Goal: Task Accomplishment & Management: Complete application form

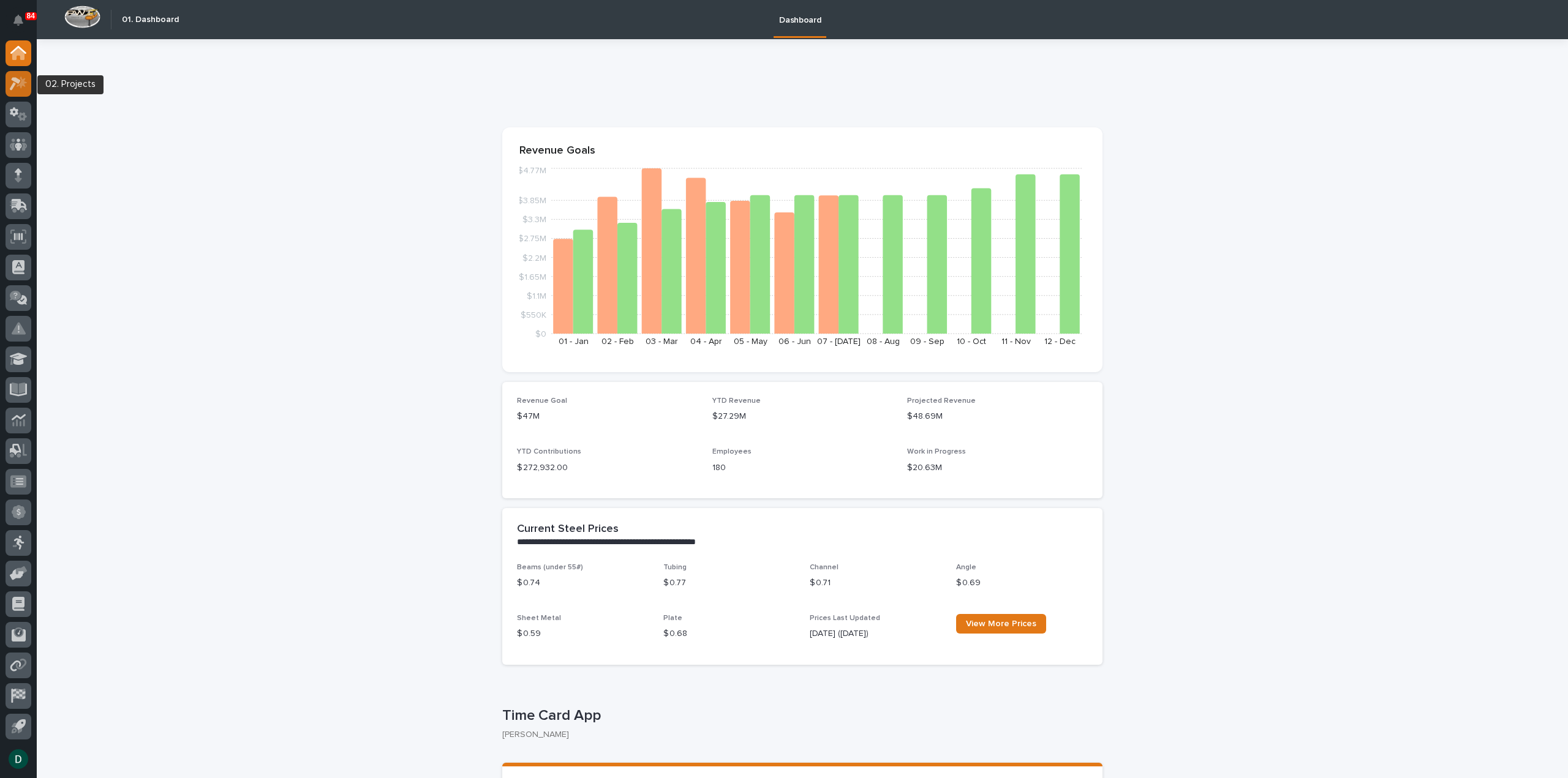
click at [20, 82] on icon at bounding box center [18, 84] width 17 height 14
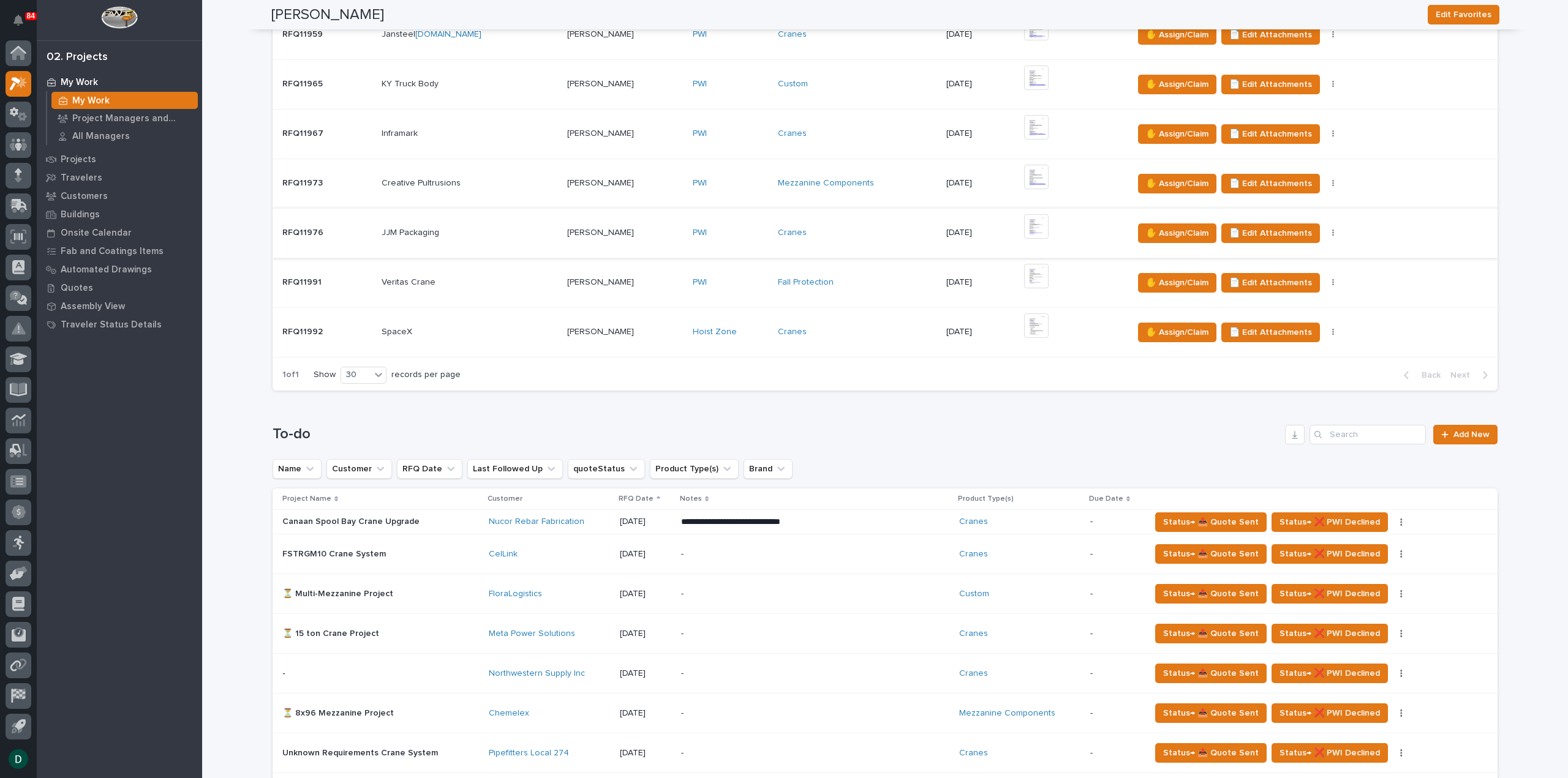
scroll to position [734, 0]
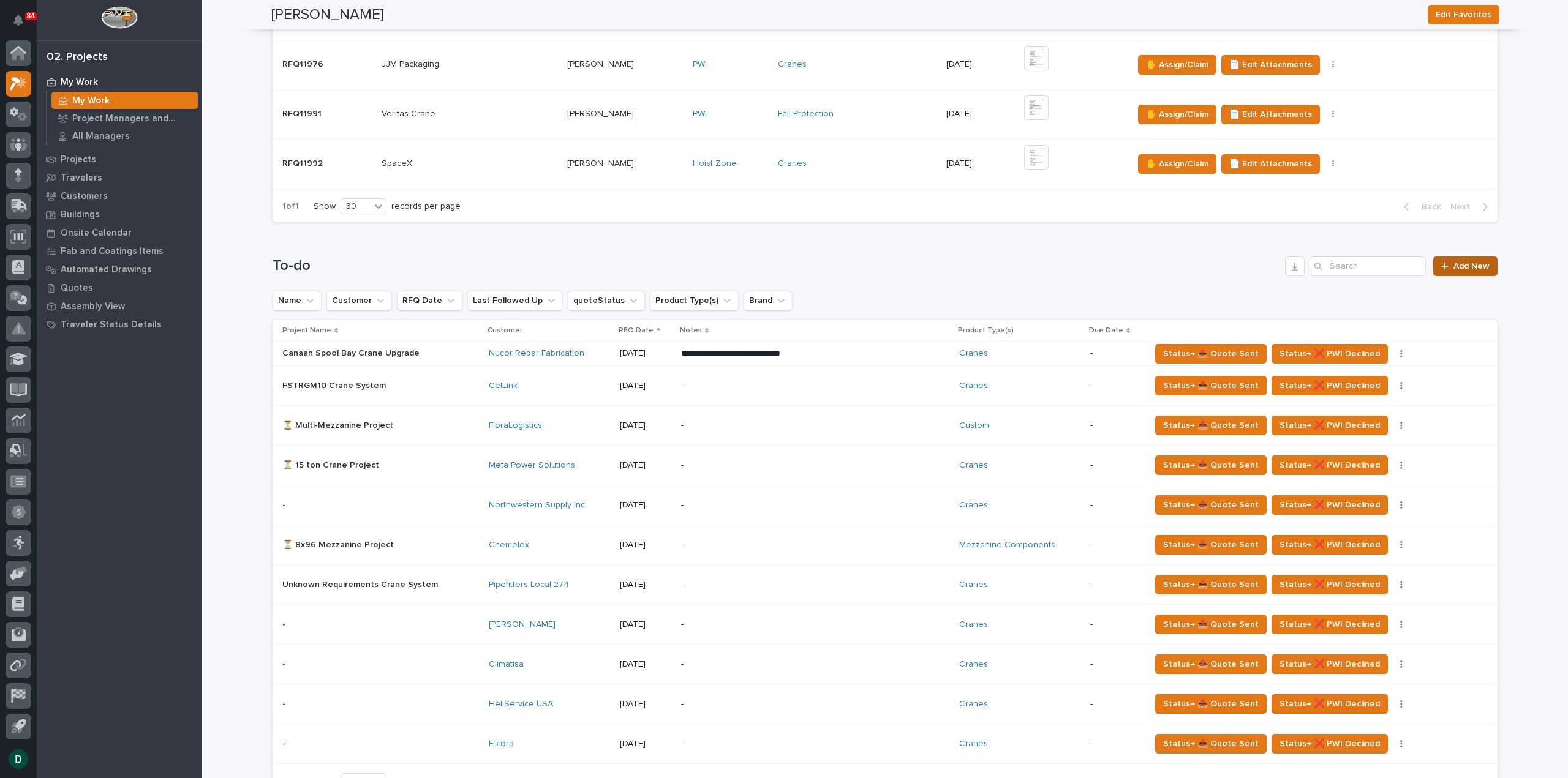
click at [1473, 262] on span "Add New" at bounding box center [1471, 266] width 36 height 9
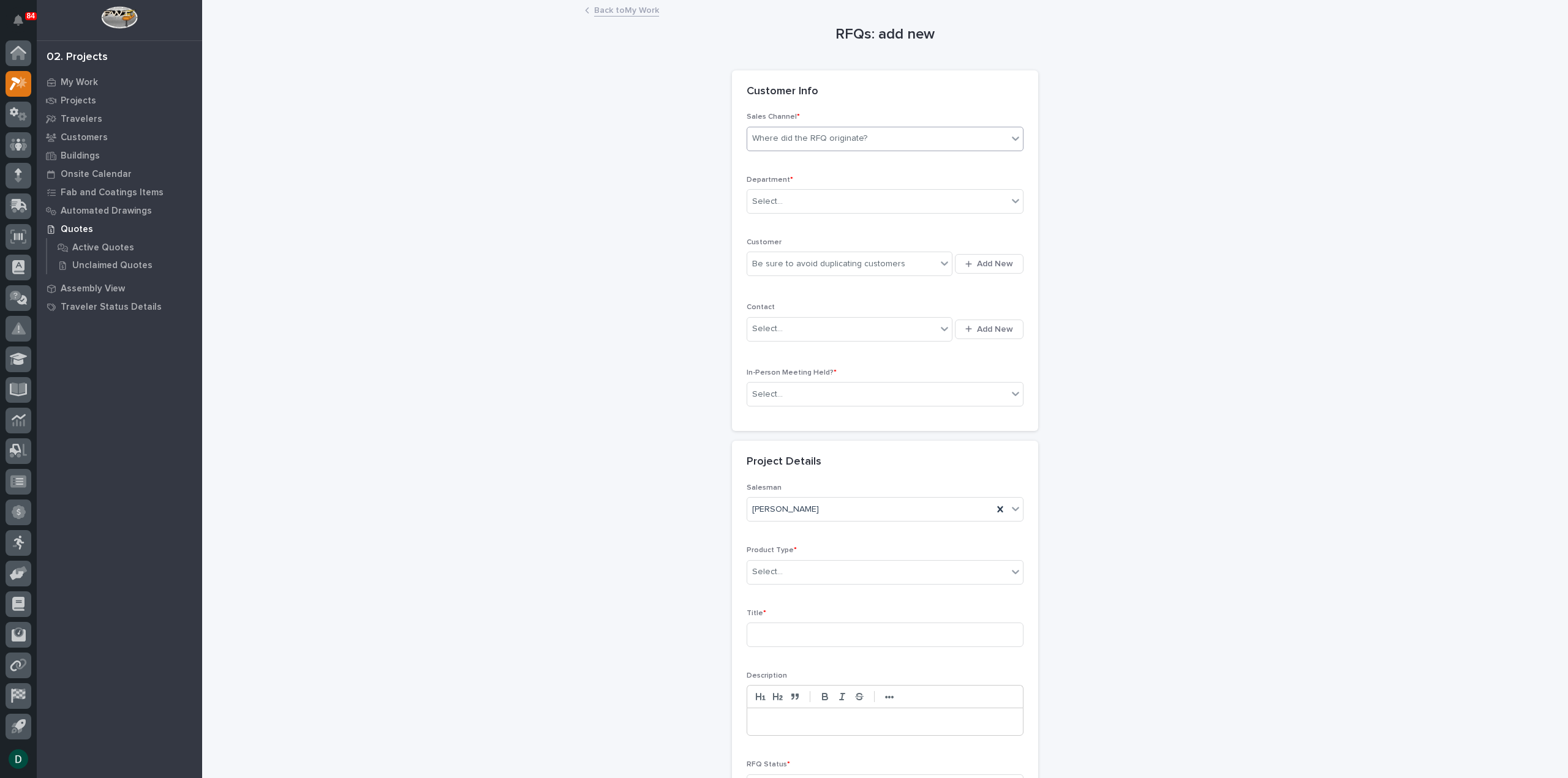
click at [831, 129] on div "Where did the RFQ originate?" at bounding box center [877, 138] width 260 height 20
click at [795, 184] on div "PWI" at bounding box center [880, 183] width 275 height 22
click at [812, 198] on div "Select..." at bounding box center [877, 201] width 260 height 20
click at [809, 220] on div "National Sales" at bounding box center [880, 224] width 275 height 22
click at [996, 265] on span "Add New" at bounding box center [994, 264] width 36 height 11
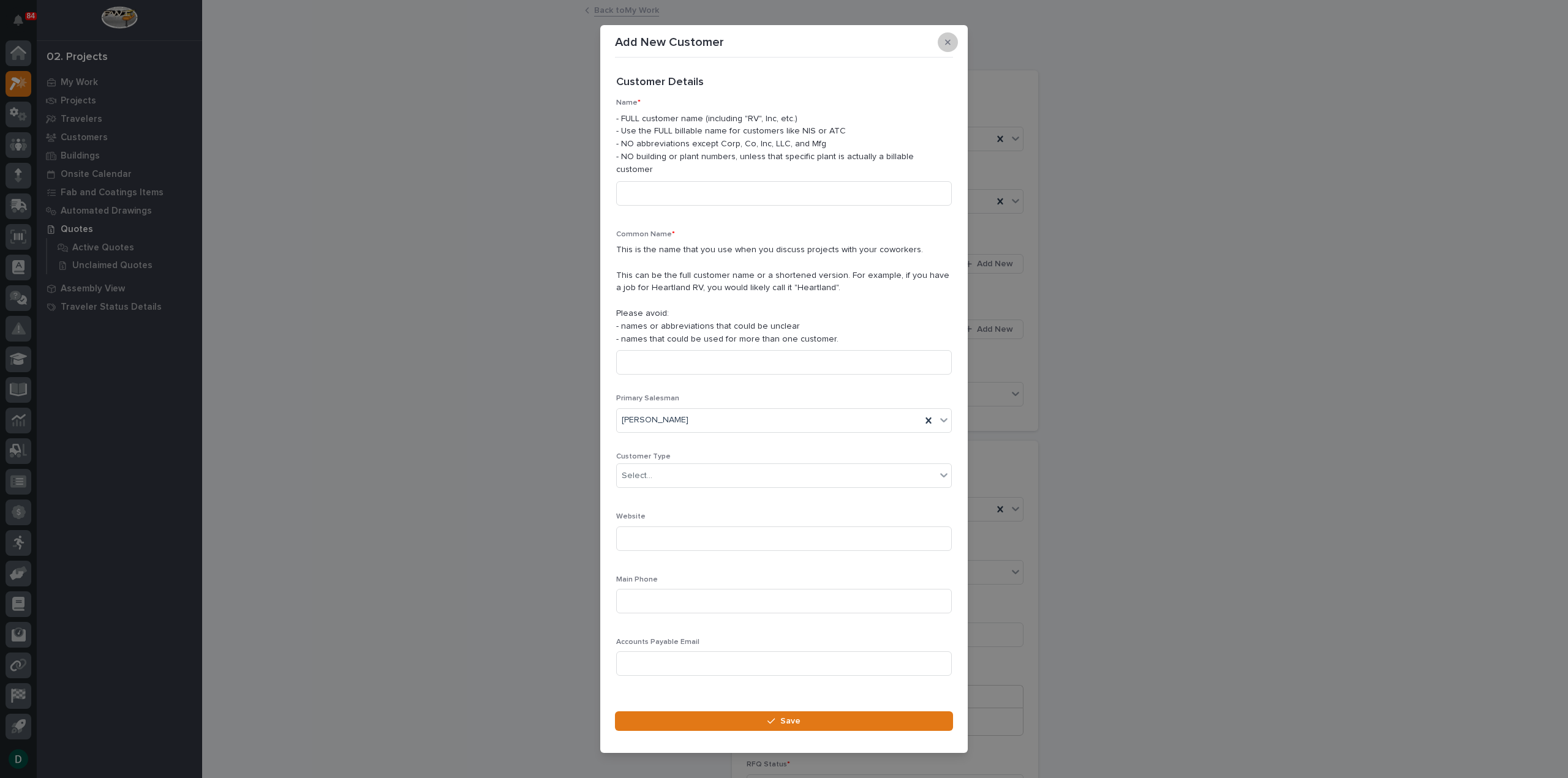
click at [950, 45] on icon "button" at bounding box center [948, 42] width 5 height 9
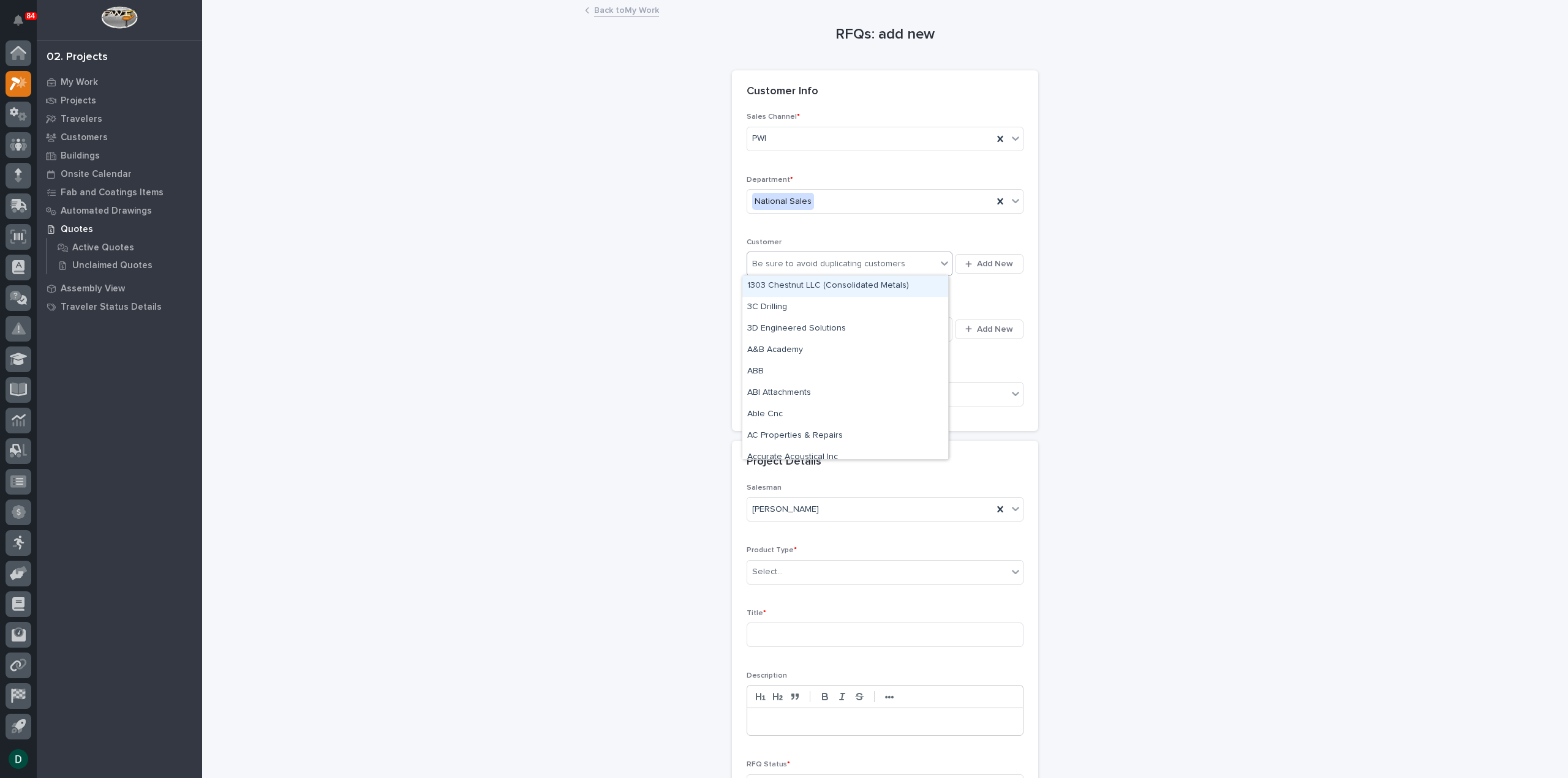
click at [820, 264] on div "Be sure to avoid duplicating customers" at bounding box center [828, 264] width 153 height 13
type input "*"
click at [1011, 265] on button "Add New" at bounding box center [989, 264] width 69 height 19
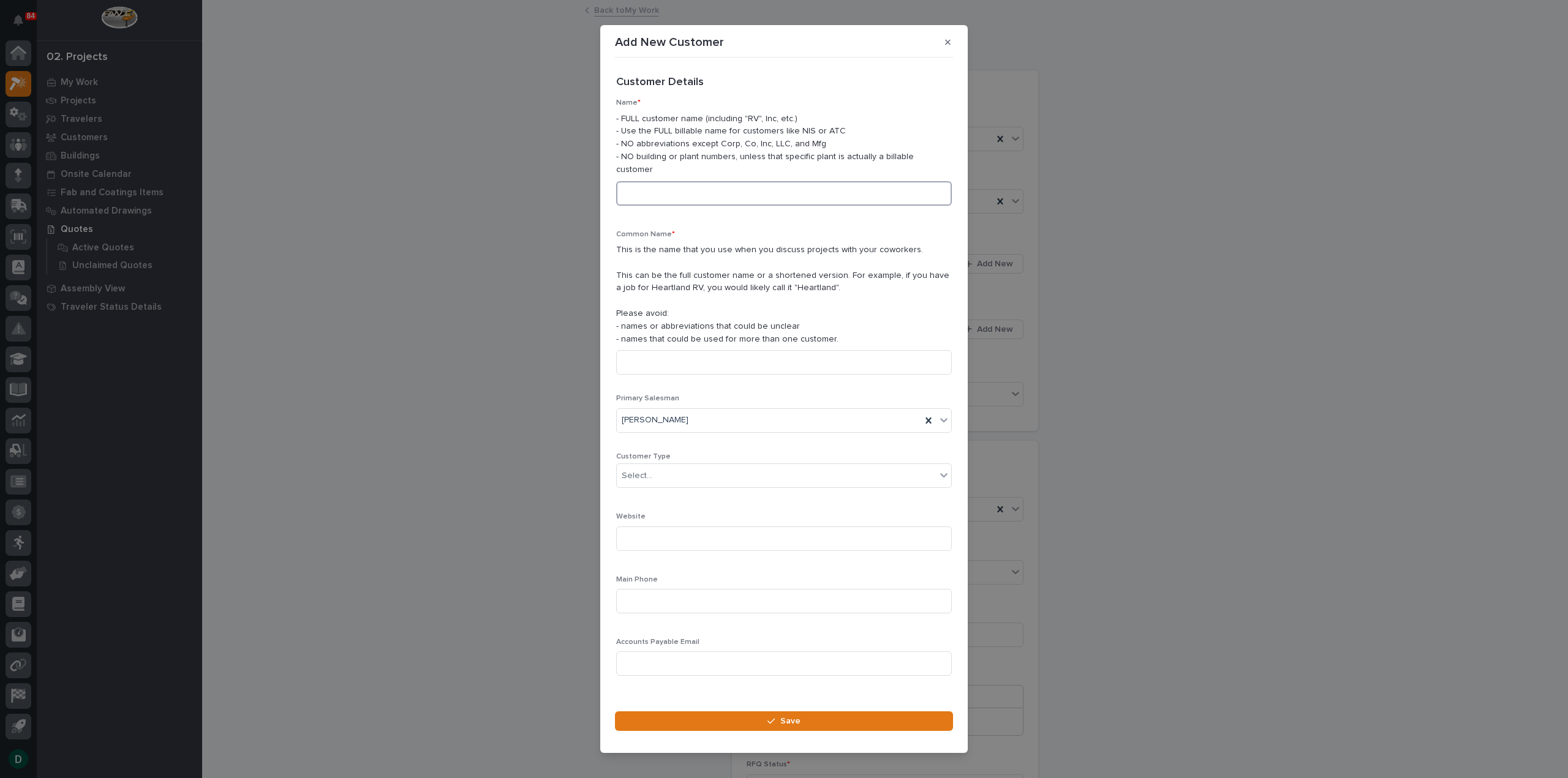
click at [695, 188] on input at bounding box center [784, 194] width 335 height 24
type input "[PERSON_NAME]"
click at [700, 357] on input at bounding box center [784, 362] width 335 height 24
type input "[PERSON_NAME]"
click at [681, 470] on div "Select..." at bounding box center [776, 476] width 319 height 20
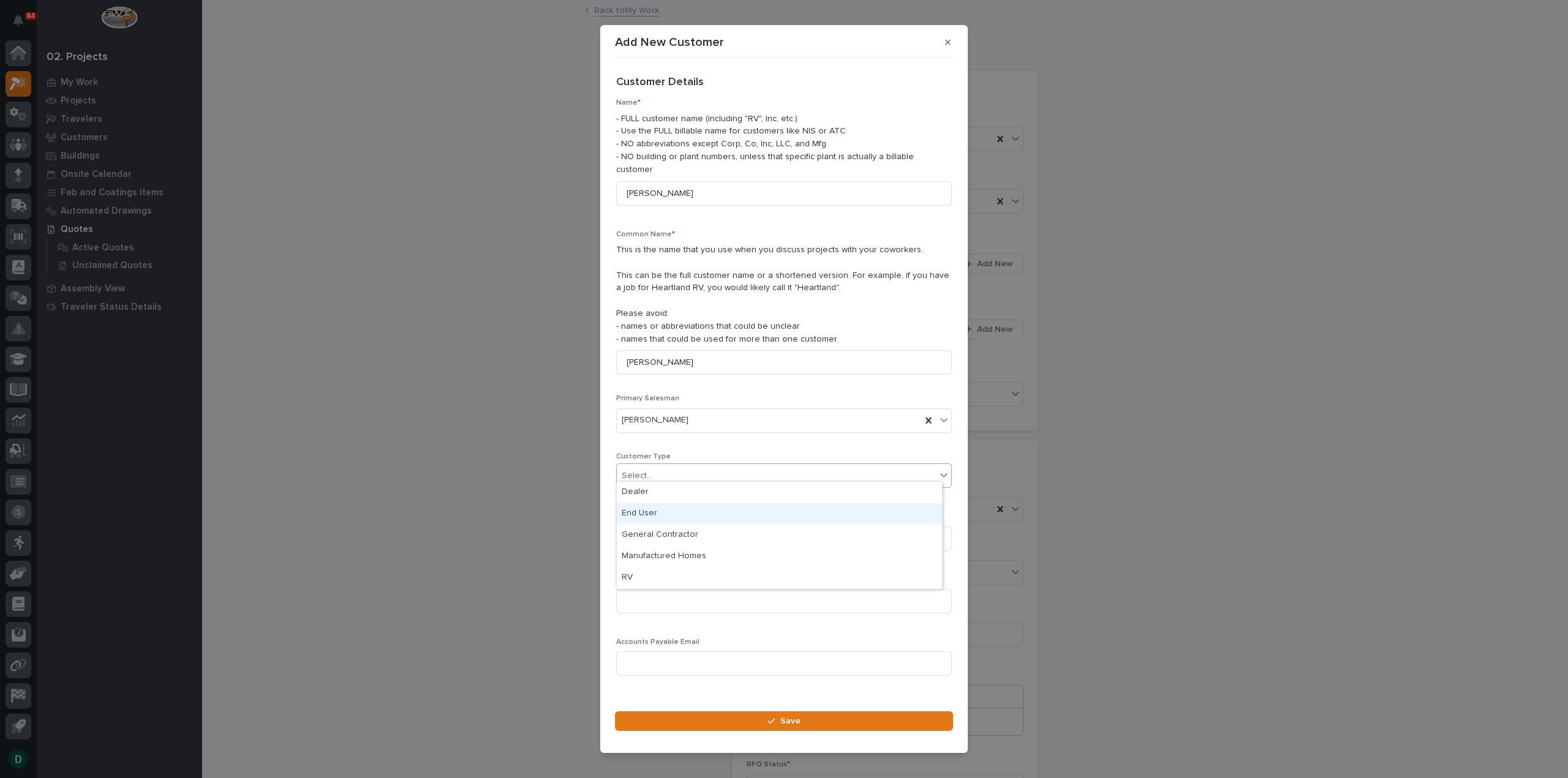
click at [676, 513] on div "End User" at bounding box center [779, 513] width 325 height 22
click at [749, 714] on button "Save" at bounding box center [784, 721] width 338 height 19
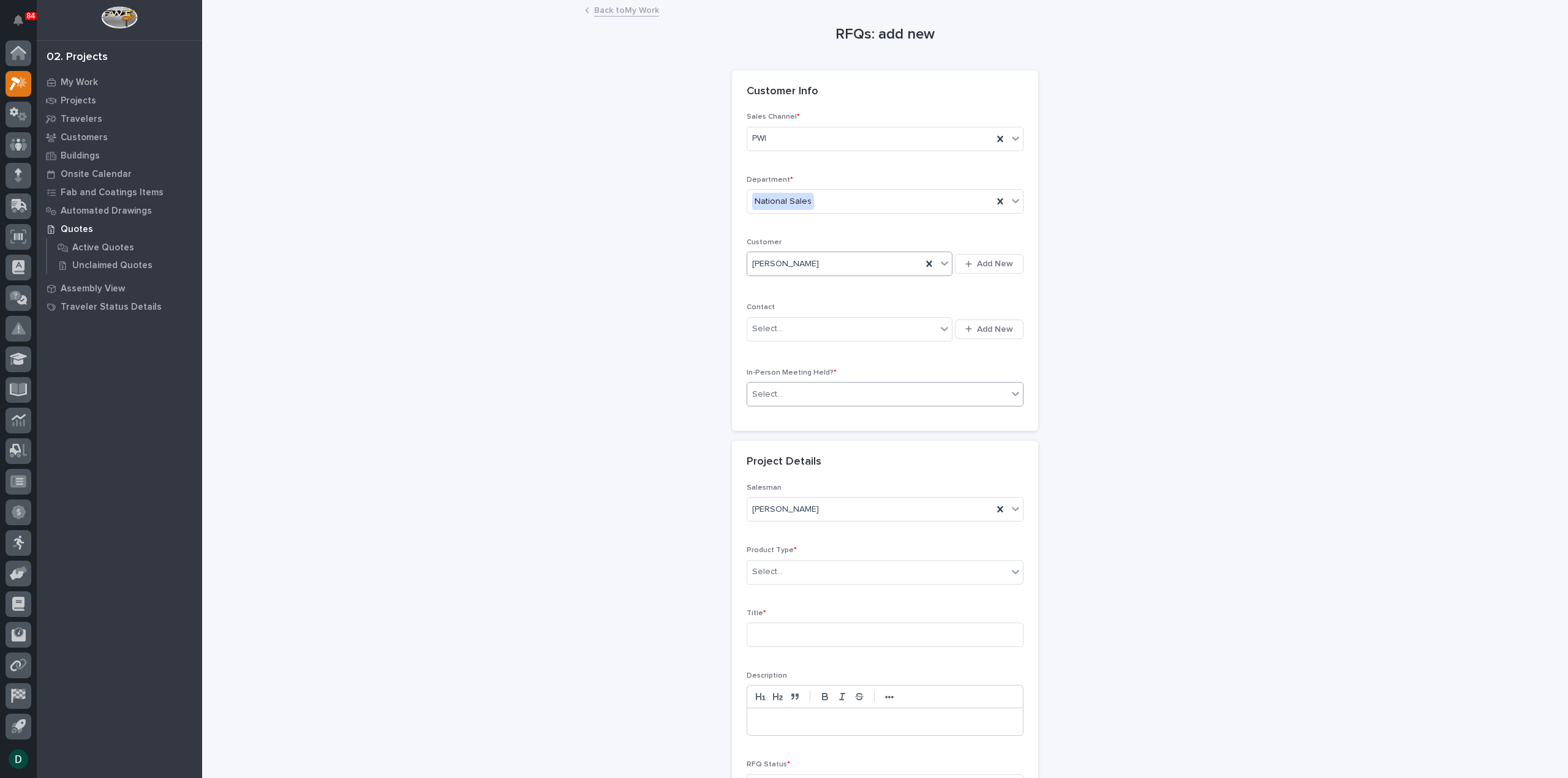
click at [858, 389] on div "Select..." at bounding box center [877, 394] width 260 height 20
click at [798, 437] on div "No" at bounding box center [880, 437] width 275 height 22
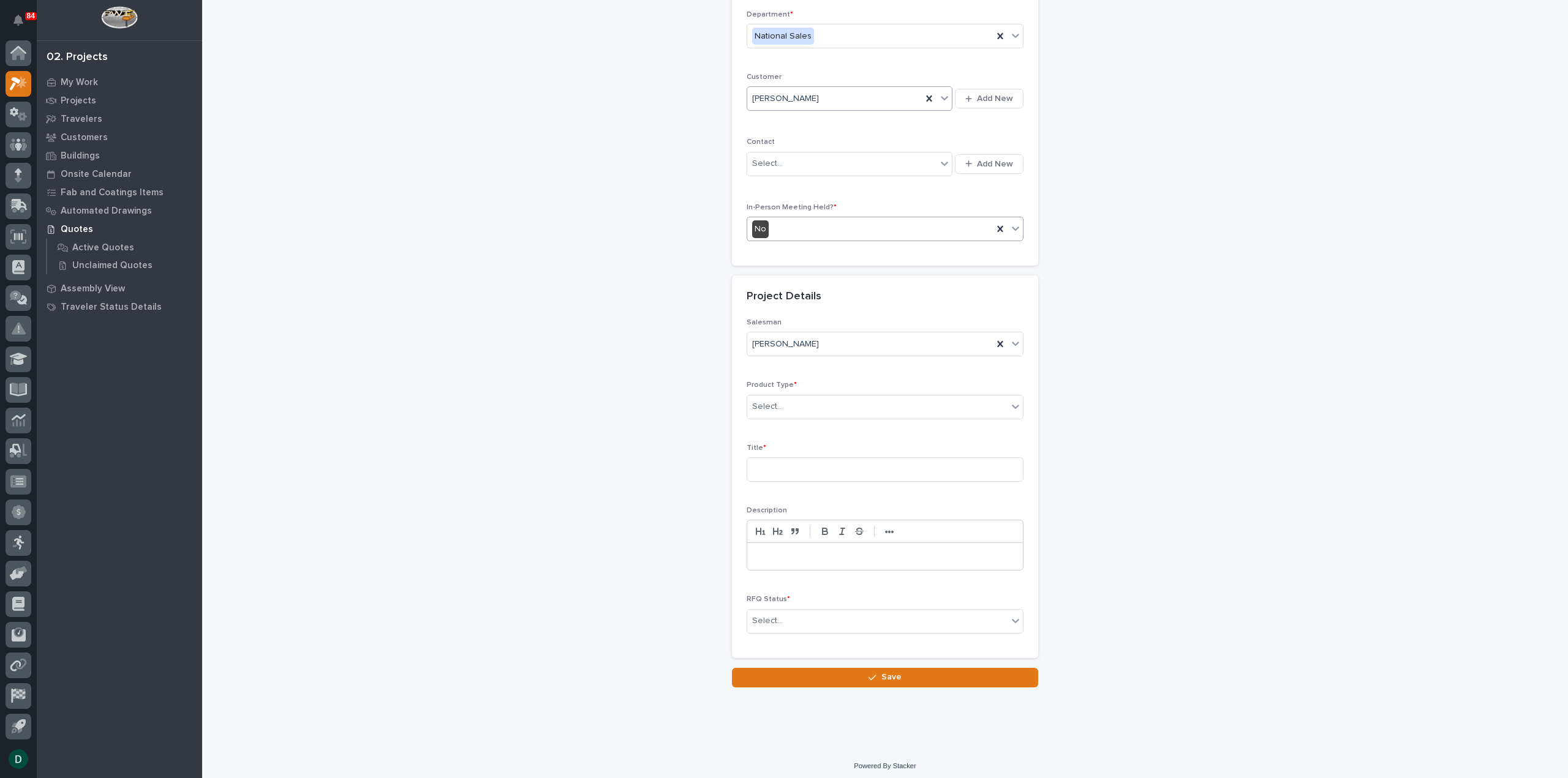
scroll to position [166, 0]
click at [806, 405] on div "Select..." at bounding box center [877, 406] width 260 height 20
click at [800, 452] on div "Cranes" at bounding box center [880, 448] width 275 height 22
click at [831, 412] on div "Cranes" at bounding box center [869, 406] width 245 height 20
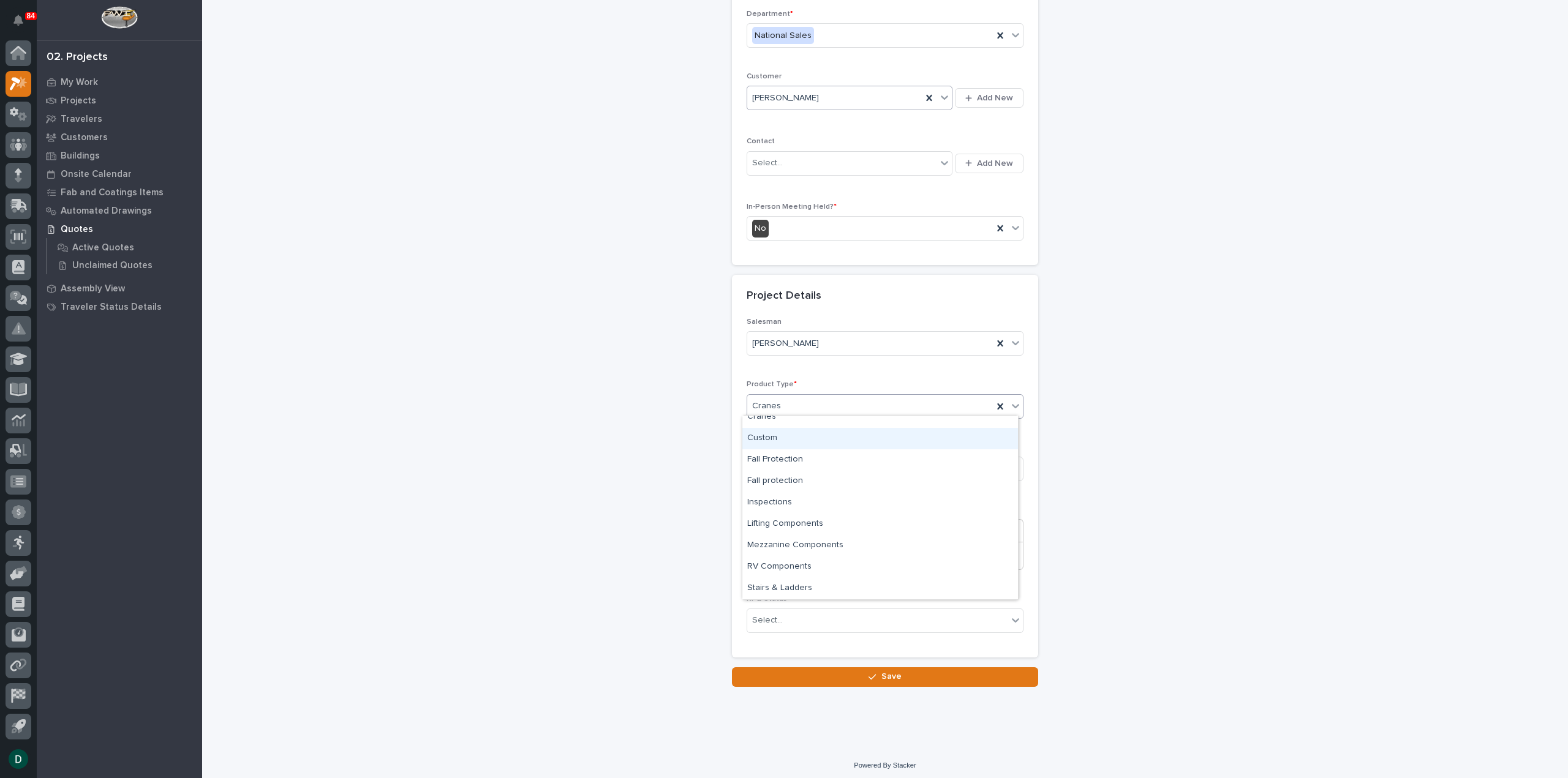
click at [813, 442] on div "Custom" at bounding box center [880, 438] width 275 height 22
click at [794, 466] on input at bounding box center [885, 469] width 277 height 24
type input "WIP Racks and Lifts"
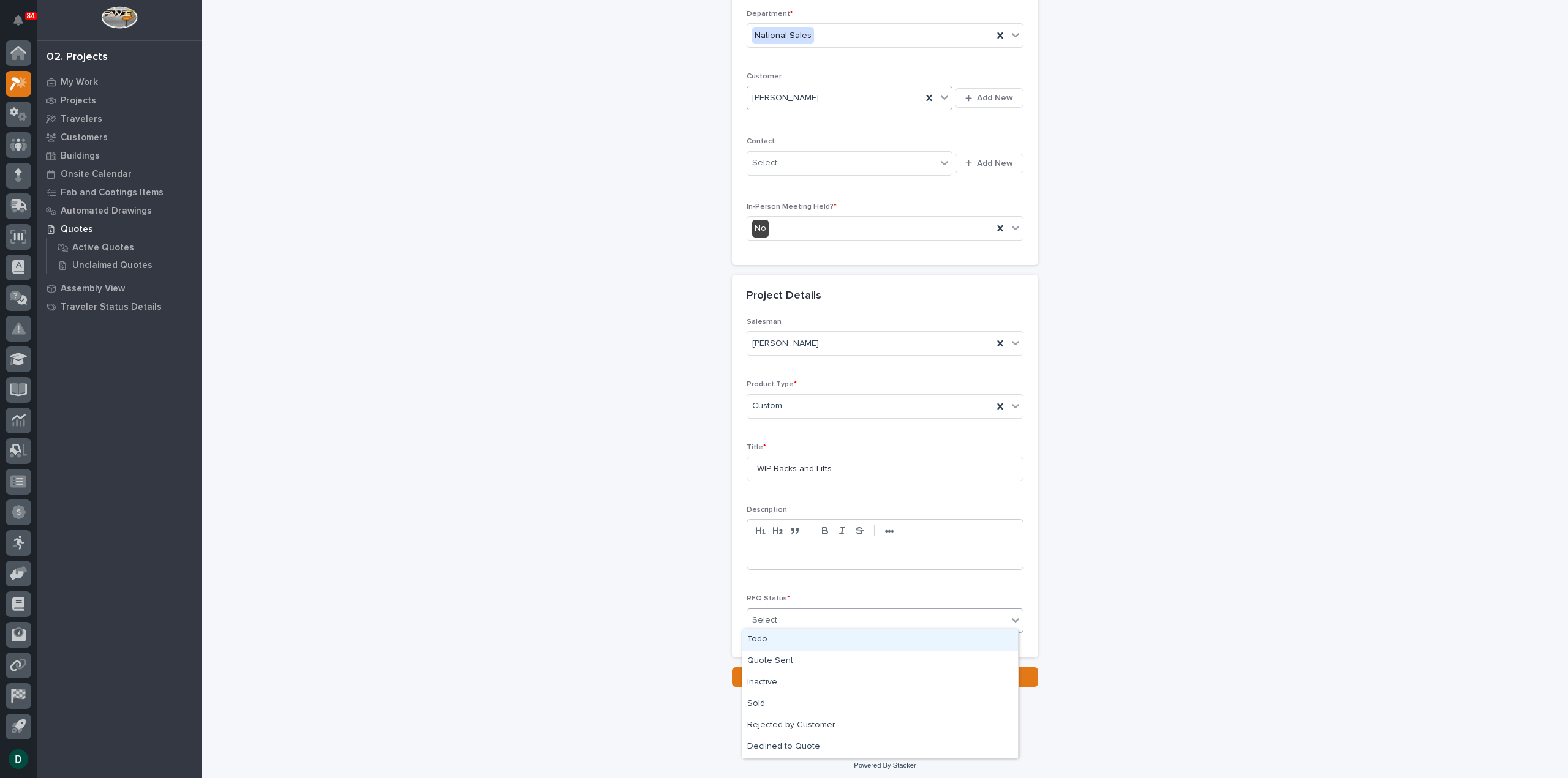
click at [824, 614] on div "Select..." at bounding box center [877, 620] width 260 height 20
drag, startPoint x: 796, startPoint y: 665, endPoint x: 803, endPoint y: 665, distance: 7.0
click at [796, 665] on div "Quote Sent" at bounding box center [880, 661] width 275 height 22
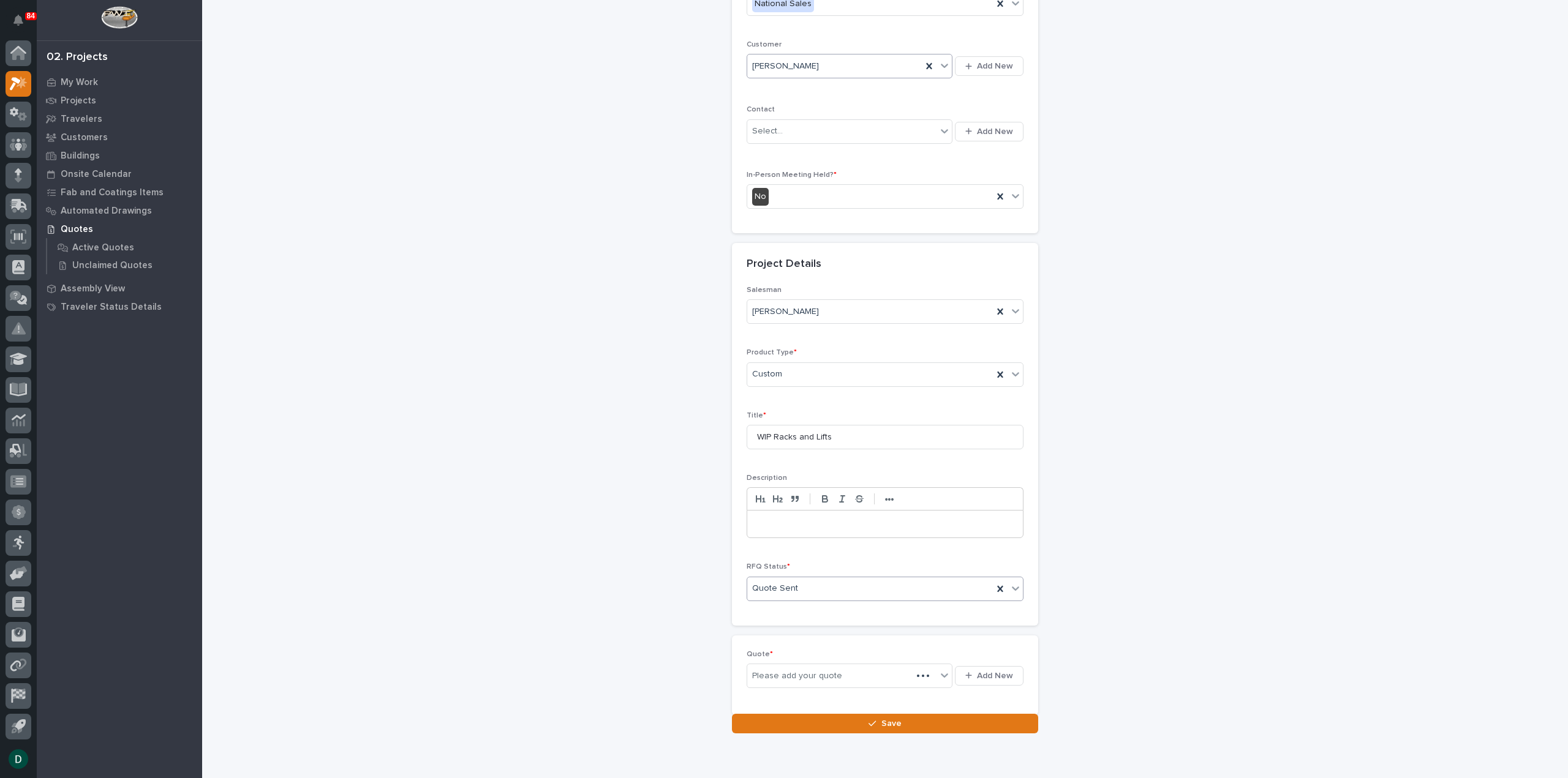
scroll to position [210, 0]
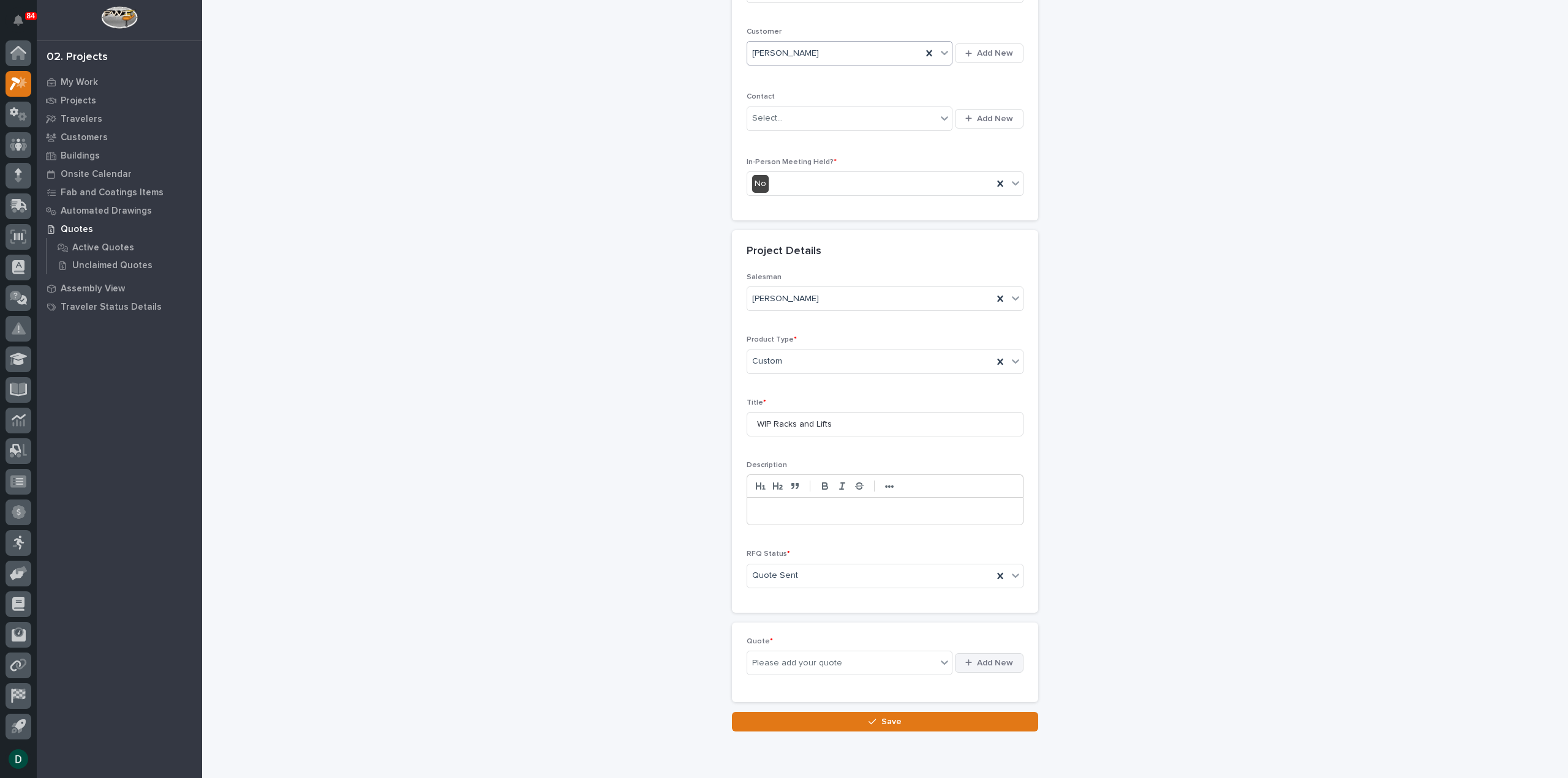
click at [991, 658] on span "Add New" at bounding box center [994, 663] width 36 height 11
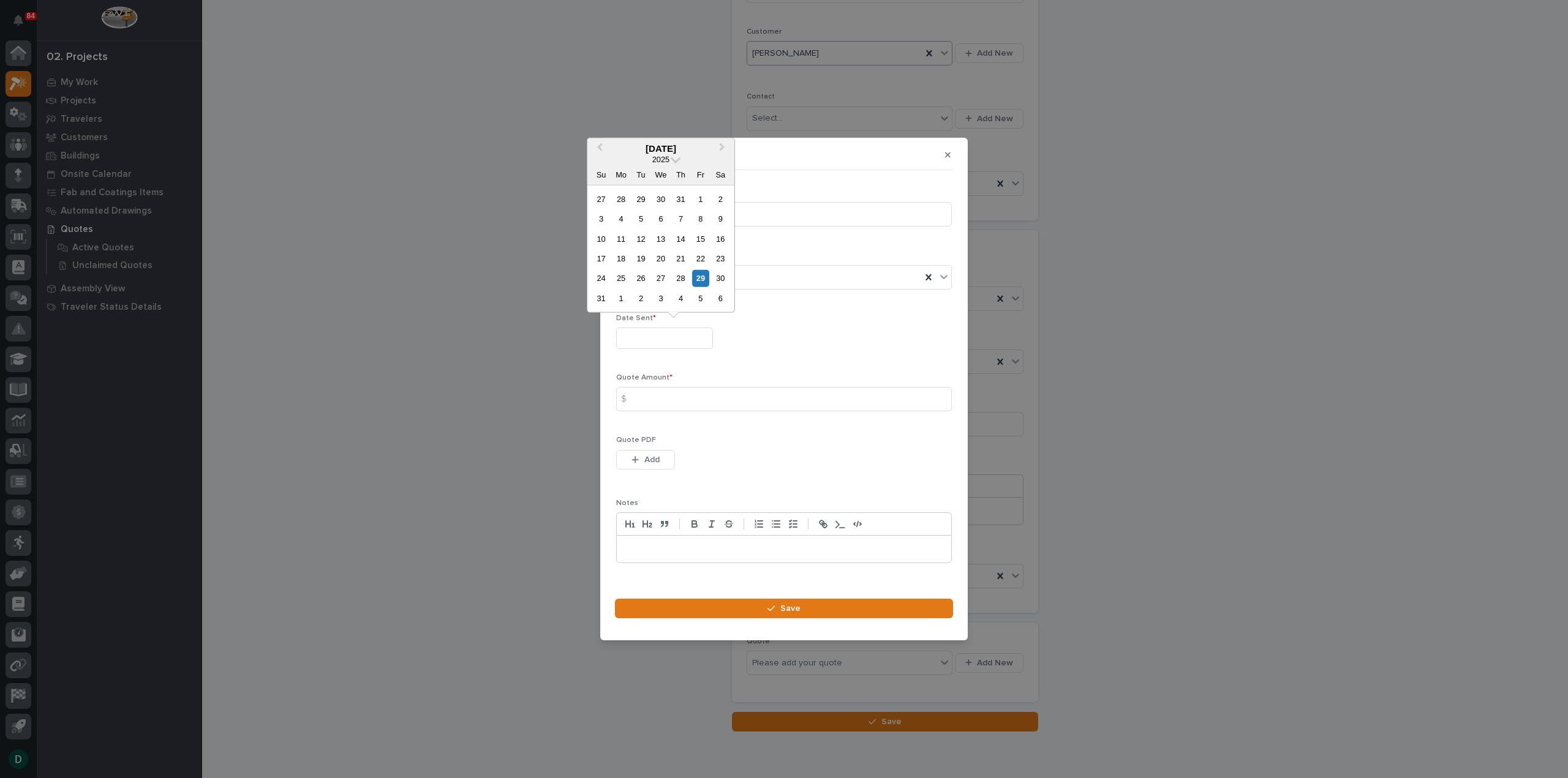
click at [687, 341] on input "text" at bounding box center [664, 338] width 97 height 22
drag, startPoint x: 790, startPoint y: 270, endPoint x: 790, endPoint y: 276, distance: 6.0
click at [790, 272] on div "[PERSON_NAME]" at bounding box center [769, 277] width 304 height 20
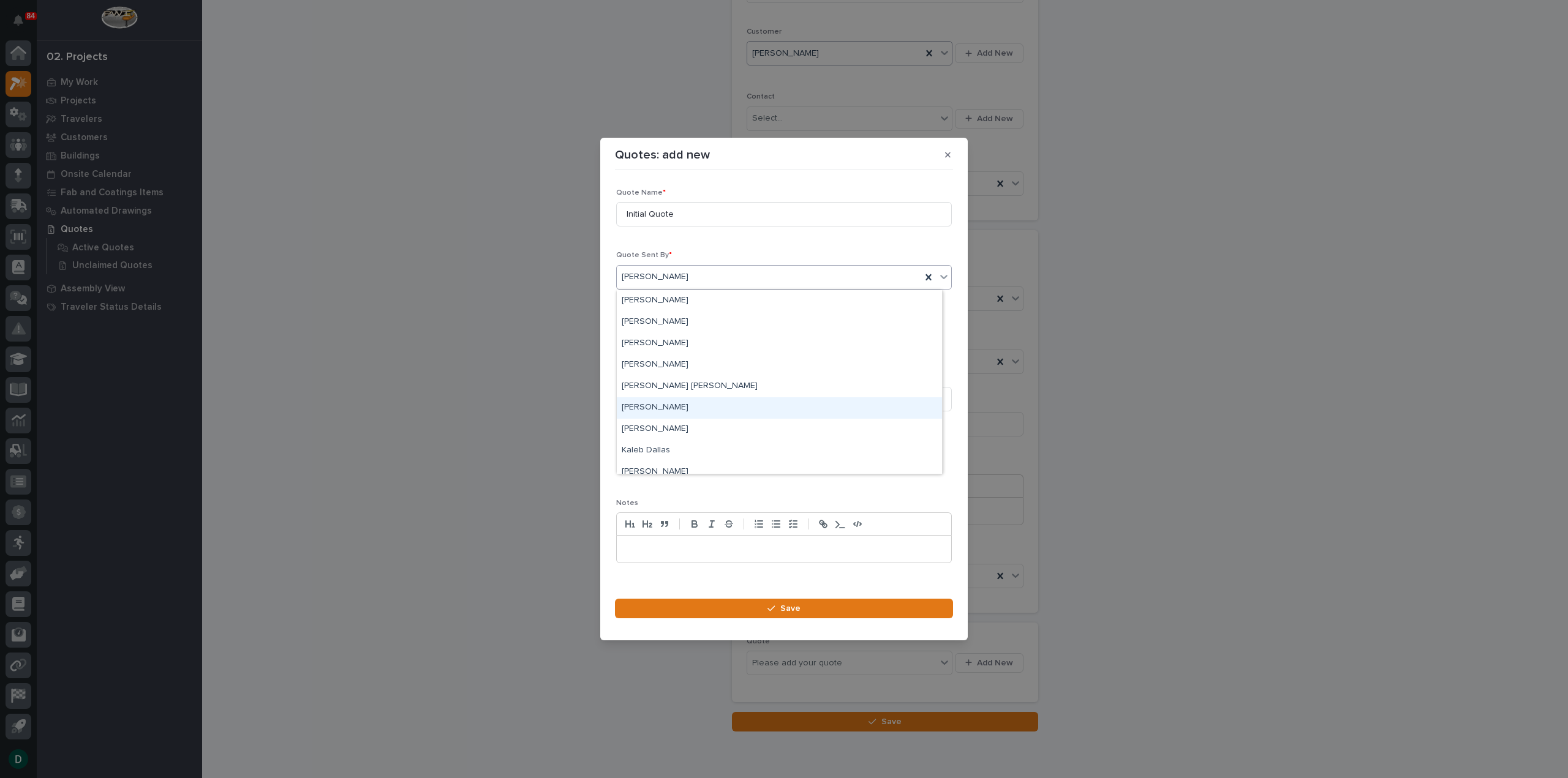
click at [679, 410] on div "[PERSON_NAME]" at bounding box center [779, 408] width 325 height 22
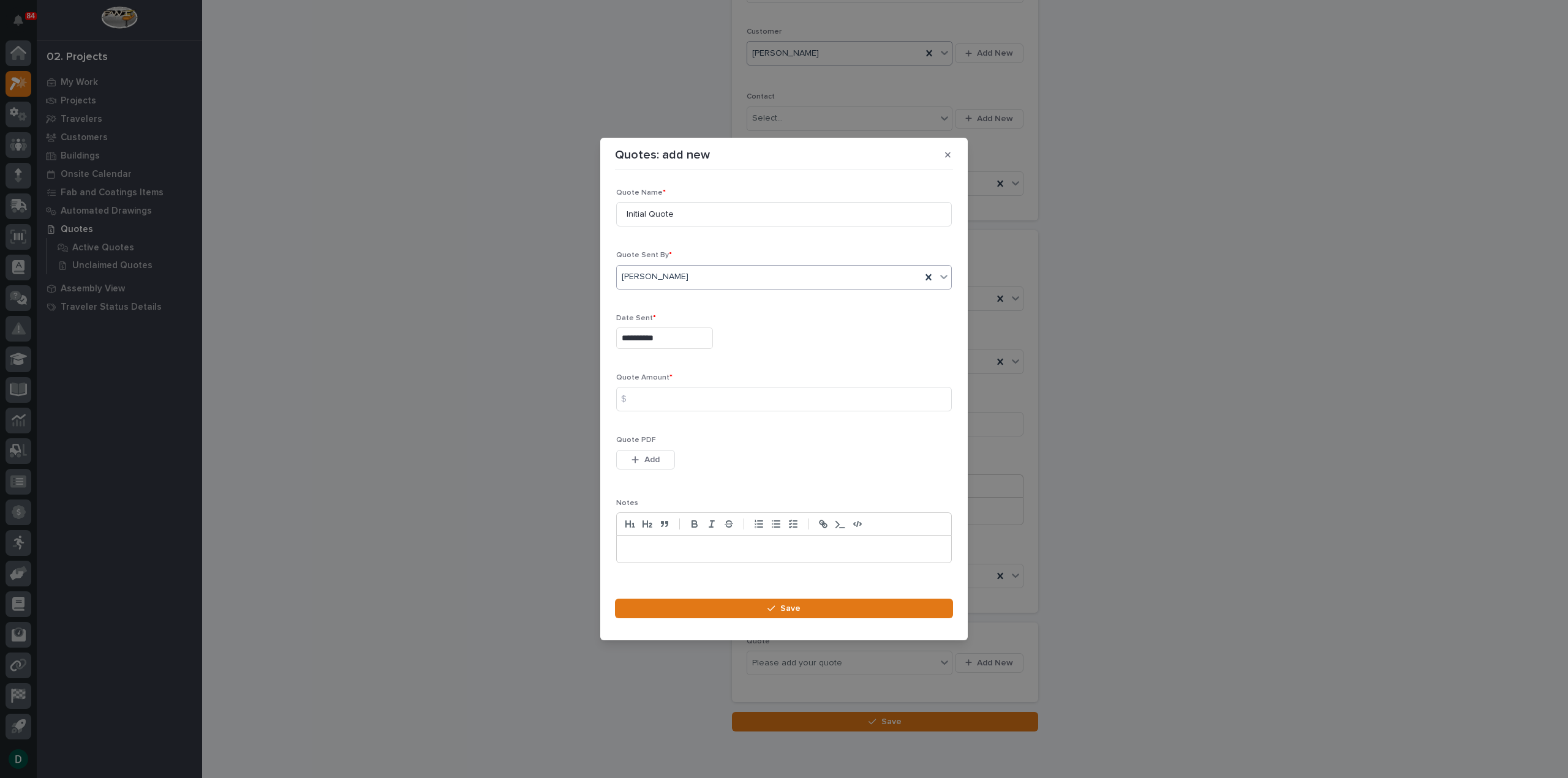
click at [671, 341] on input "**********" at bounding box center [664, 338] width 97 height 22
click at [722, 148] on span "Next Month" at bounding box center [722, 148] width 0 height 16
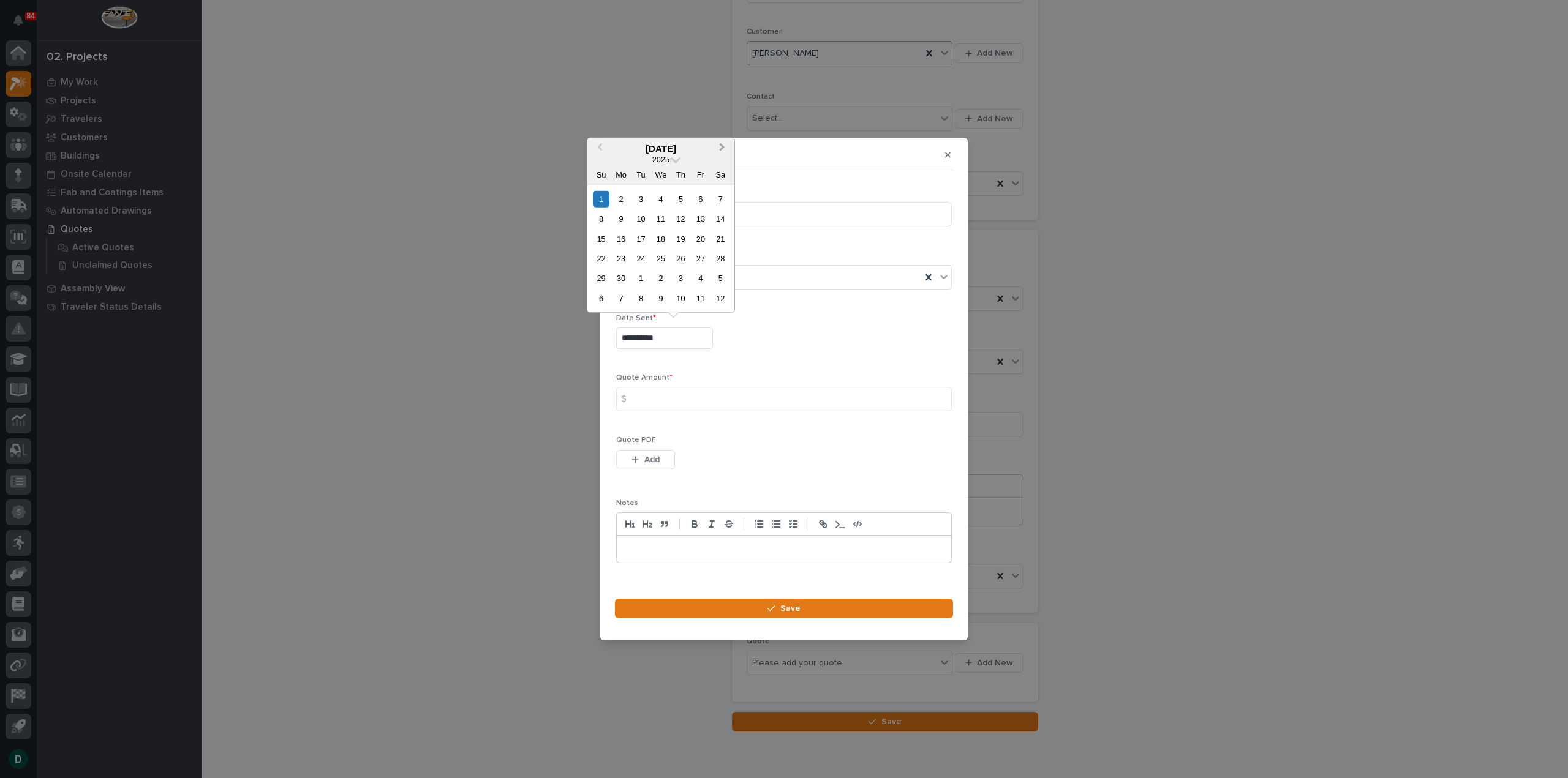
click at [722, 148] on span "Next Month" at bounding box center [722, 148] width 0 height 16
click at [701, 278] on div "29" at bounding box center [700, 278] width 17 height 17
type input "**********"
click at [671, 402] on input at bounding box center [784, 399] width 335 height 24
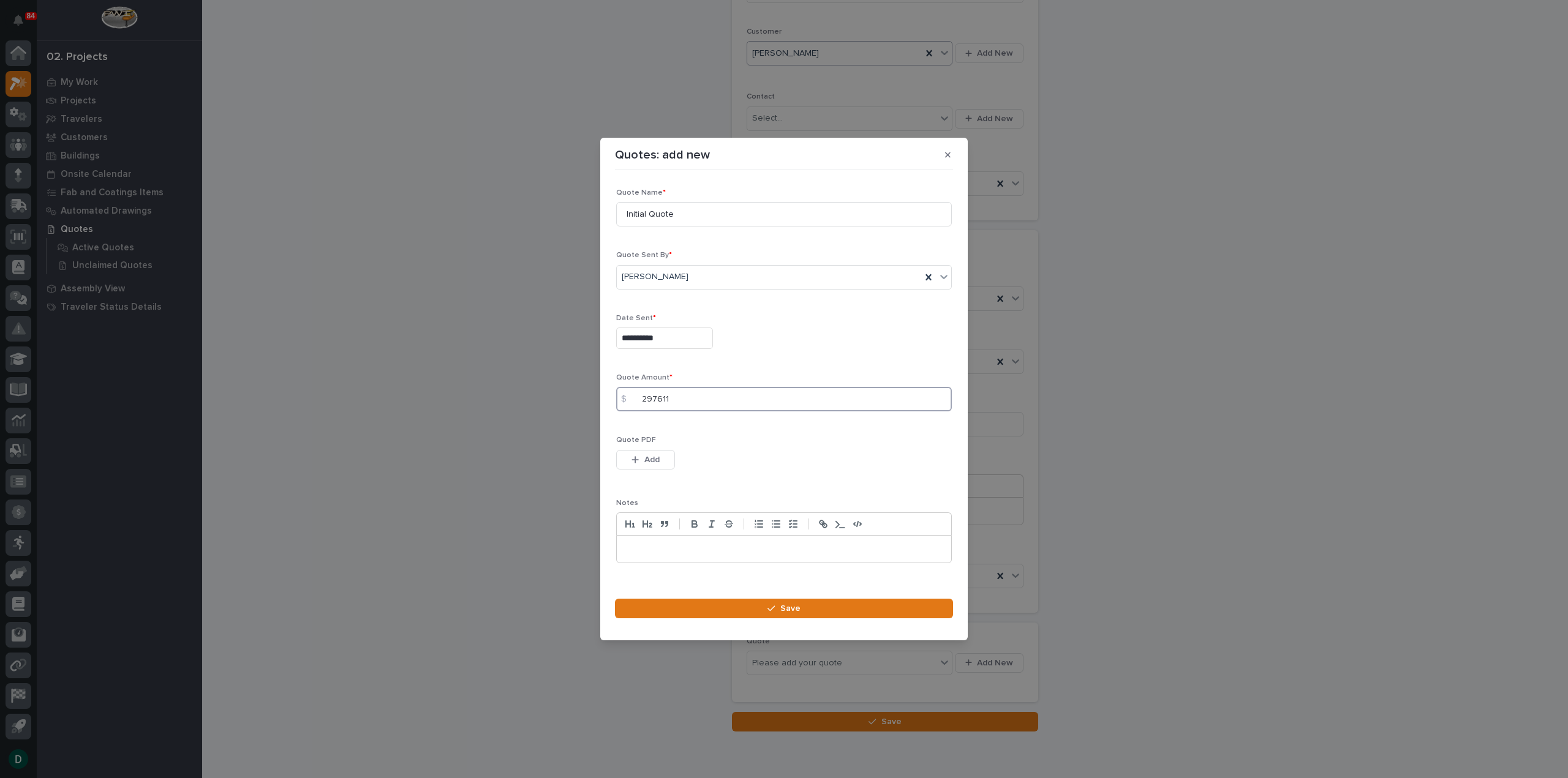
type input "297611"
click at [662, 458] on button "Add" at bounding box center [645, 459] width 59 height 19
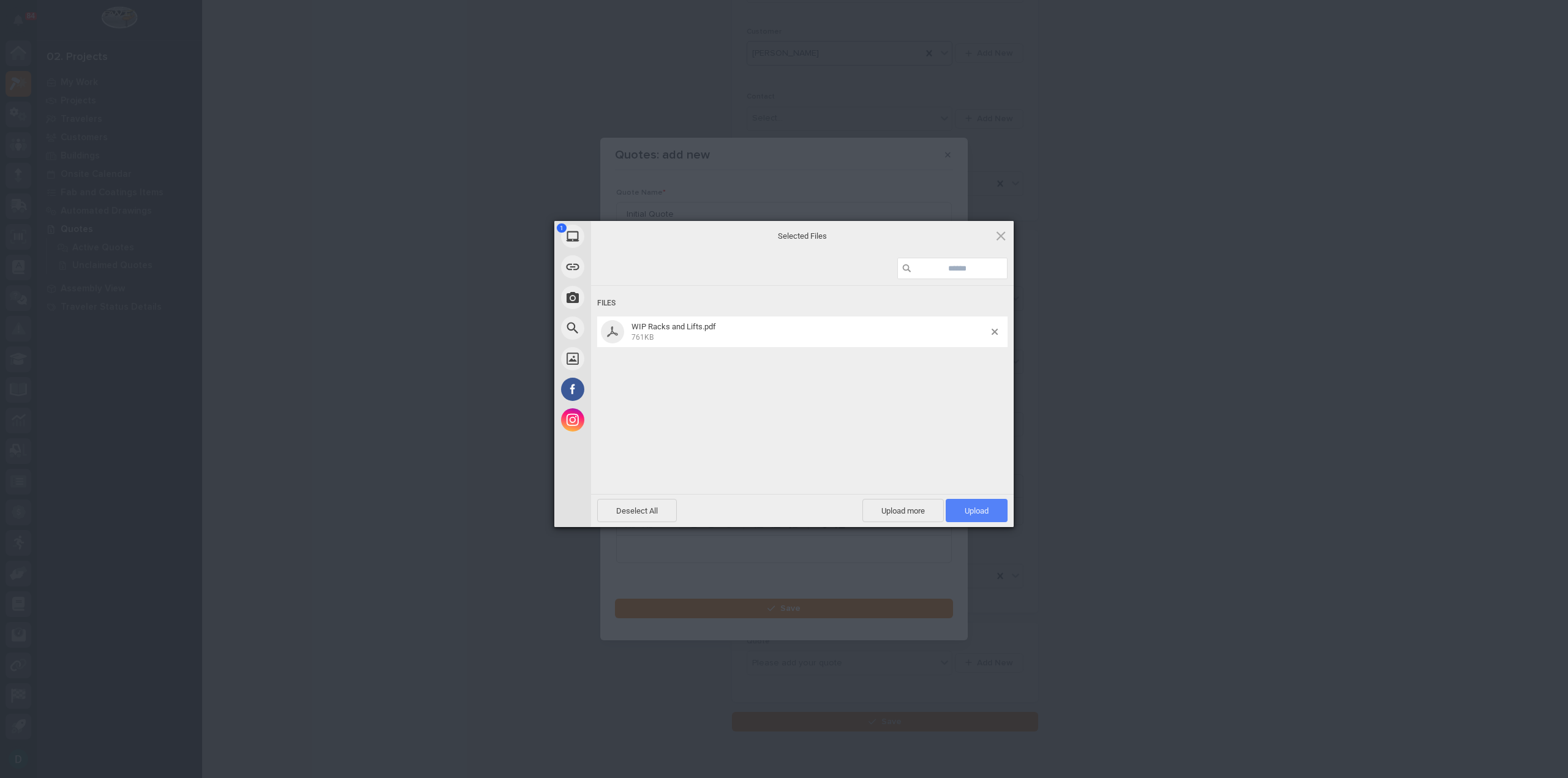
click at [973, 512] on span "Upload 1" at bounding box center [976, 511] width 24 height 10
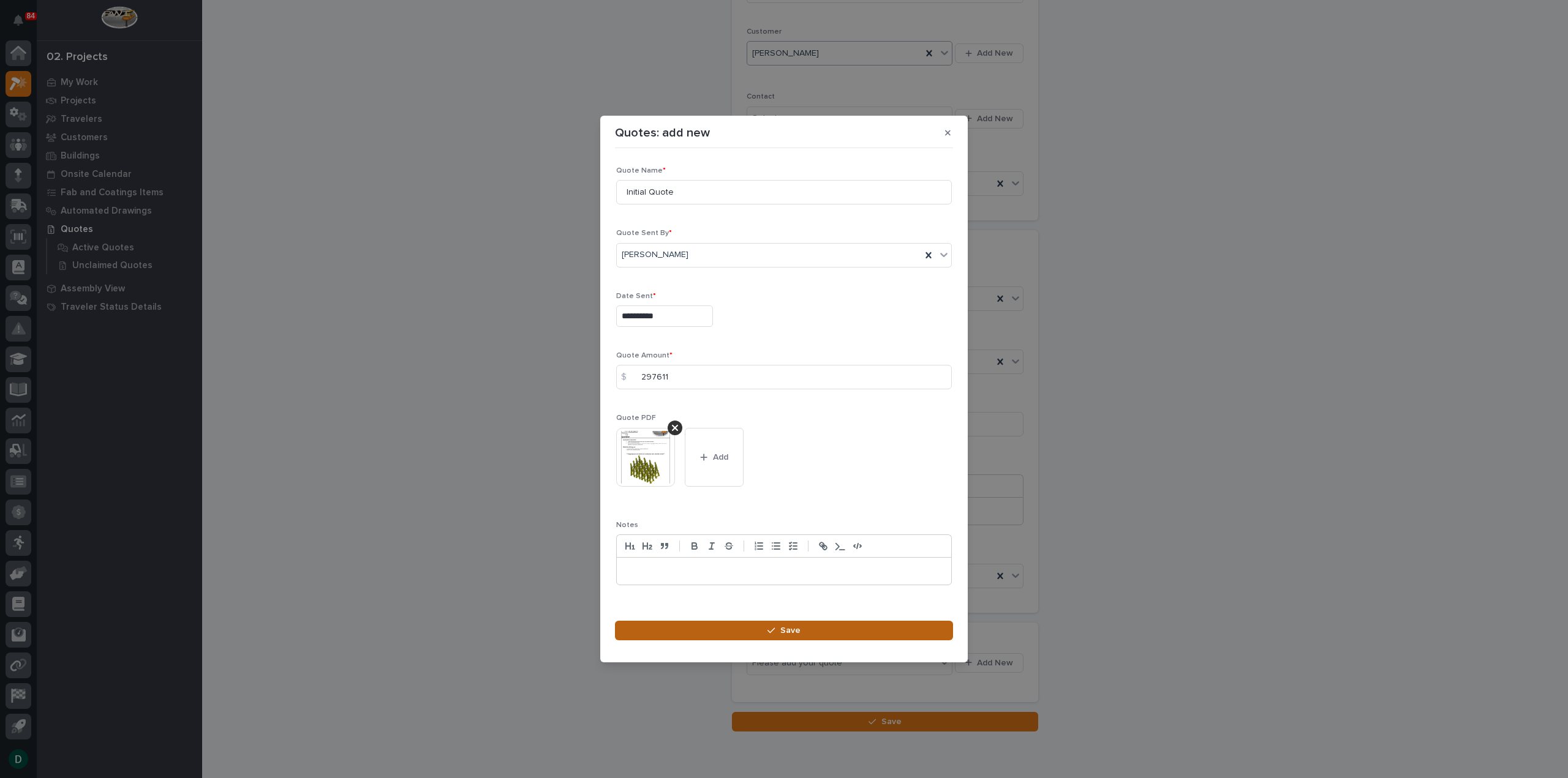
click at [798, 632] on span "Save" at bounding box center [790, 630] width 20 height 11
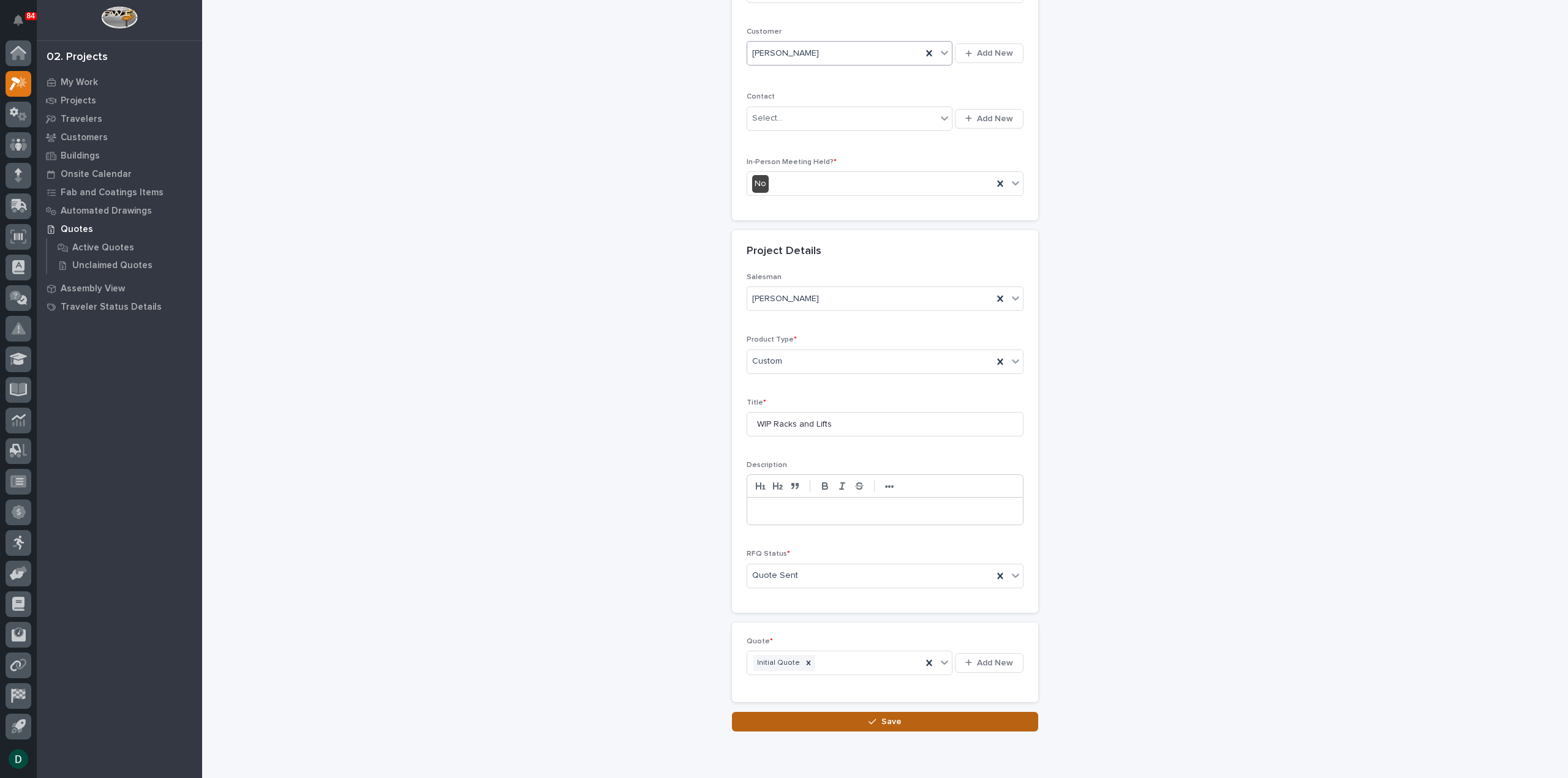
click at [889, 716] on span "Save" at bounding box center [891, 721] width 20 height 11
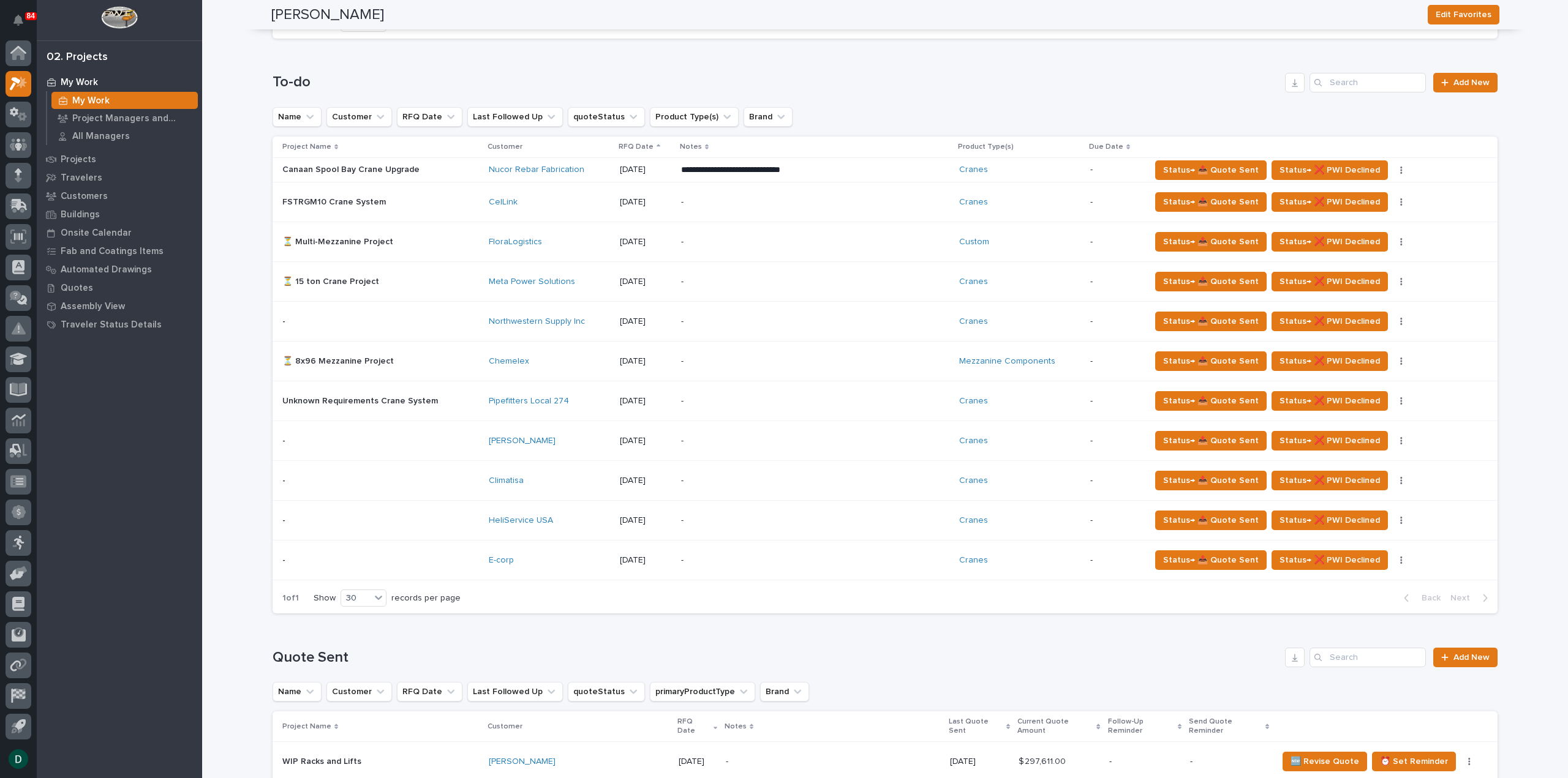
scroll to position [1041, 0]
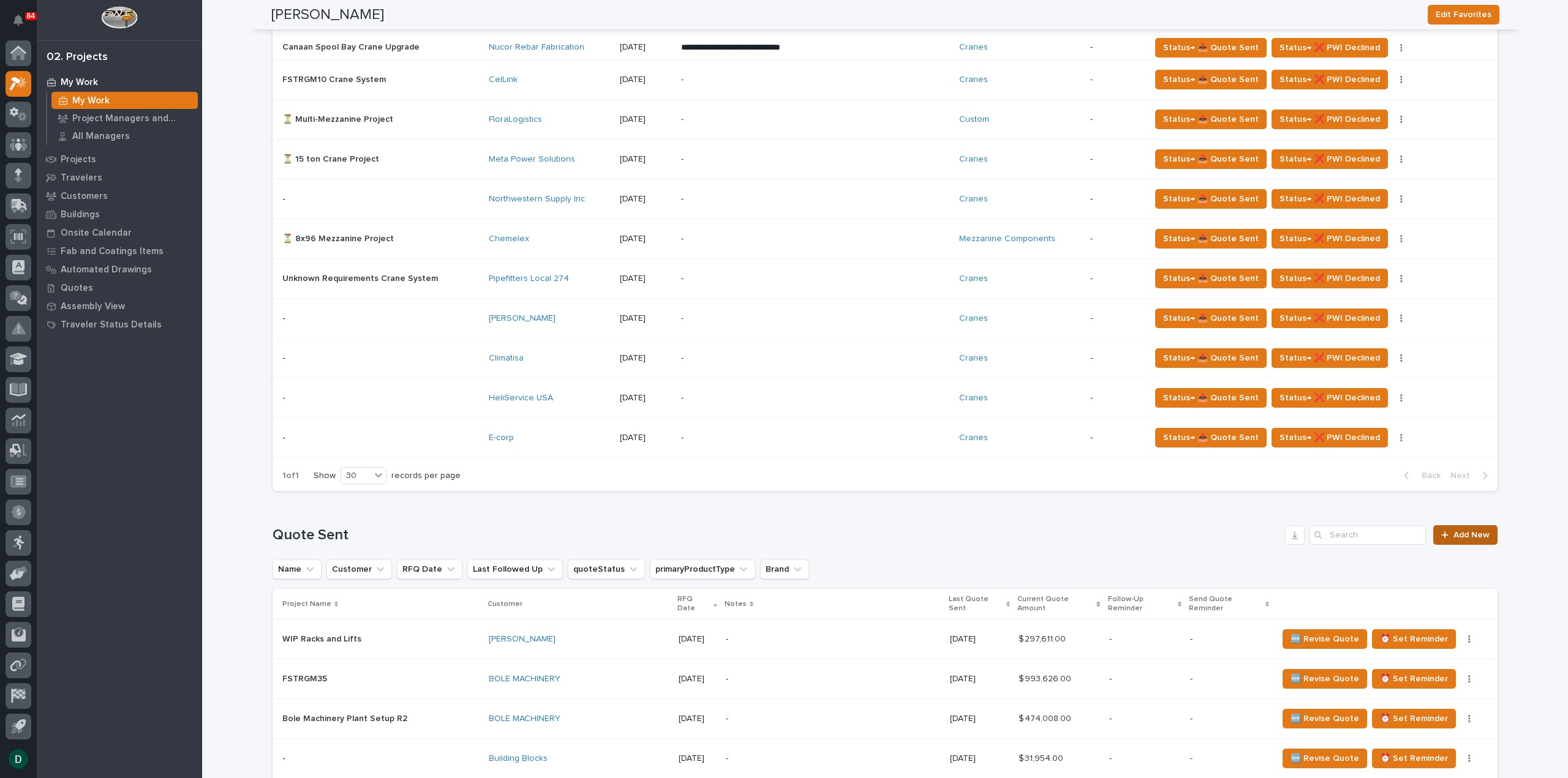
click at [1478, 534] on span "Add New" at bounding box center [1471, 535] width 36 height 9
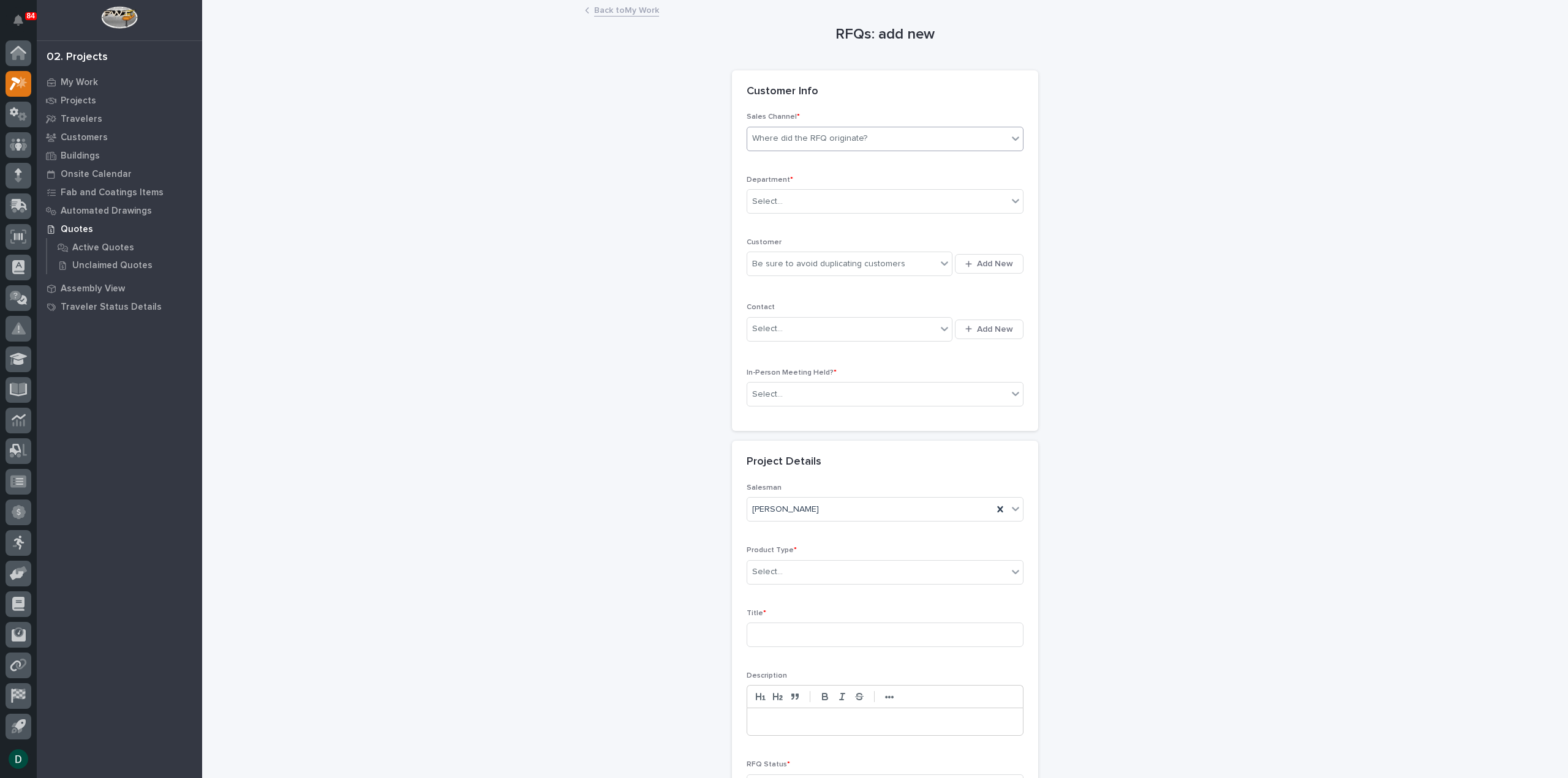
click at [841, 138] on div "Where did the RFQ originate?" at bounding box center [810, 138] width 115 height 13
click at [804, 178] on div "PWI" at bounding box center [880, 183] width 275 height 22
click at [794, 196] on div "Select..." at bounding box center [877, 201] width 260 height 20
click at [819, 140] on div "PWI" at bounding box center [869, 138] width 245 height 20
click at [819, 139] on div "PWI" at bounding box center [869, 138] width 245 height 20
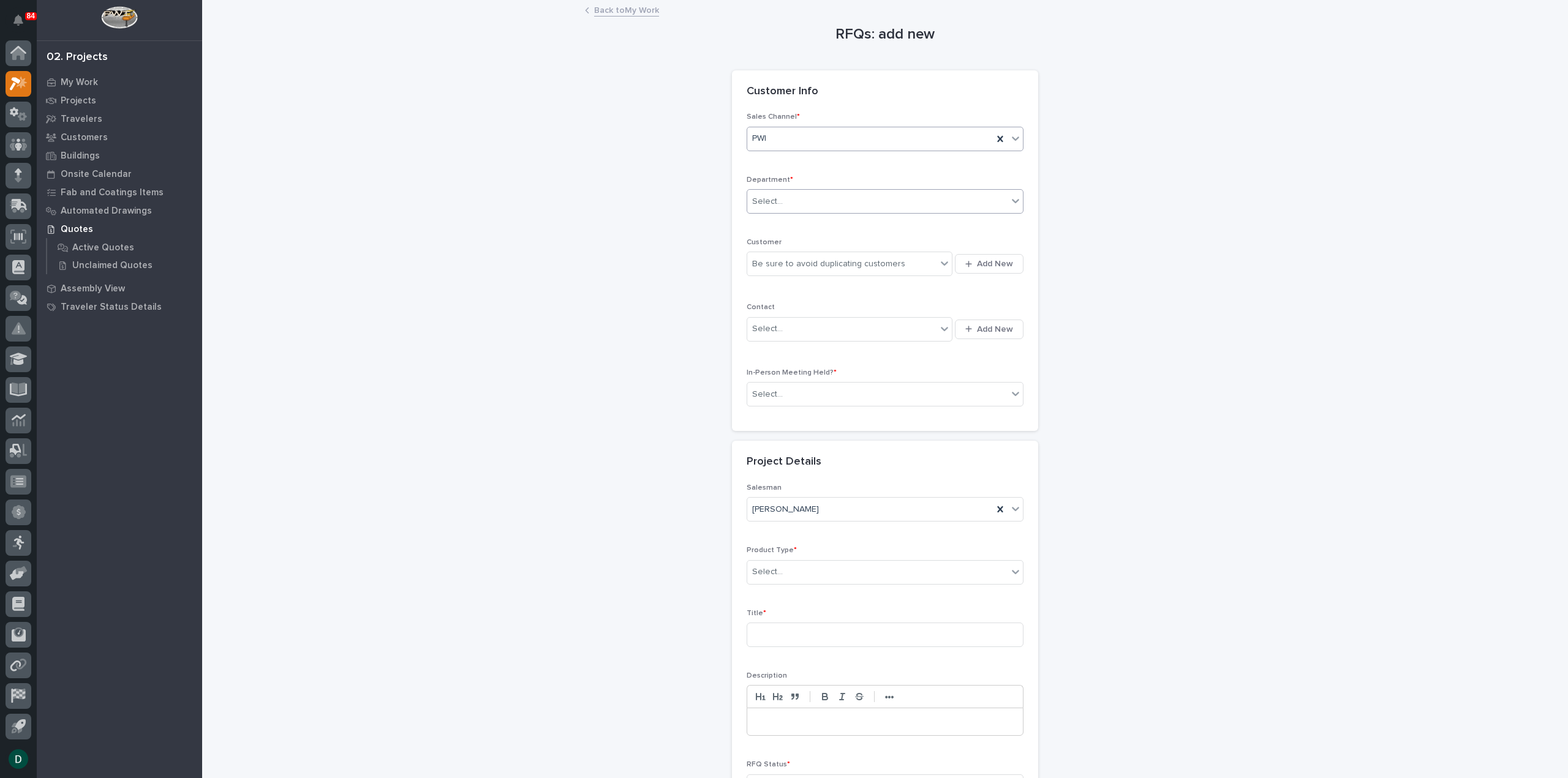
click at [792, 200] on div "Select..." at bounding box center [877, 201] width 260 height 20
click at [802, 225] on span "National Sales" at bounding box center [777, 222] width 62 height 13
click at [809, 264] on div "Be sure to avoid duplicating customers" at bounding box center [828, 264] width 153 height 13
type input "**********"
click at [808, 284] on div "[PERSON_NAME]" at bounding box center [846, 286] width 206 height 22
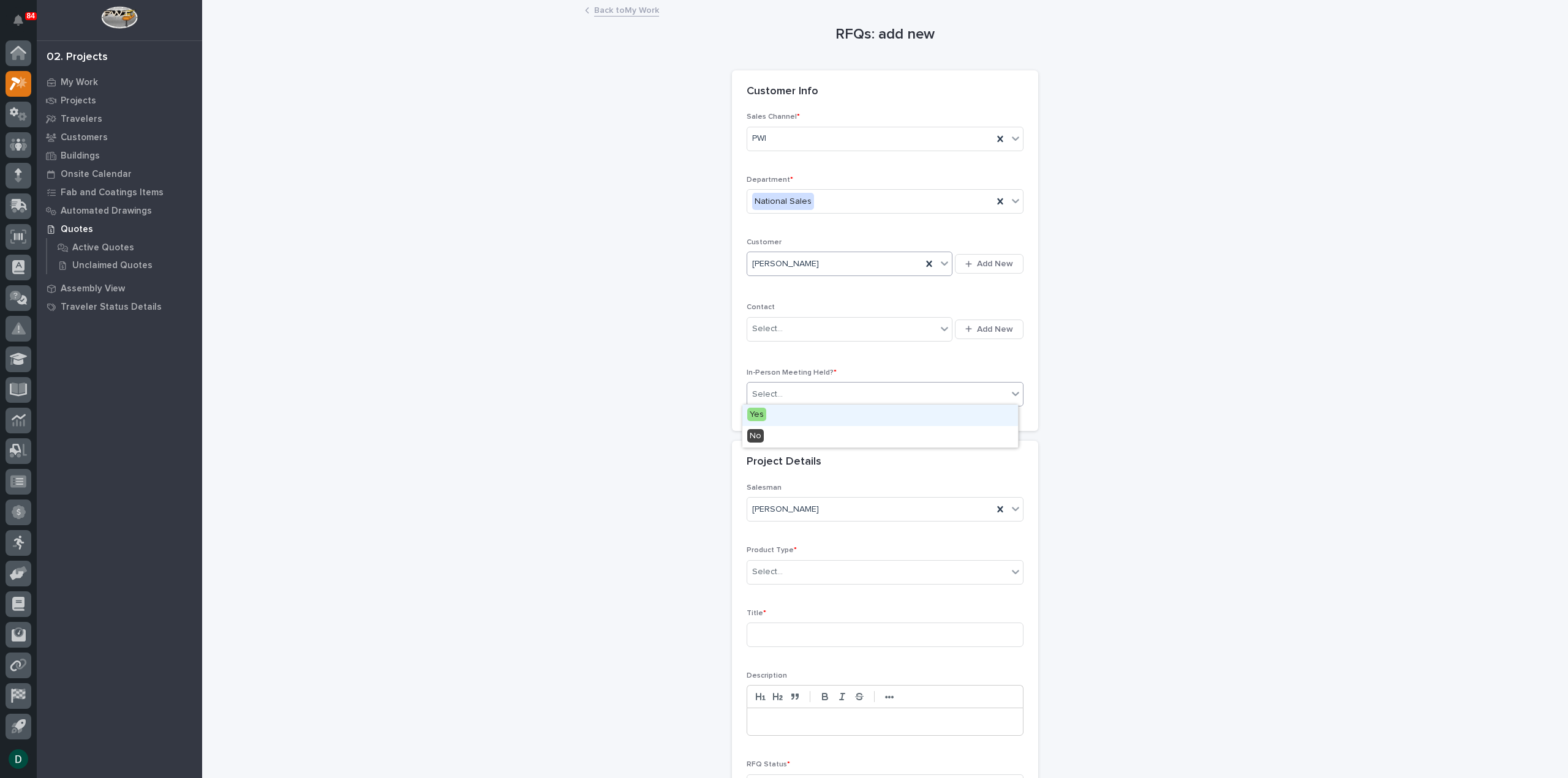
click at [785, 399] on div "Select..." at bounding box center [877, 394] width 260 height 20
click at [787, 439] on div "No" at bounding box center [880, 437] width 275 height 22
click at [790, 568] on div "Select..." at bounding box center [877, 572] width 260 height 20
click at [839, 724] on div "Lifting Components" at bounding box center [880, 721] width 275 height 22
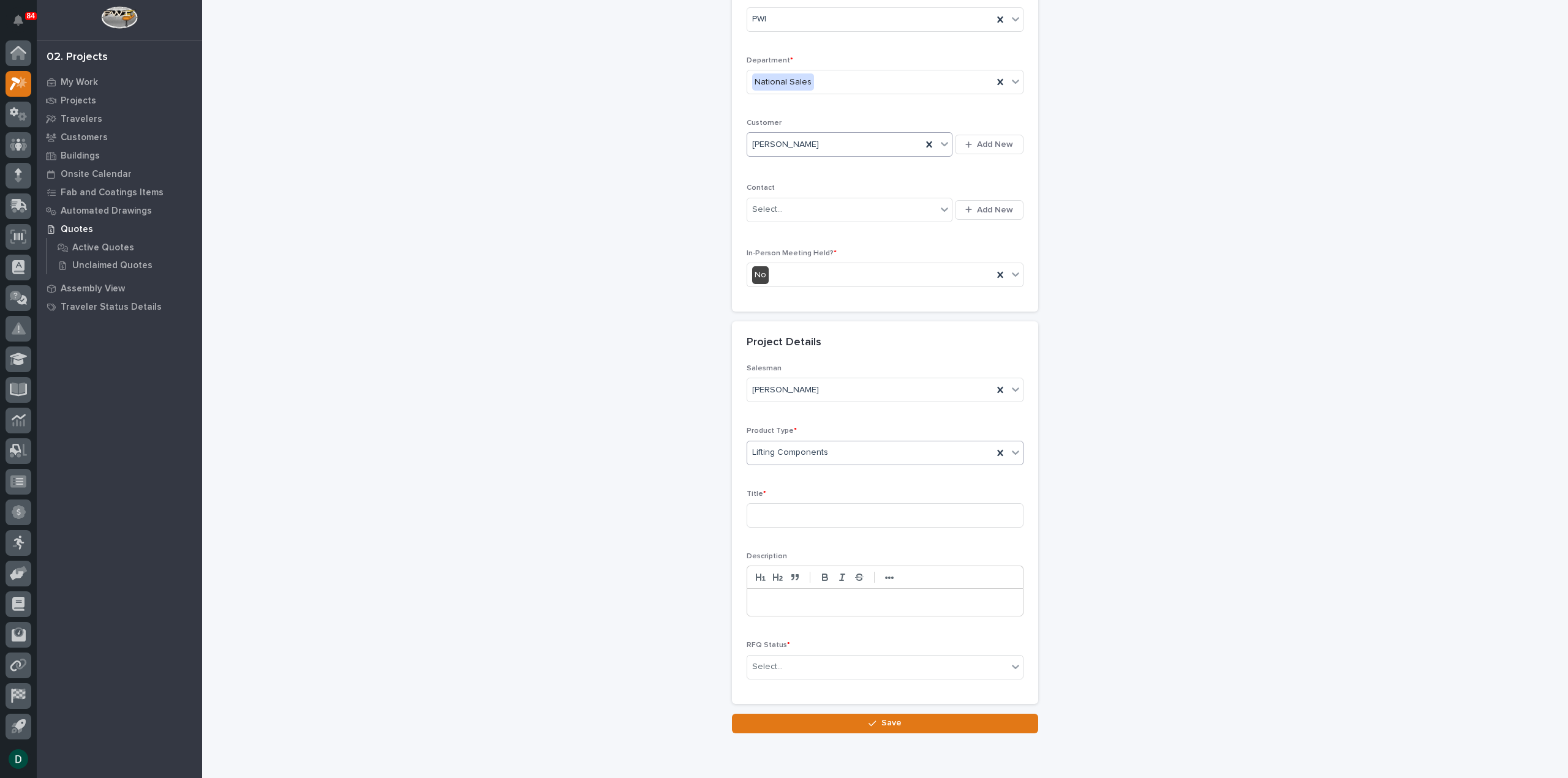
scroll to position [122, 0]
click at [822, 514] on input at bounding box center [885, 513] width 277 height 24
type input "Spreader Bars"
click at [855, 664] on div "Select..." at bounding box center [877, 664] width 260 height 20
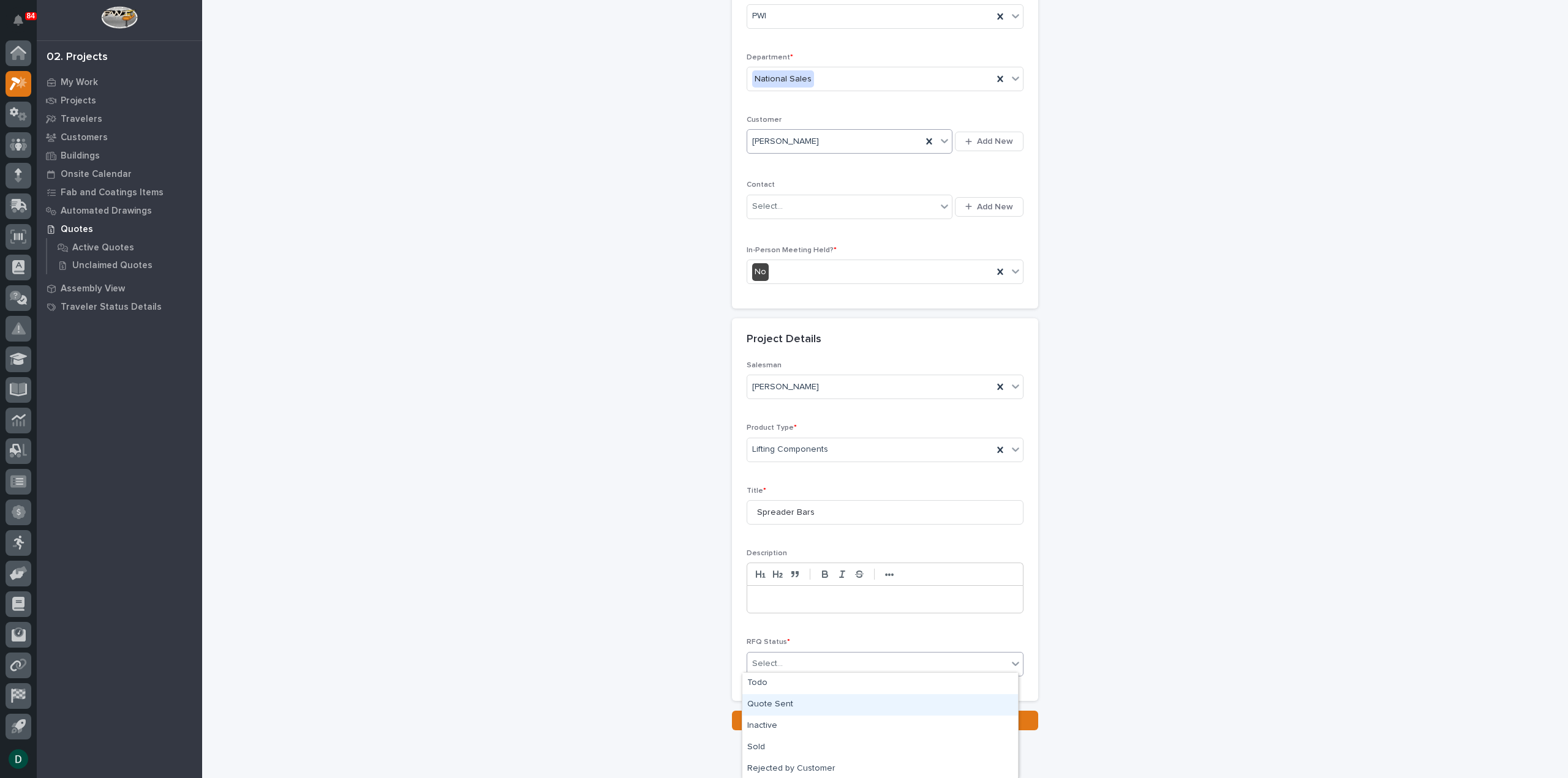
scroll to position [22, 0]
click at [836, 683] on div "Quote Sent" at bounding box center [880, 683] width 275 height 22
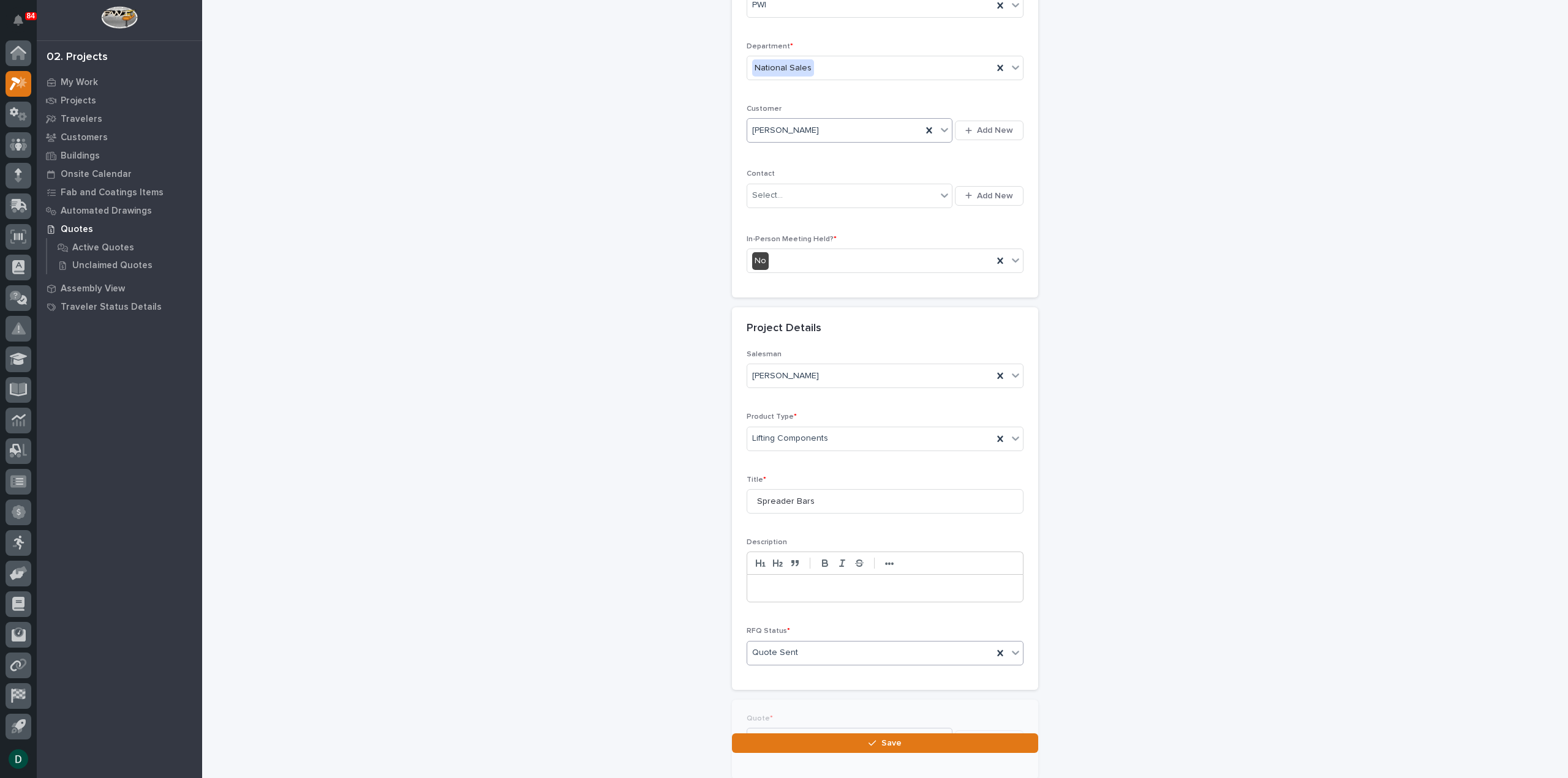
scroll to position [167, 0]
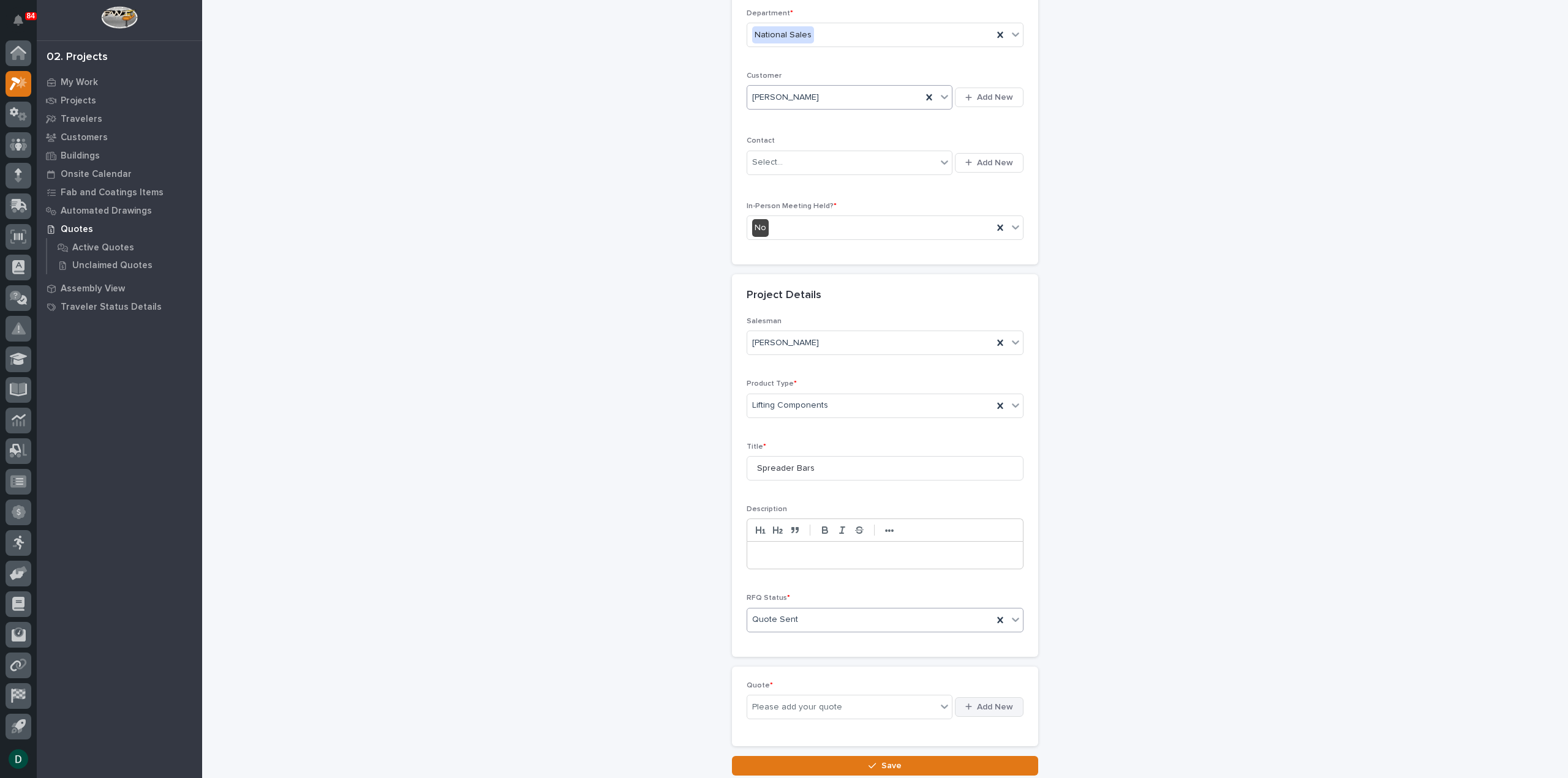
click at [977, 704] on span "Add New" at bounding box center [994, 706] width 36 height 11
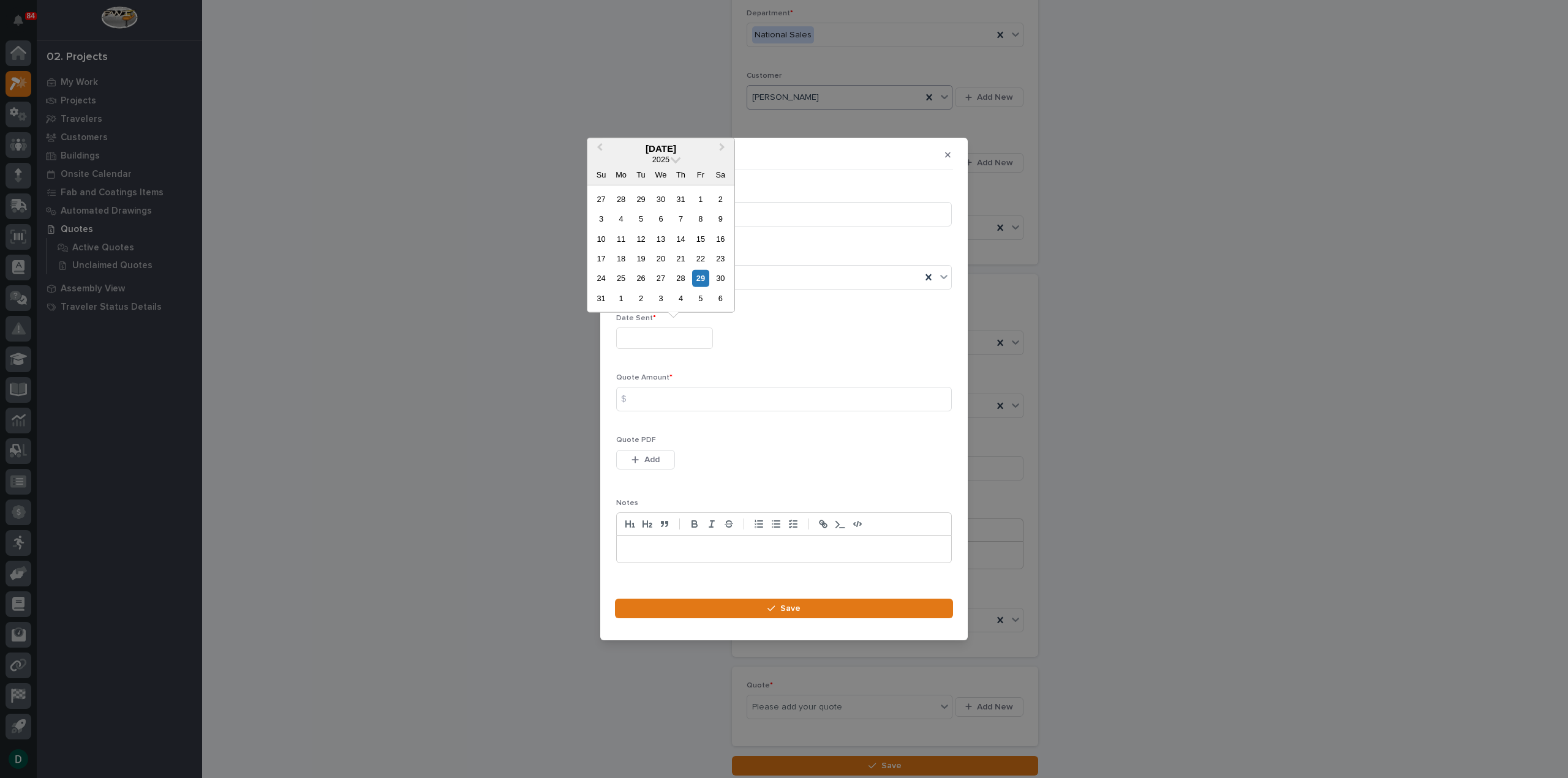
click at [669, 328] on input "text" at bounding box center [664, 338] width 97 height 22
click at [704, 278] on div "29" at bounding box center [700, 278] width 17 height 17
type input "**********"
drag, startPoint x: 656, startPoint y: 396, endPoint x: 920, endPoint y: 386, distance: 264.2
click at [656, 397] on input at bounding box center [784, 399] width 335 height 24
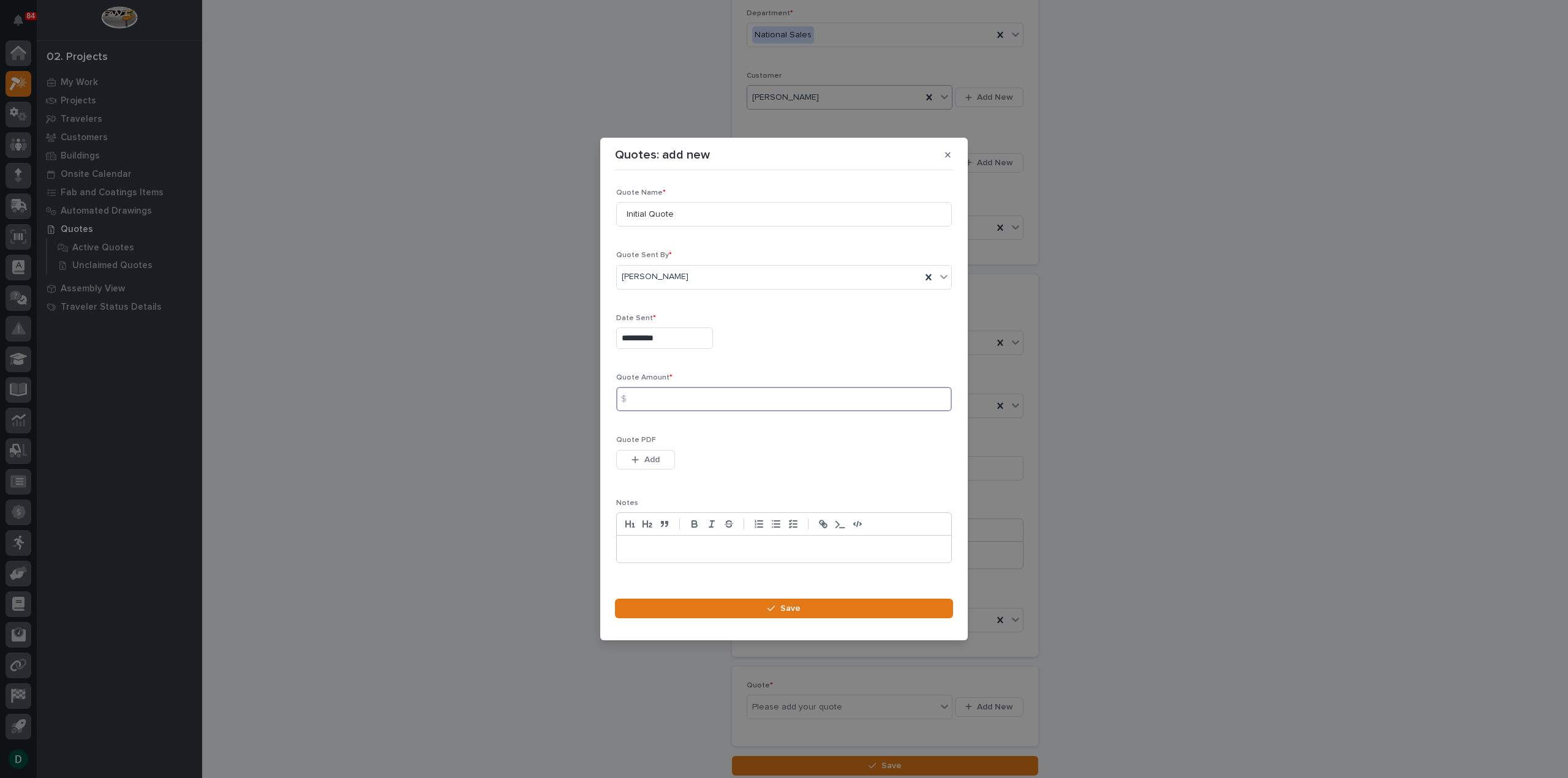
click at [743, 393] on input at bounding box center [784, 399] width 335 height 24
type input "18198"
click at [660, 462] on button "Add" at bounding box center [645, 459] width 59 height 19
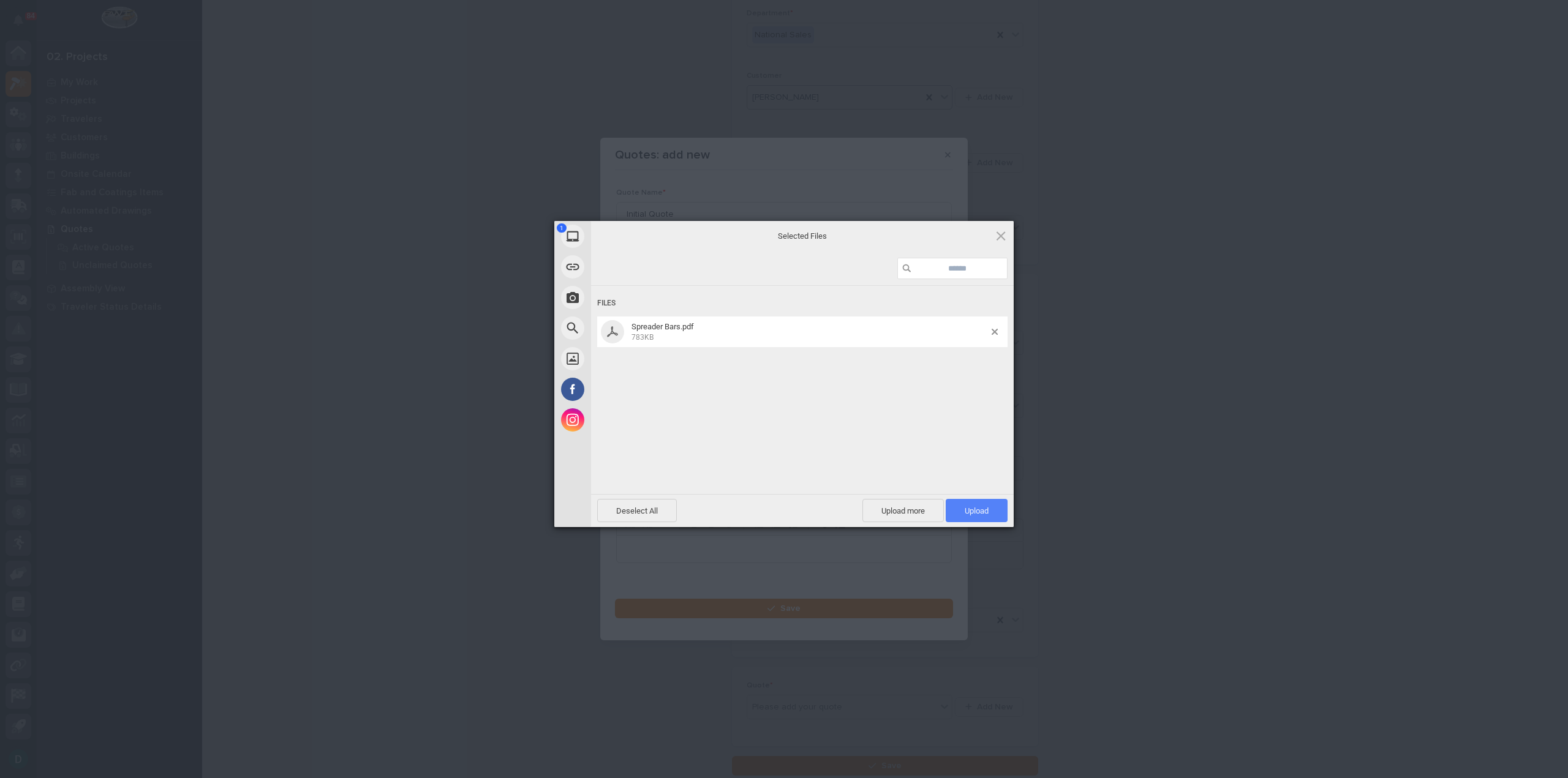
click at [965, 506] on span "Upload 1" at bounding box center [976, 511] width 24 height 10
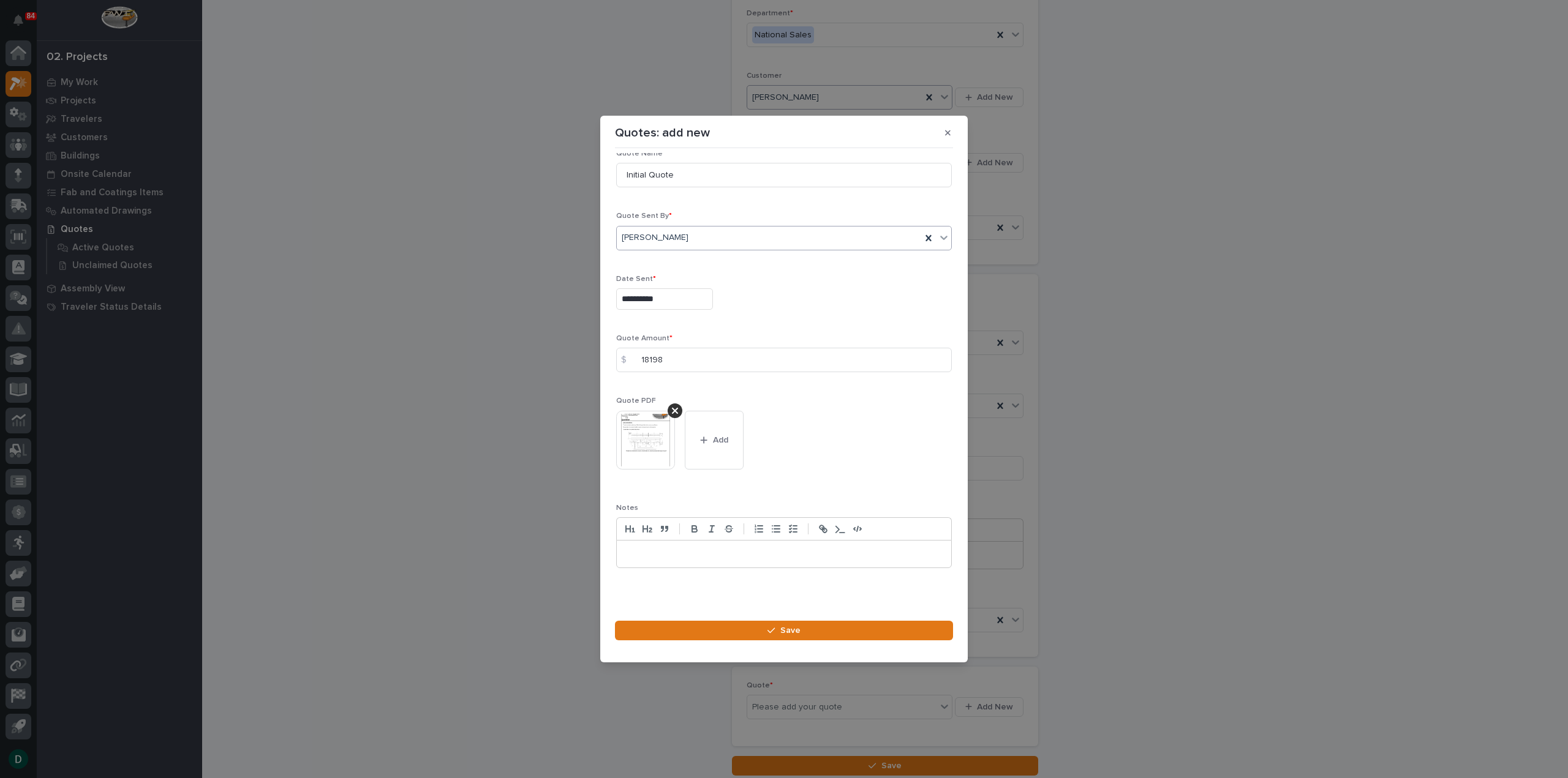
scroll to position [0, 0]
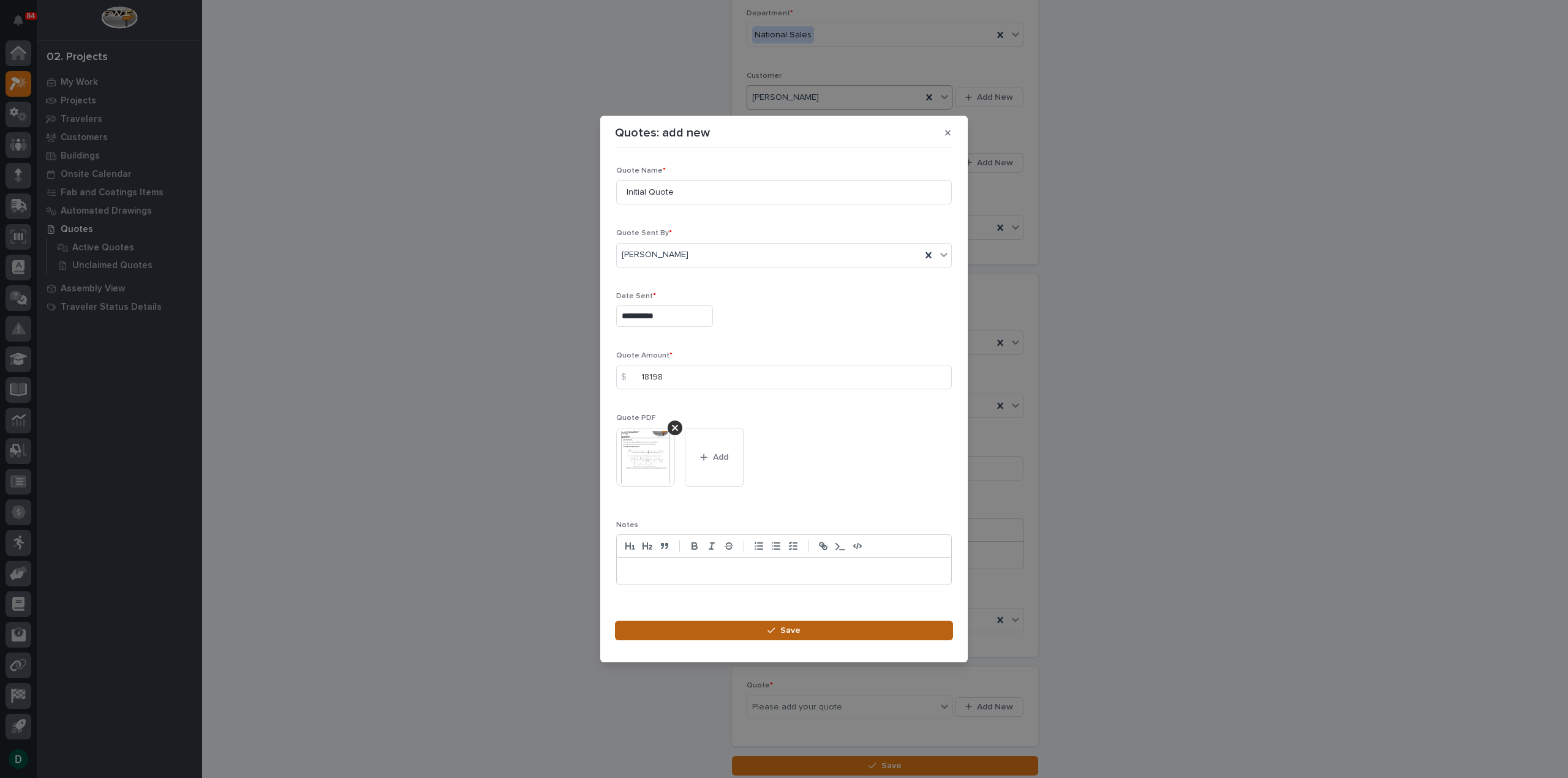
drag, startPoint x: 800, startPoint y: 630, endPoint x: 816, endPoint y: 630, distance: 16.0
click at [800, 630] on button "Save" at bounding box center [784, 630] width 338 height 19
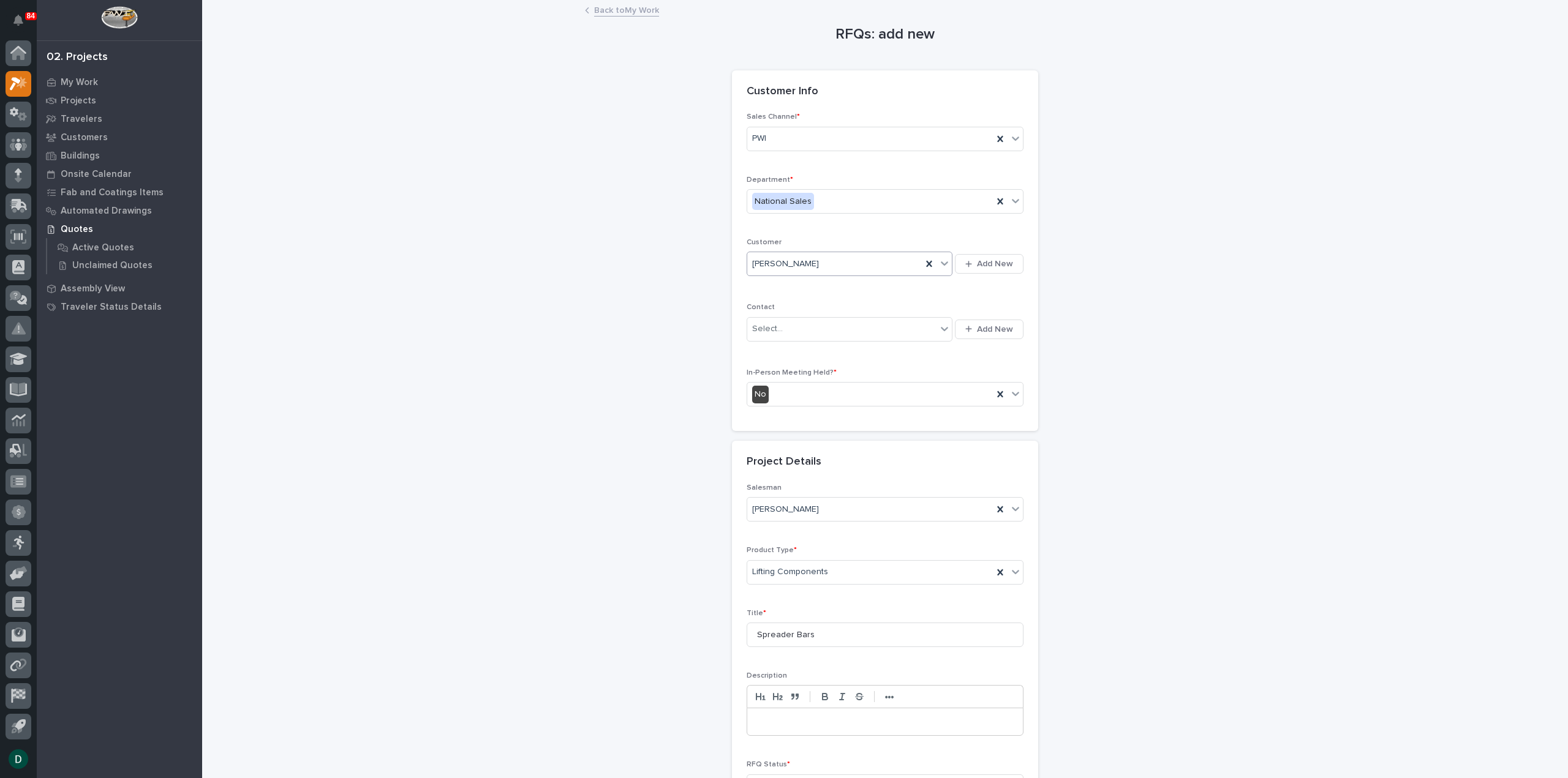
scroll to position [255, 0]
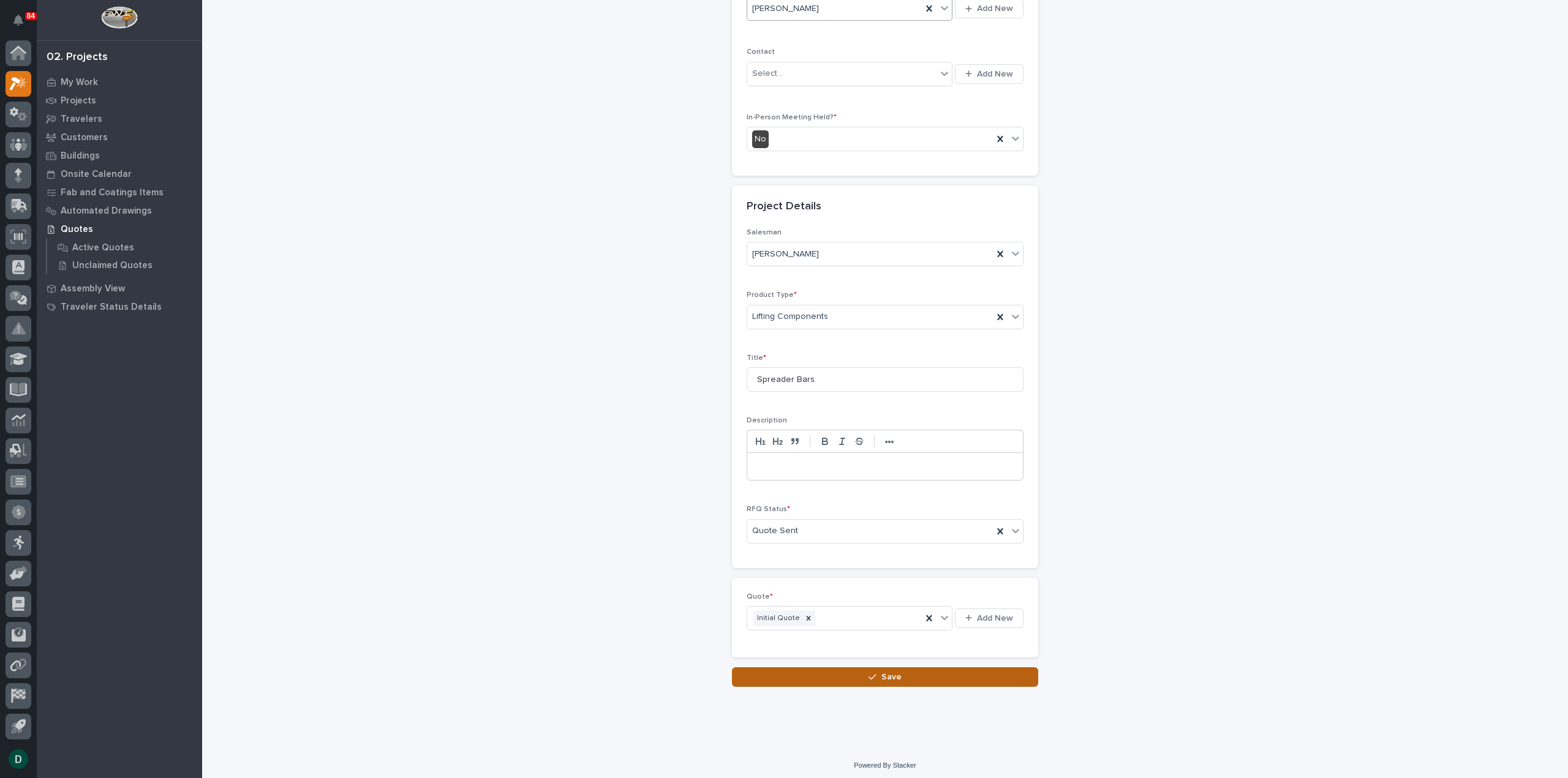
click at [901, 674] on button "Save" at bounding box center [885, 677] width 307 height 19
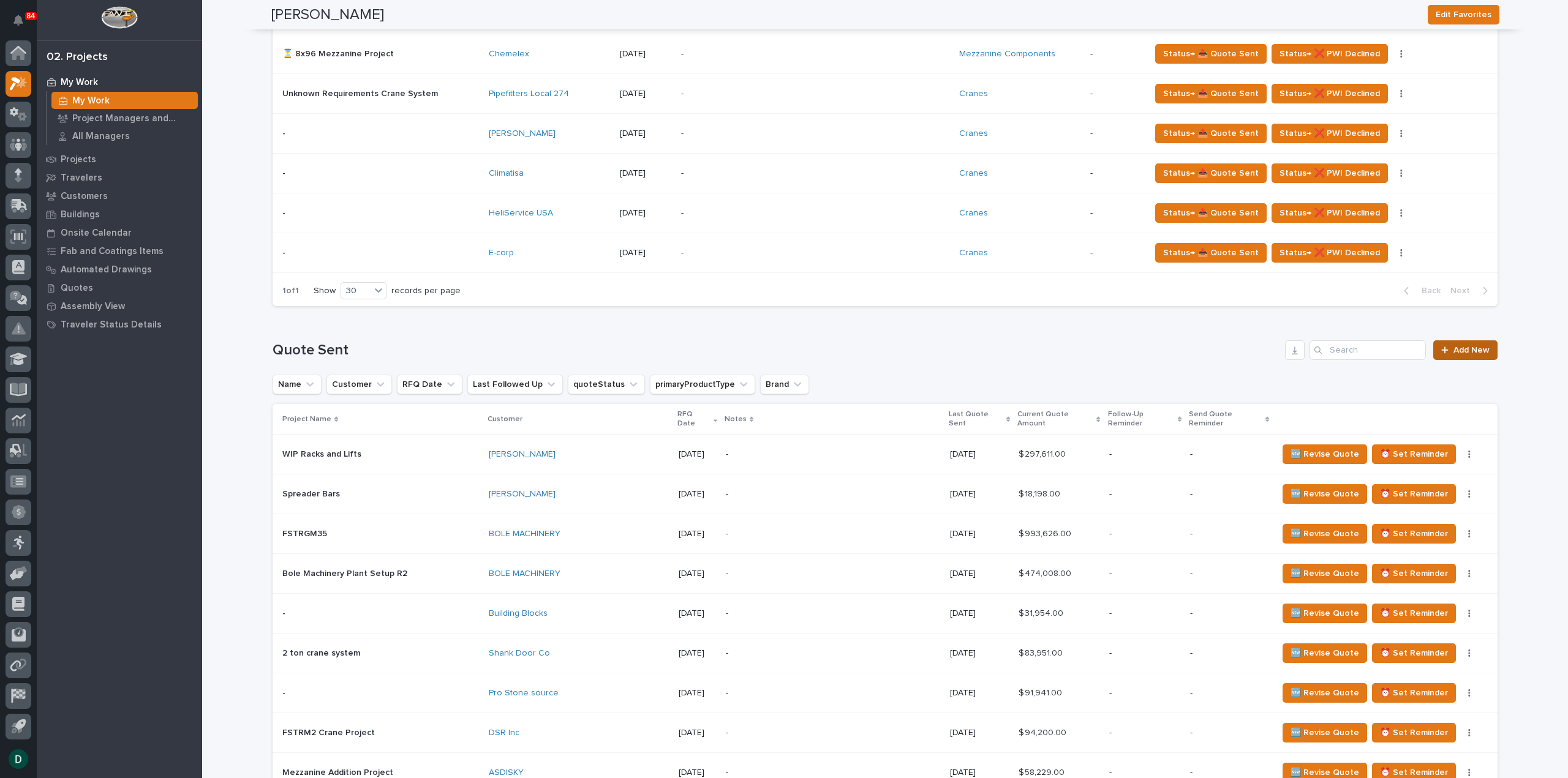
scroll to position [1224, 0]
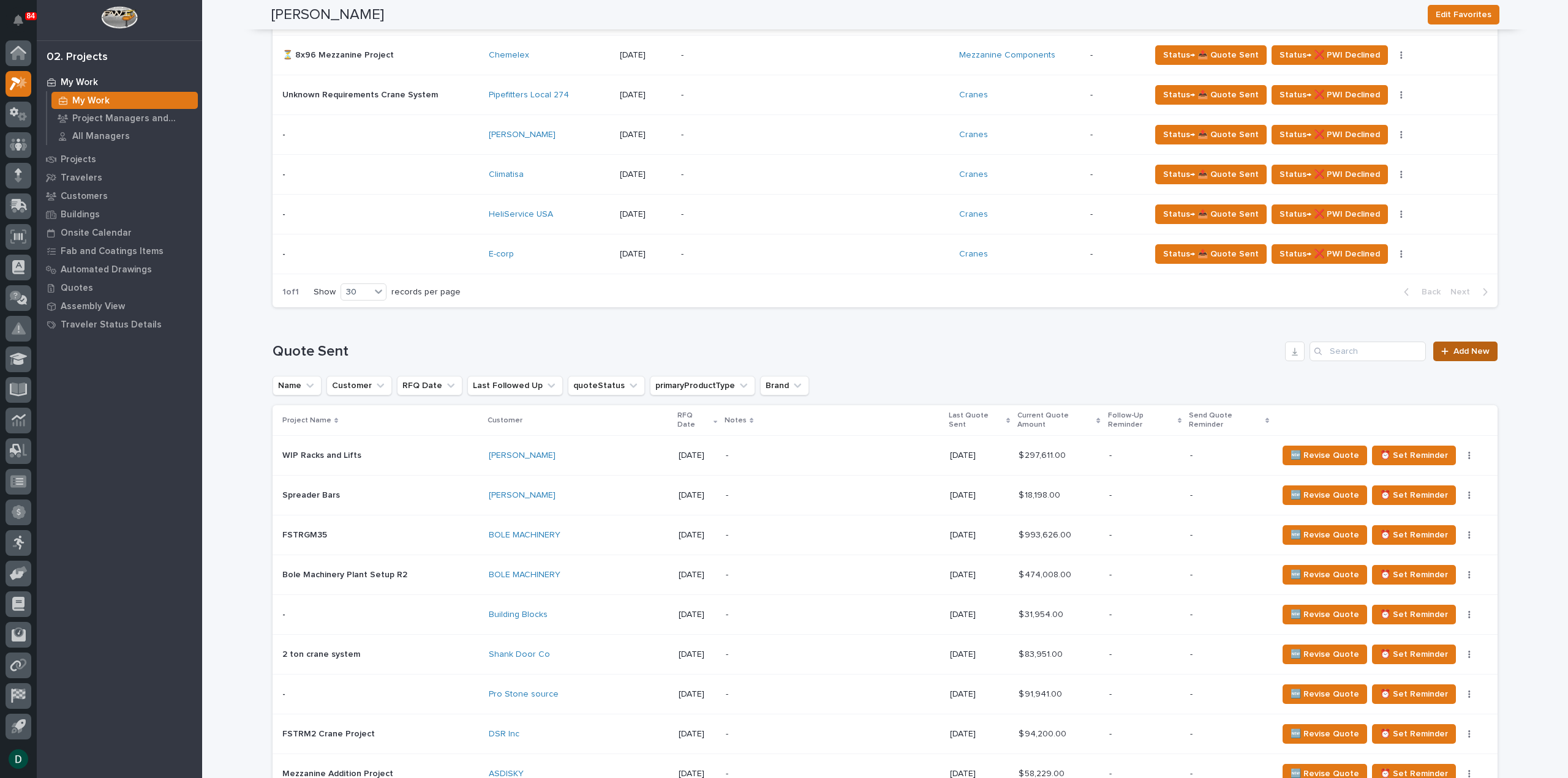
click at [1457, 348] on span "Add New" at bounding box center [1471, 352] width 36 height 9
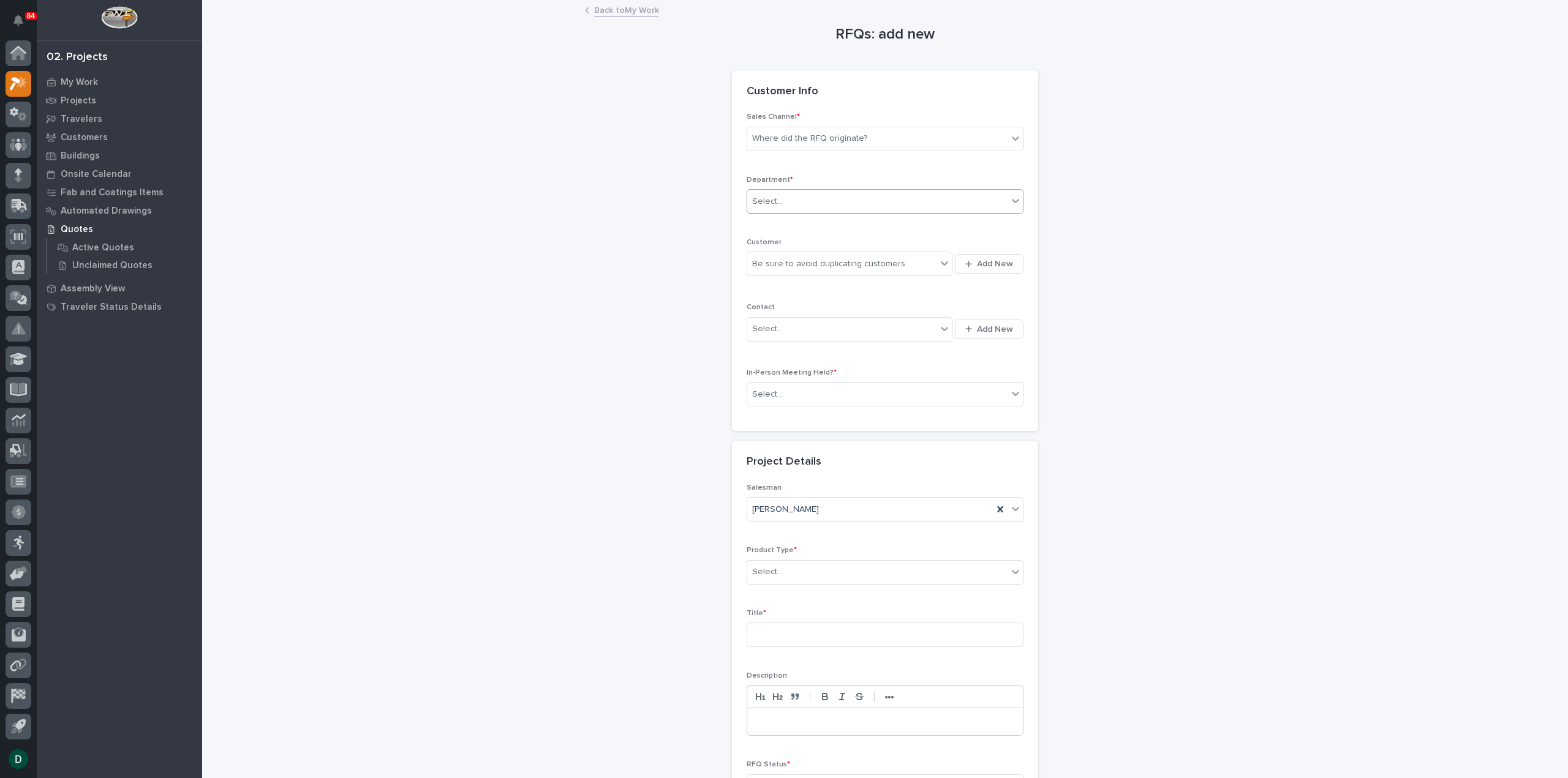
click at [876, 202] on div "Select..." at bounding box center [877, 201] width 260 height 20
click at [807, 226] on div "National Sales" at bounding box center [880, 224] width 275 height 22
click at [803, 254] on div "Be sure to avoid duplicating customers" at bounding box center [841, 264] width 190 height 20
type input "*******"
click at [802, 309] on div "[PERSON_NAME]" at bounding box center [846, 307] width 206 height 22
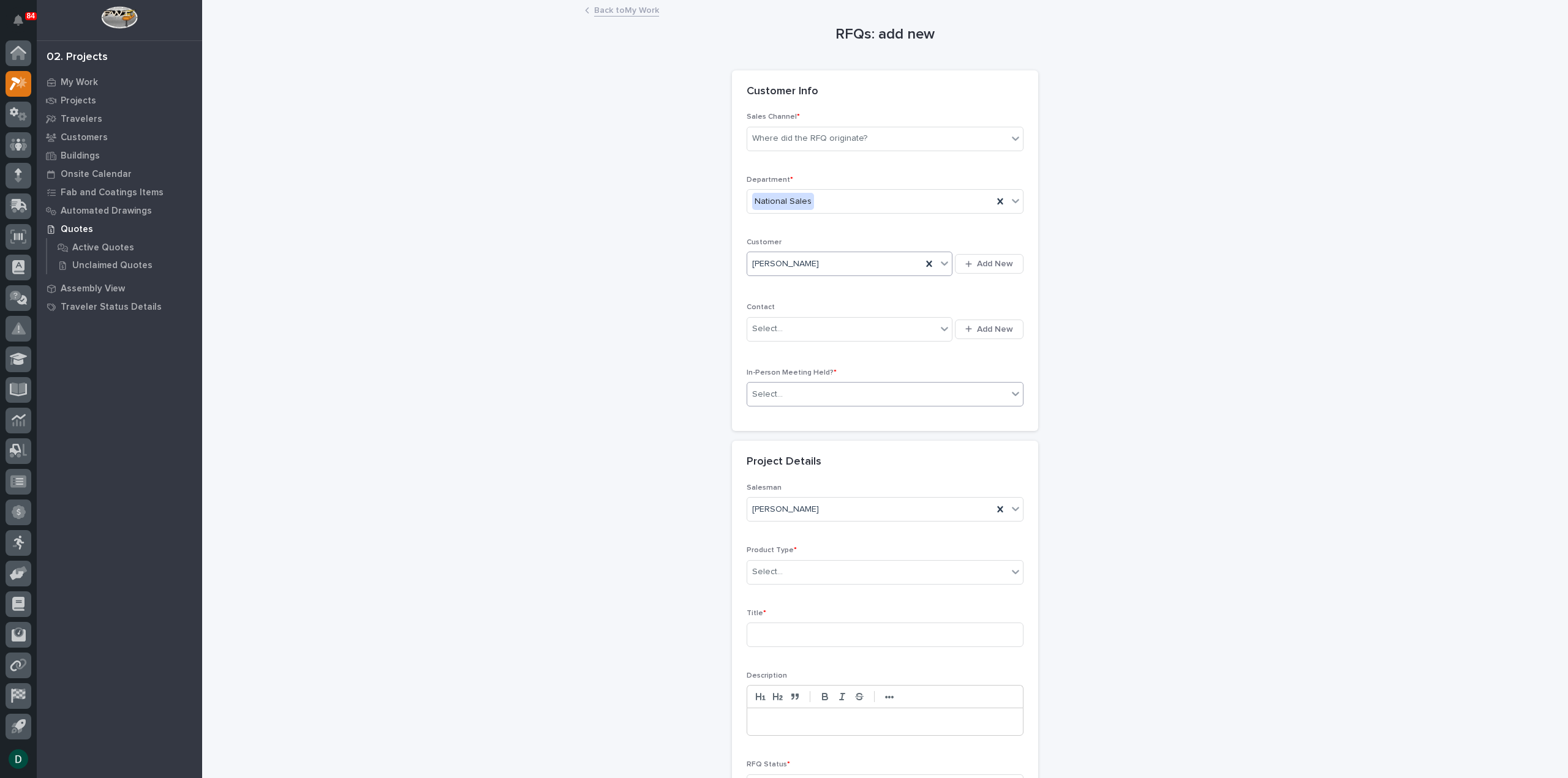
click at [790, 394] on div "Select..." at bounding box center [877, 394] width 260 height 20
click at [776, 435] on div "No" at bounding box center [880, 437] width 275 height 22
click at [819, 574] on div "Select..." at bounding box center [877, 572] width 260 height 20
click at [846, 696] on div "Lifting Components" at bounding box center [880, 691] width 275 height 22
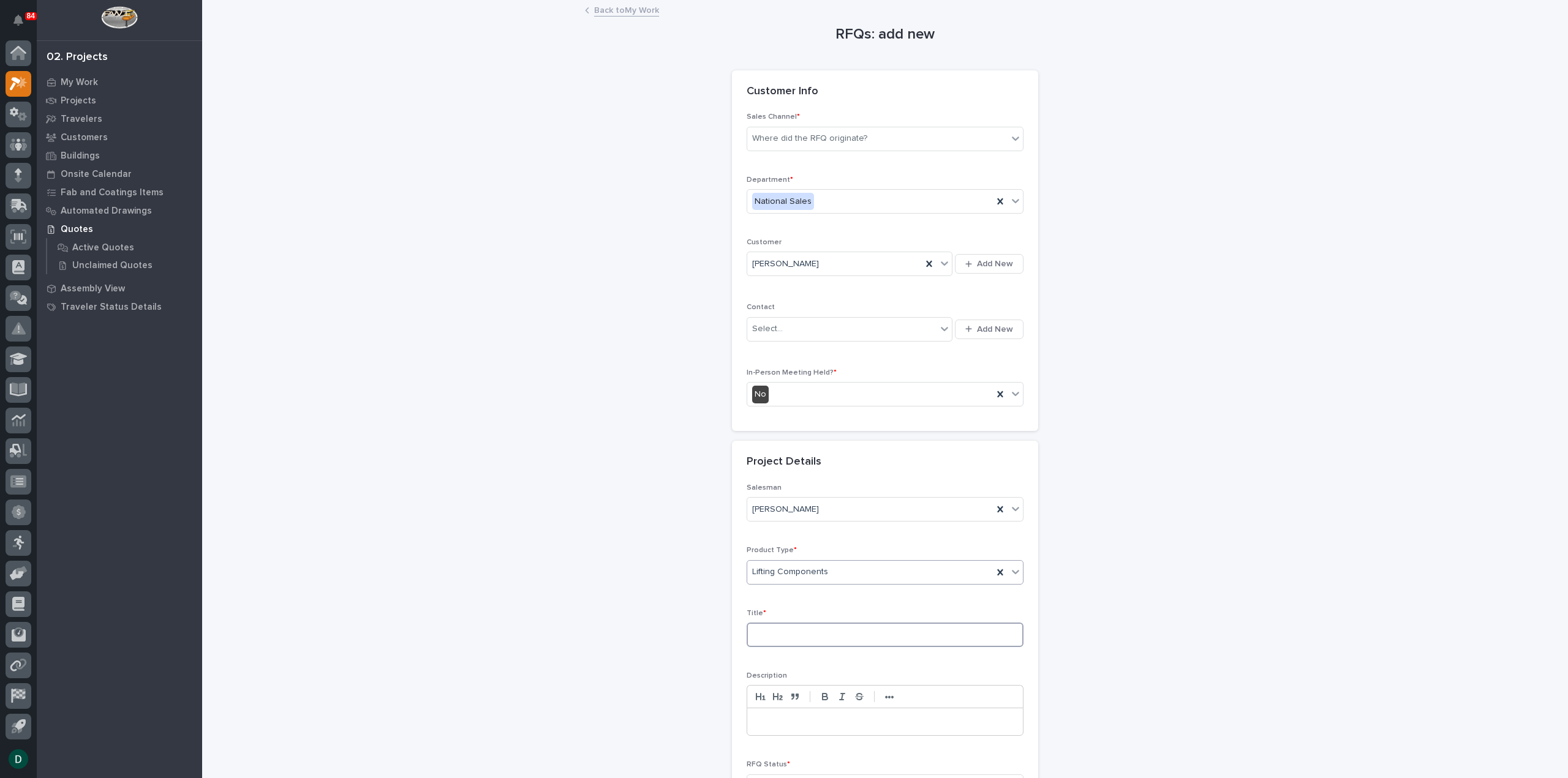
click at [819, 634] on input at bounding box center [885, 635] width 277 height 24
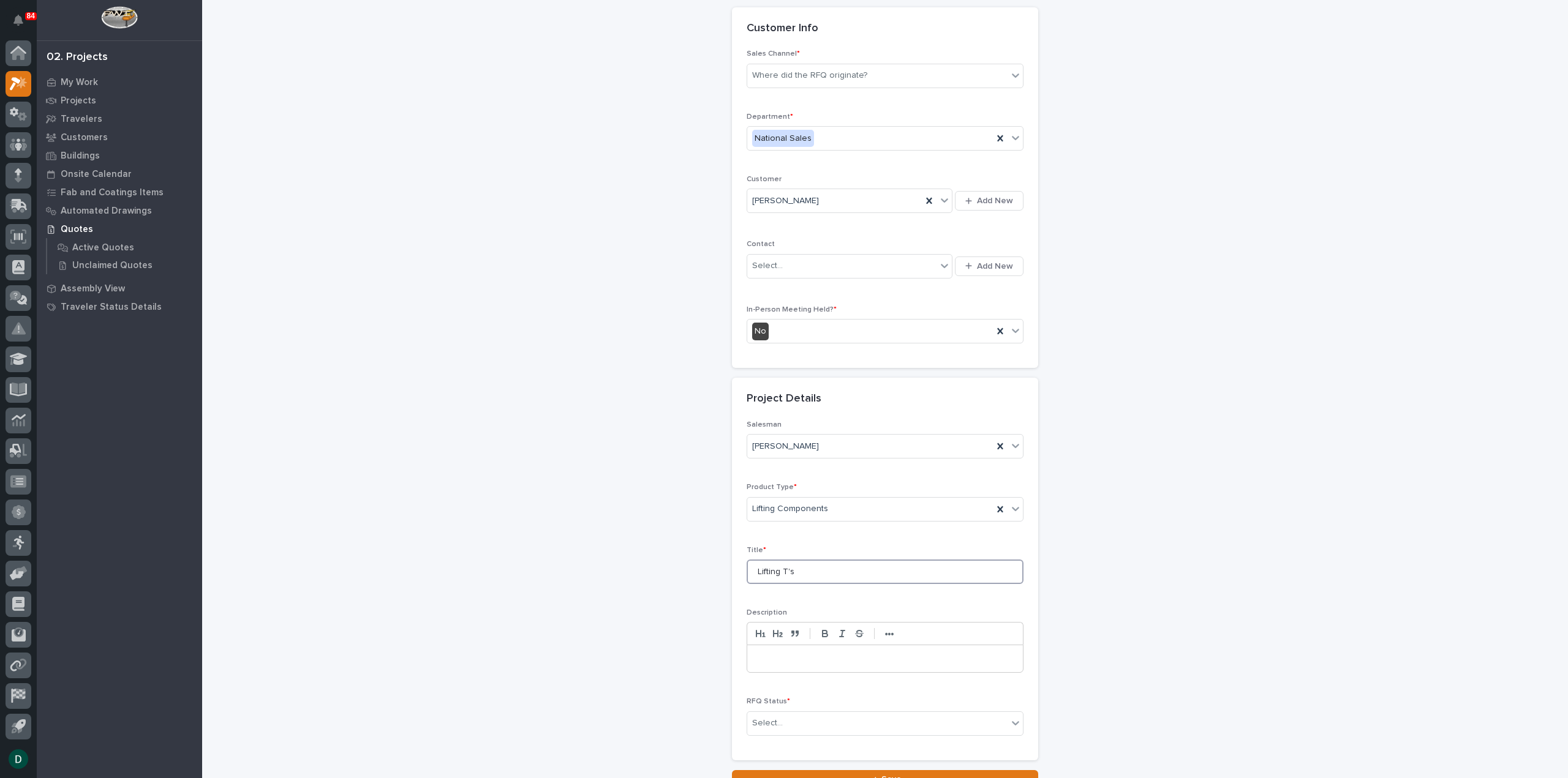
scroll to position [166, 0]
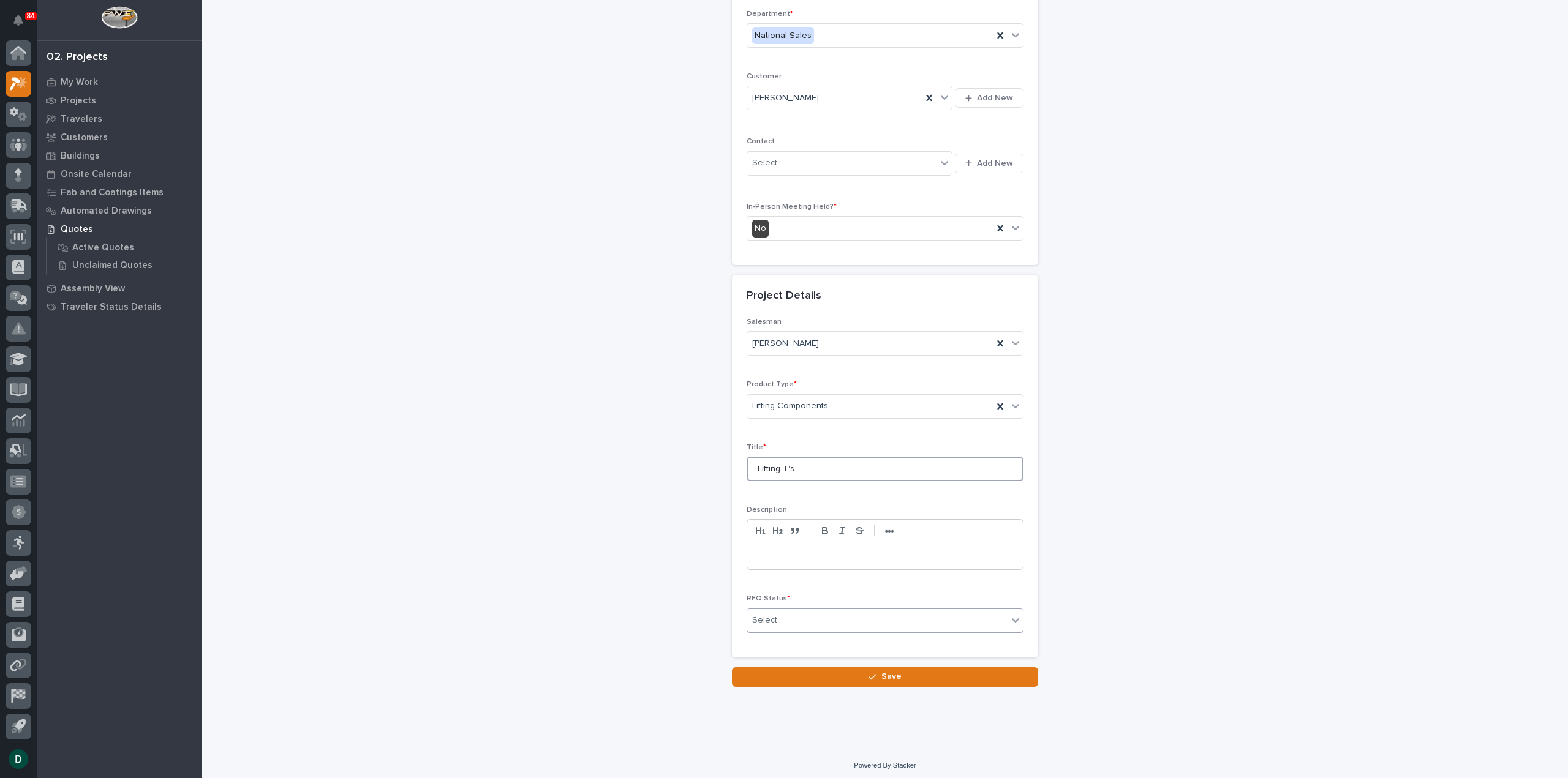
type input "Lifting T's"
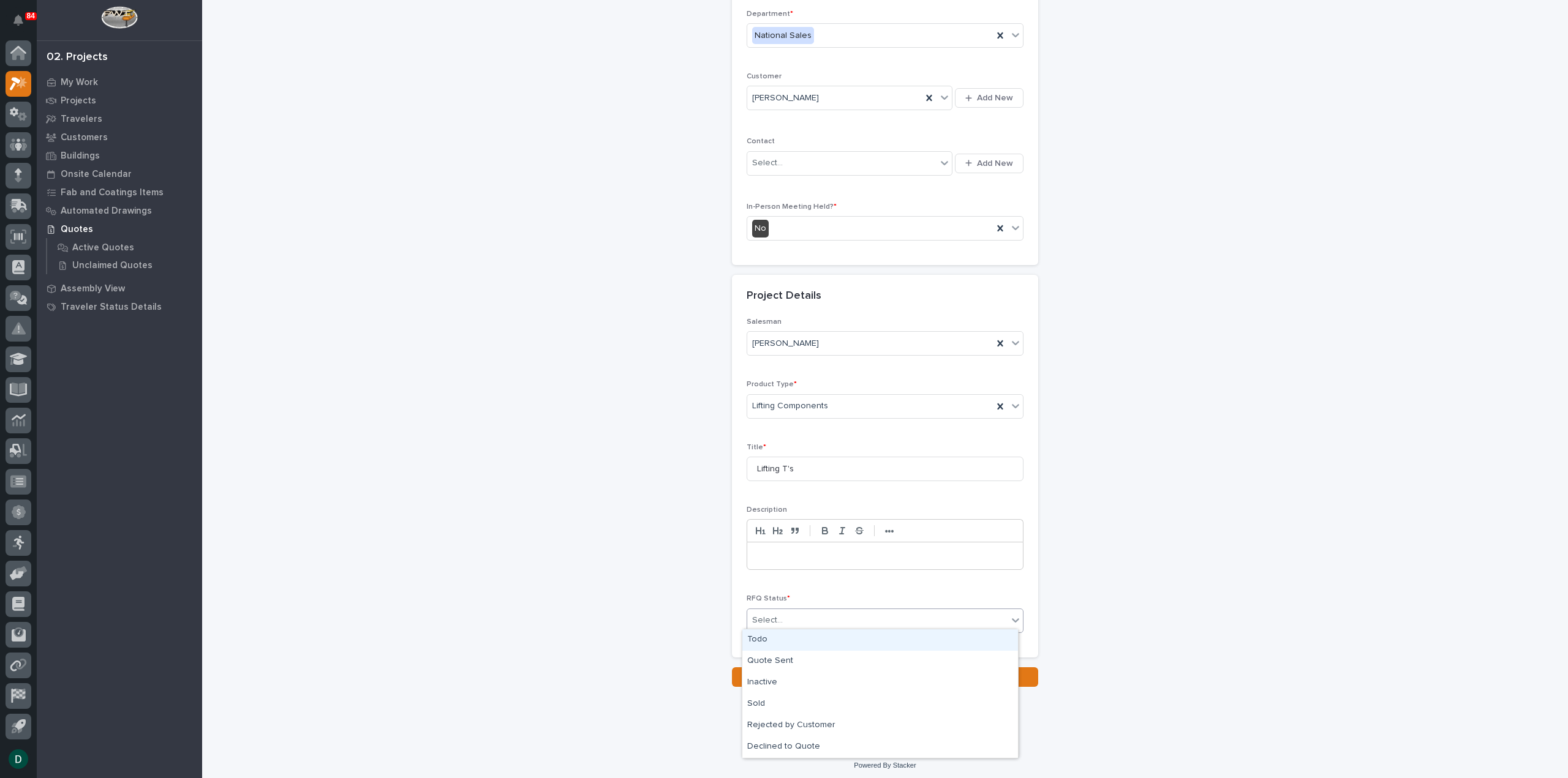
click at [835, 619] on div "Select..." at bounding box center [877, 620] width 260 height 20
click at [844, 668] on div "Quote Sent" at bounding box center [880, 661] width 275 height 22
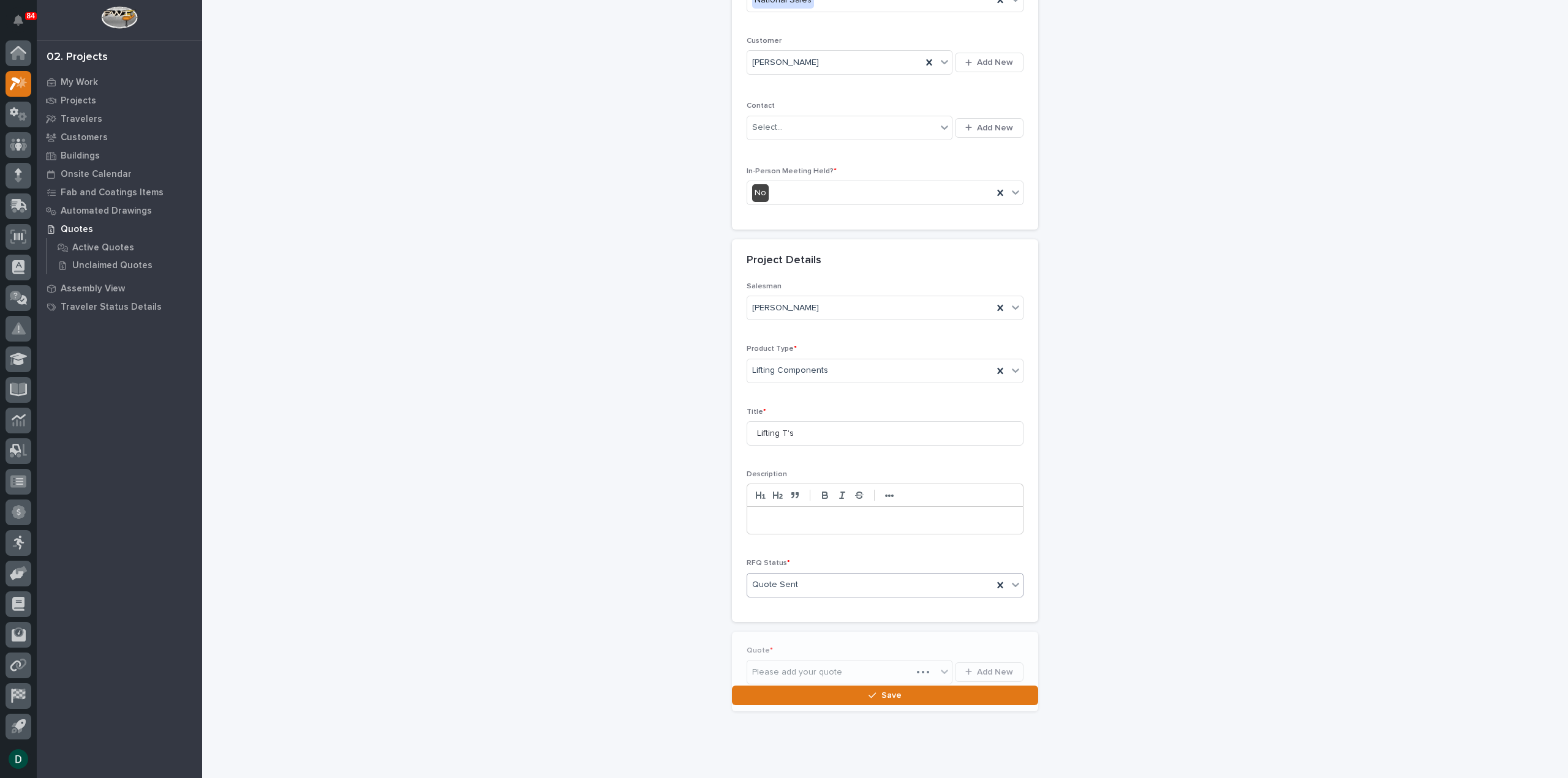
scroll to position [210, 0]
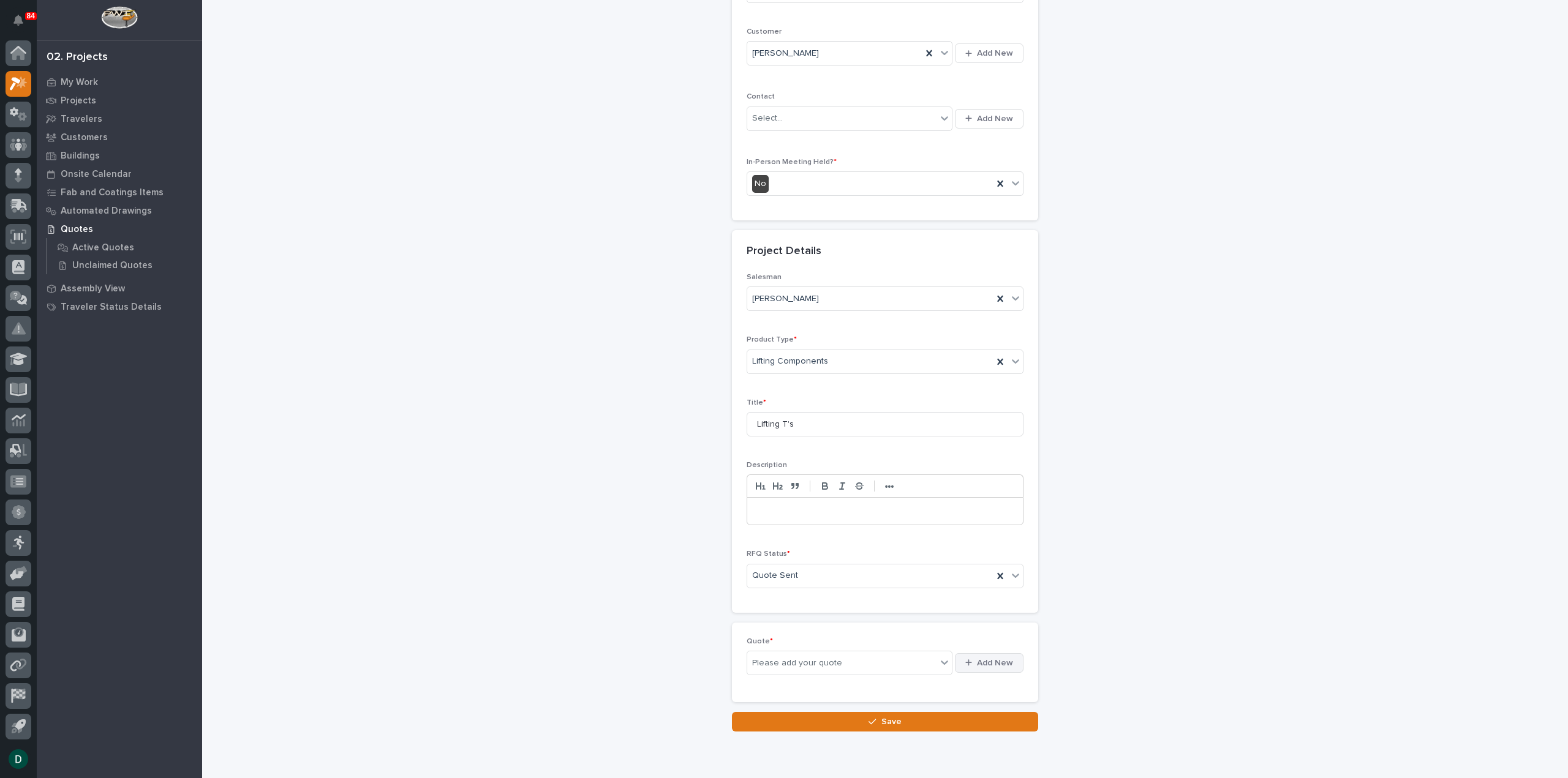
click at [977, 653] on button "Add New" at bounding box center [989, 663] width 69 height 19
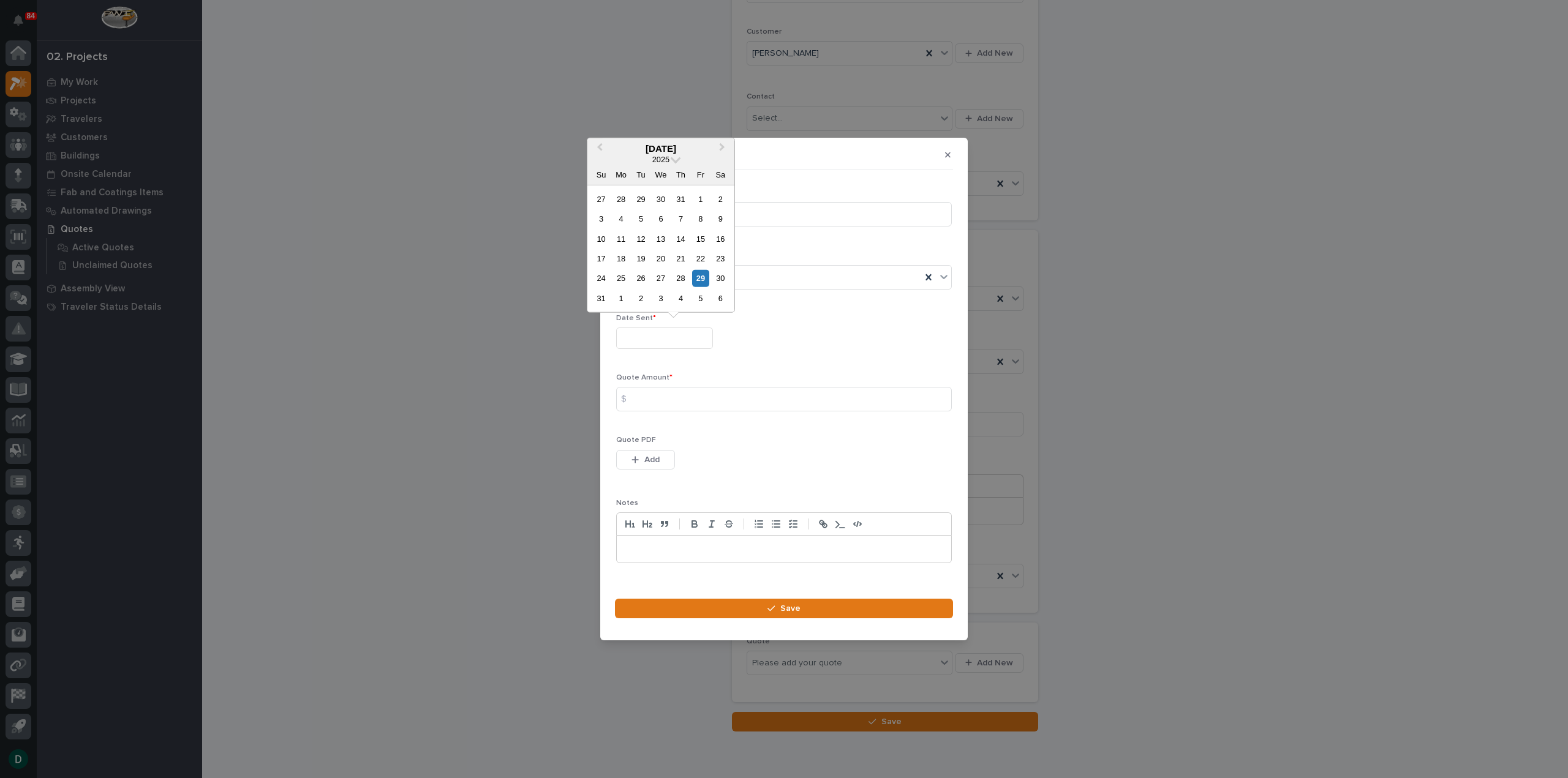
click at [653, 336] on input "text" at bounding box center [664, 338] width 97 height 22
click at [701, 279] on div "29" at bounding box center [700, 278] width 17 height 17
type input "**********"
click at [651, 396] on input at bounding box center [784, 399] width 335 height 24
type input "1509"
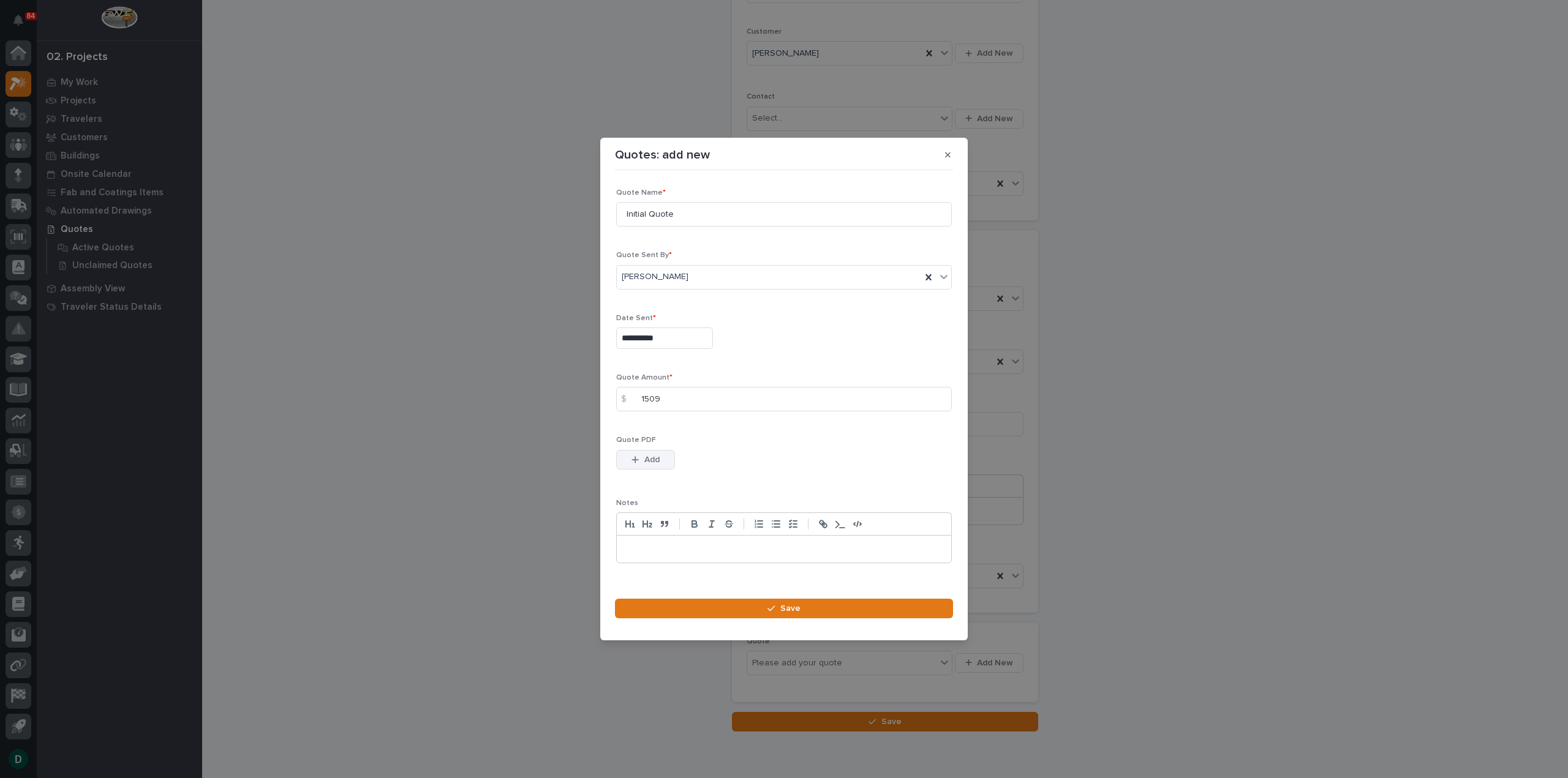
drag, startPoint x: 643, startPoint y: 454, endPoint x: 657, endPoint y: 458, distance: 14.6
click at [643, 454] on button "Add" at bounding box center [645, 459] width 59 height 19
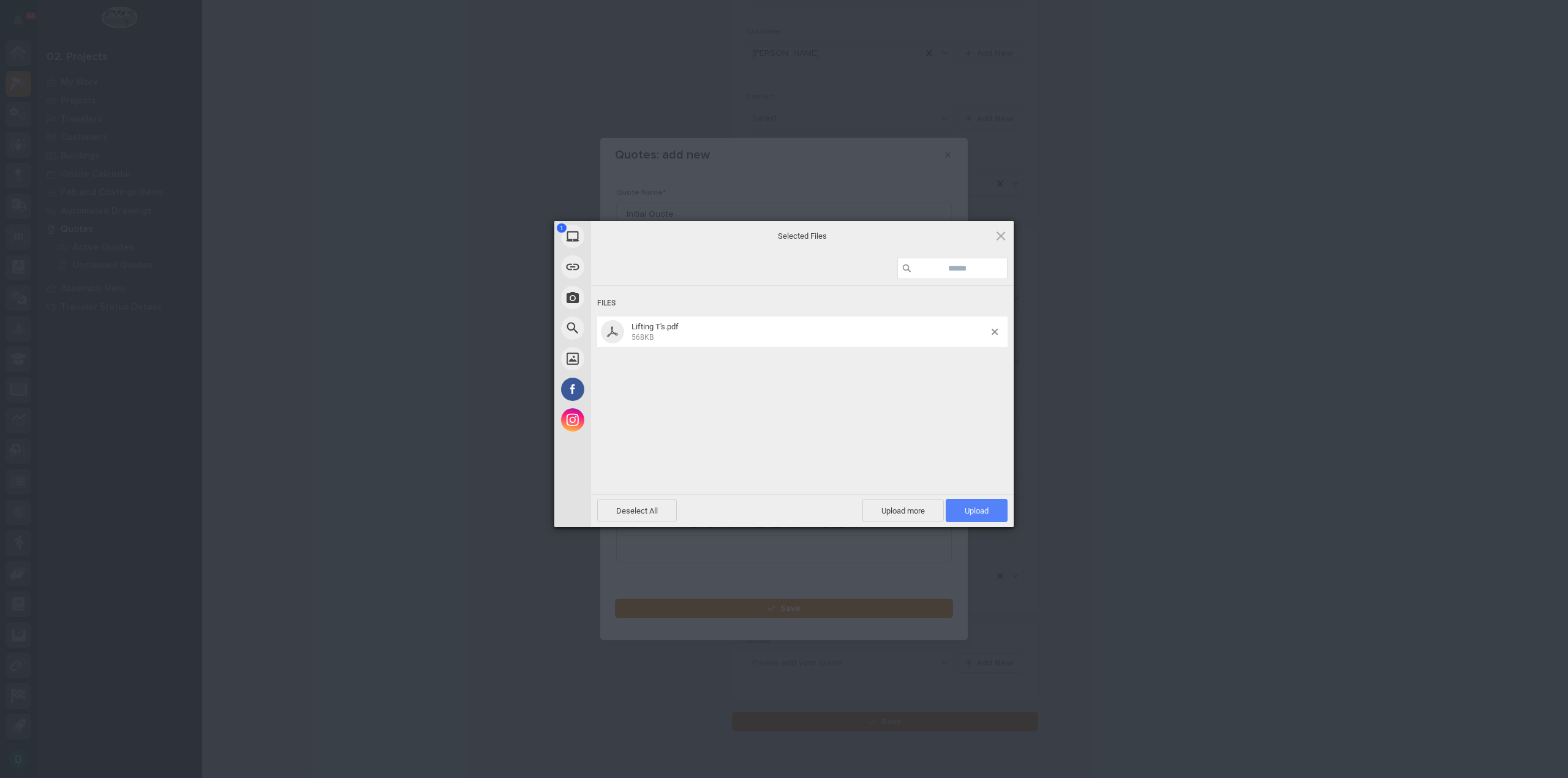
click at [992, 511] on span "Upload 1" at bounding box center [976, 510] width 62 height 24
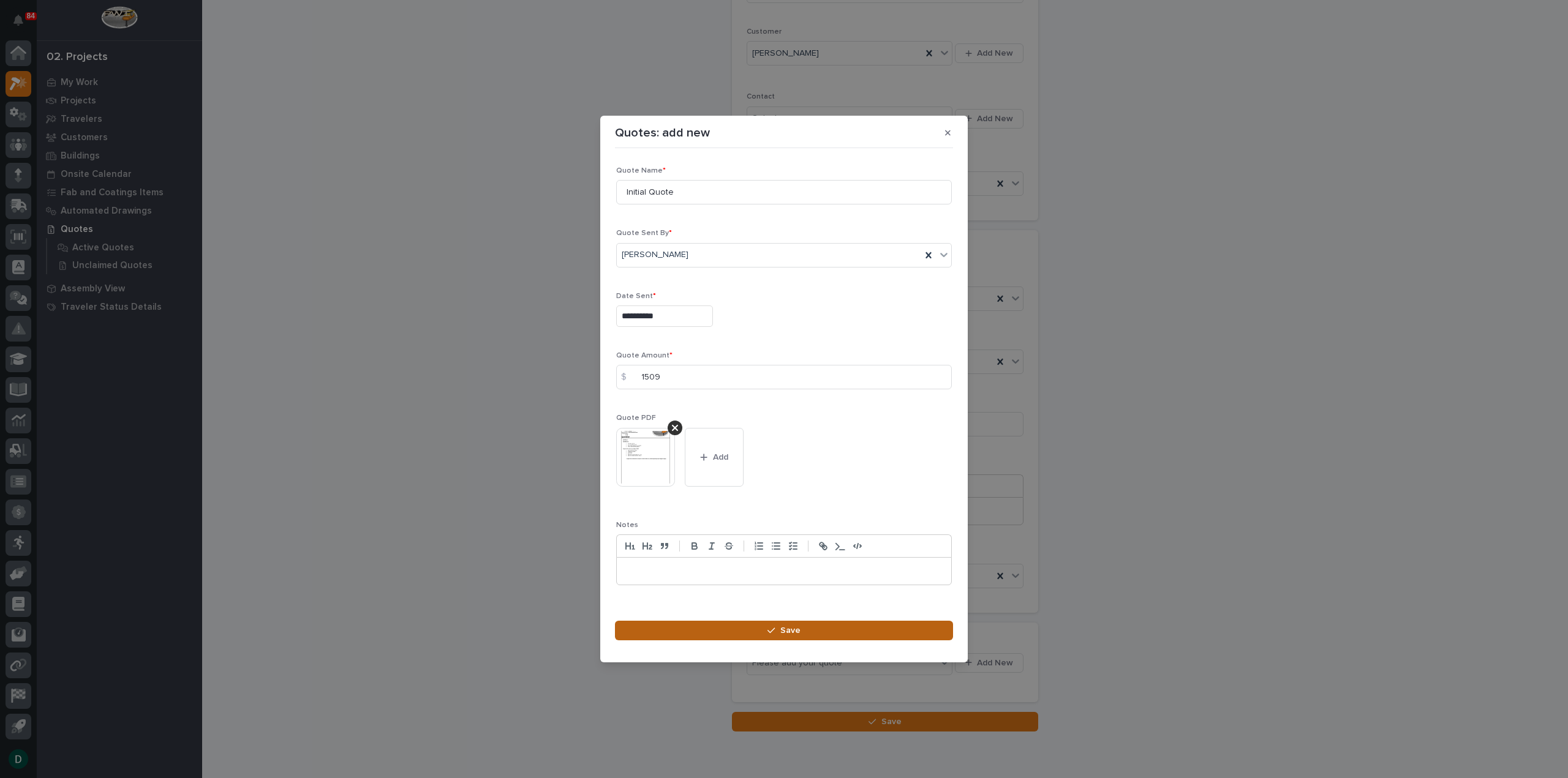
click at [788, 626] on span "Save" at bounding box center [790, 630] width 20 height 11
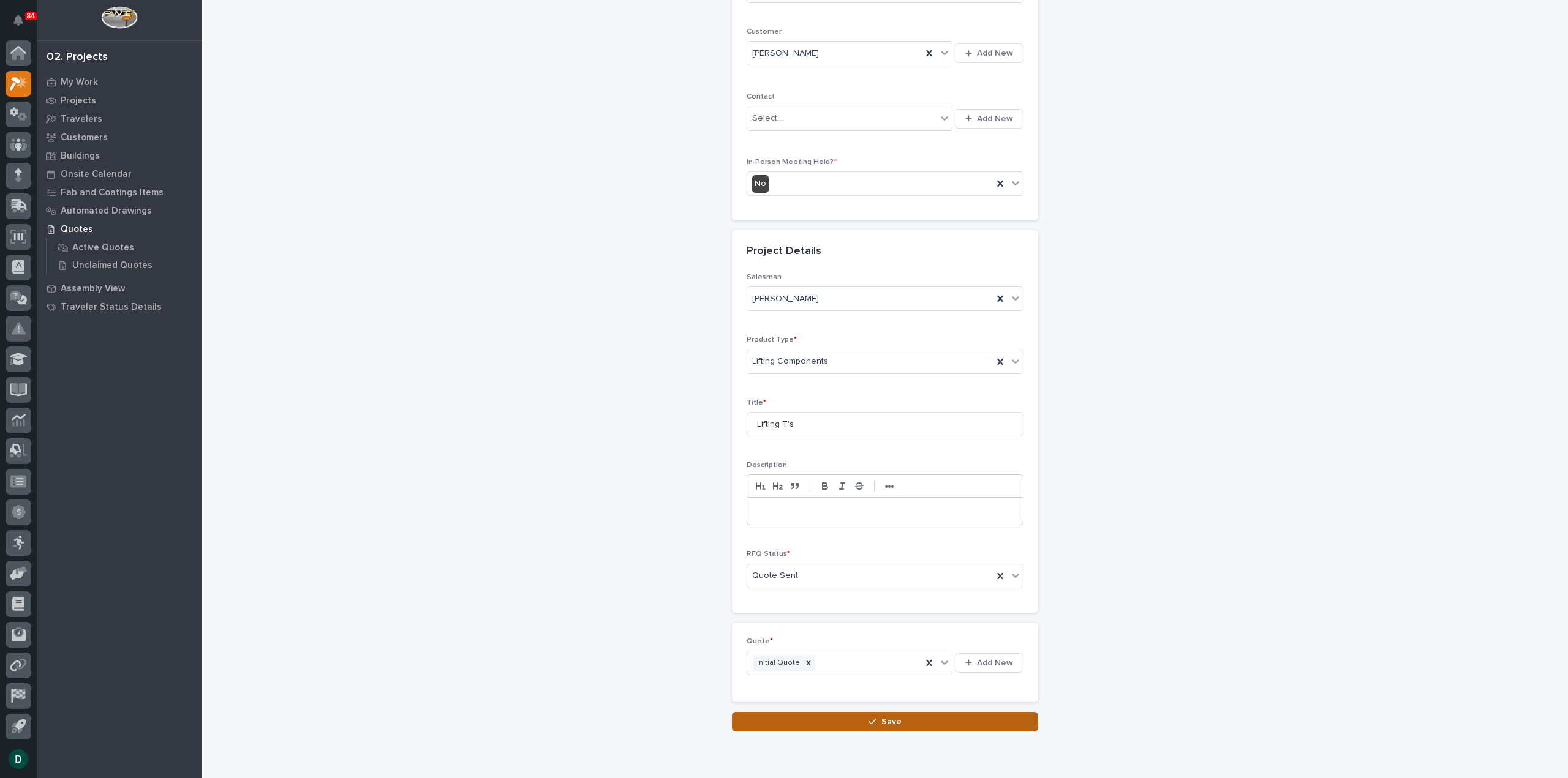
click at [874, 712] on button "Save" at bounding box center [885, 721] width 307 height 19
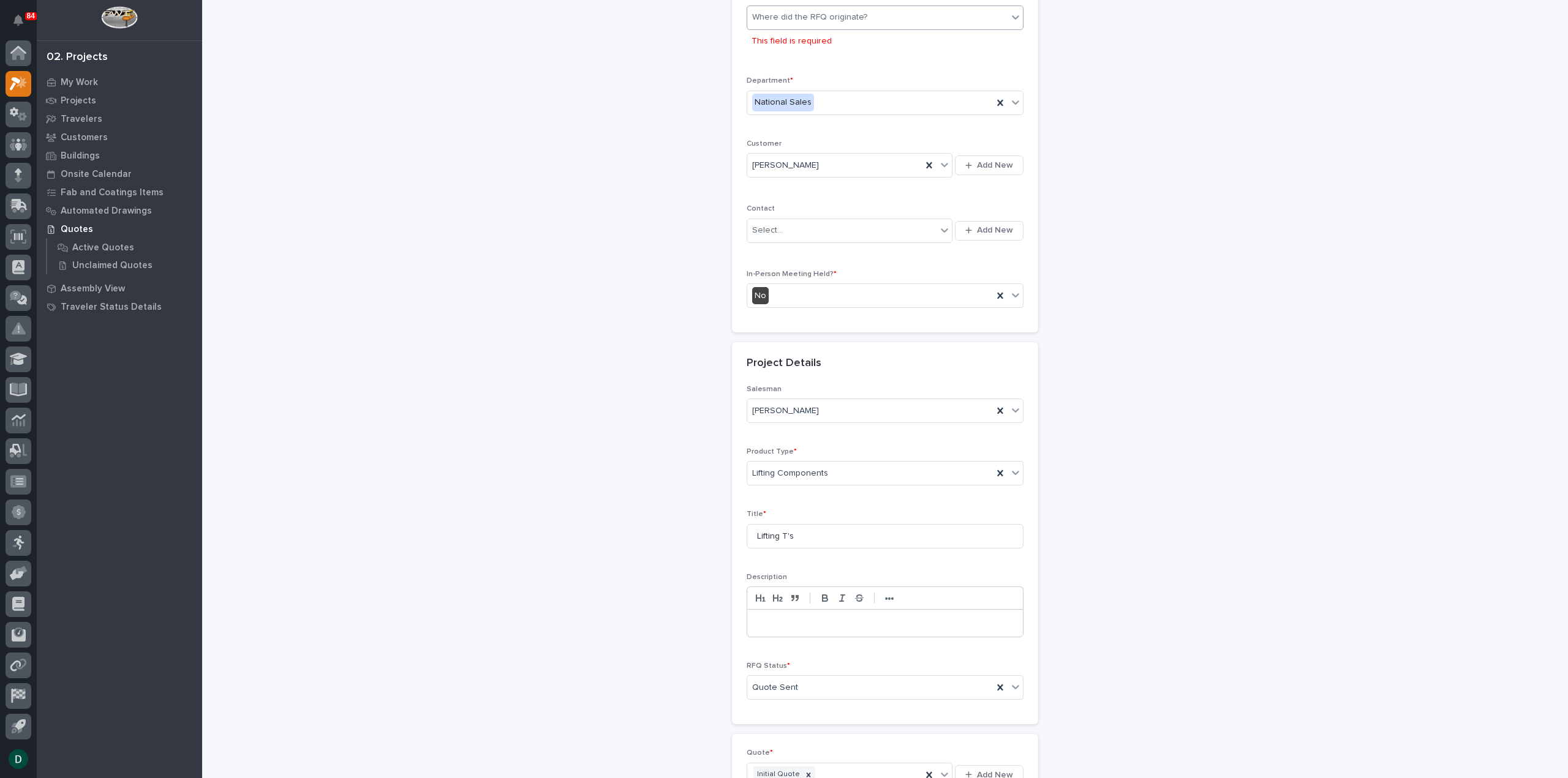
scroll to position [0, 0]
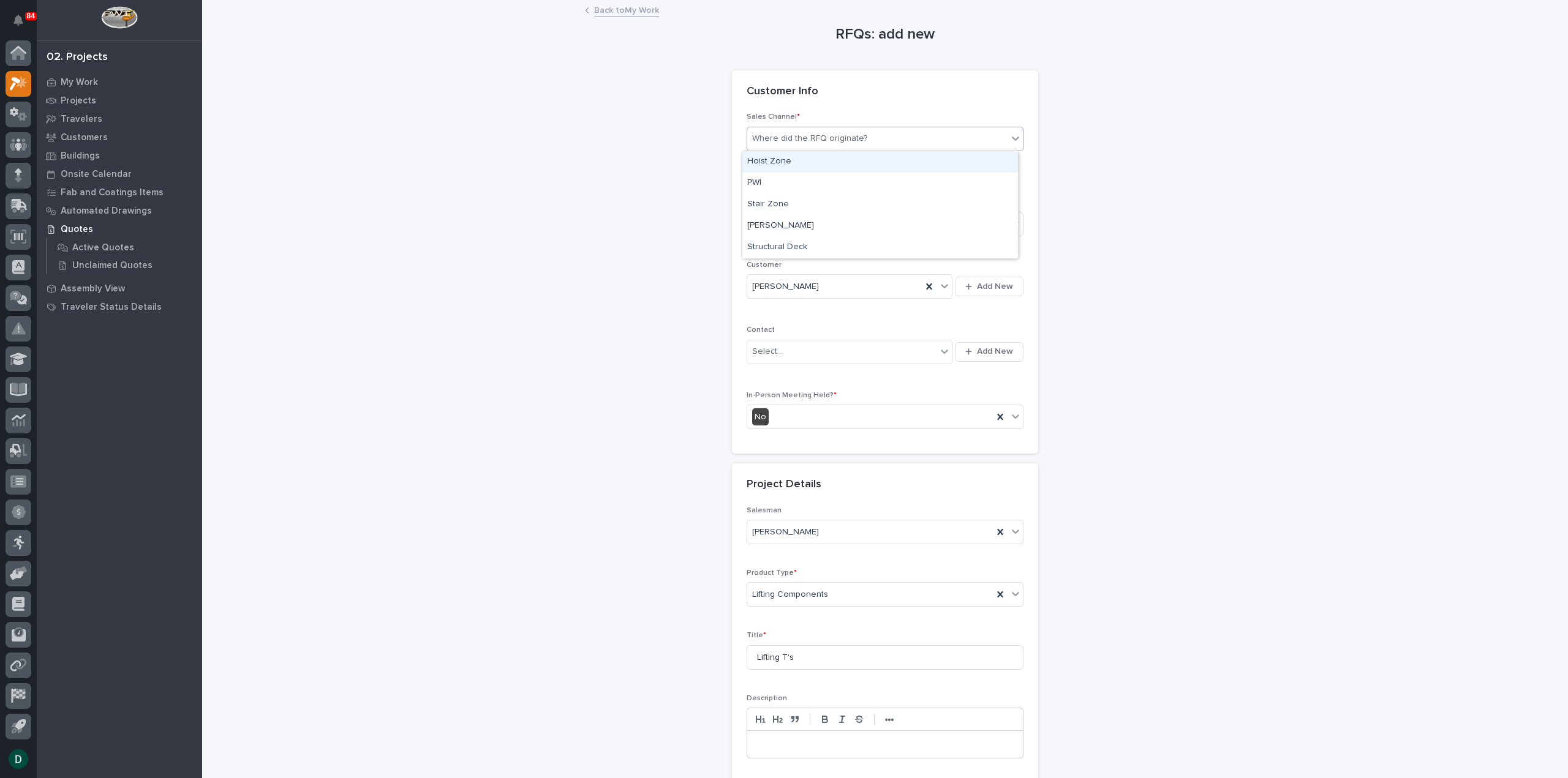
click at [865, 136] on div "Where did the RFQ originate?" at bounding box center [877, 138] width 260 height 20
click at [817, 187] on div "PWI" at bounding box center [880, 183] width 275 height 22
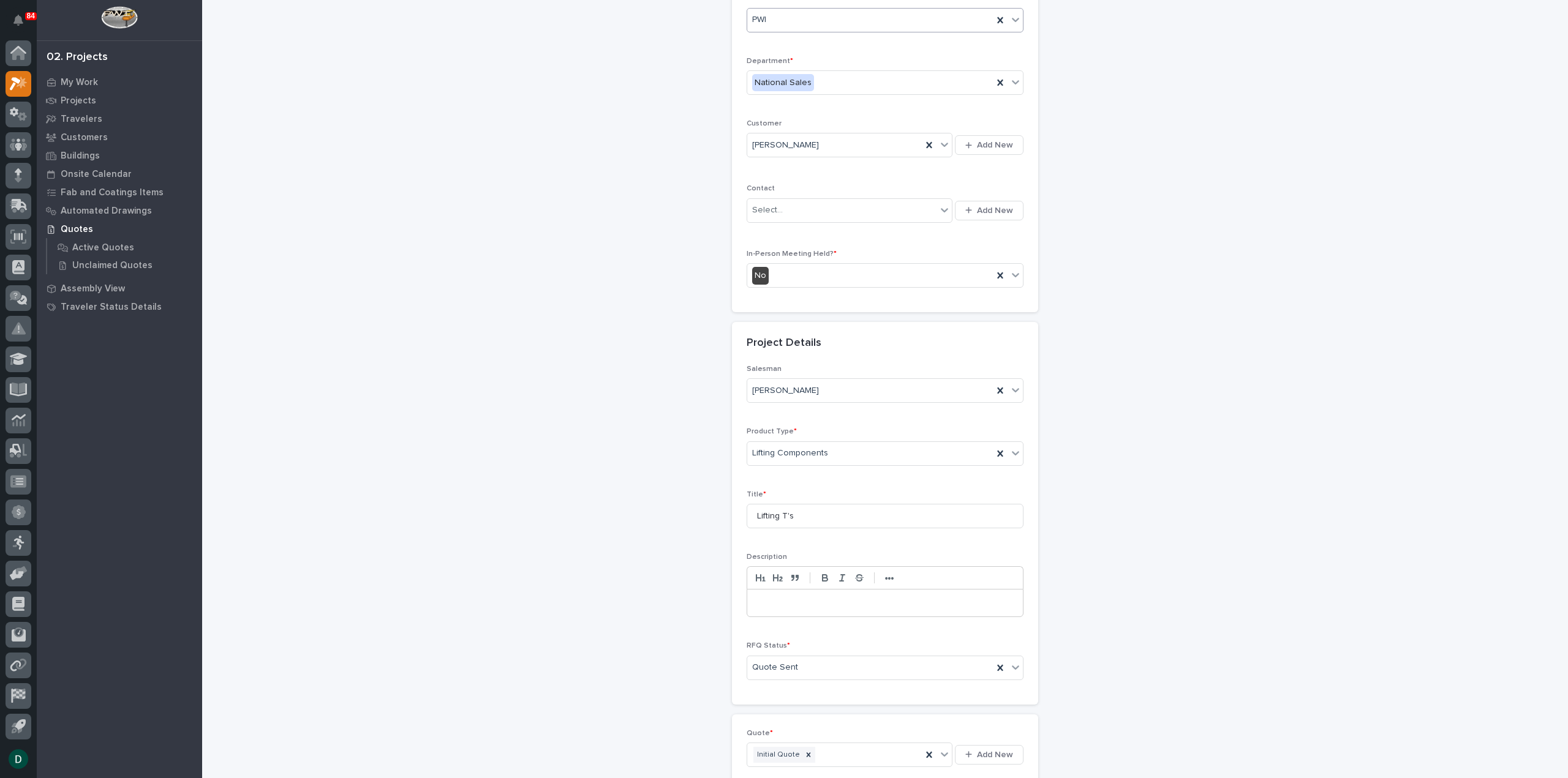
scroll to position [255, 0]
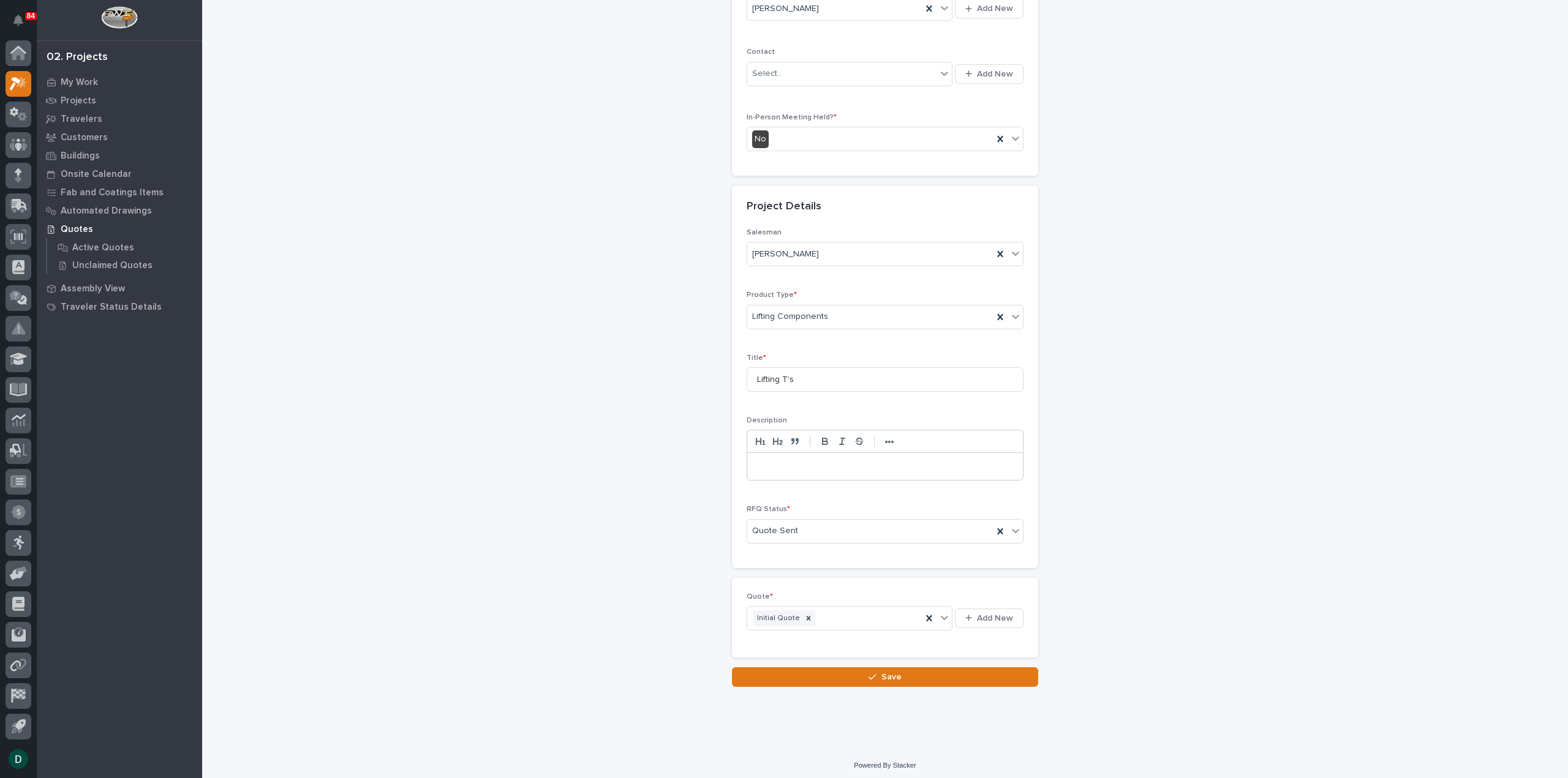
click at [904, 682] on div "Loading... Saving… Loading... Saving… RFQs: add new Loading... Saving… Loading.…" at bounding box center [886, 231] width 1240 height 972
click at [937, 673] on button "Save" at bounding box center [885, 677] width 307 height 19
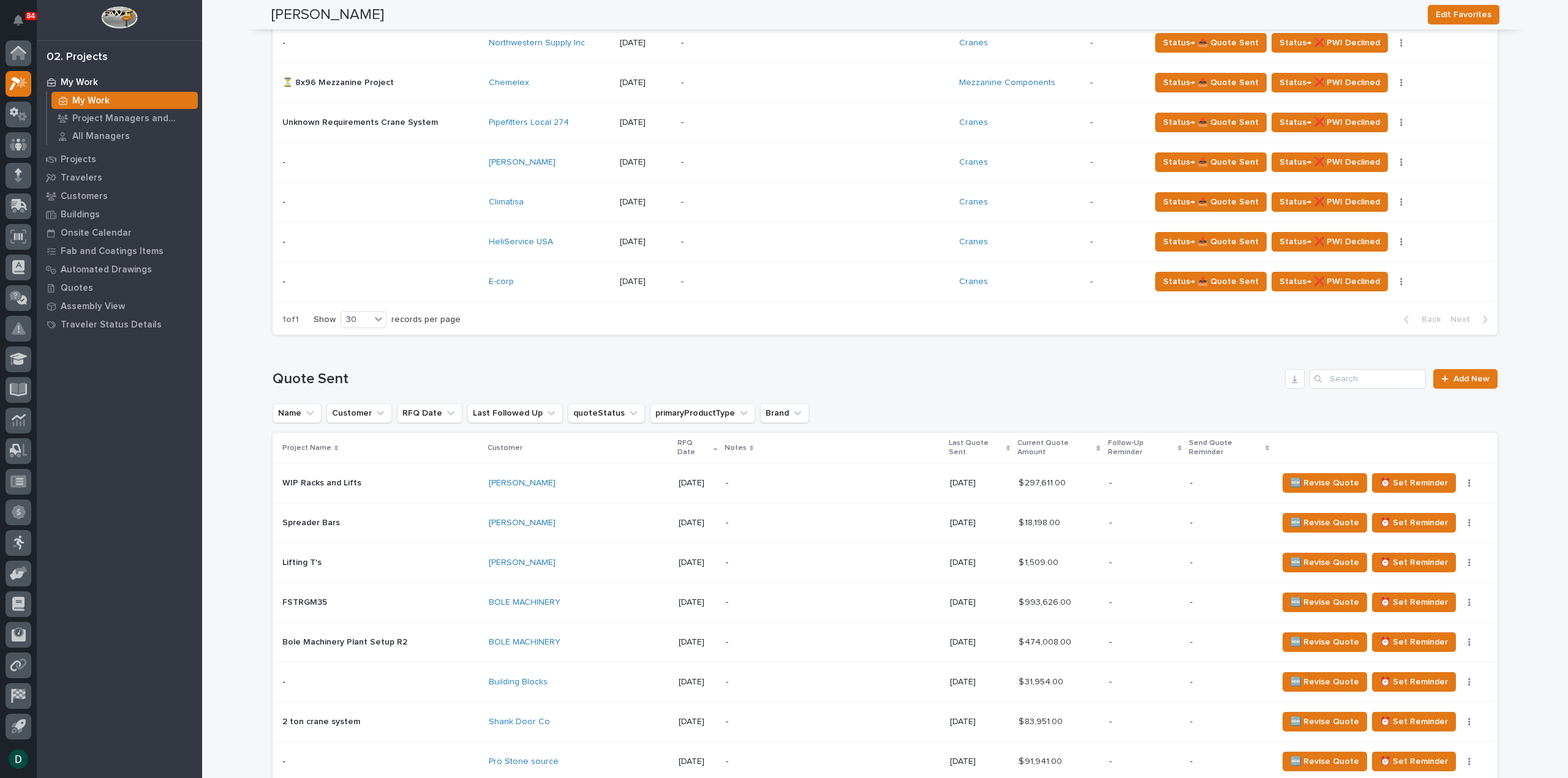
scroll to position [1224, 0]
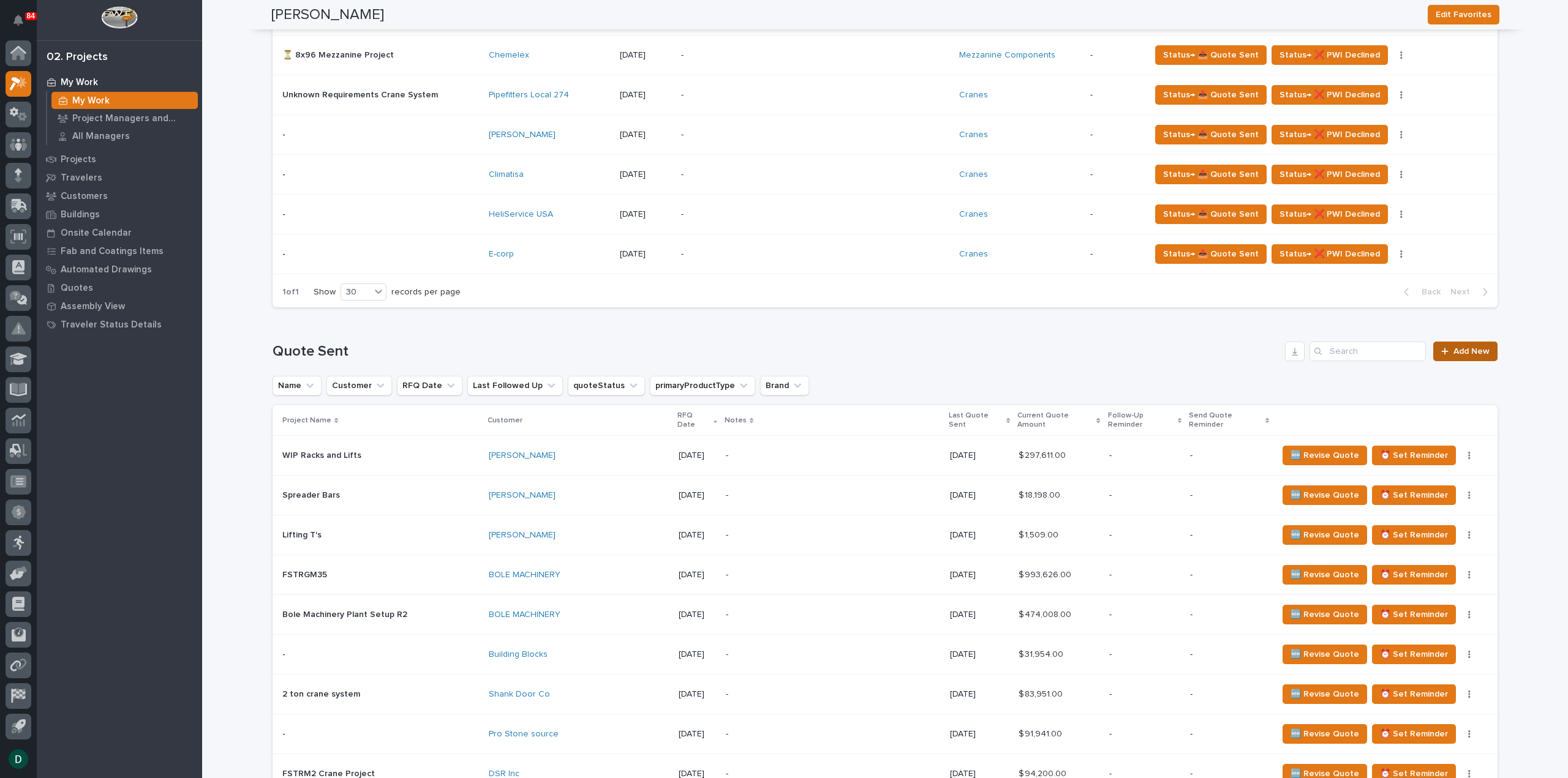
click at [1466, 348] on span "Add New" at bounding box center [1471, 352] width 36 height 9
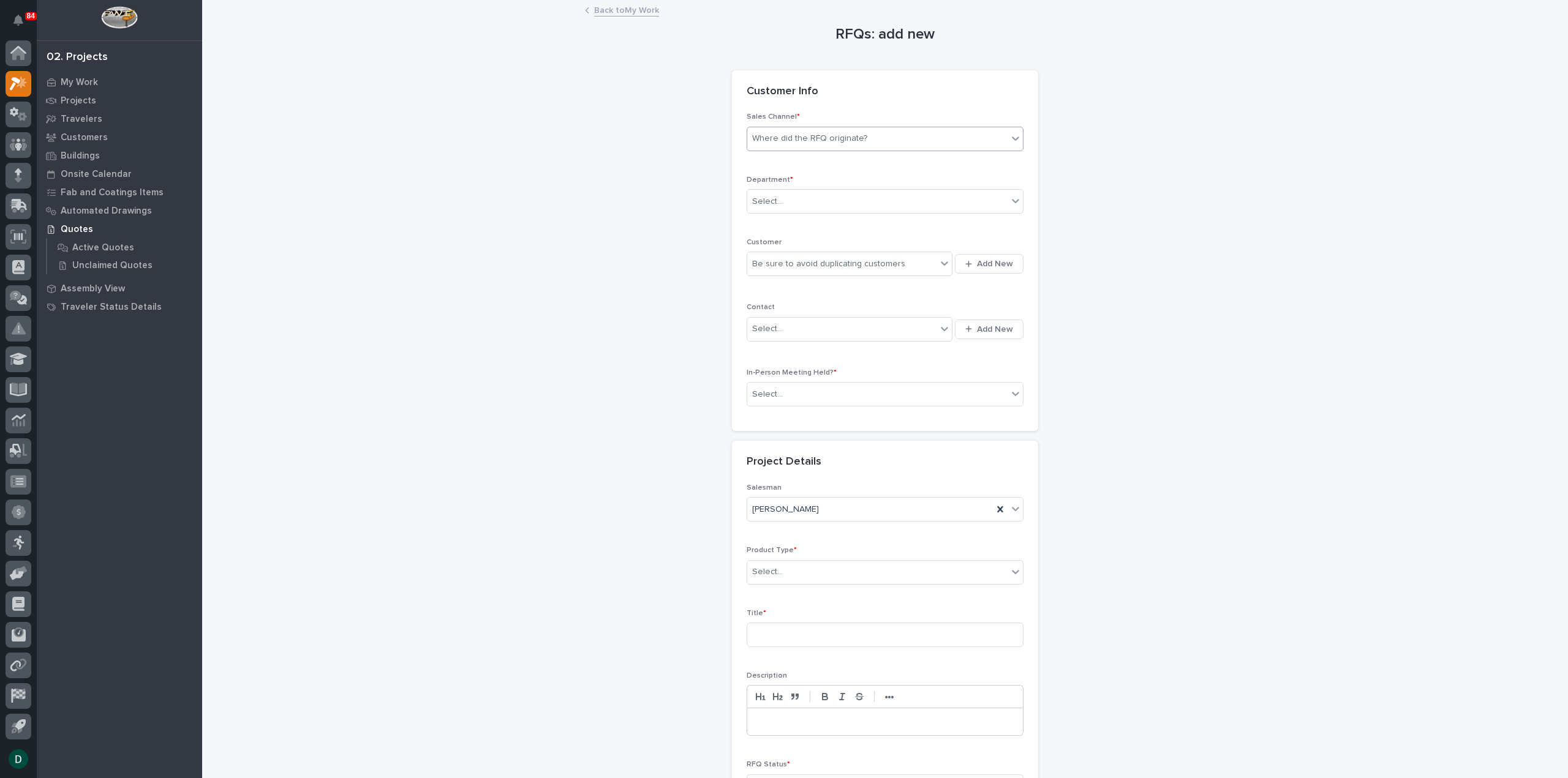
click at [850, 139] on div "Where did the RFQ originate?" at bounding box center [810, 138] width 115 height 13
click at [783, 180] on div "PWI" at bounding box center [880, 183] width 275 height 22
click at [801, 200] on div "Select..." at bounding box center [877, 201] width 260 height 20
click at [795, 221] on span "National Sales" at bounding box center [777, 222] width 62 height 13
click at [843, 267] on div "Be sure to avoid duplicating customers" at bounding box center [828, 264] width 153 height 13
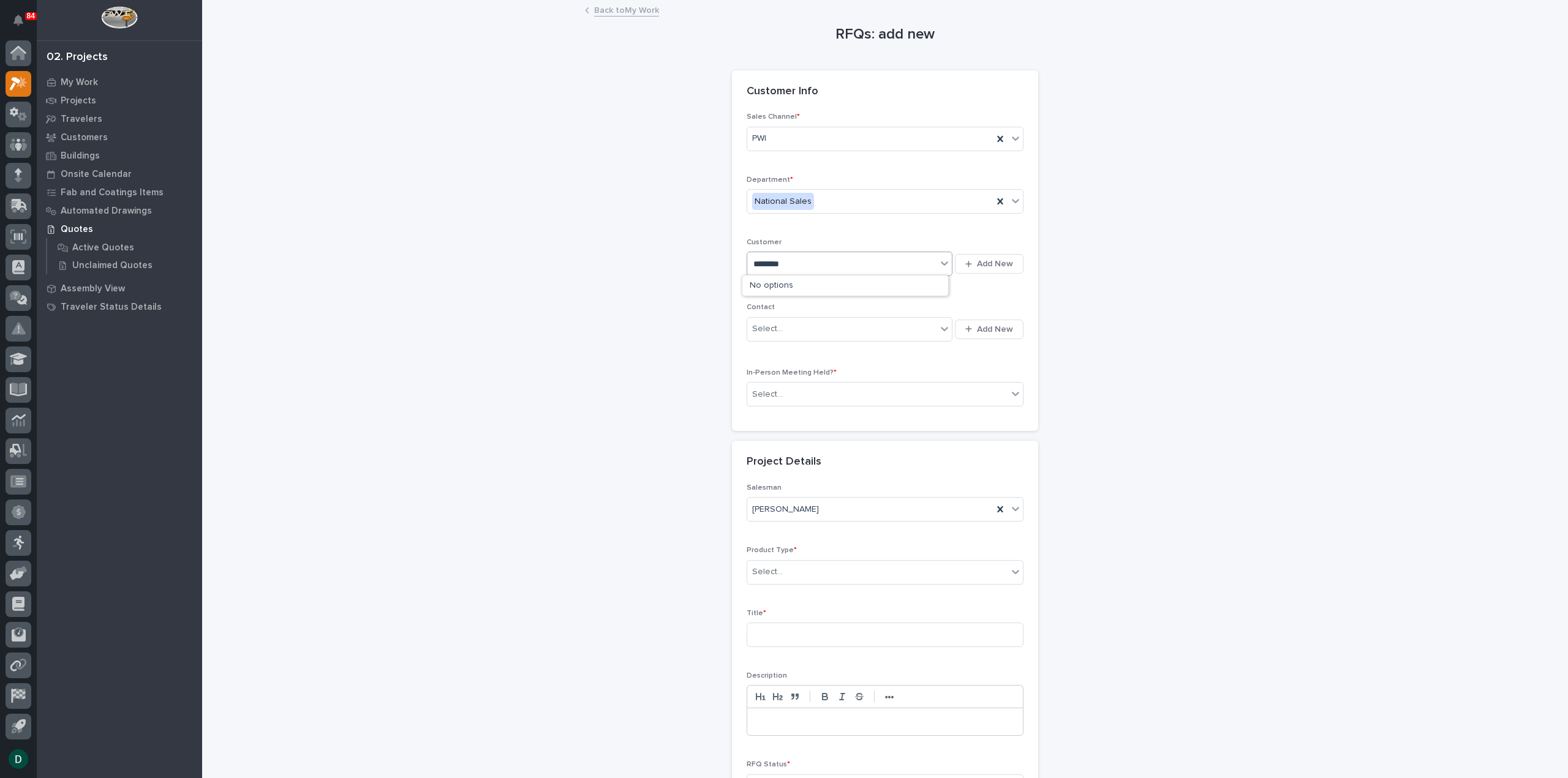
type input "*********"
click at [797, 289] on div "[PERSON_NAME]" at bounding box center [846, 286] width 206 height 22
click at [771, 331] on div "Select..." at bounding box center [767, 328] width 31 height 13
drag, startPoint x: 777, startPoint y: 386, endPoint x: 785, endPoint y: 395, distance: 12.0
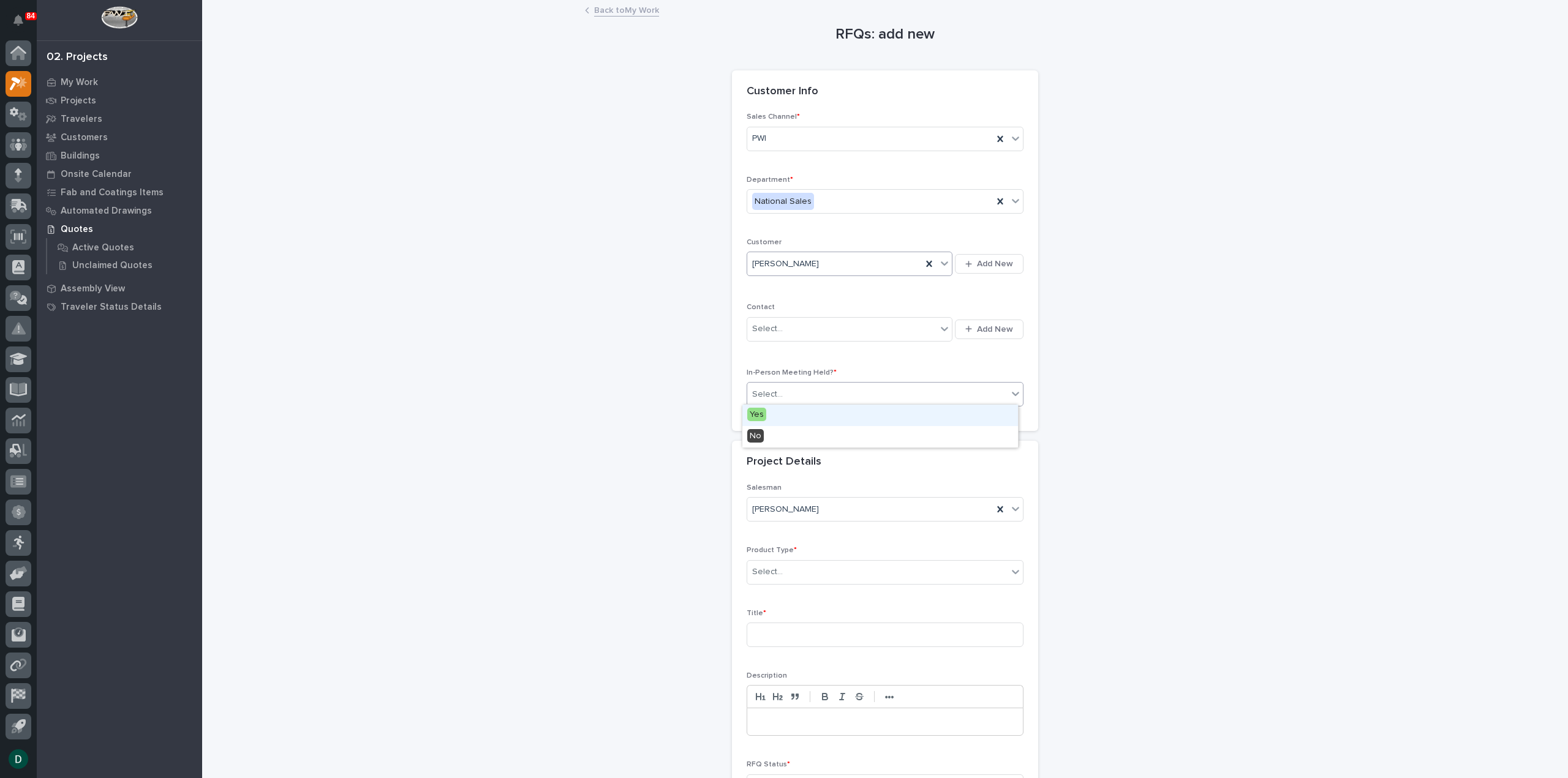
click at [784, 388] on div at bounding box center [784, 394] width 1 height 13
click at [783, 443] on div "No" at bounding box center [880, 437] width 275 height 22
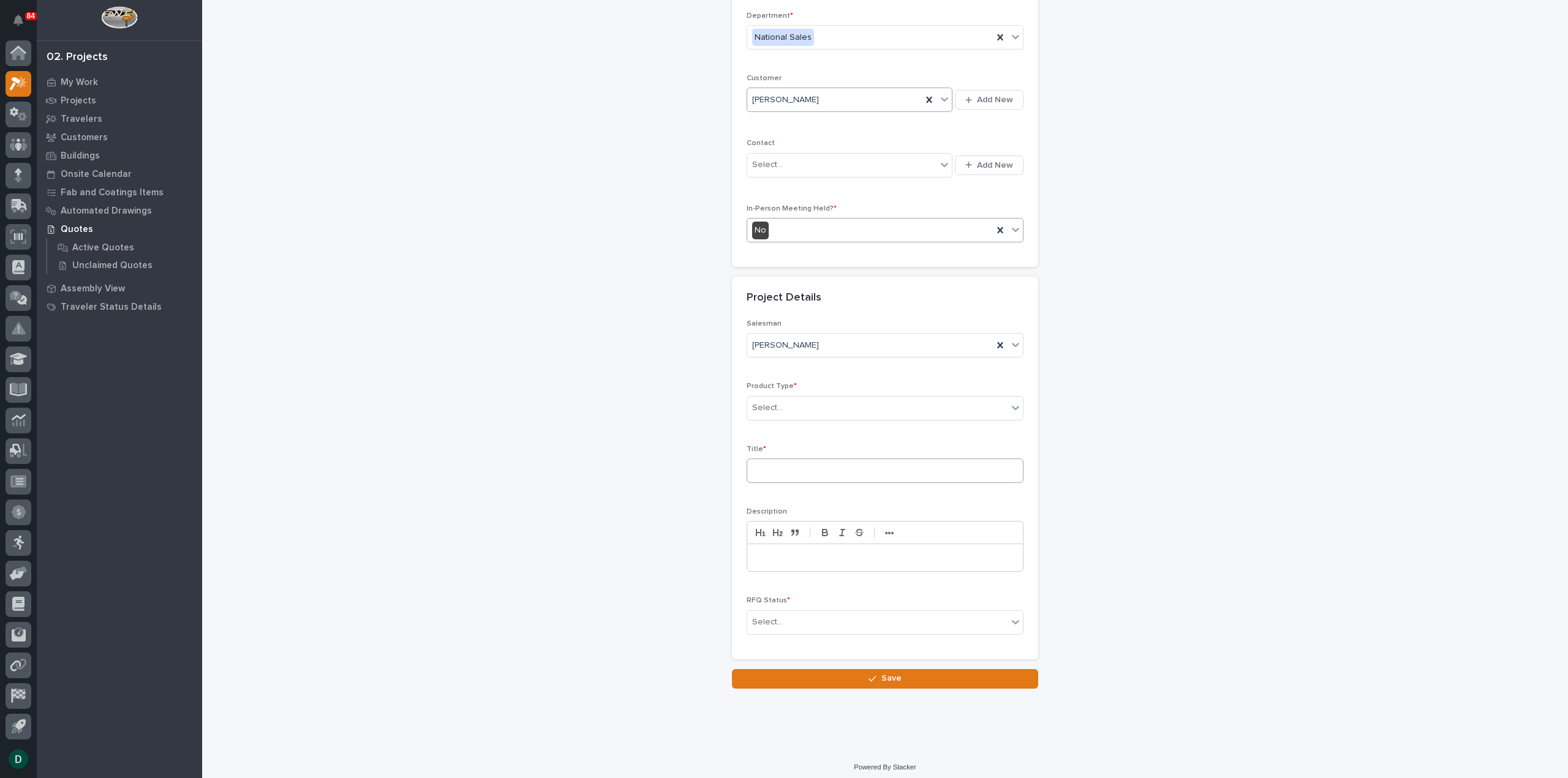
scroll to position [166, 0]
click at [794, 403] on div "Select..." at bounding box center [877, 406] width 260 height 20
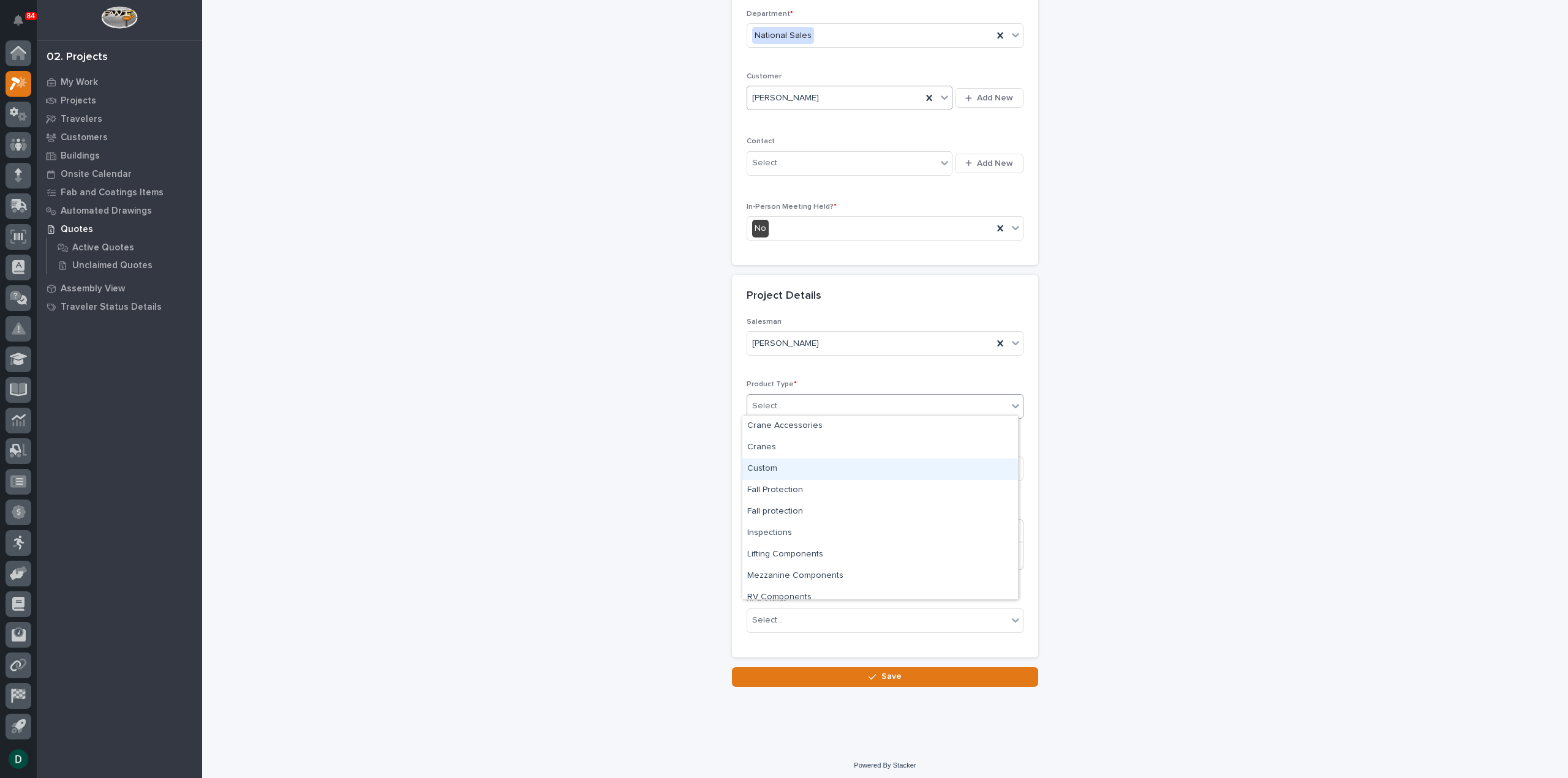
click at [800, 471] on div "Custom" at bounding box center [880, 469] width 275 height 22
click at [825, 473] on input at bounding box center [885, 469] width 277 height 24
type input "Finished Product Racks"
click at [823, 618] on div "Select..." at bounding box center [877, 620] width 260 height 20
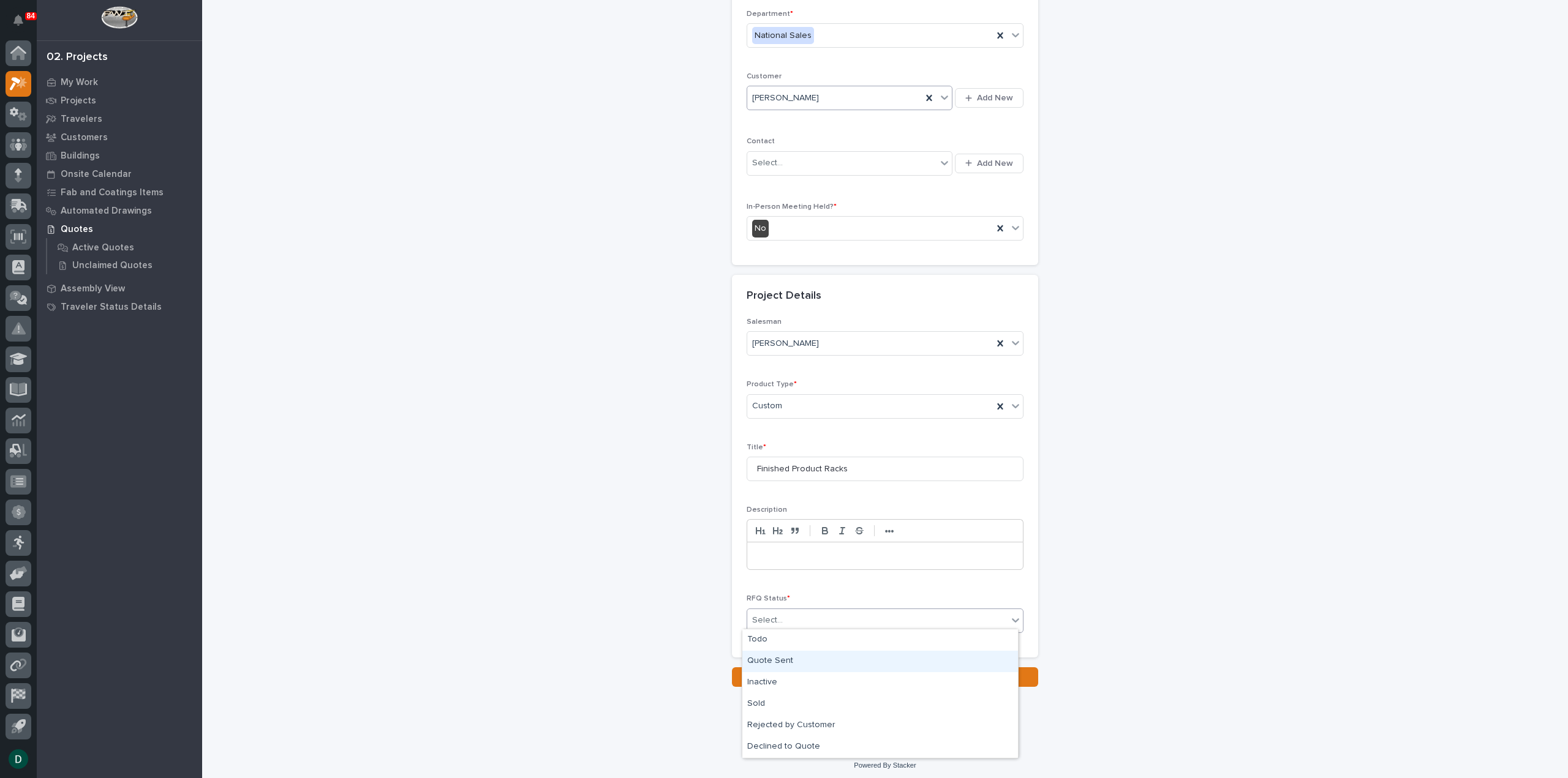
click at [807, 662] on div "Quote Sent" at bounding box center [880, 661] width 275 height 22
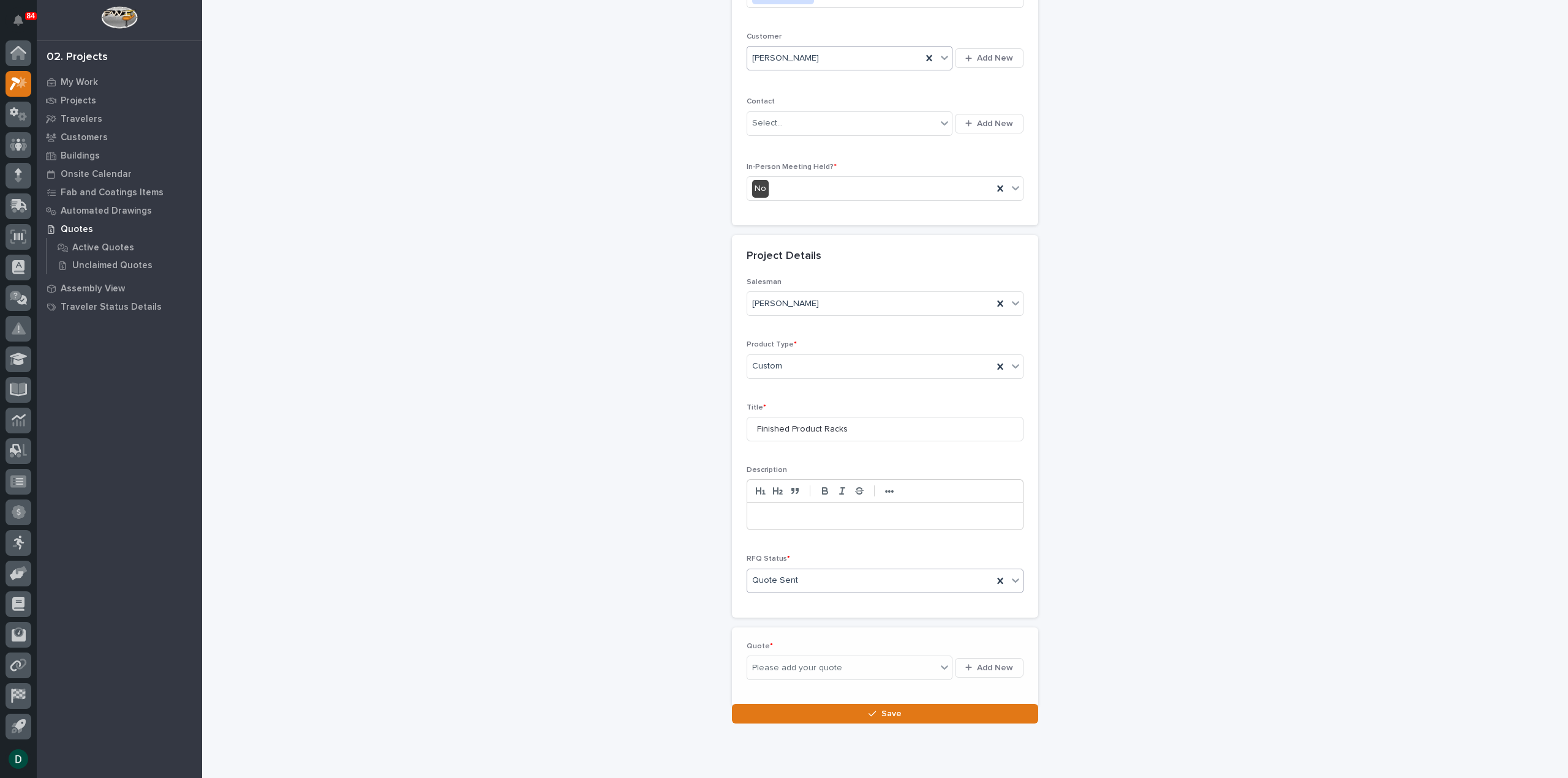
scroll to position [210, 0]
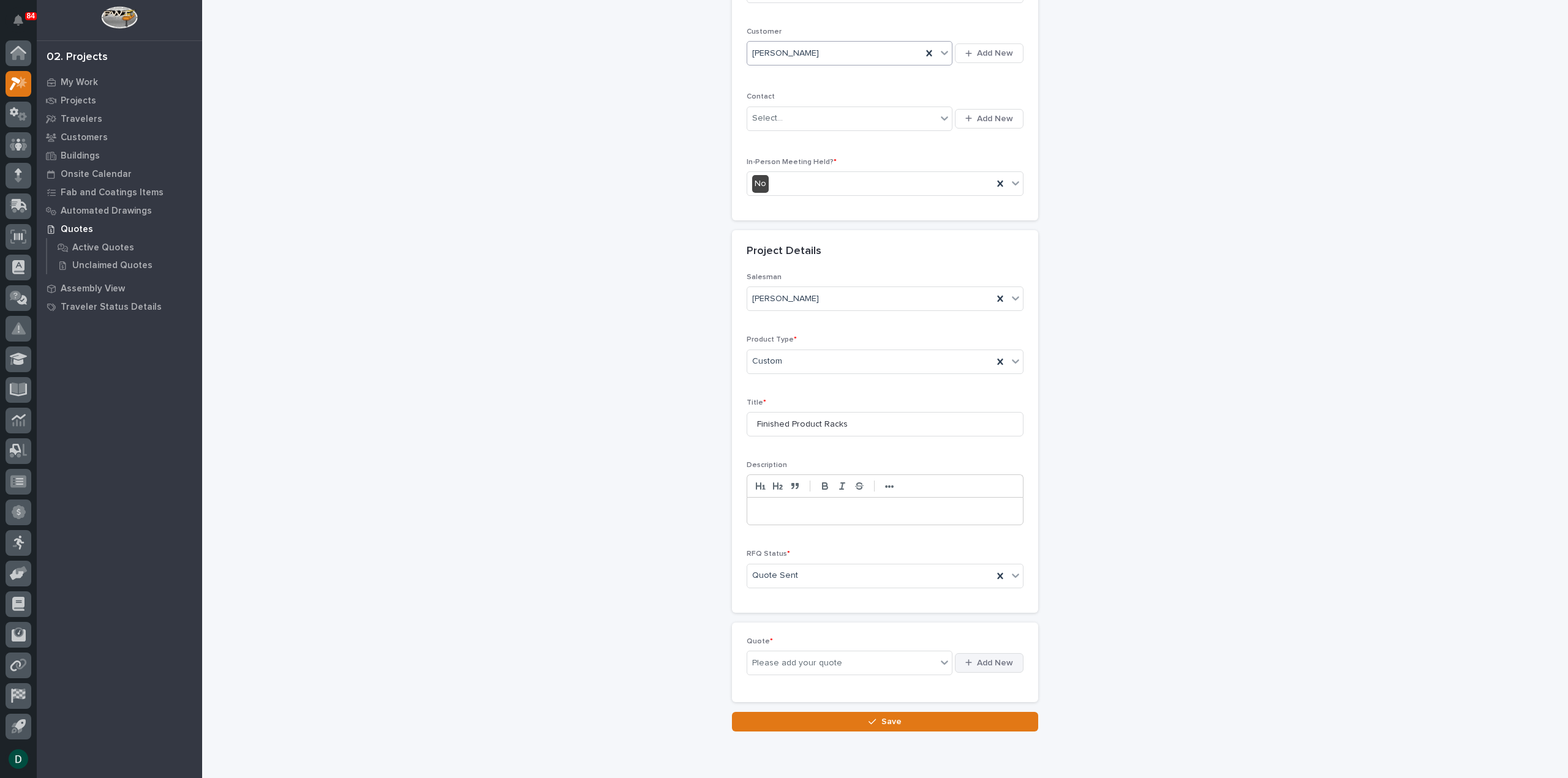
click at [1002, 658] on span "Add New" at bounding box center [994, 663] width 36 height 11
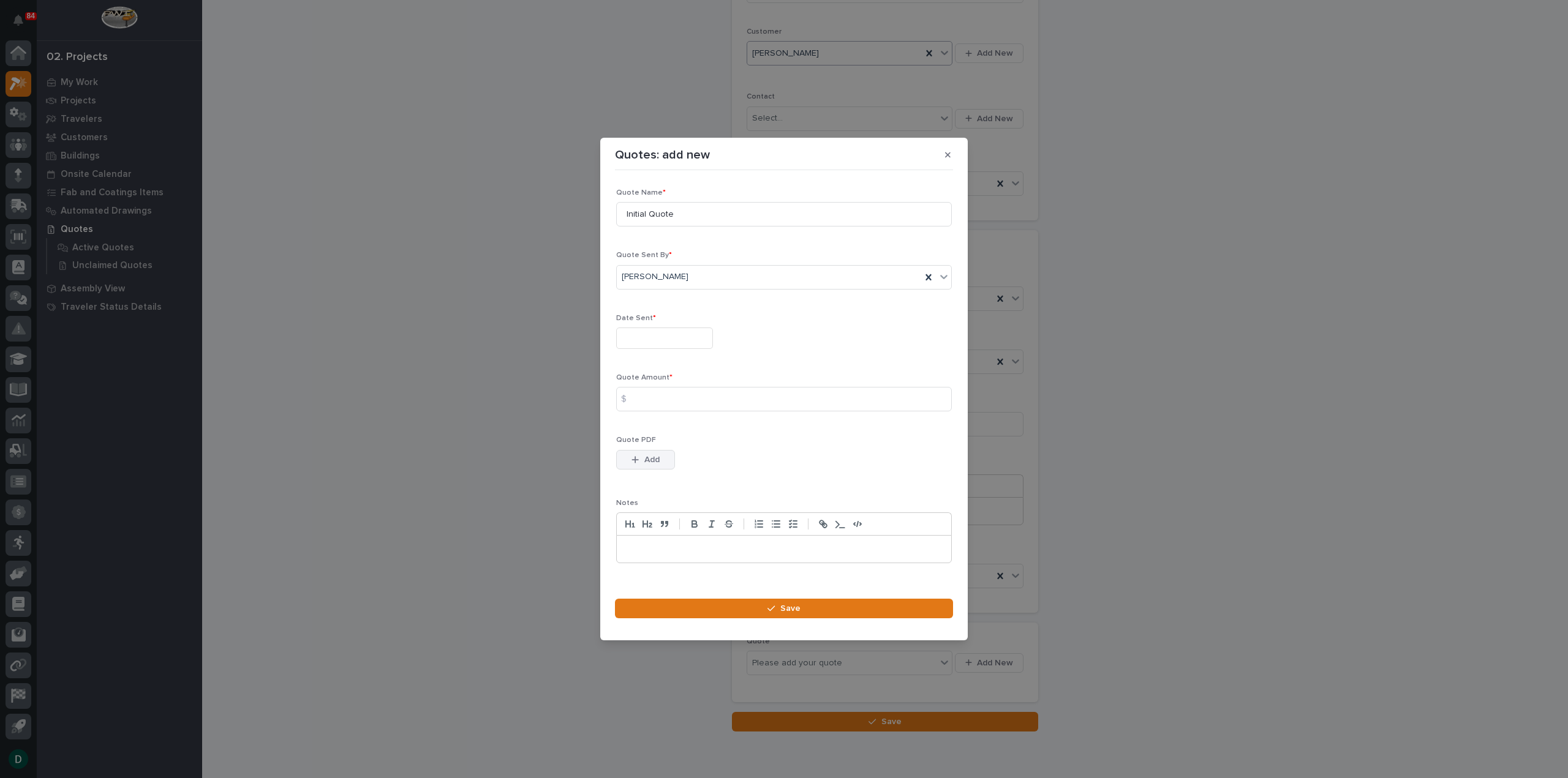
drag, startPoint x: 648, startPoint y: 458, endPoint x: 667, endPoint y: 456, distance: 19.1
click at [653, 458] on span "Add" at bounding box center [653, 459] width 16 height 11
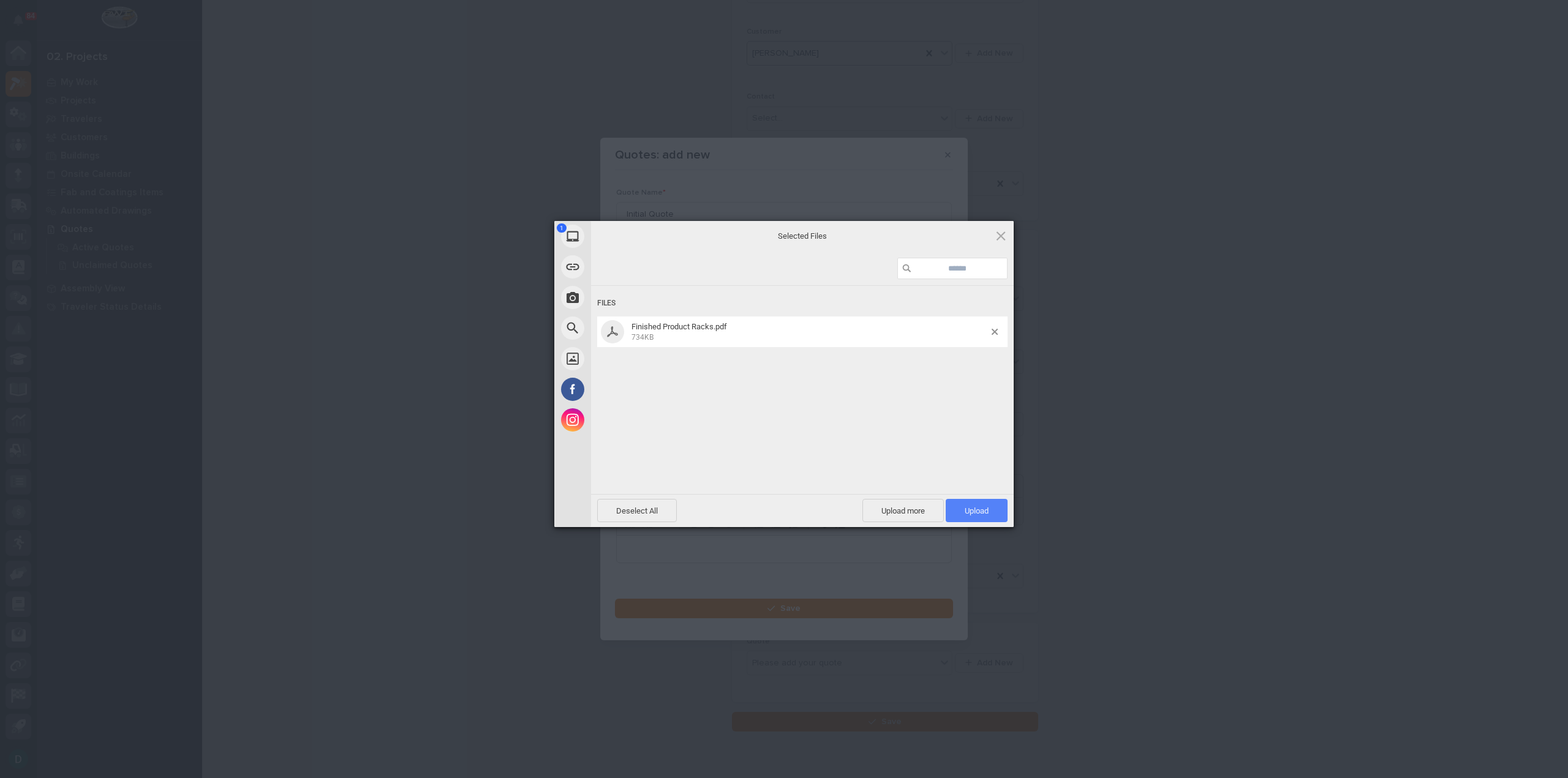
click at [950, 513] on span "Upload 1" at bounding box center [976, 510] width 62 height 24
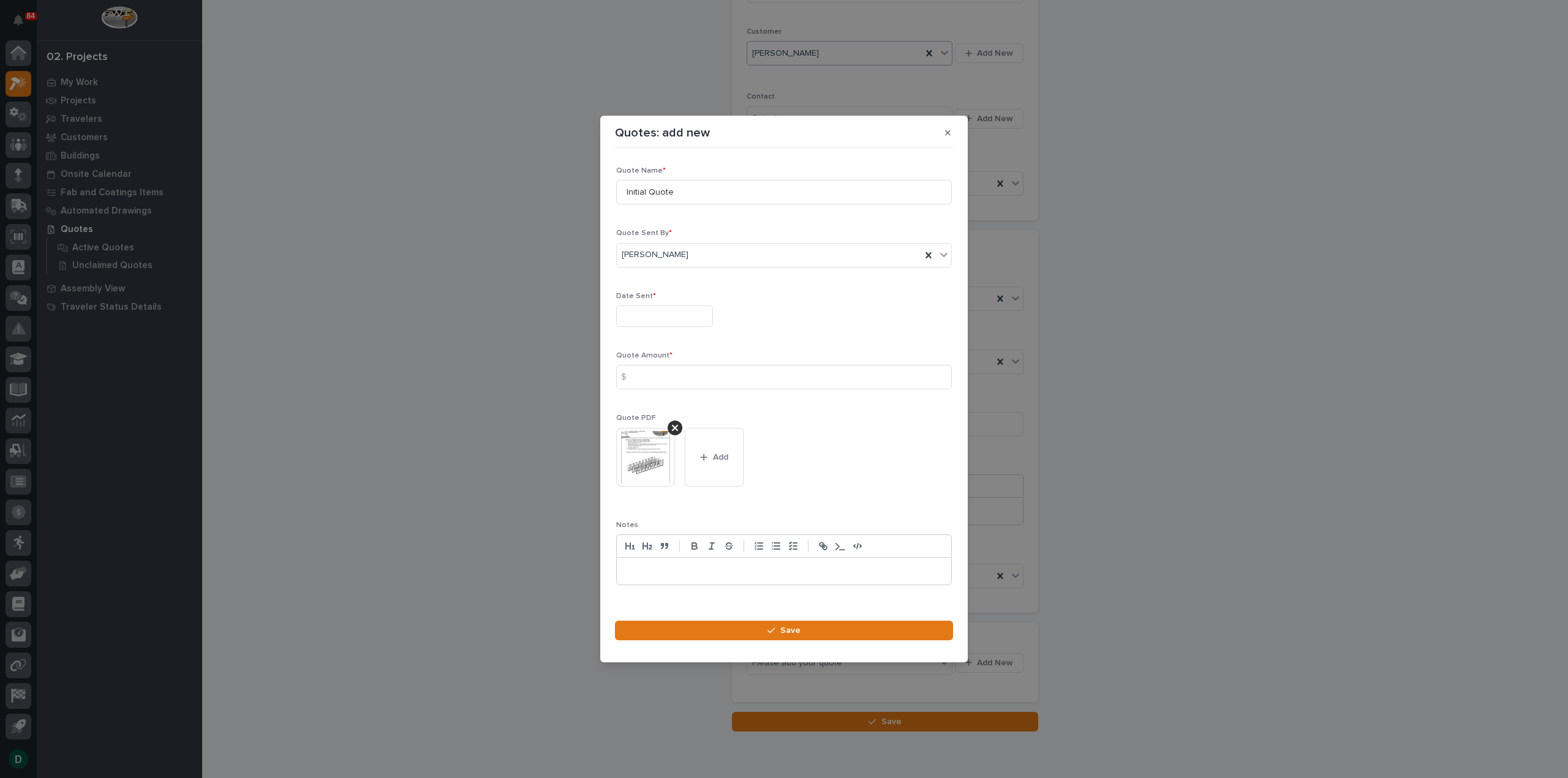
click at [657, 310] on input "text" at bounding box center [664, 316] width 97 height 22
click at [701, 255] on div "29" at bounding box center [700, 256] width 17 height 17
type input "**********"
click at [667, 382] on input at bounding box center [784, 377] width 335 height 24
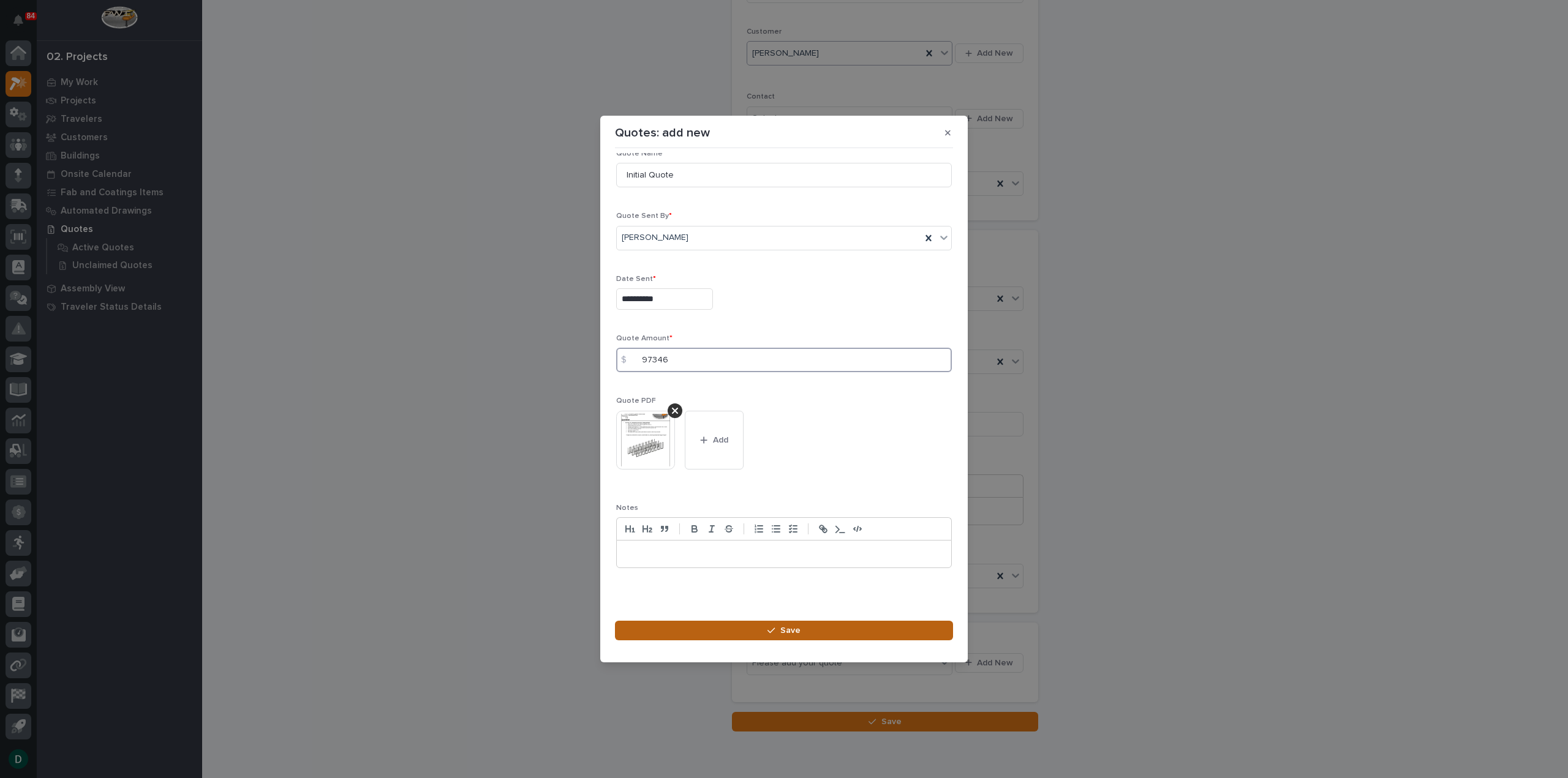
type input "97346"
click at [776, 631] on div "button" at bounding box center [773, 630] width 12 height 9
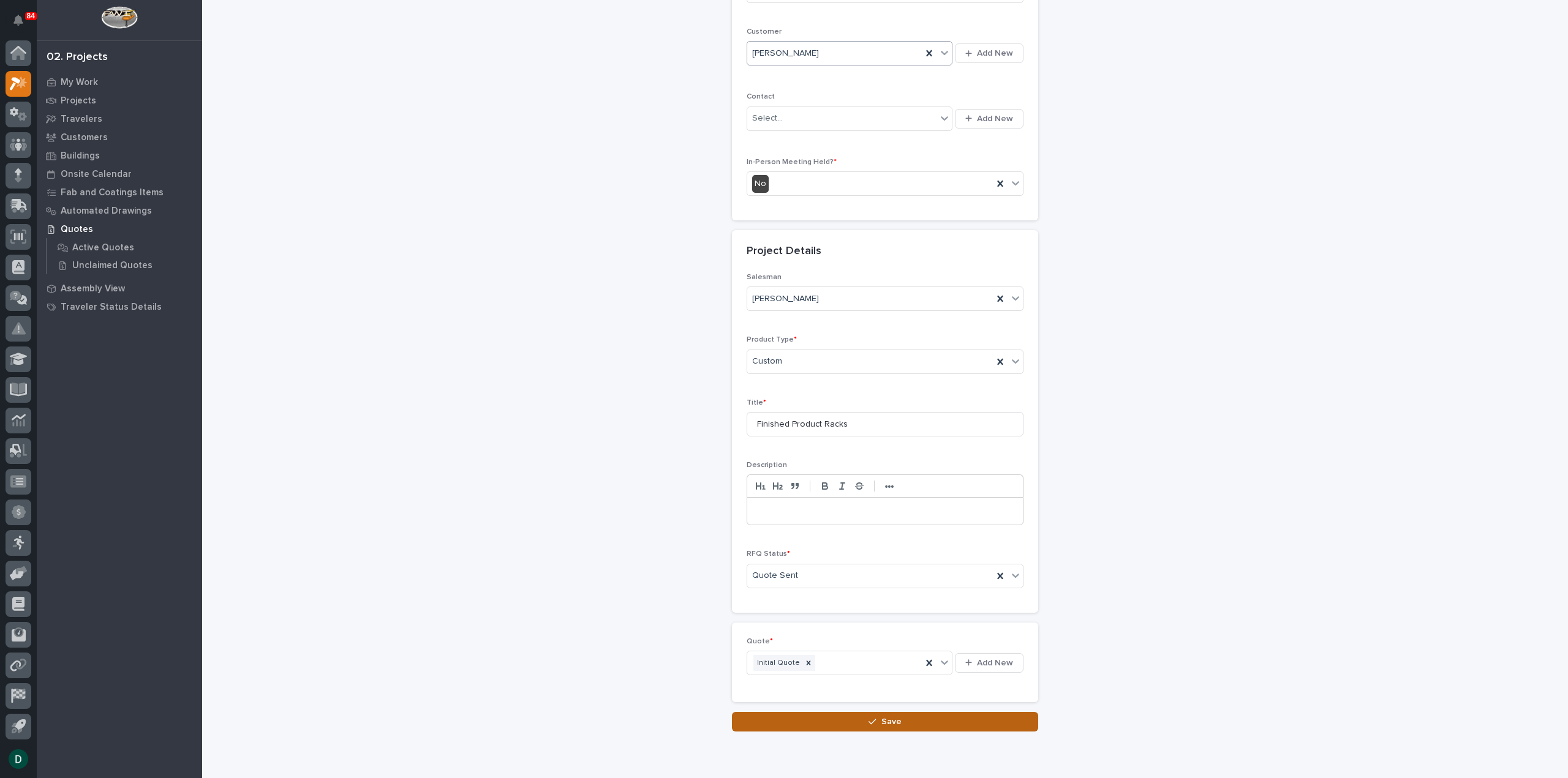
click at [898, 719] on button "Save" at bounding box center [885, 721] width 307 height 19
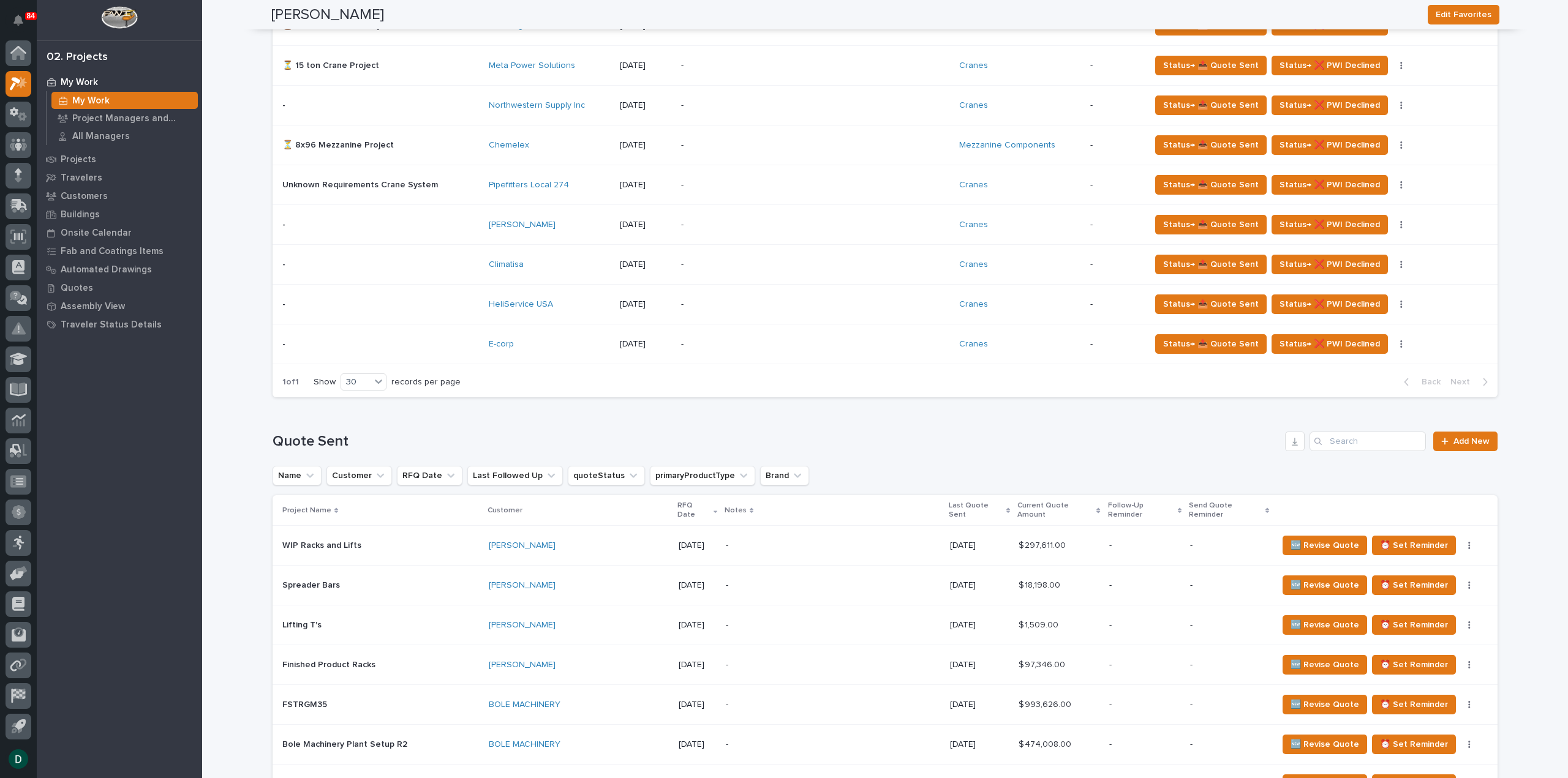
scroll to position [1224, 0]
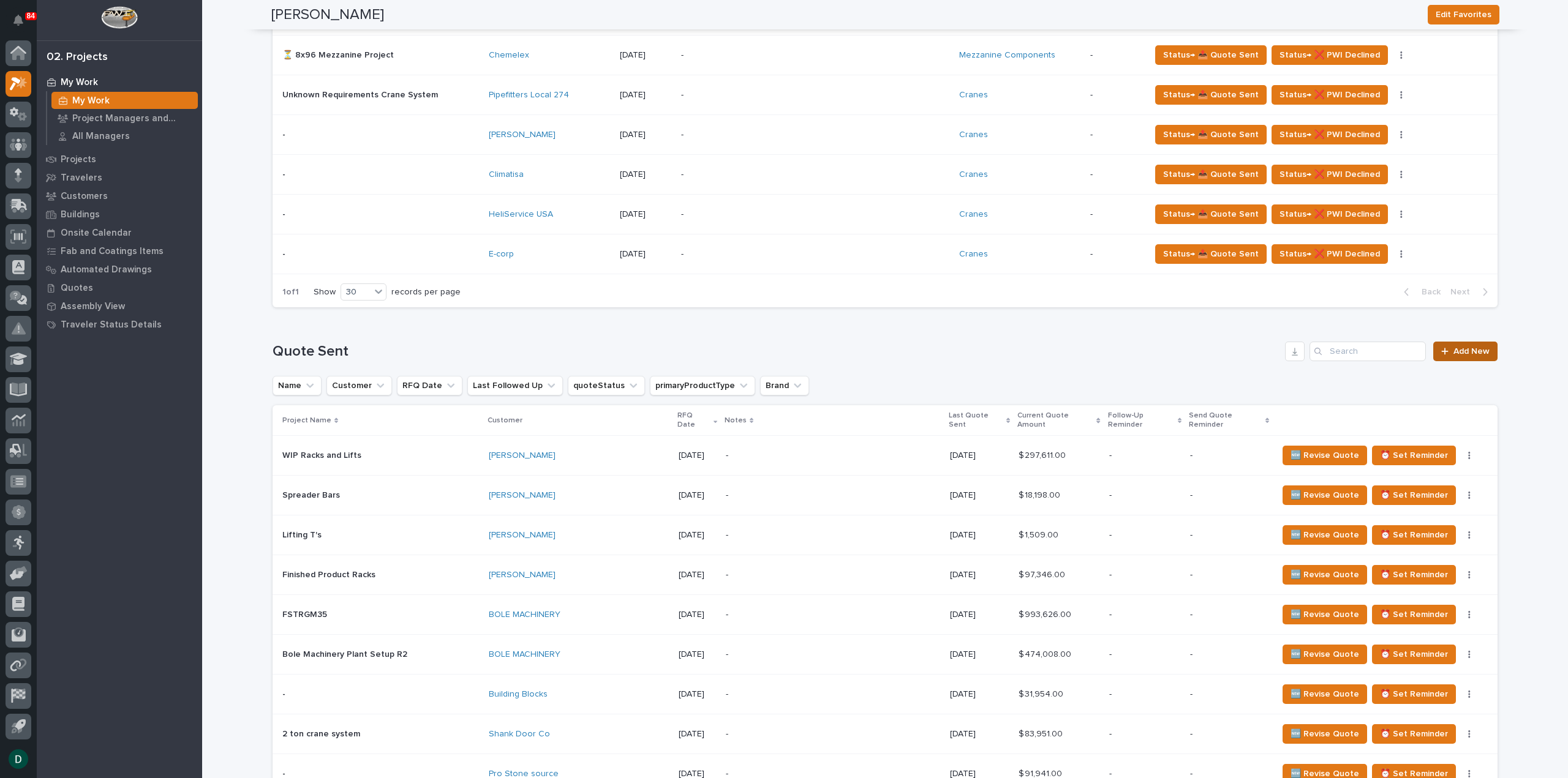
click at [1448, 348] on div at bounding box center [1447, 352] width 12 height 9
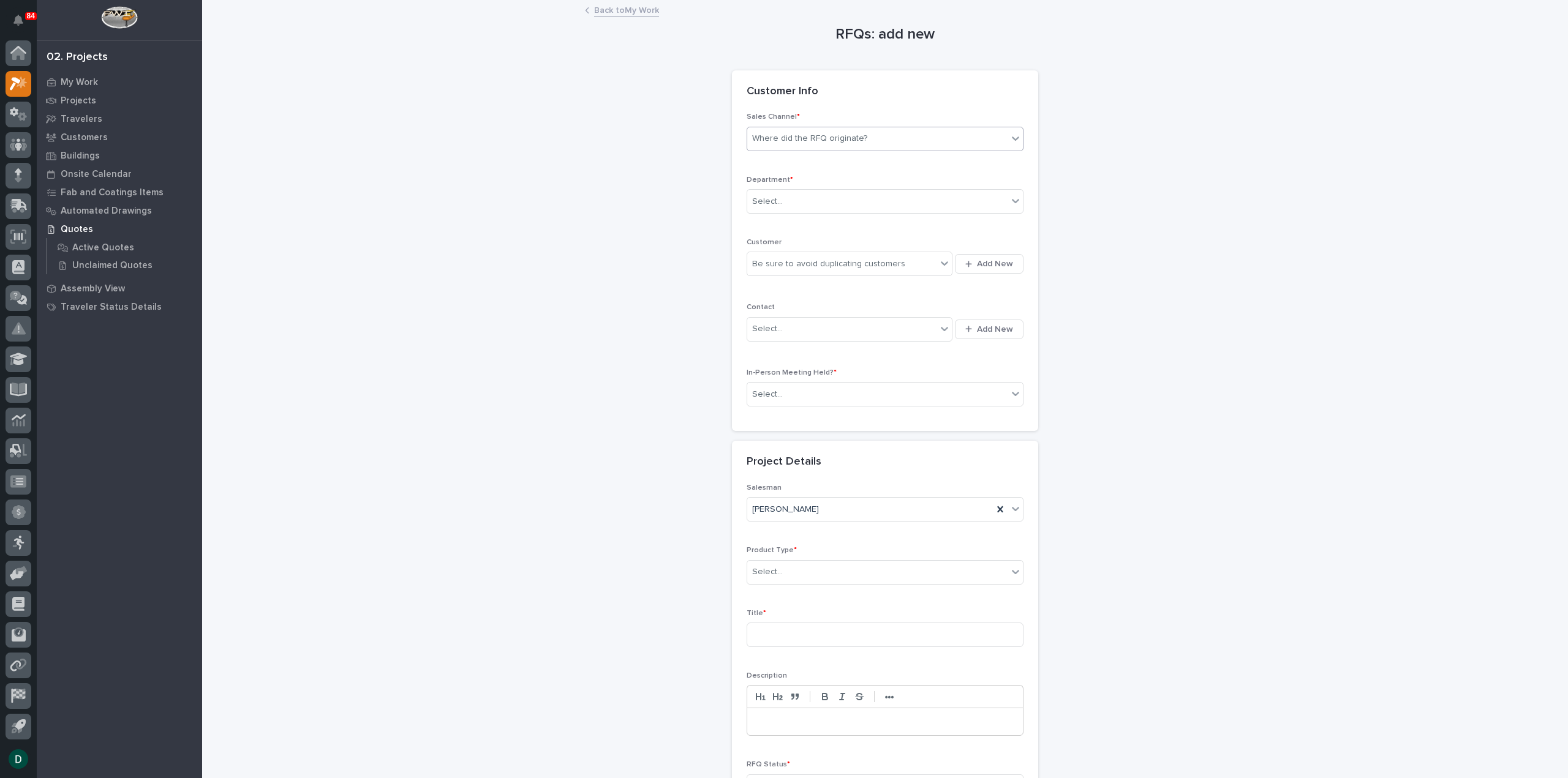
click at [864, 142] on div "Where did the RFQ originate?" at bounding box center [877, 138] width 260 height 20
click at [837, 180] on div "PWI" at bounding box center [880, 183] width 275 height 22
click at [803, 200] on div "Select..." at bounding box center [877, 201] width 260 height 20
click at [796, 222] on span "National Sales" at bounding box center [777, 222] width 62 height 13
click at [864, 265] on div "Be sure to avoid duplicating customers" at bounding box center [828, 264] width 153 height 13
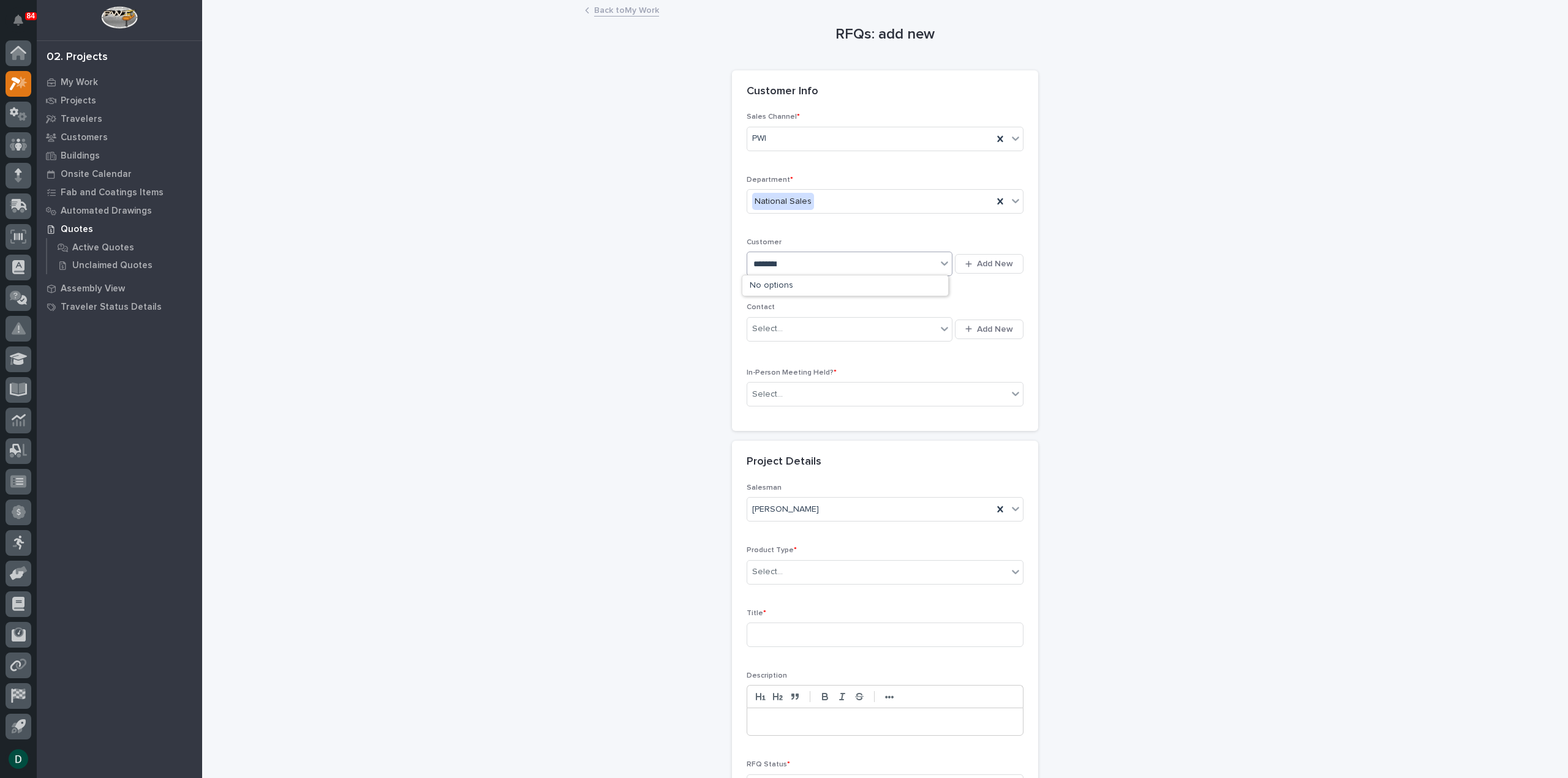
type input "*********"
click at [834, 288] on div "[PERSON_NAME]" at bounding box center [846, 286] width 206 height 22
click at [813, 391] on div "Select..." at bounding box center [877, 394] width 260 height 20
click at [791, 436] on div "No" at bounding box center [880, 437] width 275 height 22
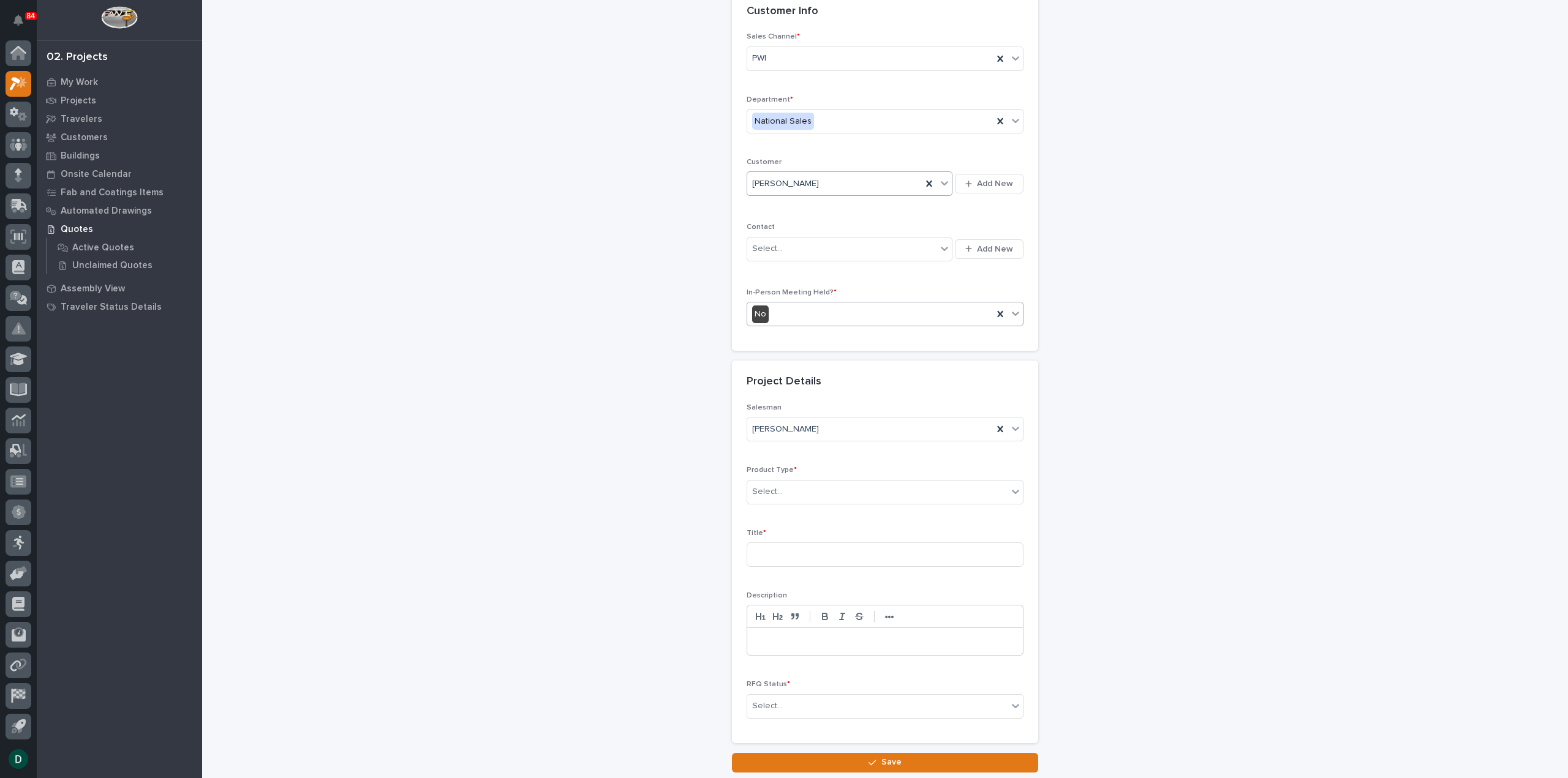
scroll to position [166, 0]
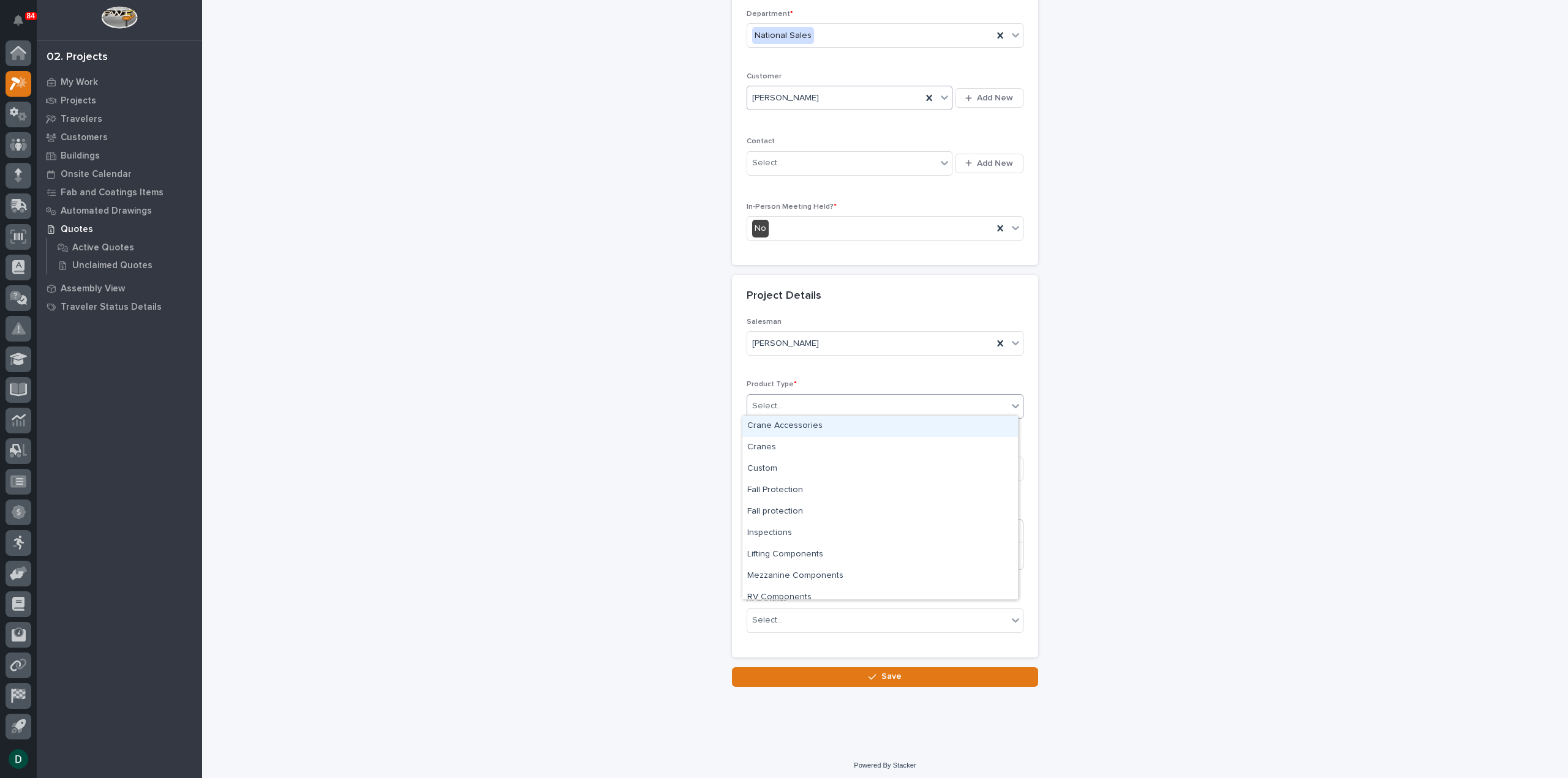
click at [839, 403] on div "Select..." at bounding box center [877, 406] width 260 height 20
click at [801, 452] on div "Cranes" at bounding box center [880, 448] width 275 height 22
click at [806, 462] on input at bounding box center [885, 469] width 277 height 24
type input "SMTRGM5"
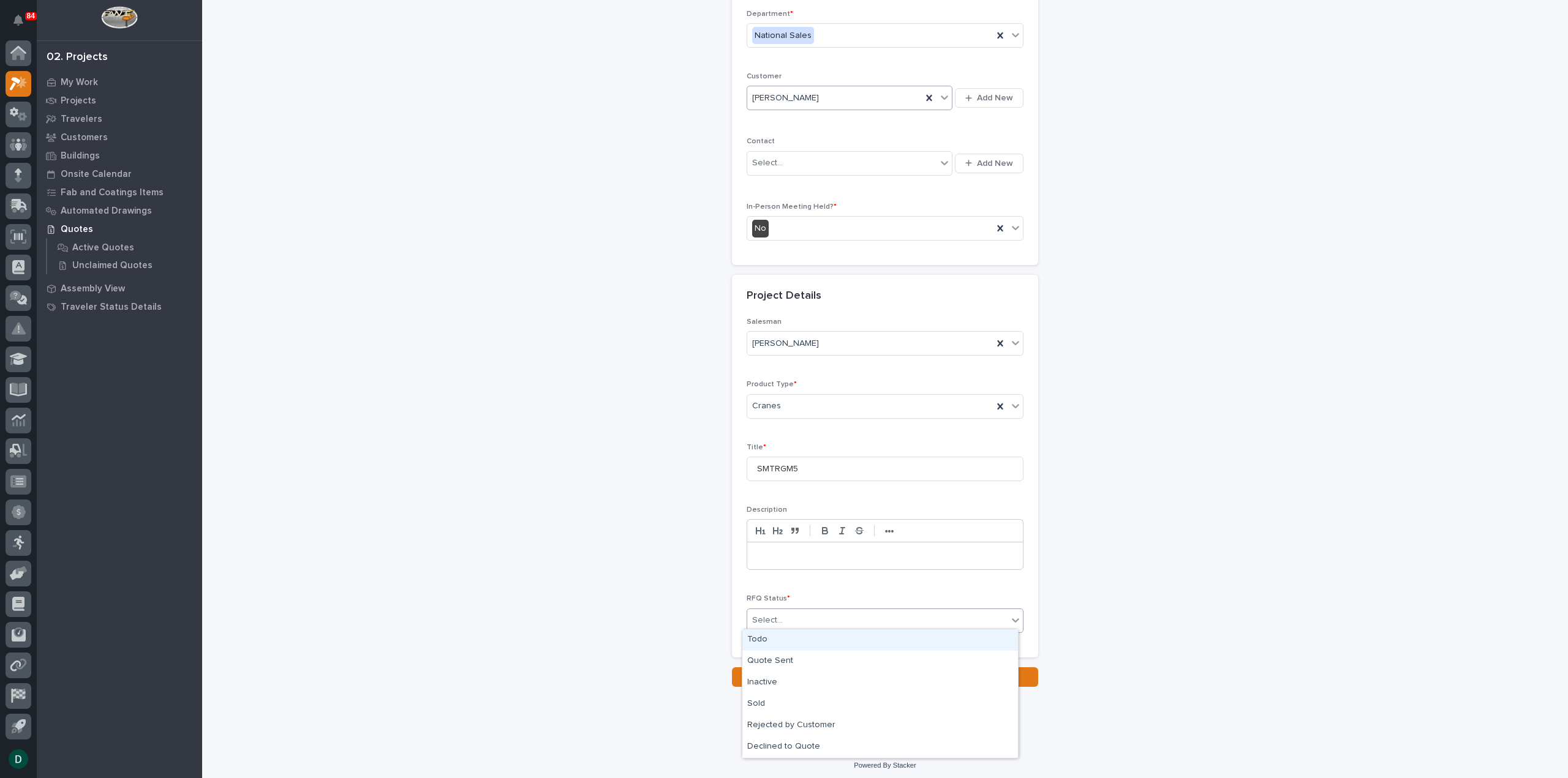
click at [798, 617] on div "Select..." at bounding box center [877, 620] width 260 height 20
click at [814, 666] on div "Quote Sent" at bounding box center [880, 661] width 275 height 22
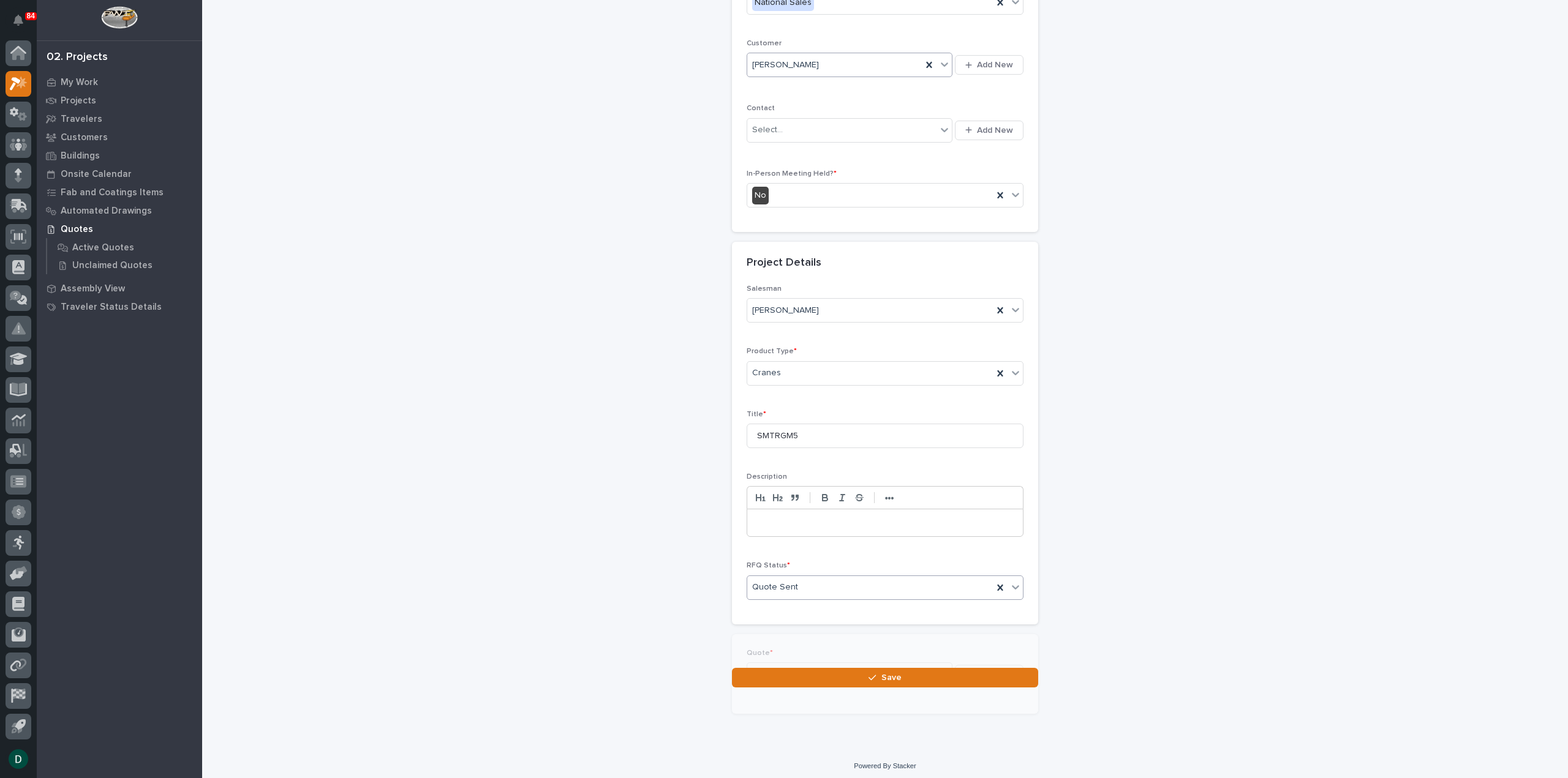
scroll to position [210, 0]
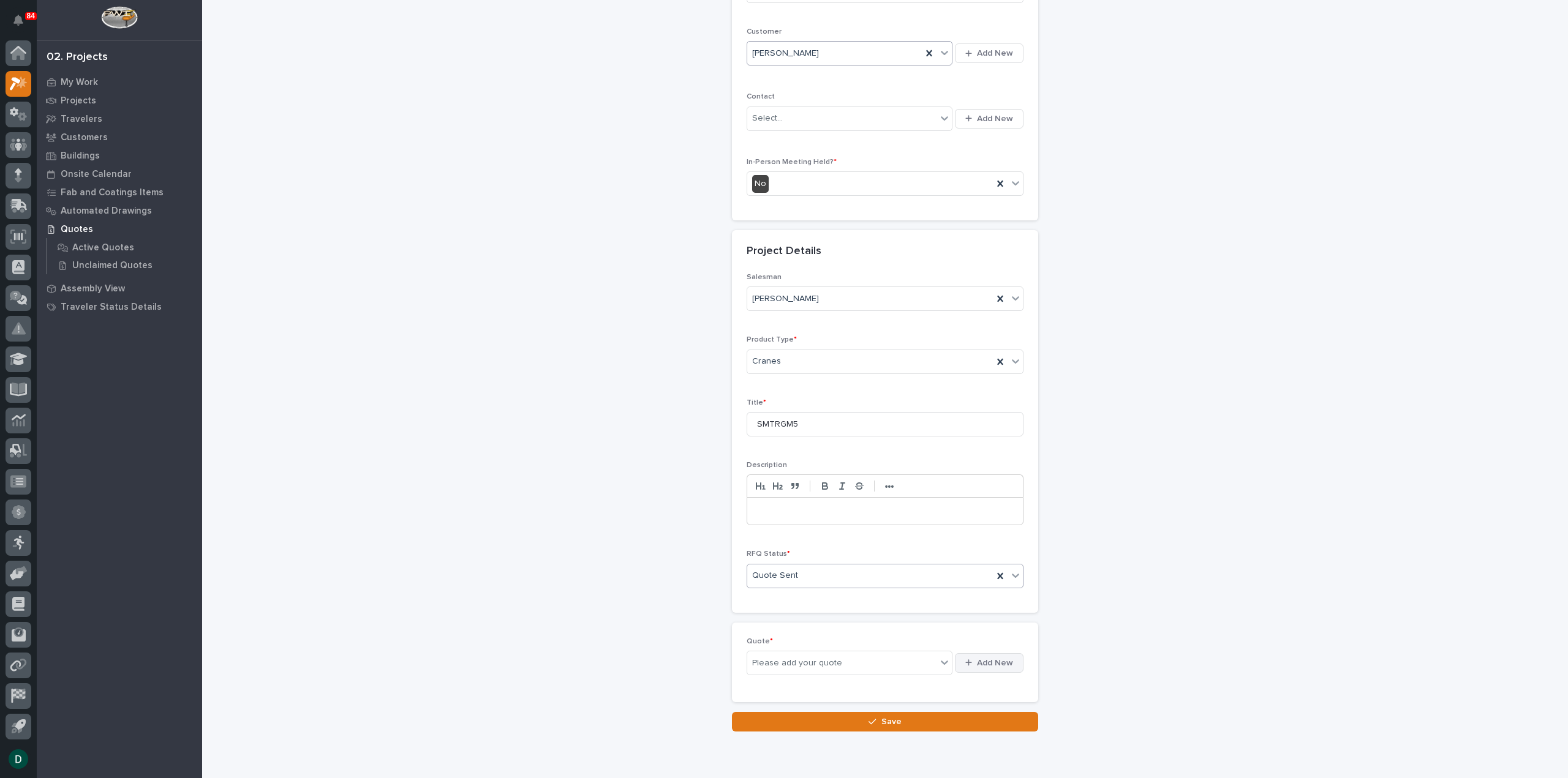
click at [997, 659] on span "Add New" at bounding box center [994, 663] width 36 height 11
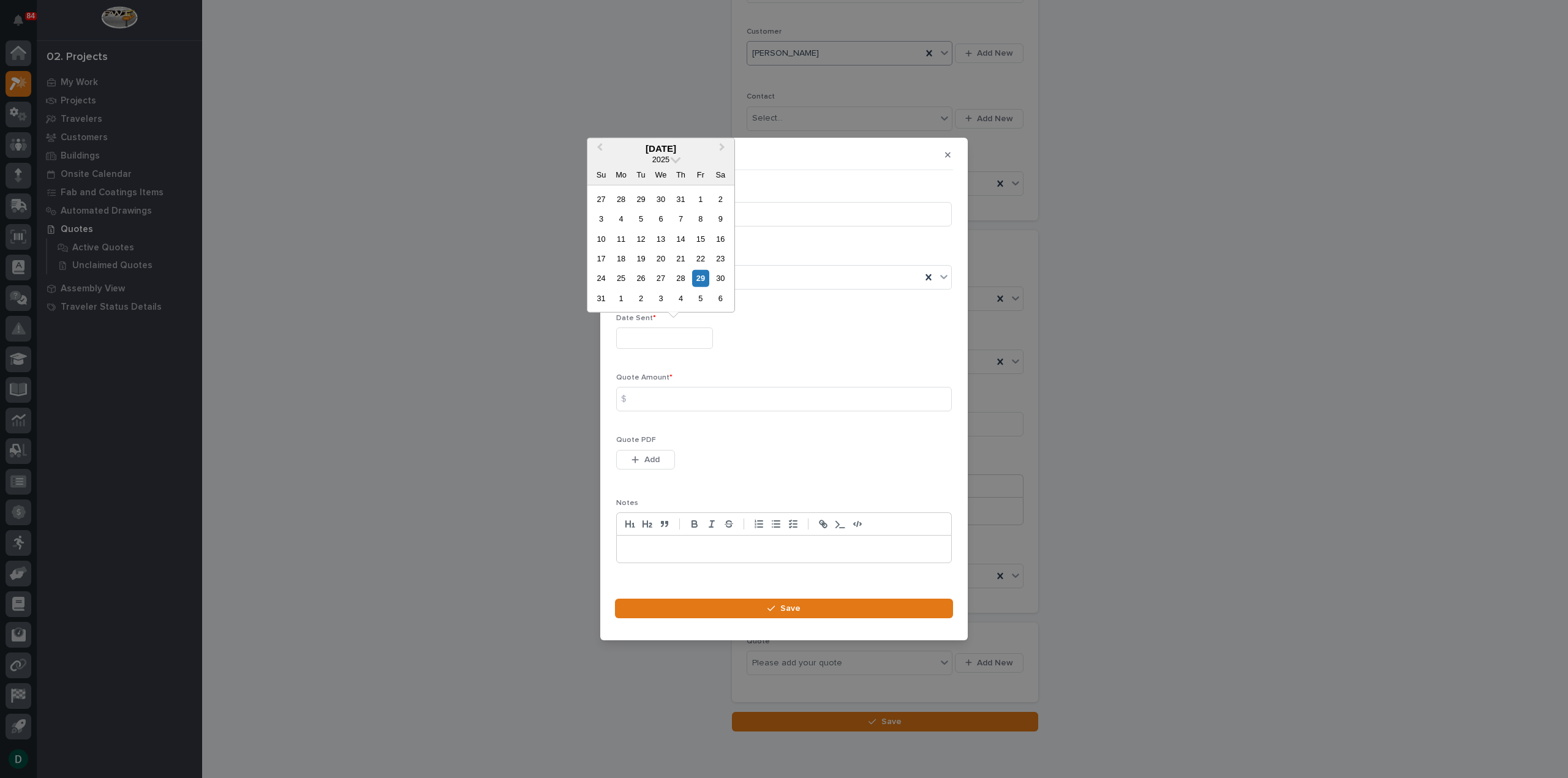
click at [679, 343] on input "text" at bounding box center [664, 338] width 97 height 22
click at [701, 279] on div "29" at bounding box center [700, 278] width 17 height 17
type input "**********"
click at [660, 398] on input at bounding box center [784, 399] width 335 height 24
type input "321296"
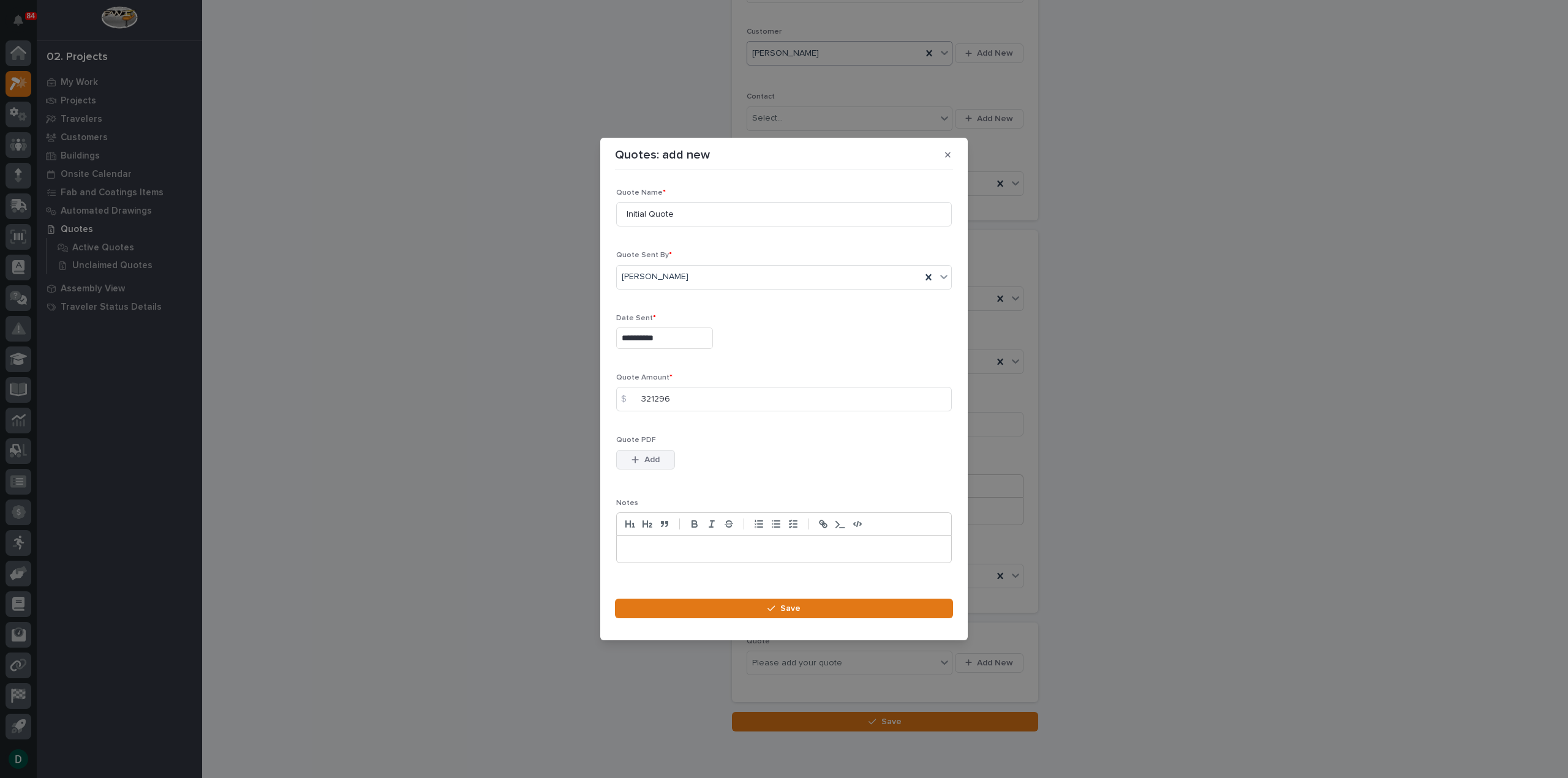
click at [648, 460] on span "Add" at bounding box center [653, 459] width 16 height 11
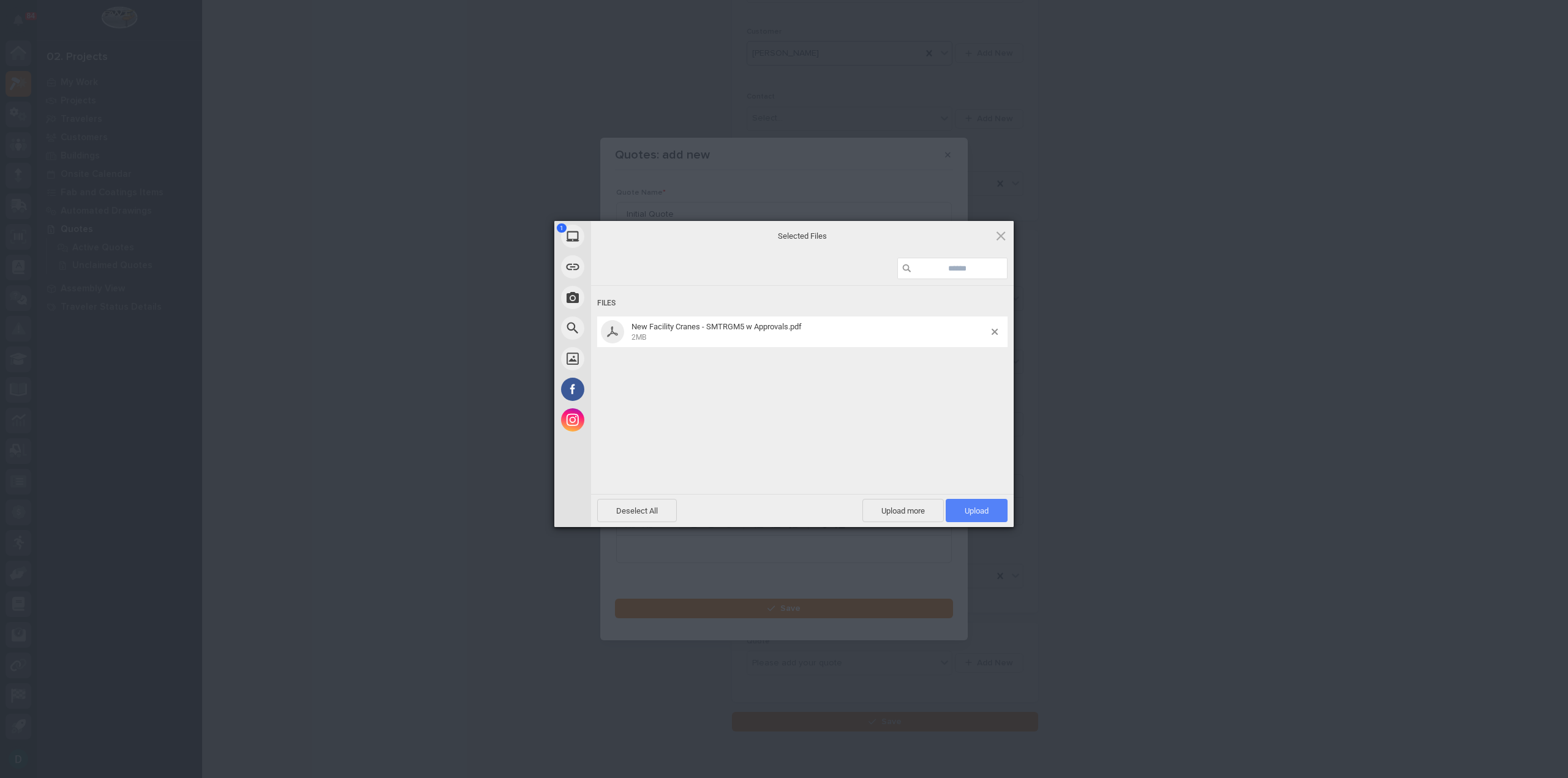
click at [990, 510] on span "Upload 1" at bounding box center [976, 510] width 62 height 24
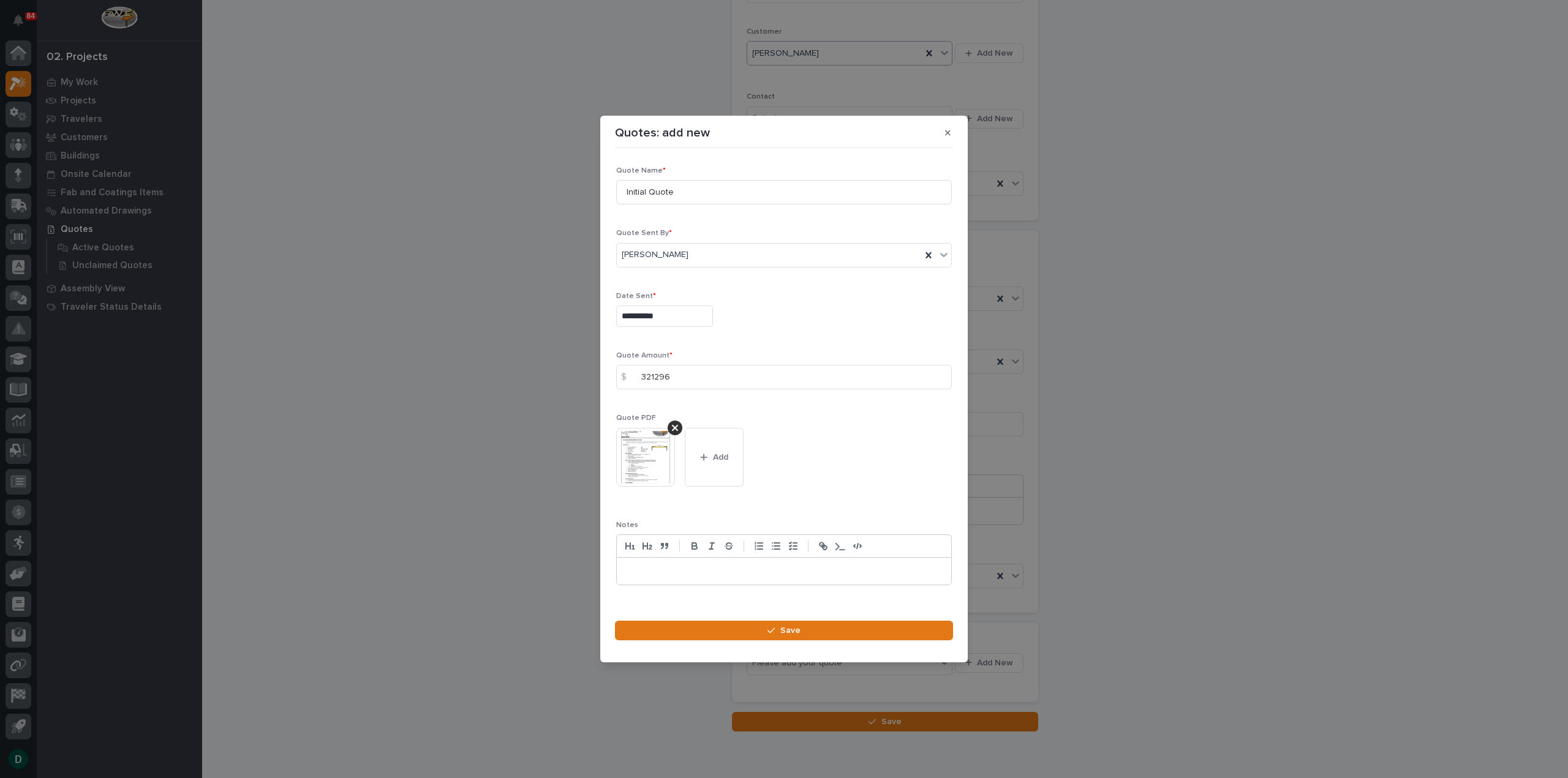
scroll to position [17, 0]
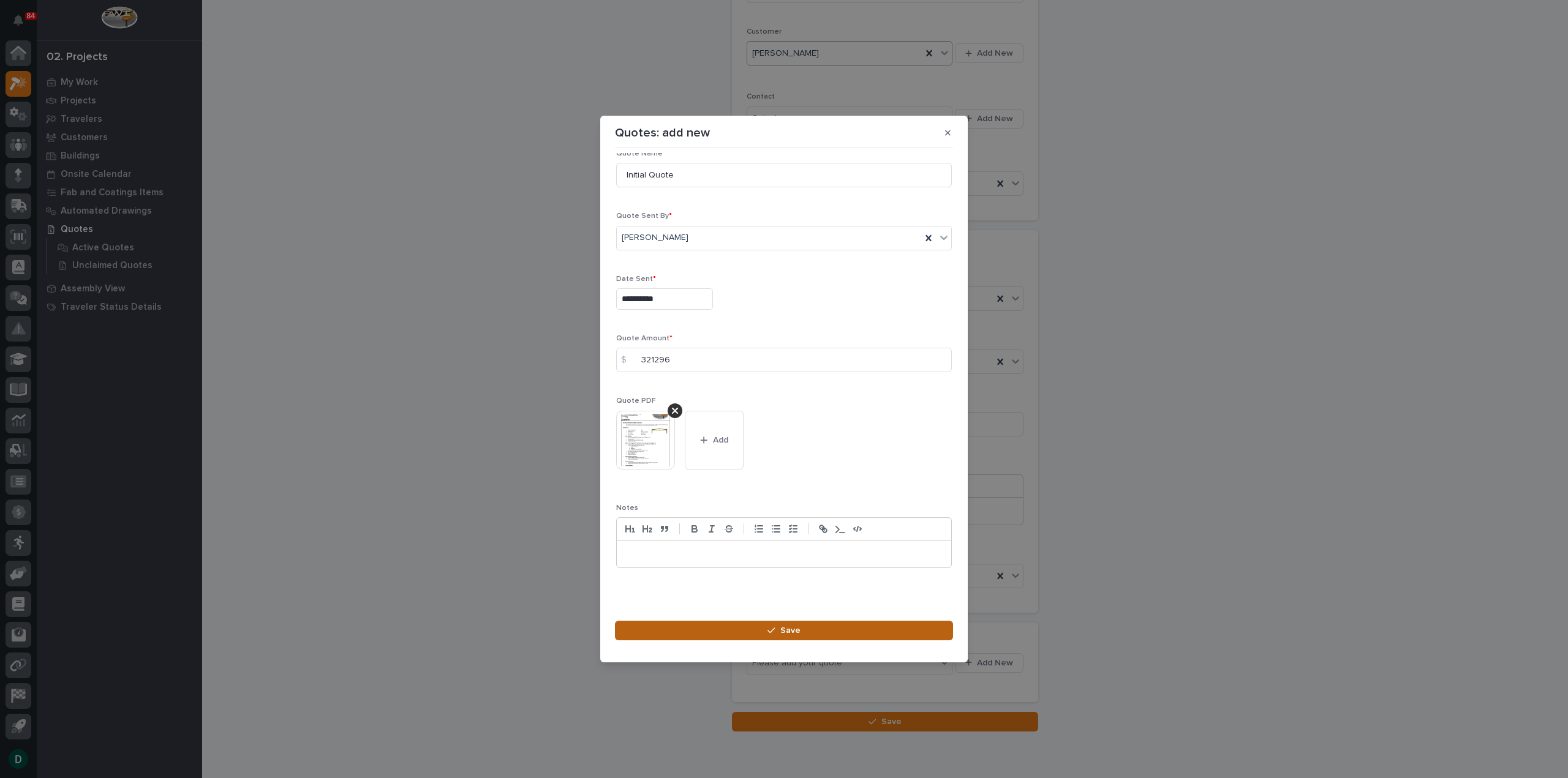
click at [807, 626] on button "Save" at bounding box center [784, 630] width 338 height 19
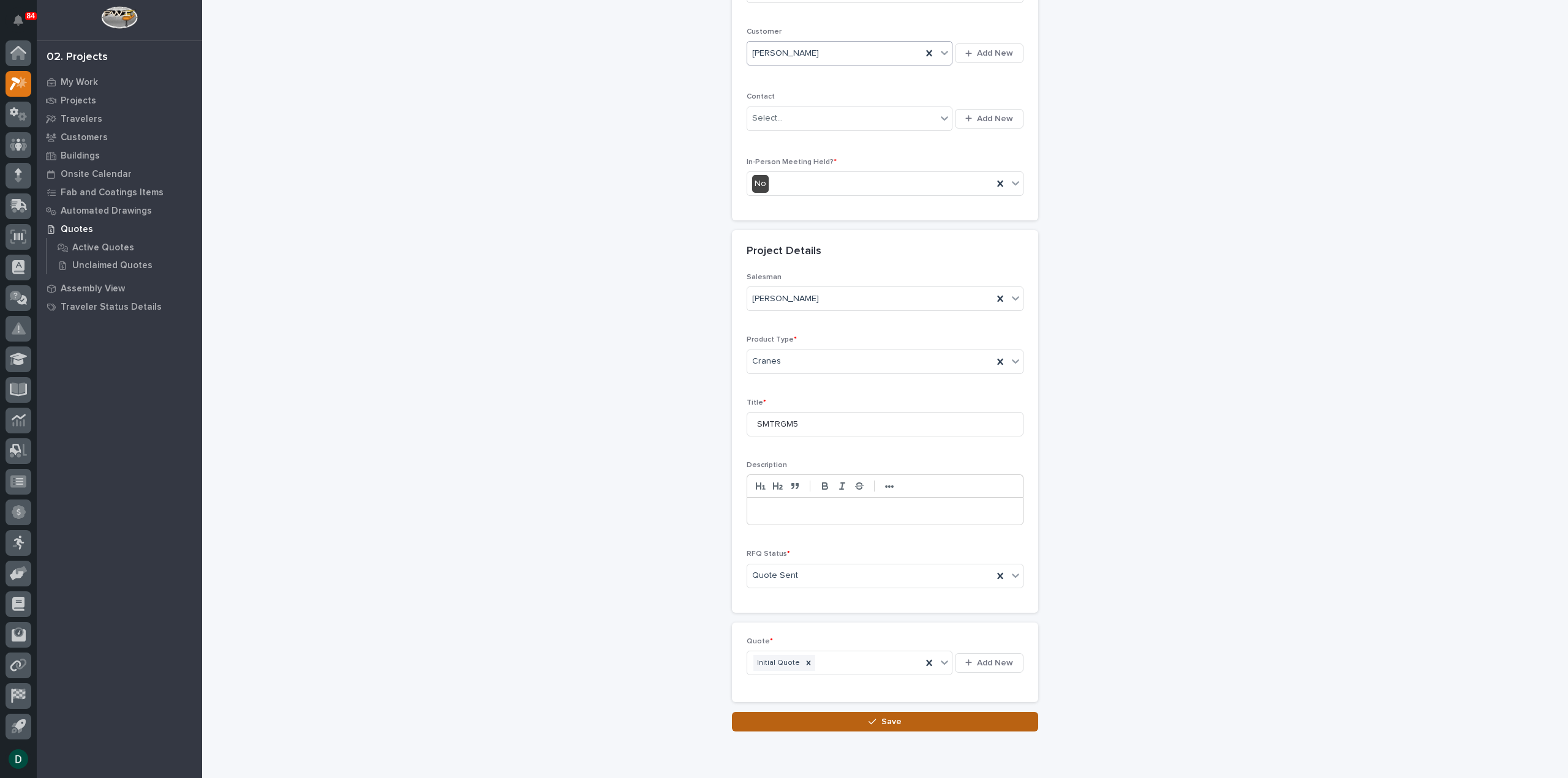
click at [911, 721] on button "Save" at bounding box center [885, 721] width 307 height 19
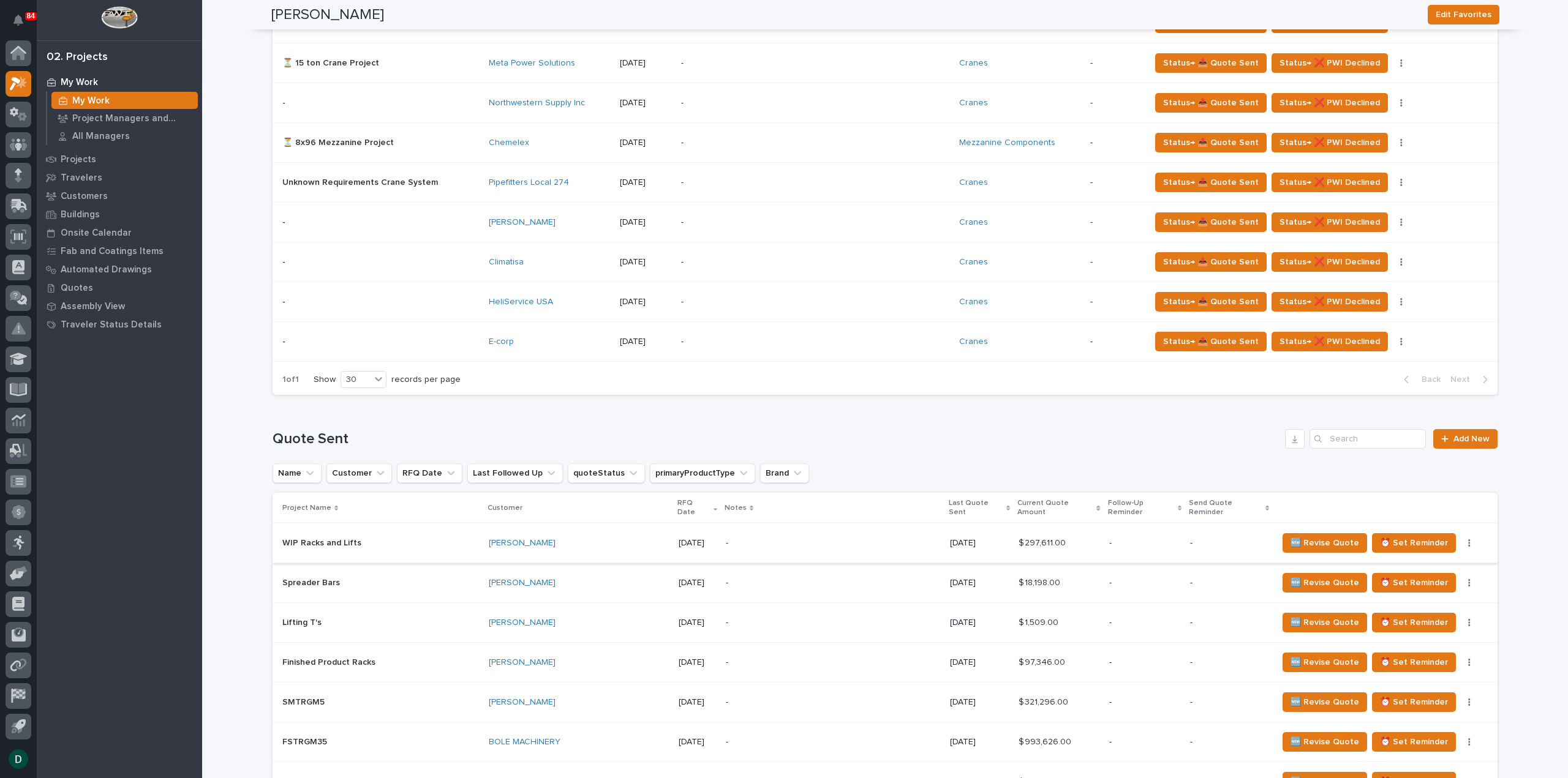
scroll to position [1163, 0]
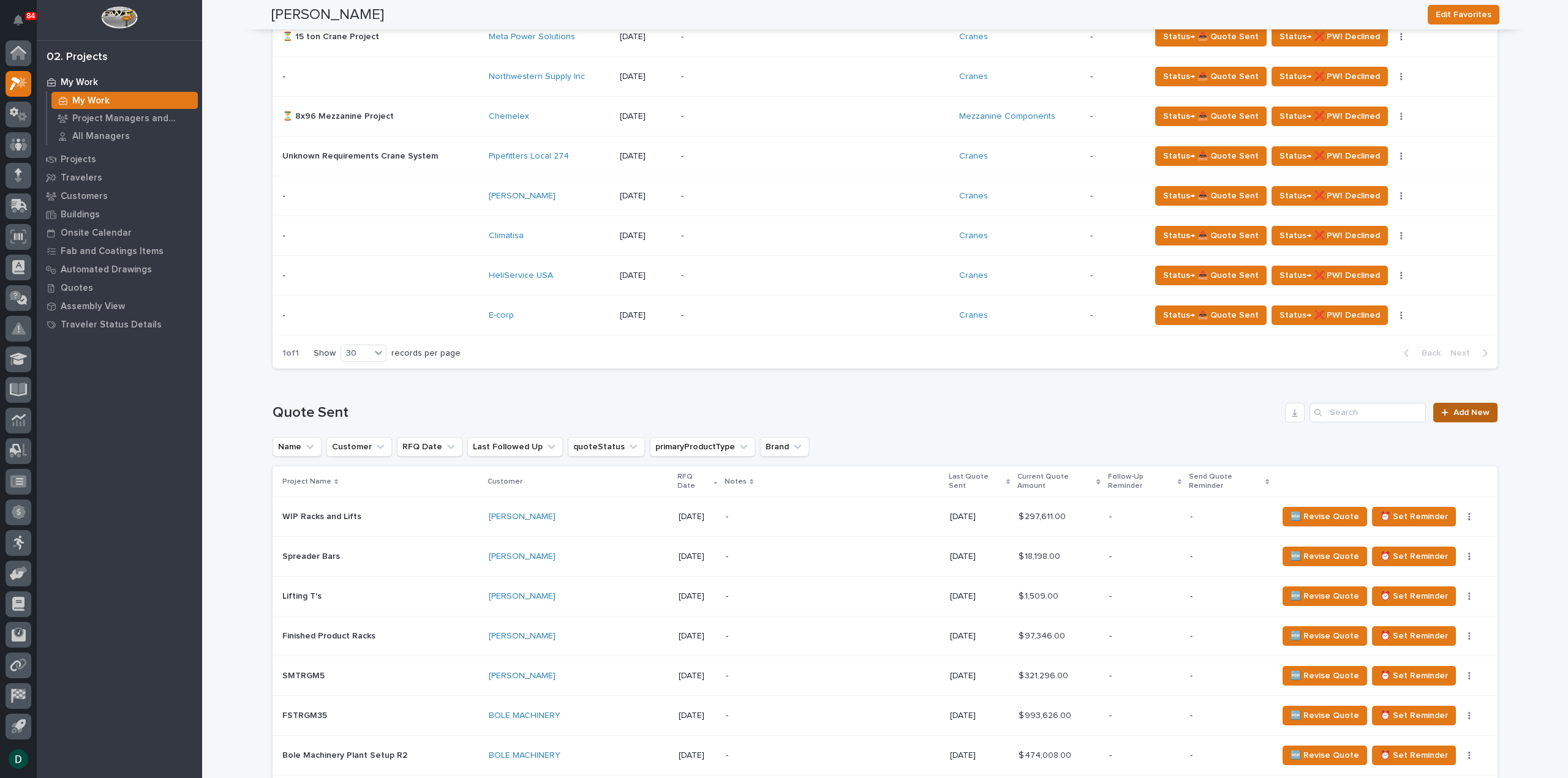
click at [1468, 410] on span "Add New" at bounding box center [1471, 413] width 36 height 9
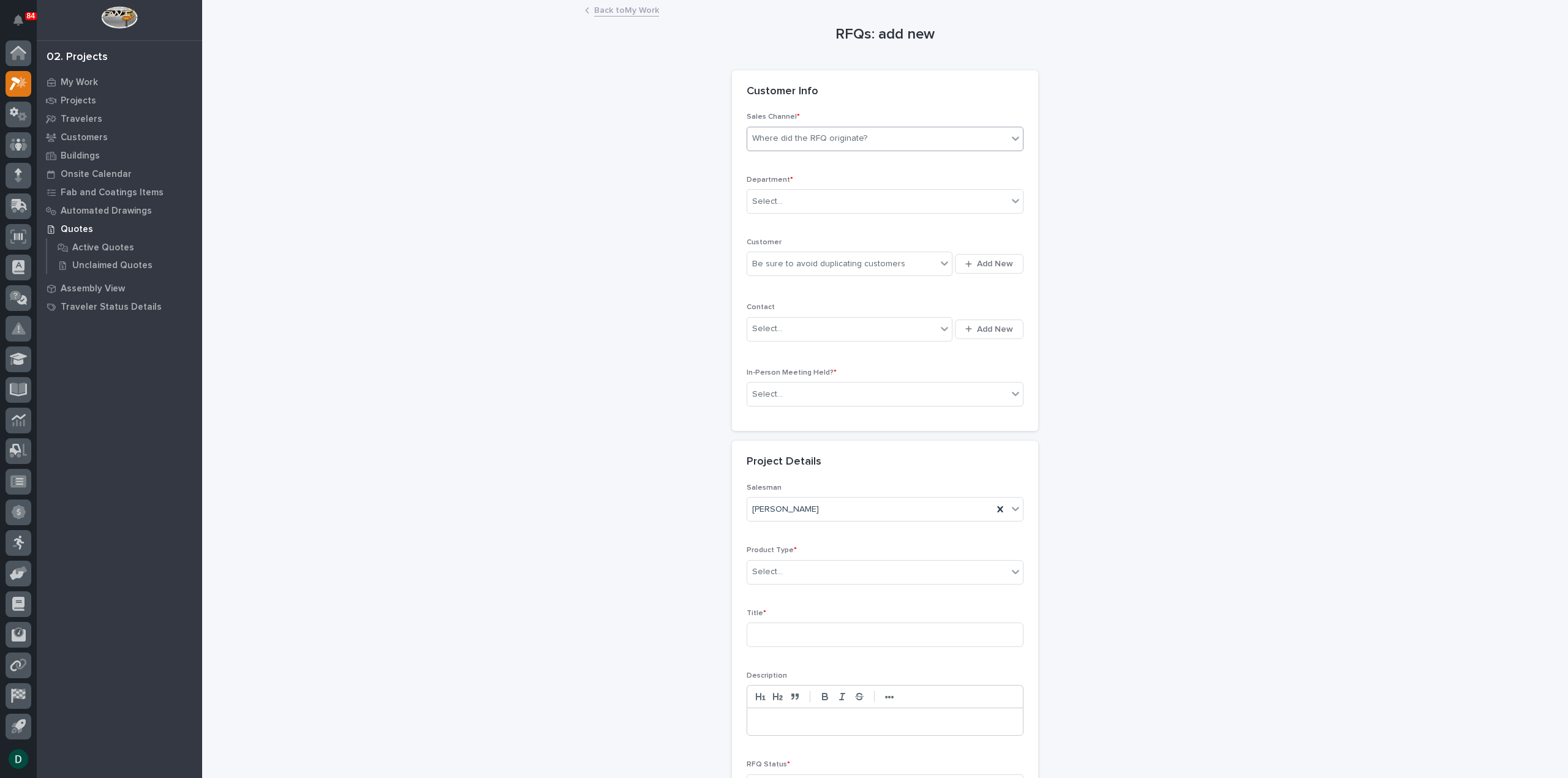
click at [837, 142] on div "Where did the RFQ originate?" at bounding box center [810, 138] width 115 height 13
click at [808, 180] on div "PWI" at bounding box center [880, 183] width 275 height 22
click at [794, 206] on div "Select..." at bounding box center [877, 201] width 260 height 20
click at [788, 223] on span "National Sales" at bounding box center [777, 222] width 62 height 13
click at [838, 264] on div "Be sure to avoid duplicating customers" at bounding box center [828, 264] width 153 height 13
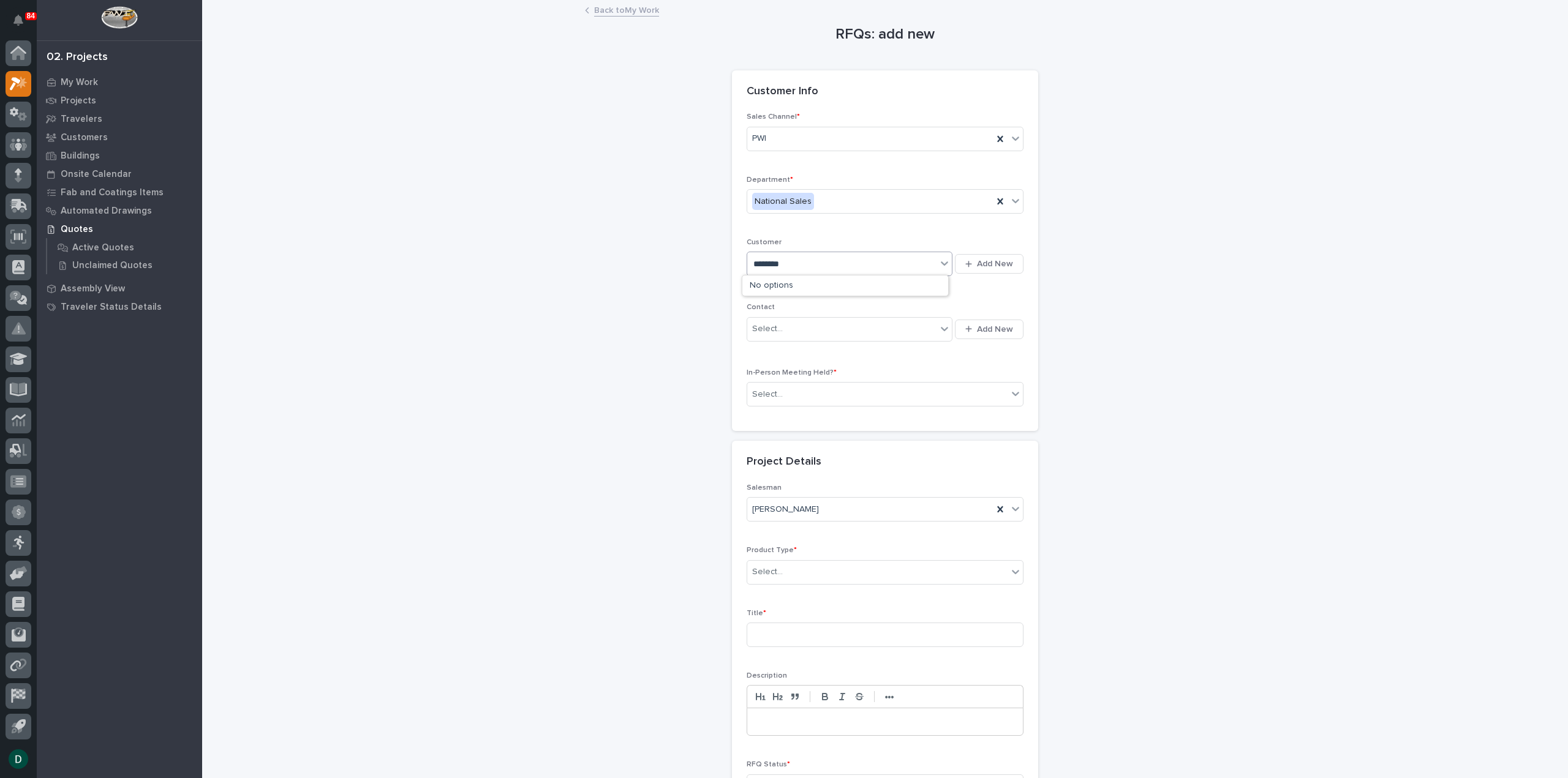
type input "*********"
click at [816, 288] on div "[PERSON_NAME]" at bounding box center [846, 286] width 206 height 22
click at [810, 401] on div "Select..." at bounding box center [877, 394] width 260 height 20
click at [782, 435] on div "No" at bounding box center [880, 437] width 275 height 22
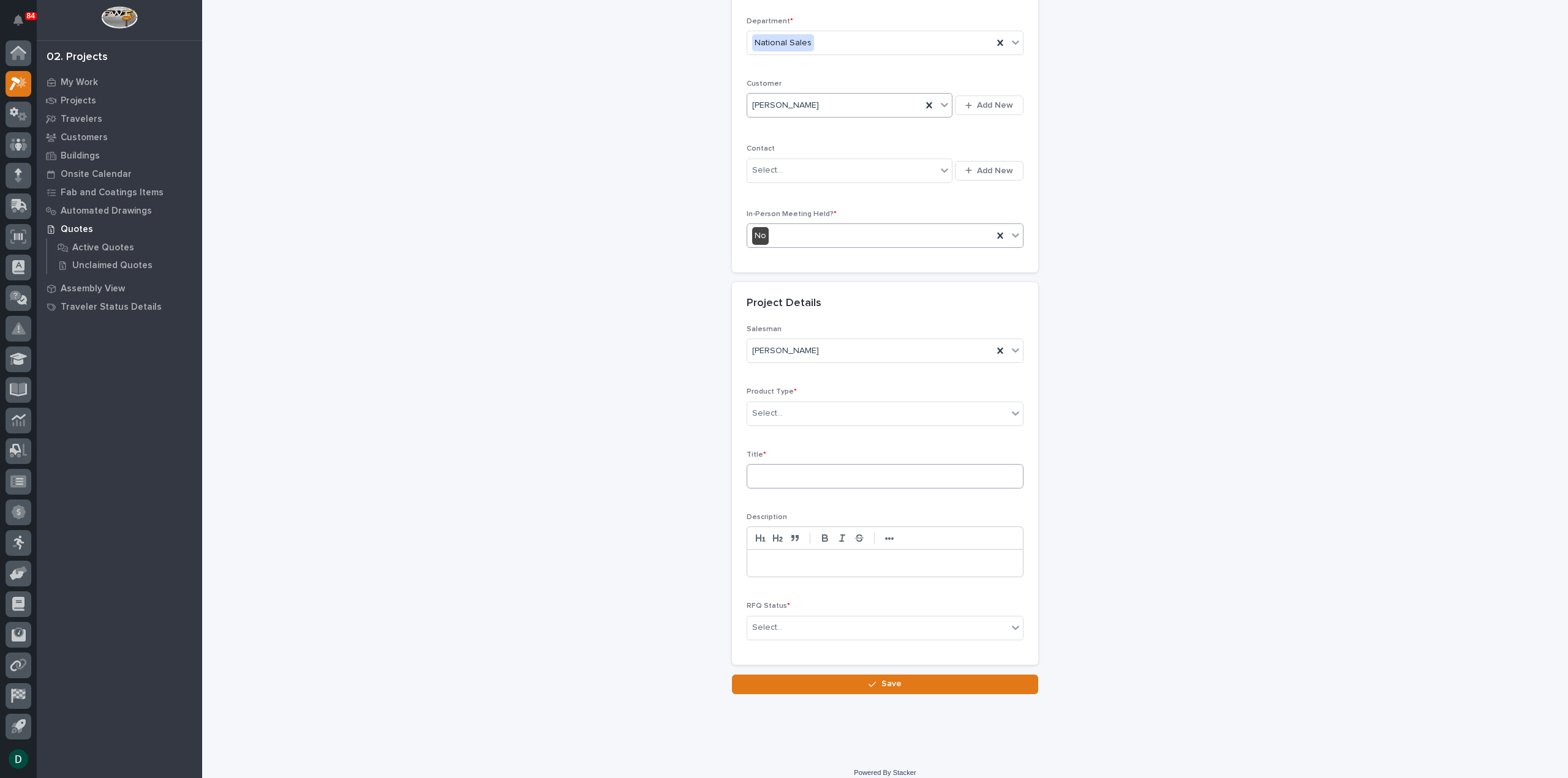
scroll to position [166, 0]
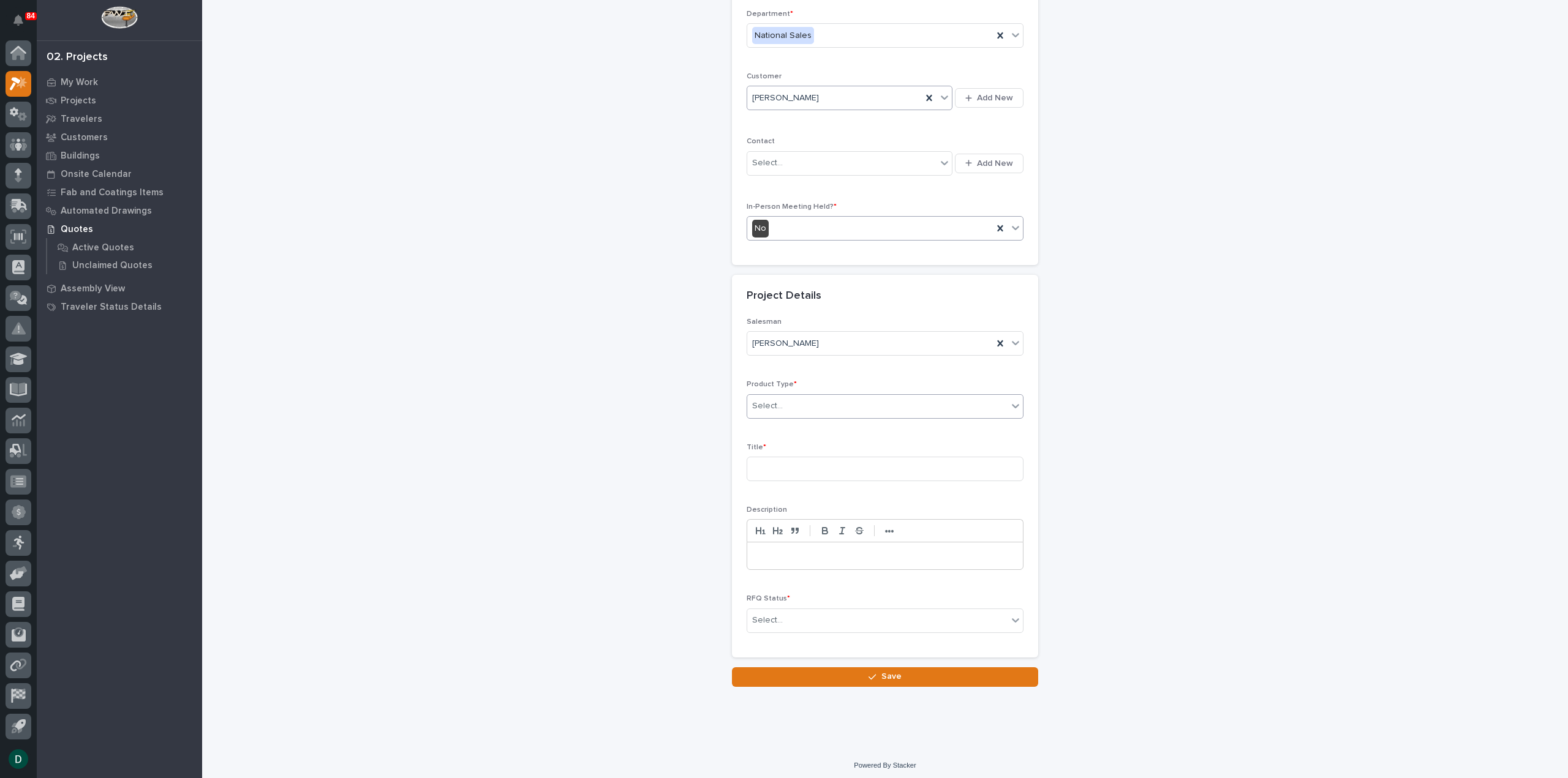
click at [832, 397] on div "Select..." at bounding box center [877, 406] width 260 height 20
click at [811, 453] on div "Cranes" at bounding box center [880, 448] width 275 height 22
click at [805, 467] on input at bounding box center [885, 469] width 277 height 24
type input "FSTRGM8"
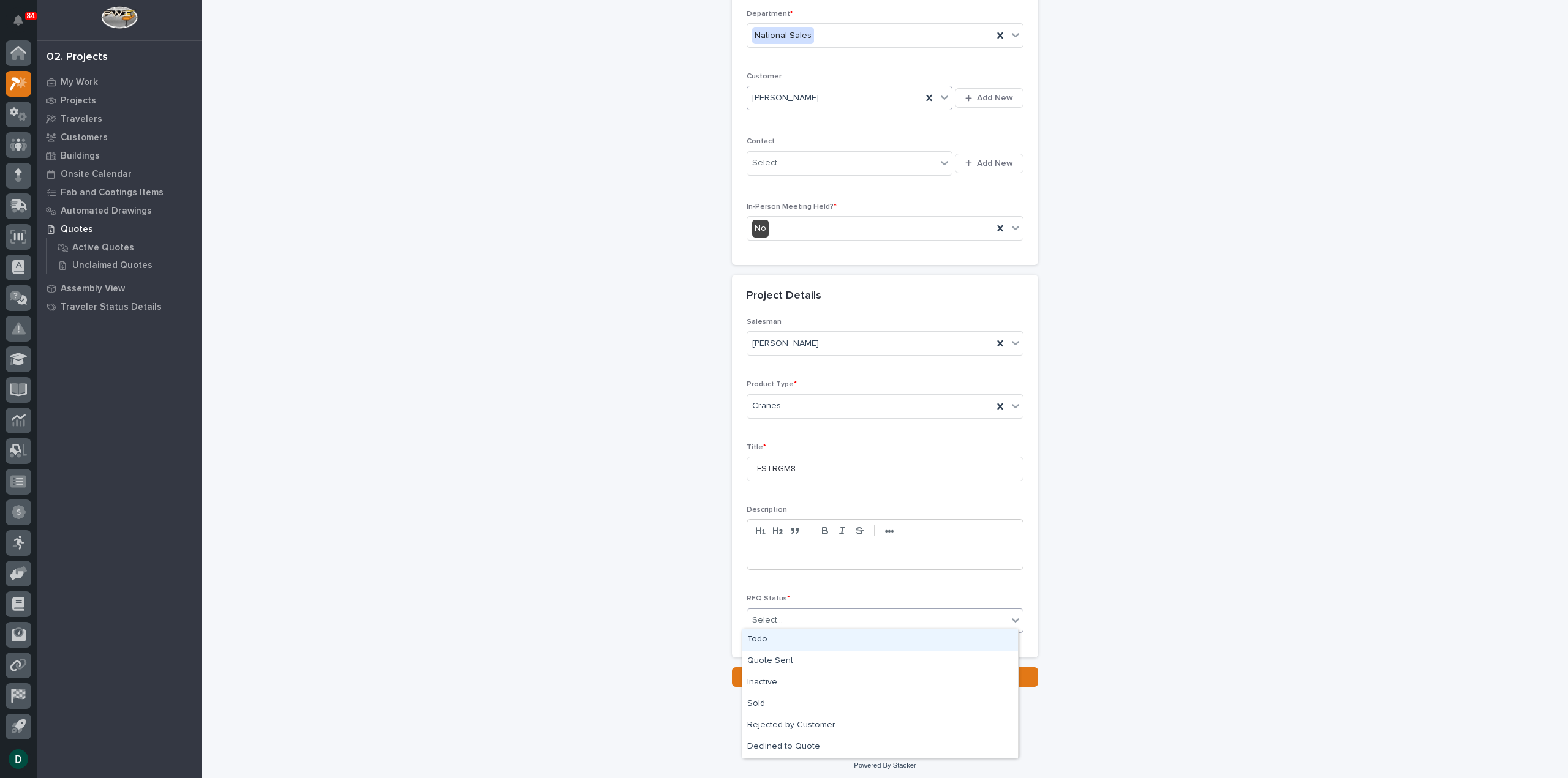
click at [852, 616] on div "Select..." at bounding box center [877, 620] width 260 height 20
click at [811, 669] on div "Quote Sent" at bounding box center [880, 661] width 275 height 22
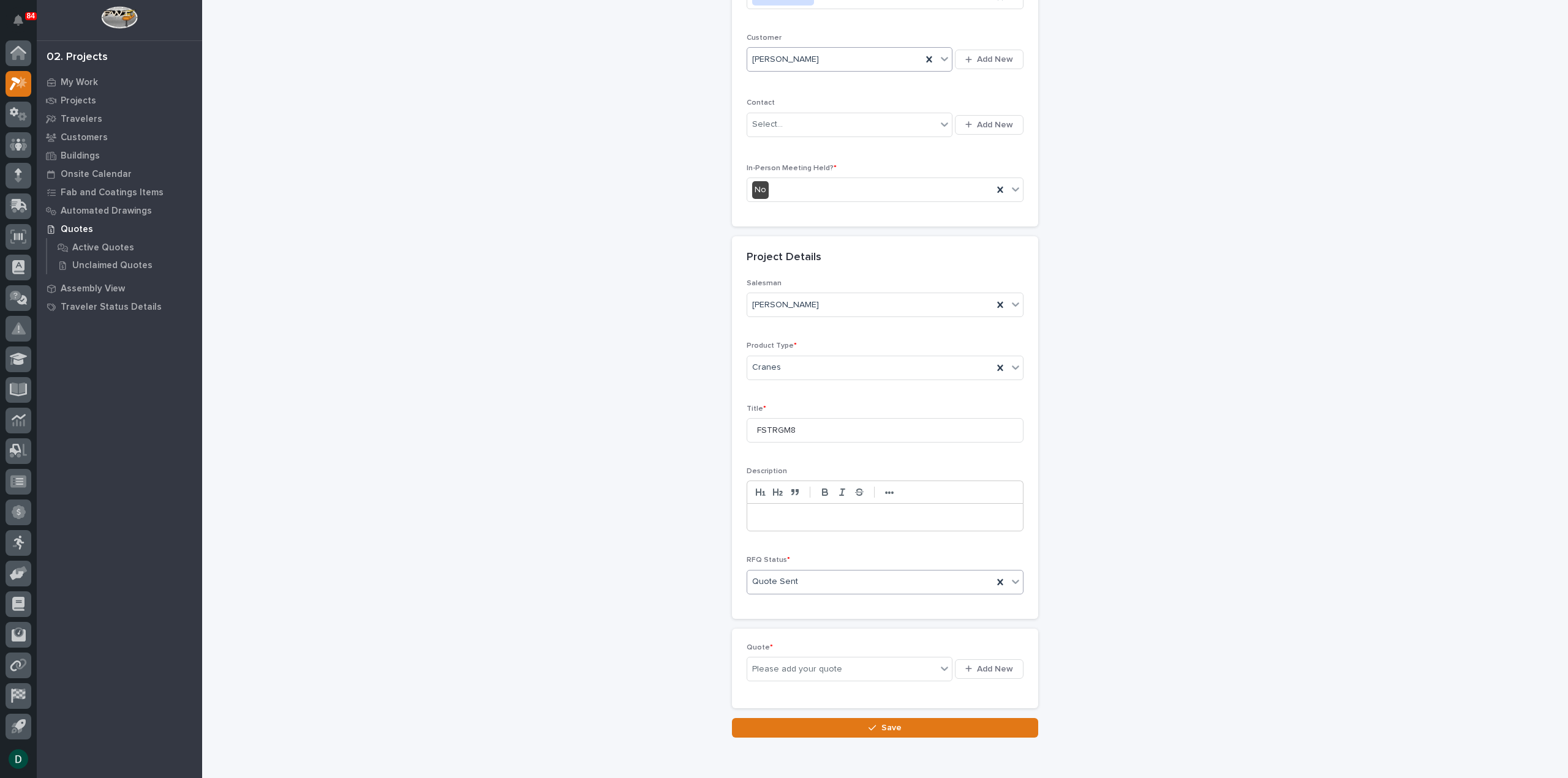
scroll to position [210, 0]
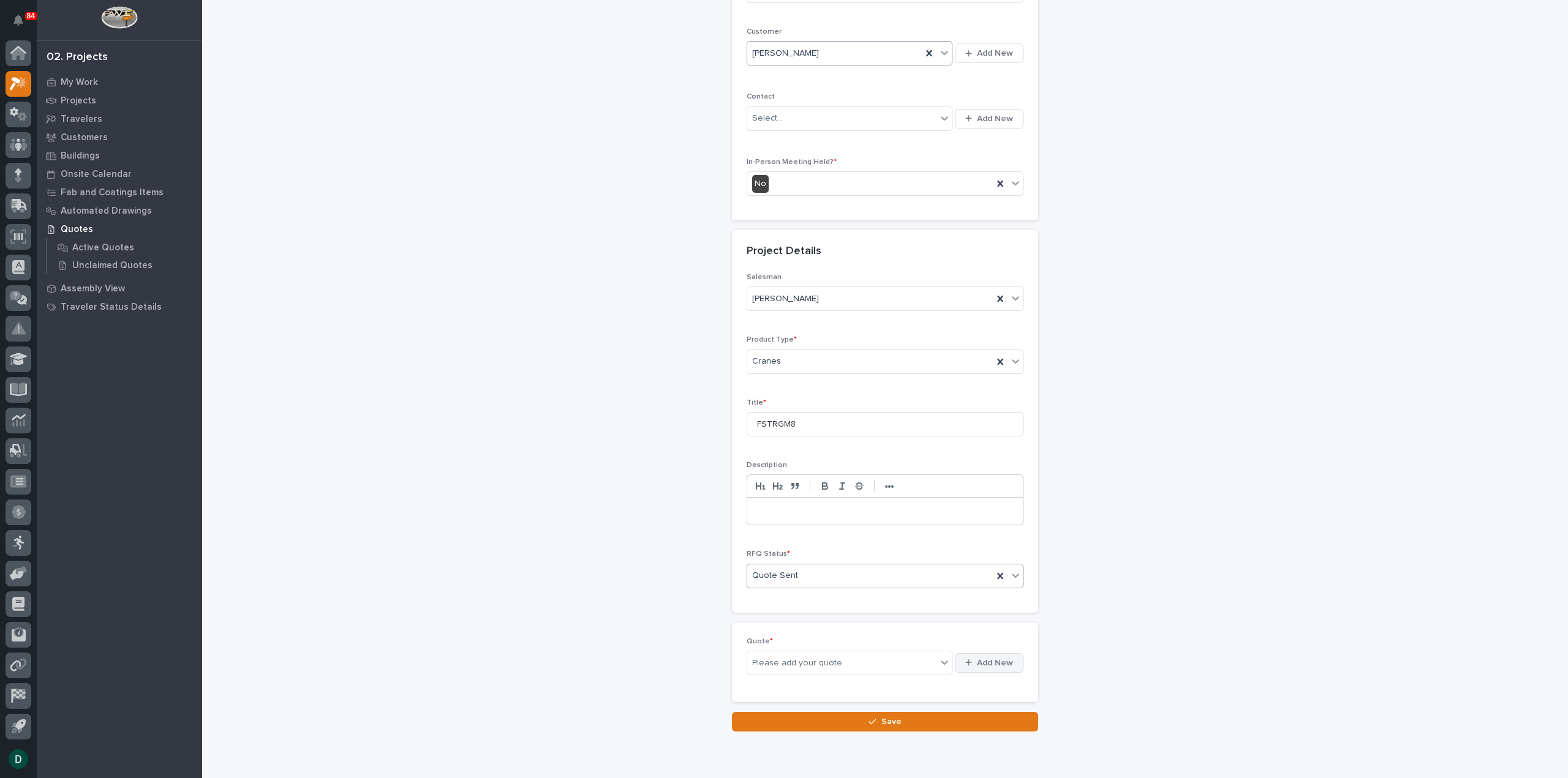
click at [1003, 658] on span "Add New" at bounding box center [994, 663] width 36 height 11
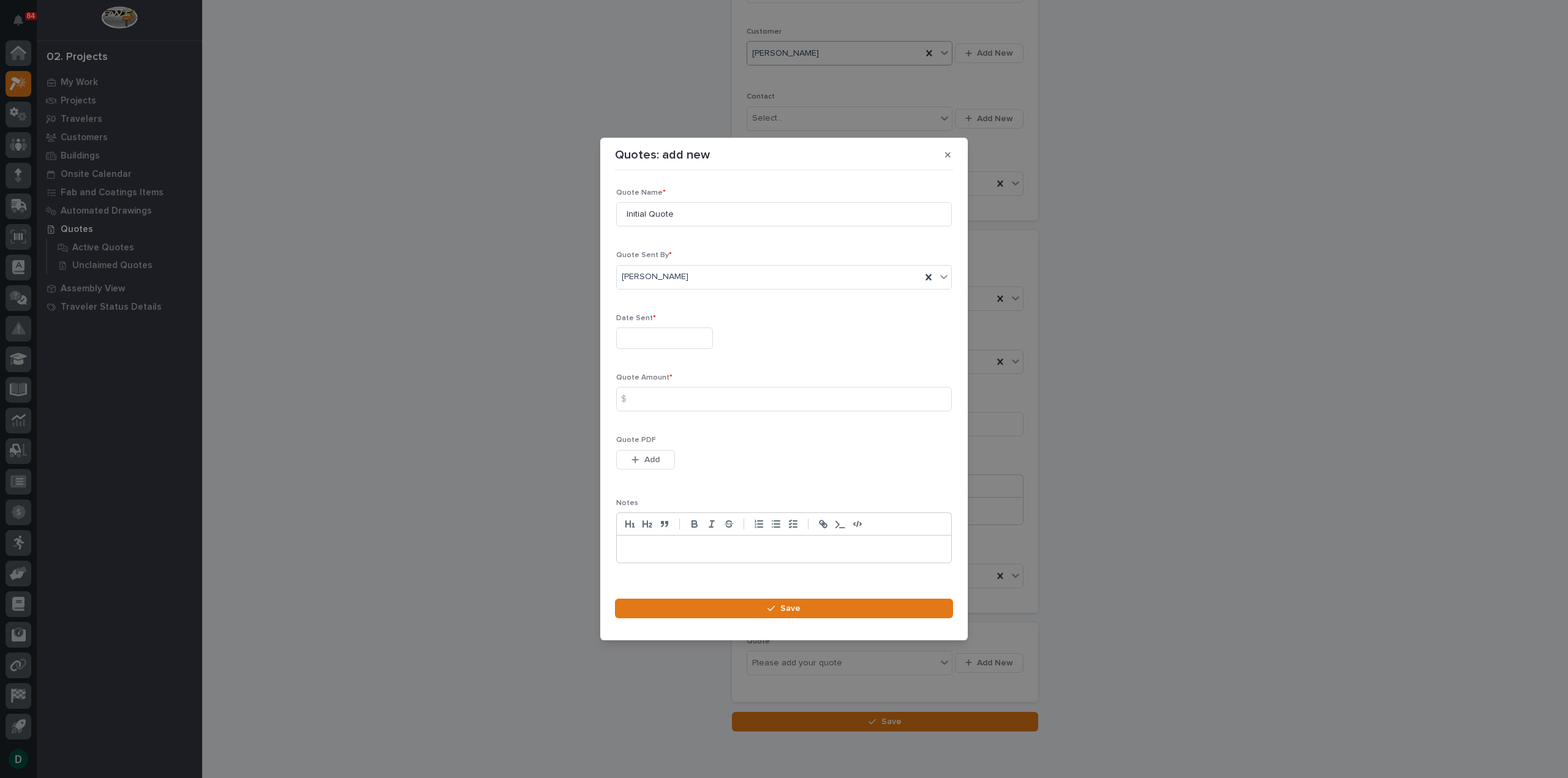
click at [663, 345] on input "text" at bounding box center [664, 338] width 97 height 22
click at [701, 278] on div "29" at bounding box center [700, 278] width 17 height 17
type input "**********"
click at [683, 403] on input at bounding box center [784, 399] width 335 height 24
click at [652, 398] on input at bounding box center [784, 399] width 335 height 24
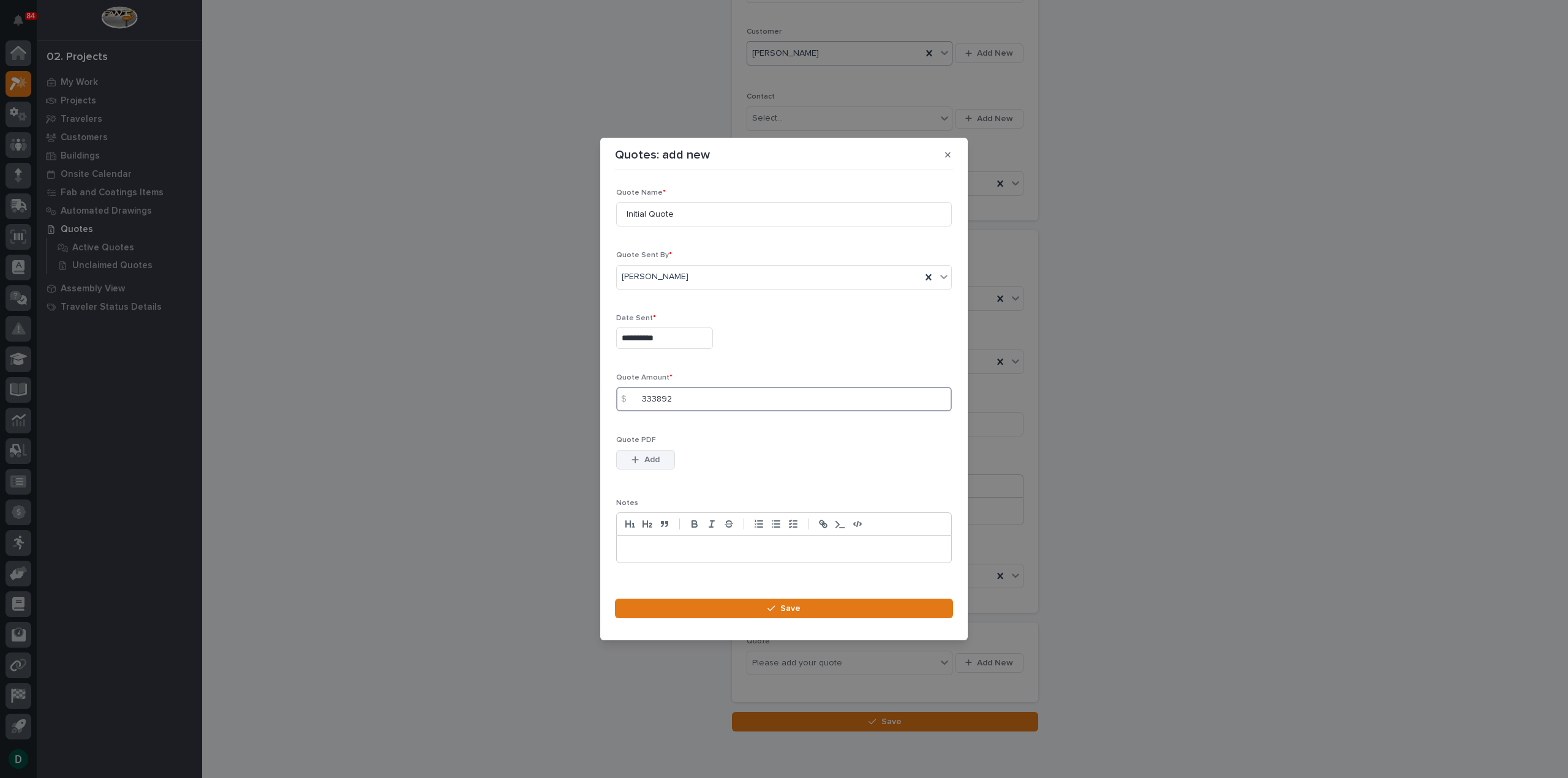
type input "333892"
click at [660, 457] on button "Add" at bounding box center [645, 459] width 59 height 19
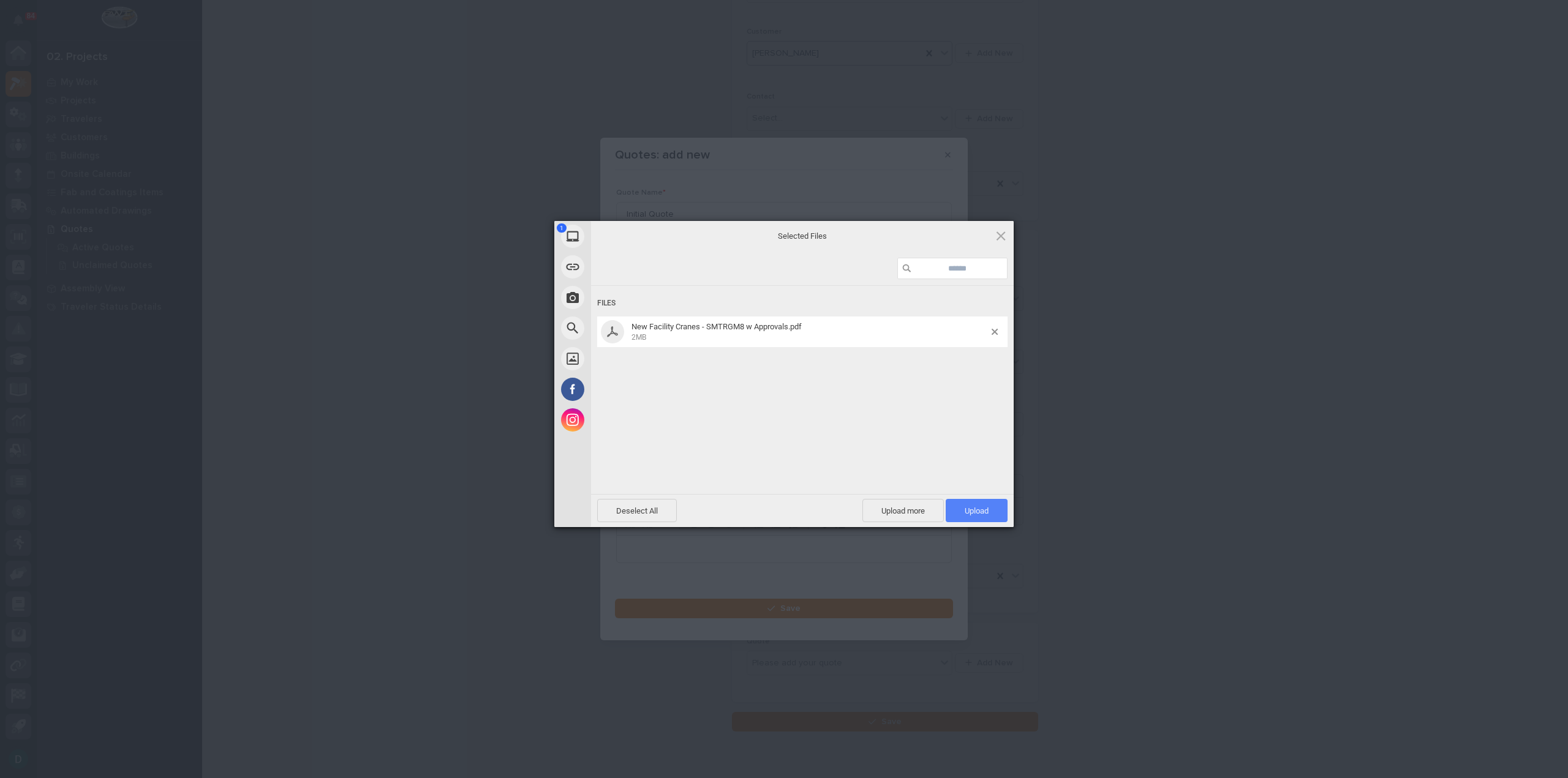
click at [961, 509] on span "Upload 1" at bounding box center [976, 510] width 62 height 24
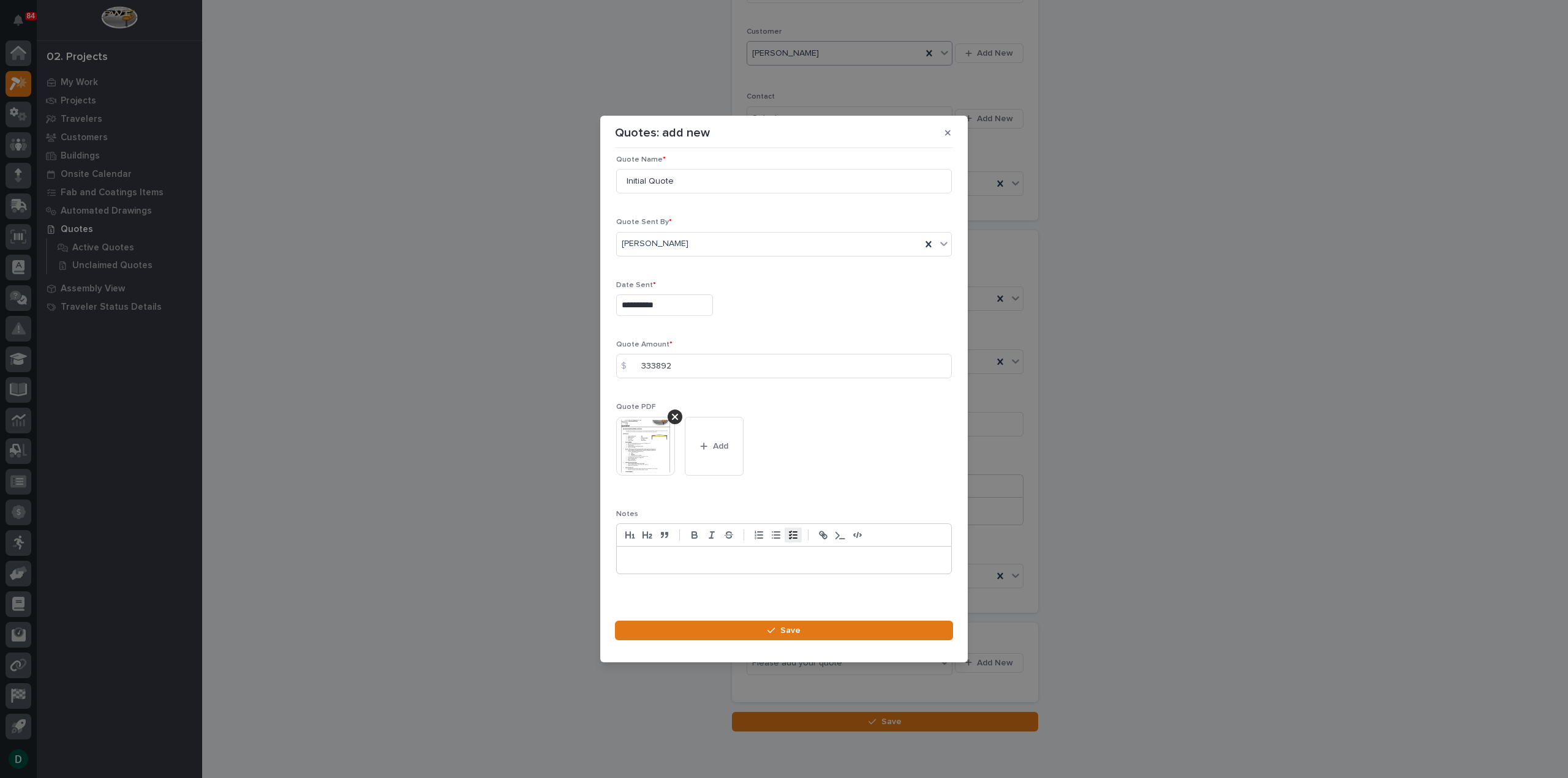
scroll to position [17, 0]
click at [800, 628] on button "Save" at bounding box center [784, 630] width 338 height 19
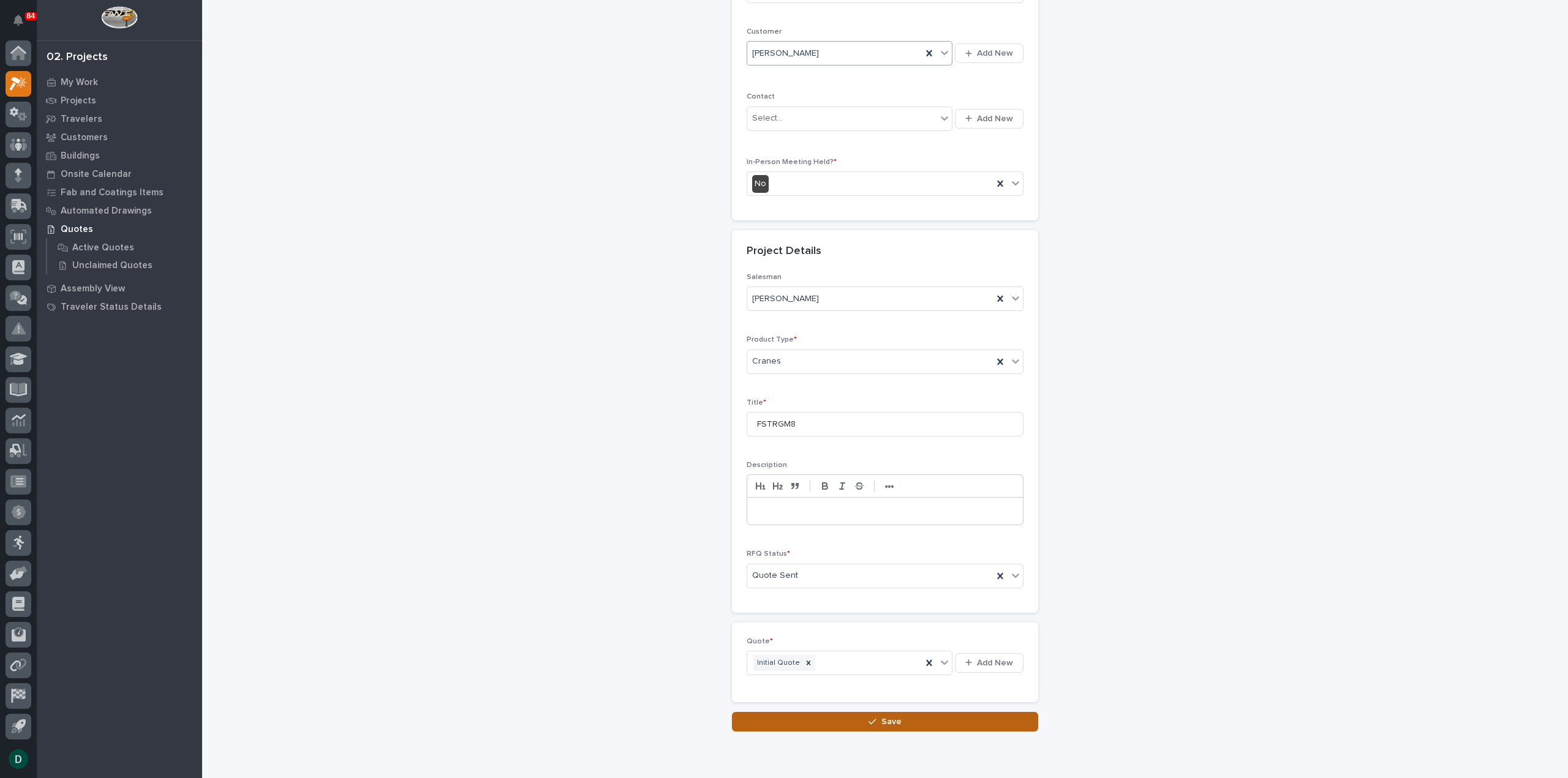
click at [902, 718] on button "Save" at bounding box center [885, 721] width 307 height 19
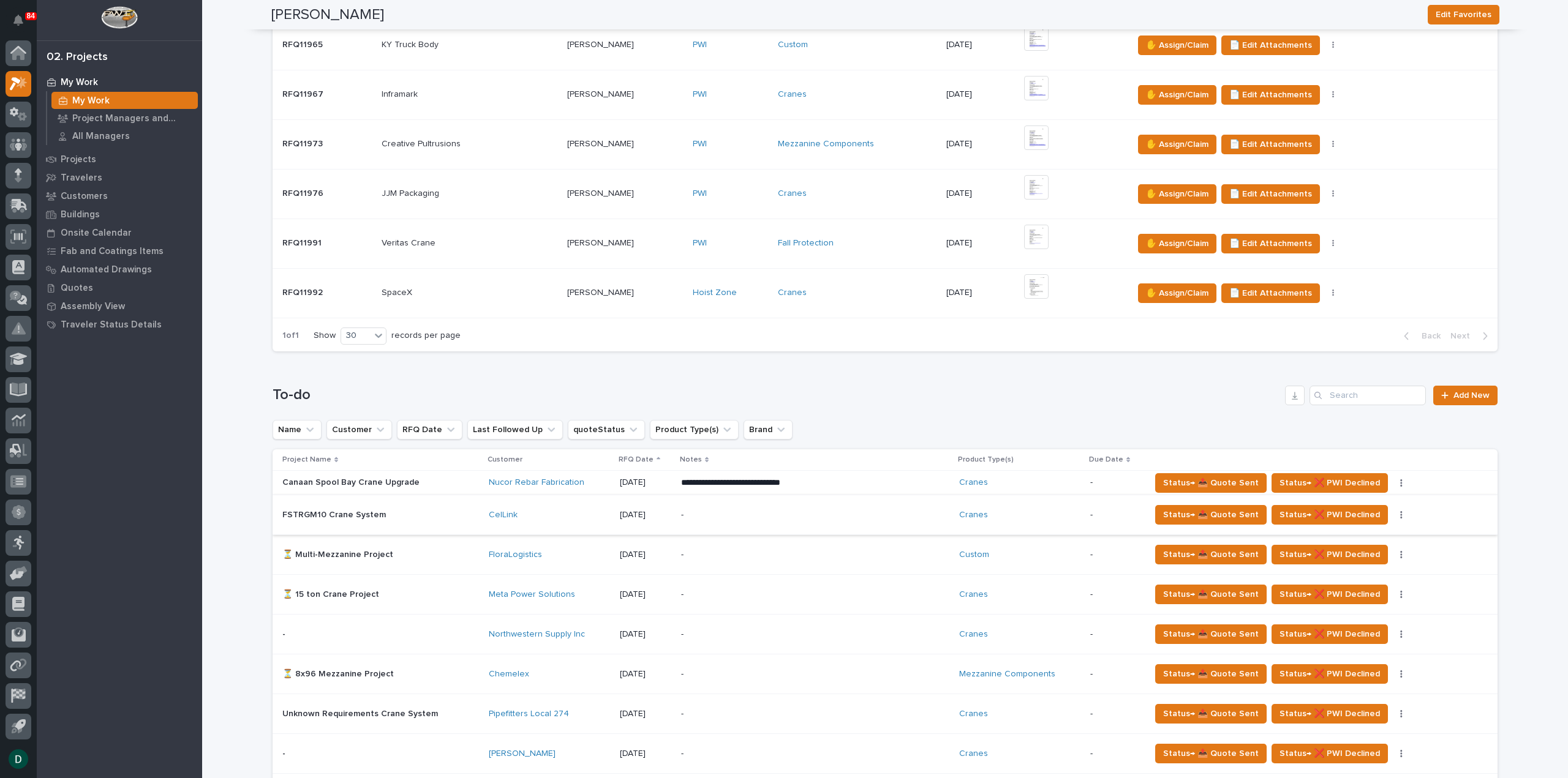
scroll to position [612, 0]
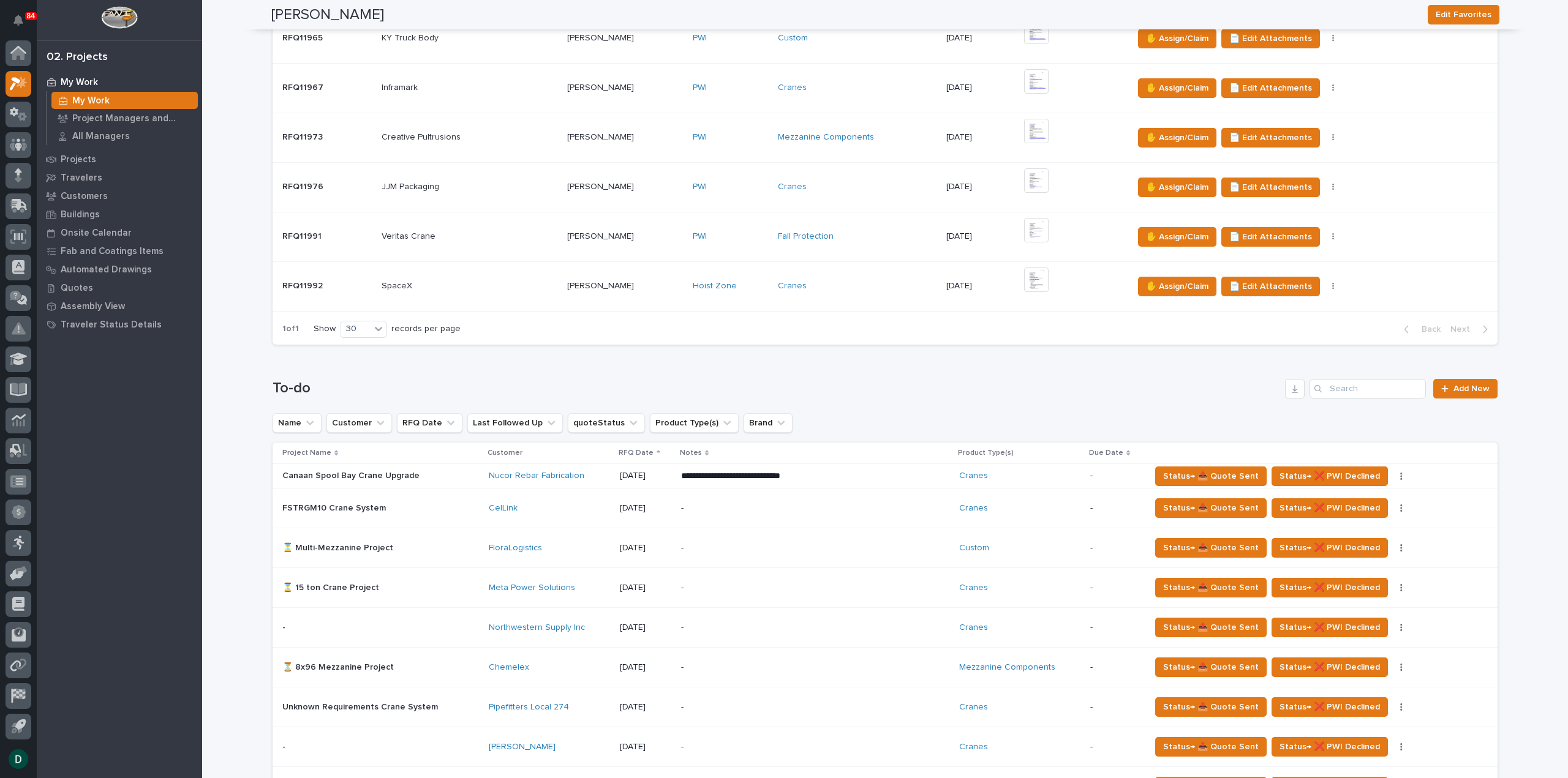
click at [867, 380] on h1 "To-do" at bounding box center [776, 389] width 1007 height 17
click at [518, 282] on p at bounding box center [469, 286] width 176 height 10
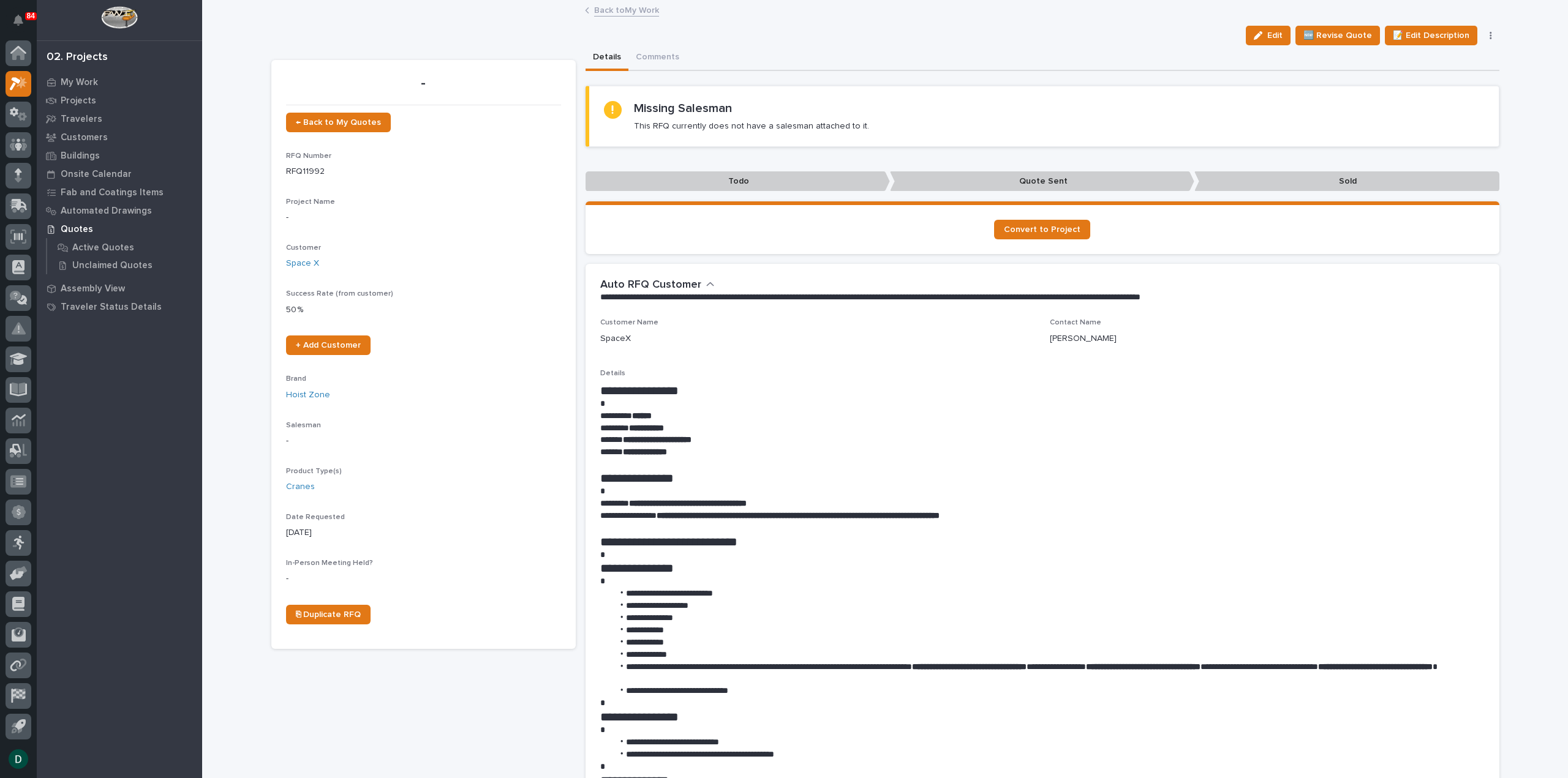
click at [609, 14] on link "Back to My Work" at bounding box center [626, 10] width 65 height 14
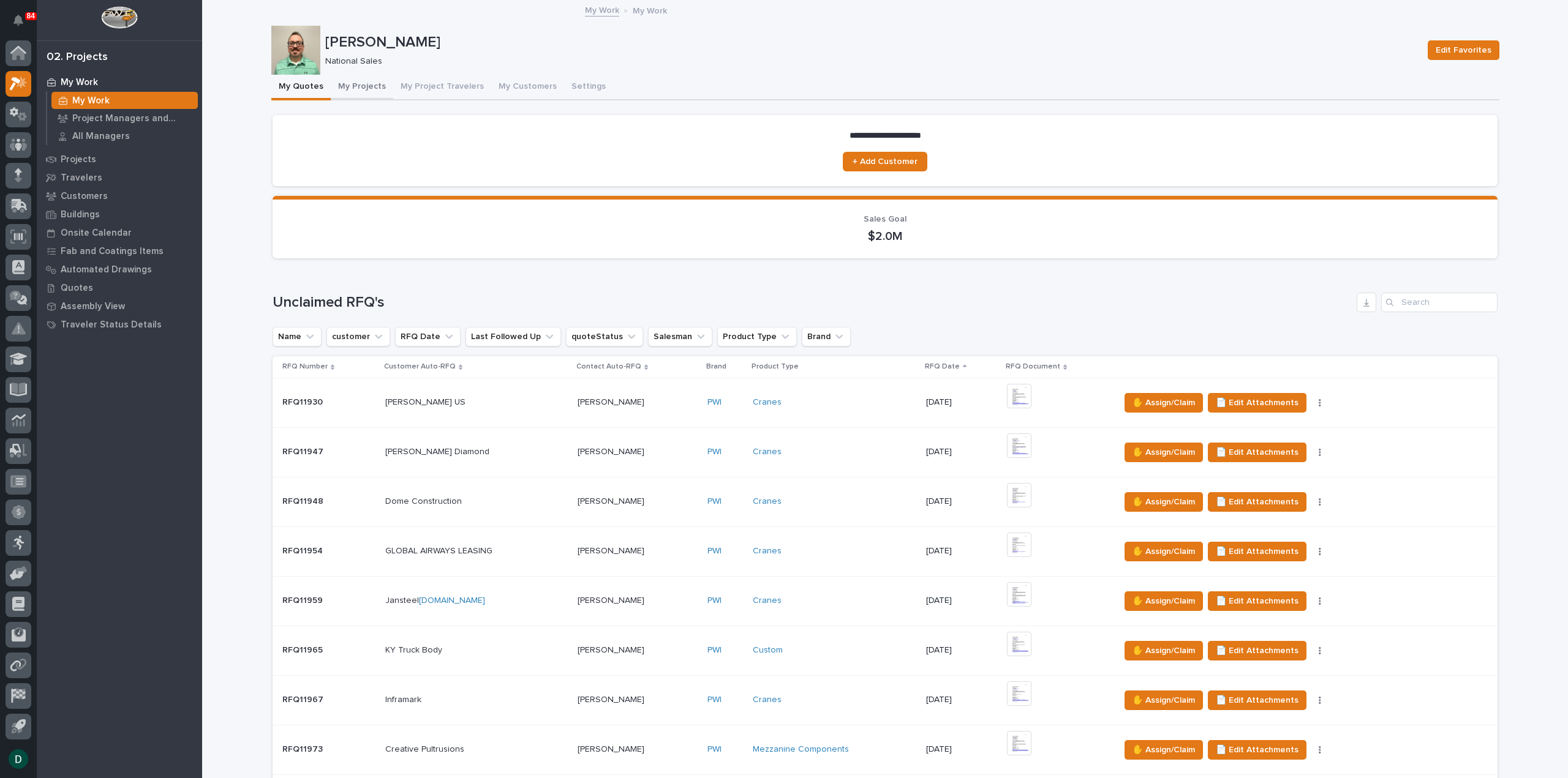
click at [363, 82] on button "My Projects" at bounding box center [363, 87] width 63 height 25
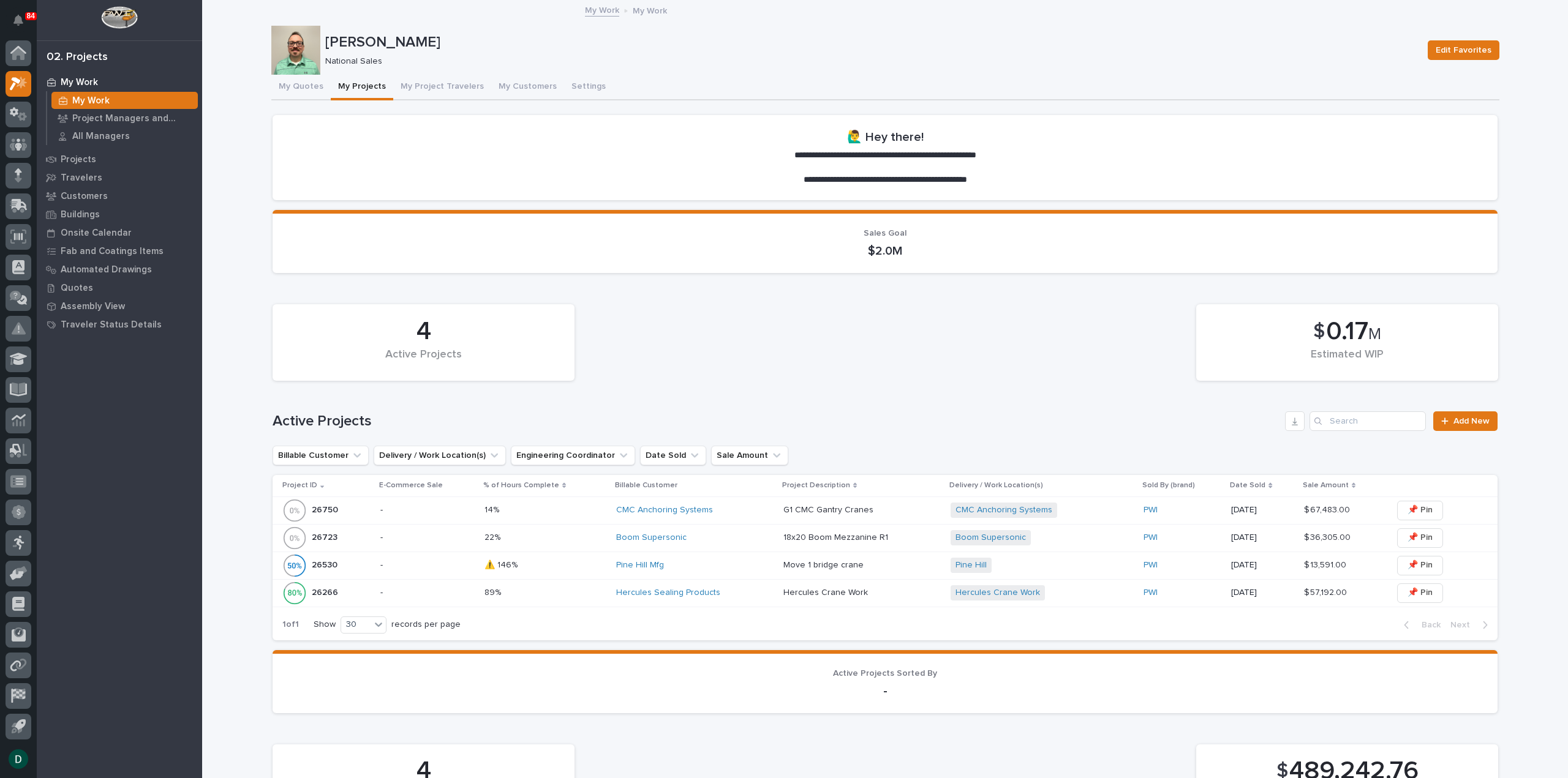
click at [442, 532] on div "-" at bounding box center [427, 536] width 94 height 13
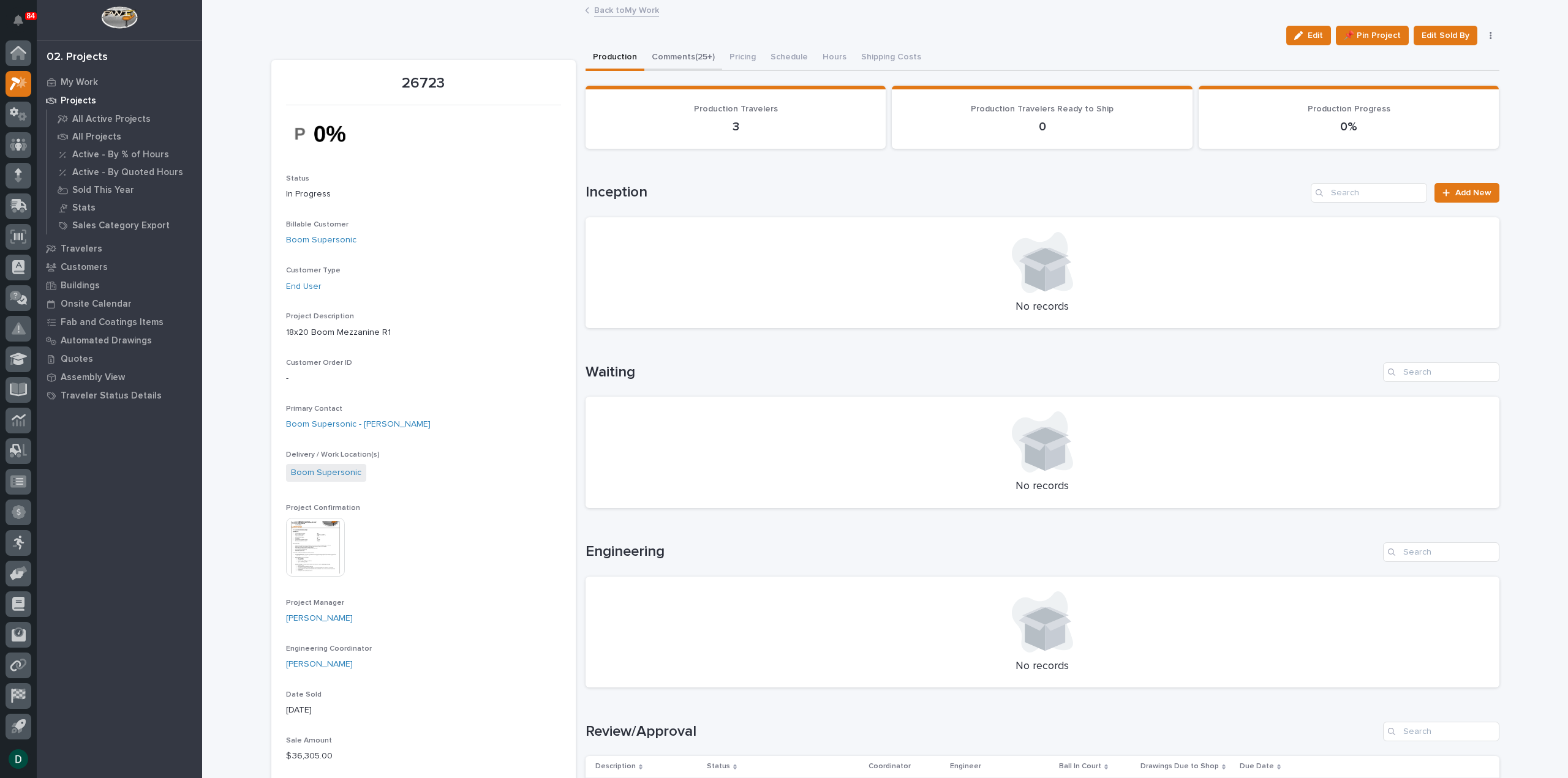
click at [680, 52] on button "Comments (25+)" at bounding box center [683, 58] width 78 height 25
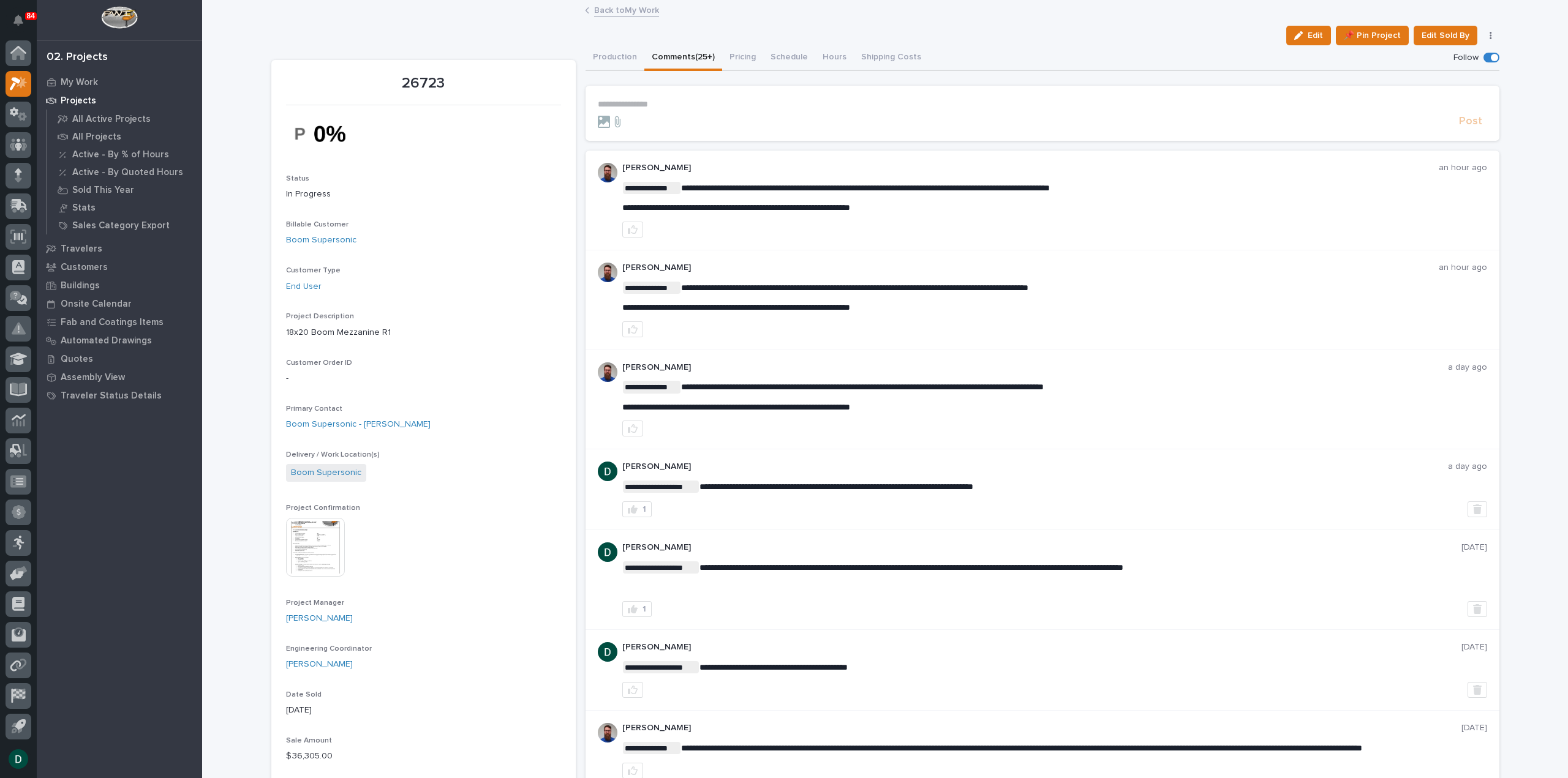
click at [960, 207] on p "**********" at bounding box center [1054, 208] width 865 height 10
click at [948, 220] on div "**********" at bounding box center [1054, 200] width 865 height 75
click at [971, 321] on div at bounding box center [1054, 329] width 865 height 16
click at [971, 321] on div at bounding box center [1054, 329] width 865 height 16
click at [977, 309] on p "**********" at bounding box center [1054, 307] width 865 height 10
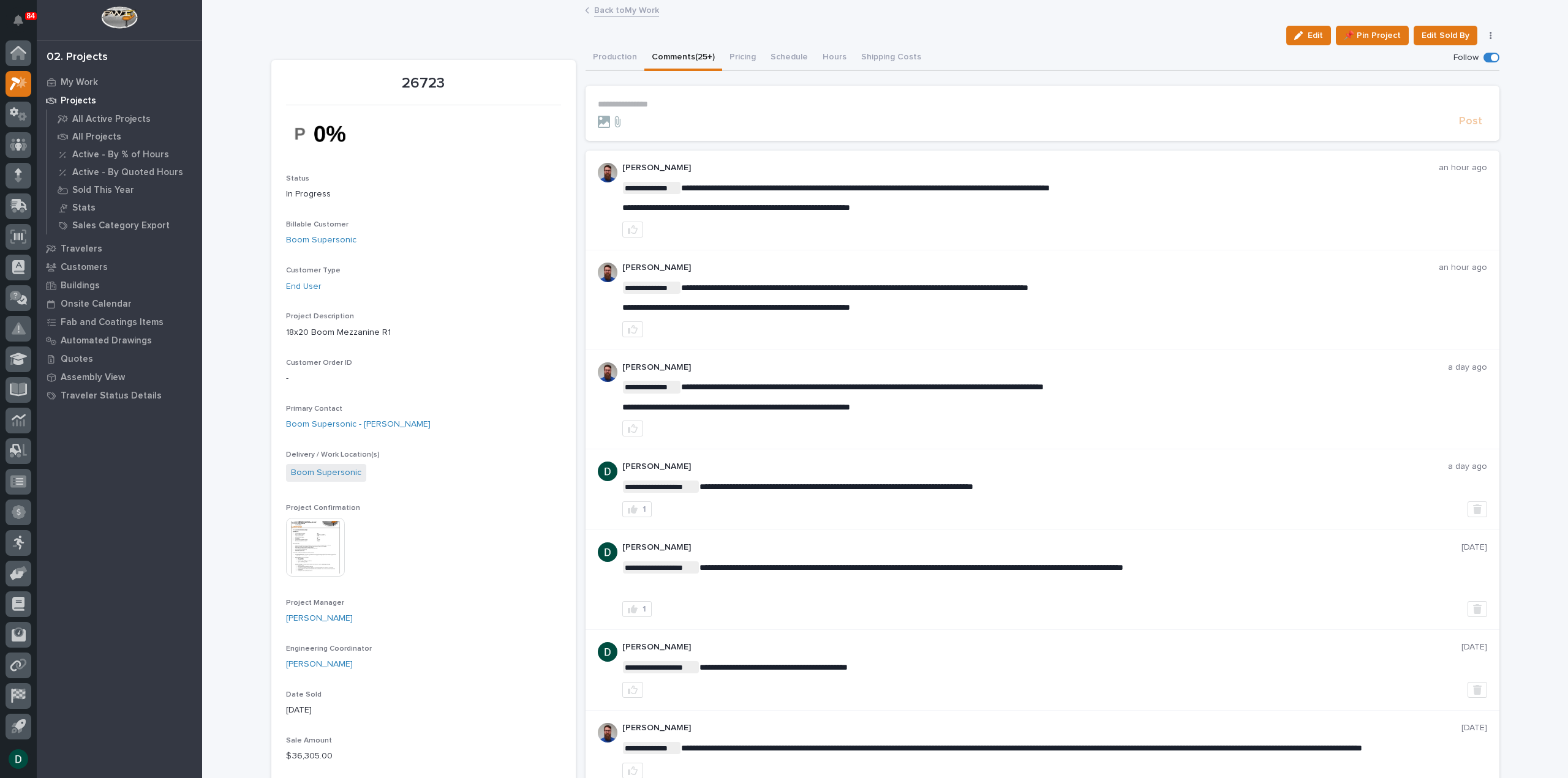
drag, startPoint x: 977, startPoint y: 308, endPoint x: 992, endPoint y: 302, distance: 16.2
click at [977, 308] on p "**********" at bounding box center [1054, 307] width 865 height 10
click at [1016, 292] on p "**********" at bounding box center [1054, 287] width 865 height 12
click at [708, 101] on p "**********" at bounding box center [1042, 105] width 889 height 10
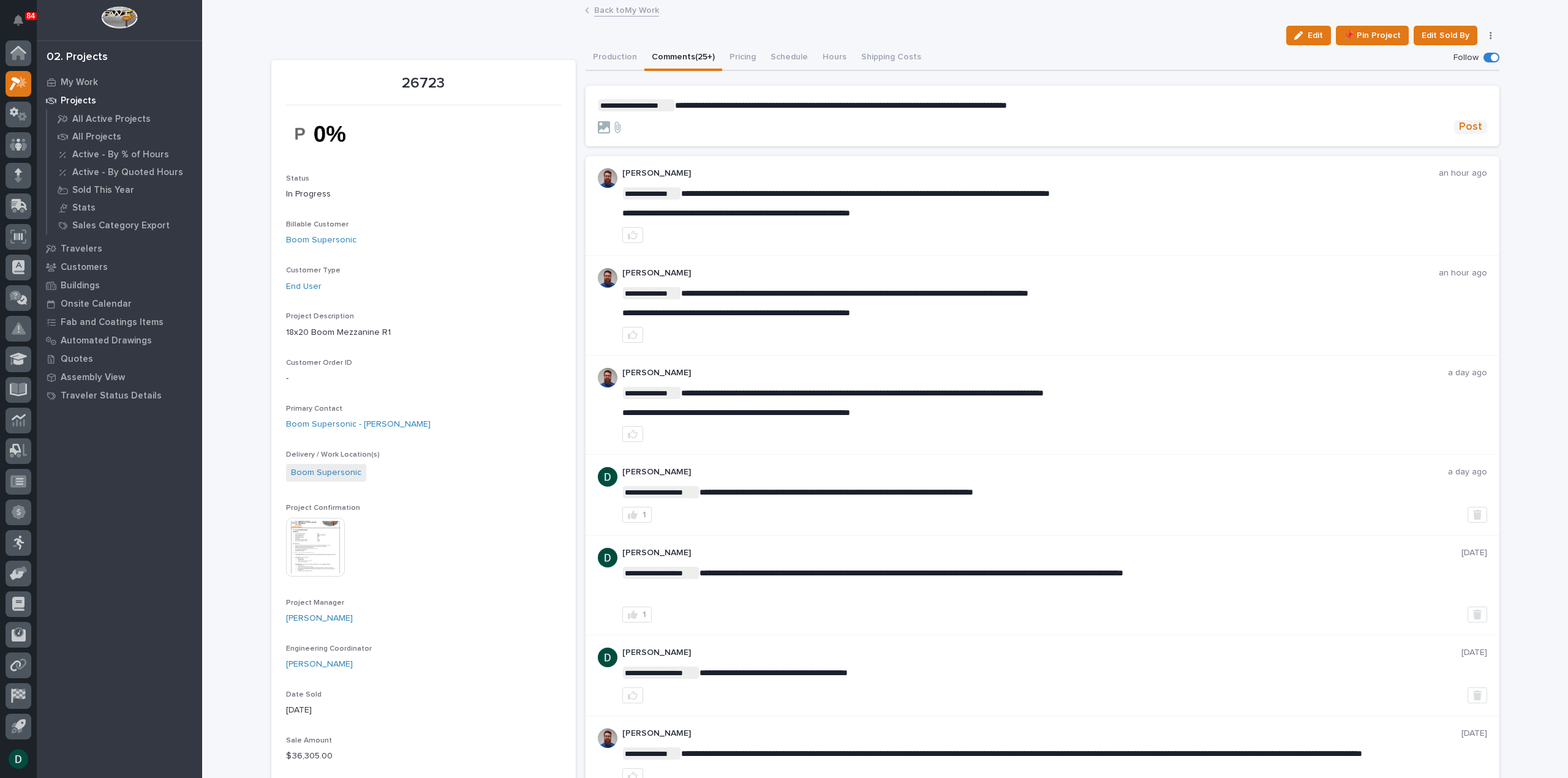
click at [1464, 124] on span "Post" at bounding box center [1470, 127] width 24 height 14
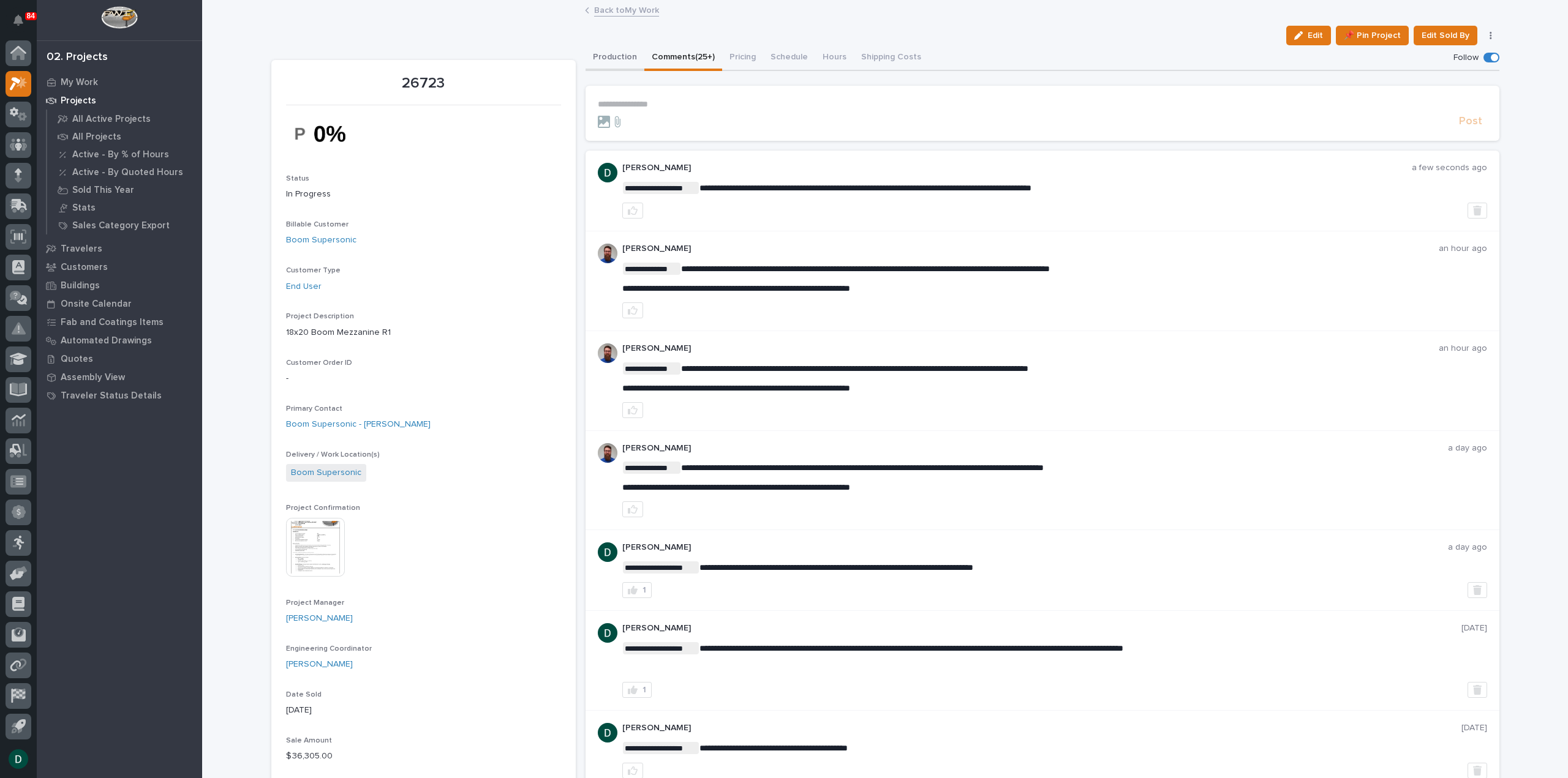
click at [618, 56] on button "Production" at bounding box center [614, 58] width 59 height 25
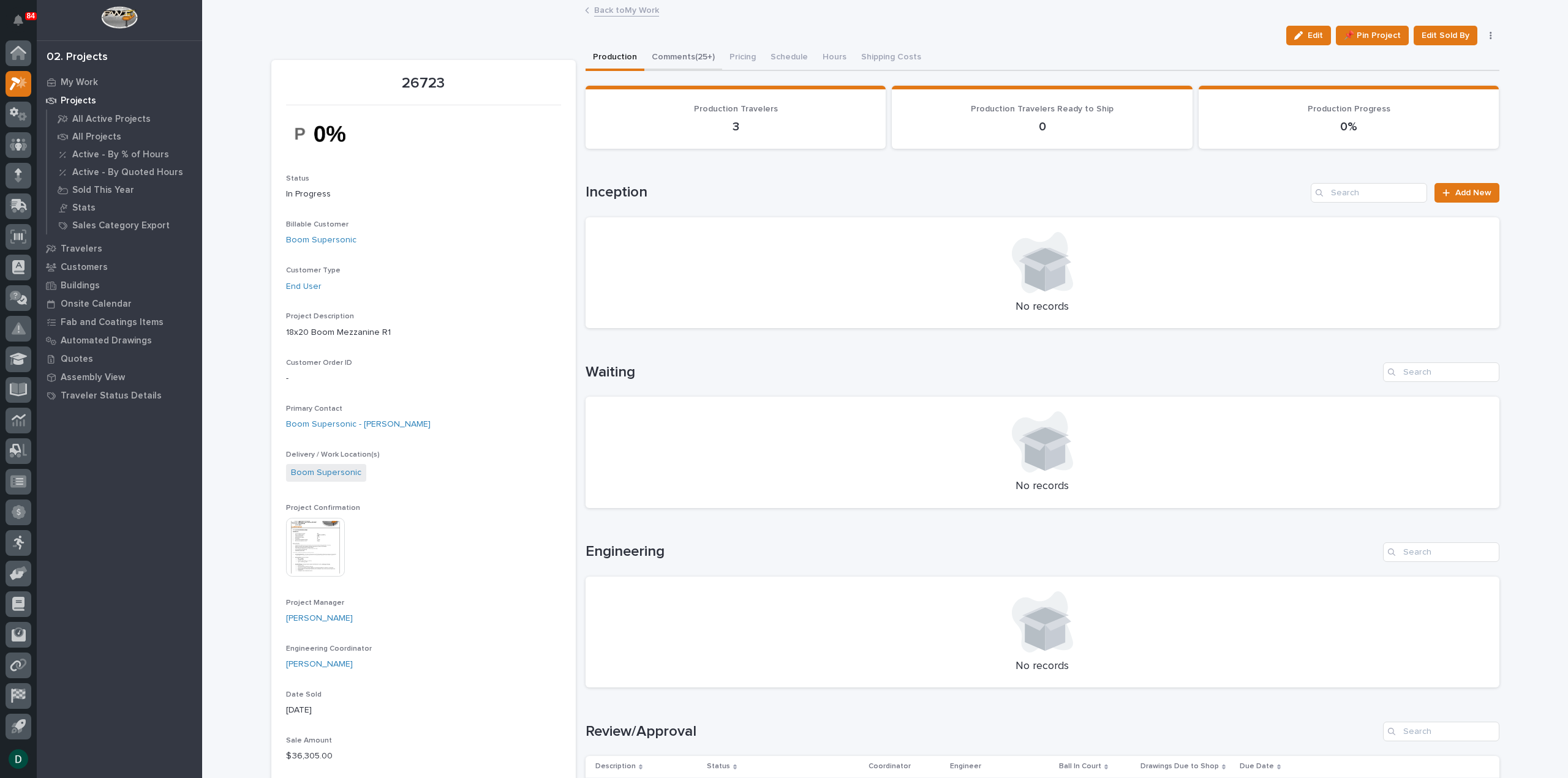
click at [704, 55] on button "Comments (25+)" at bounding box center [683, 58] width 78 height 25
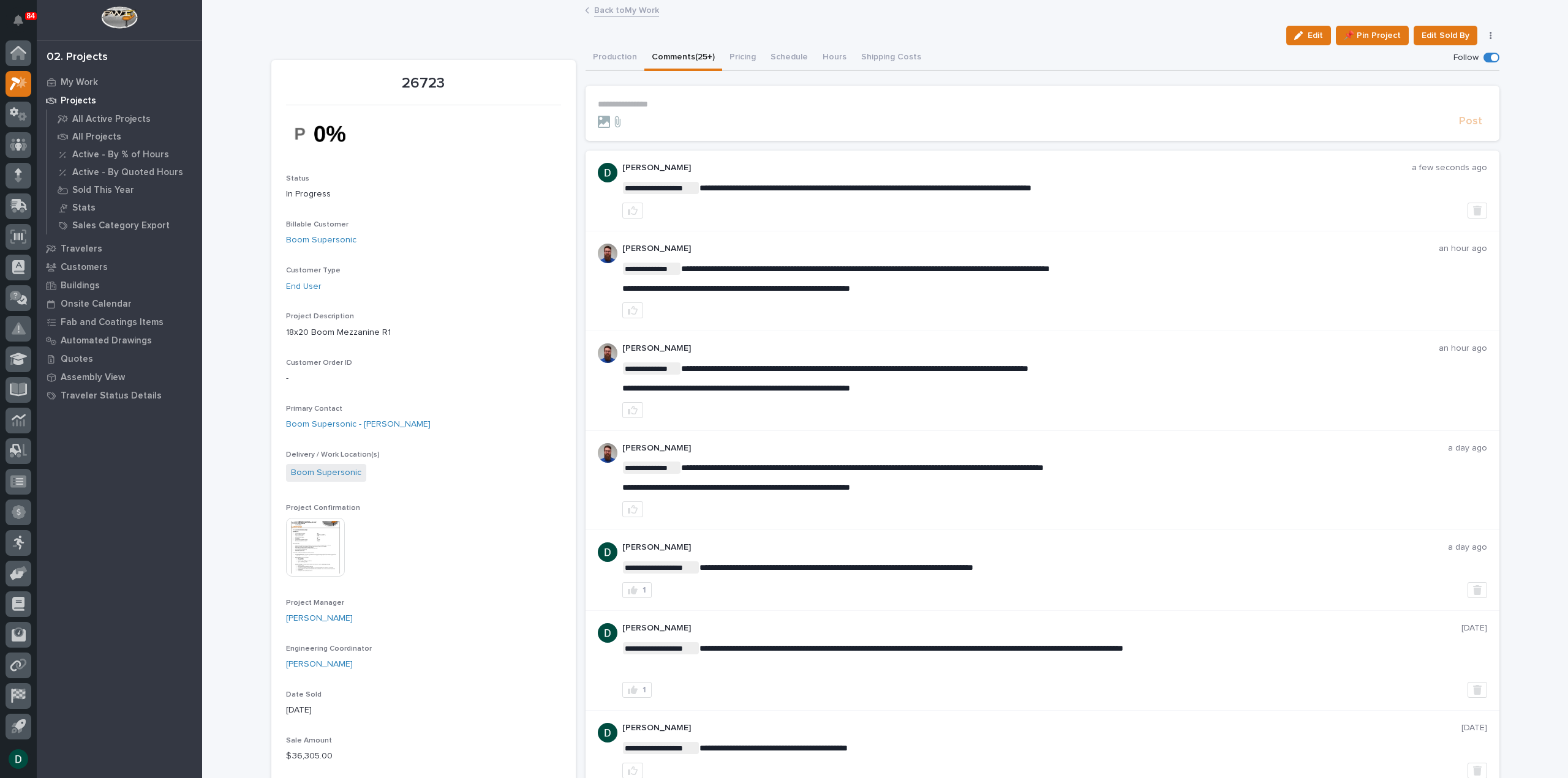
click at [848, 107] on p "**********" at bounding box center [1042, 105] width 889 height 10
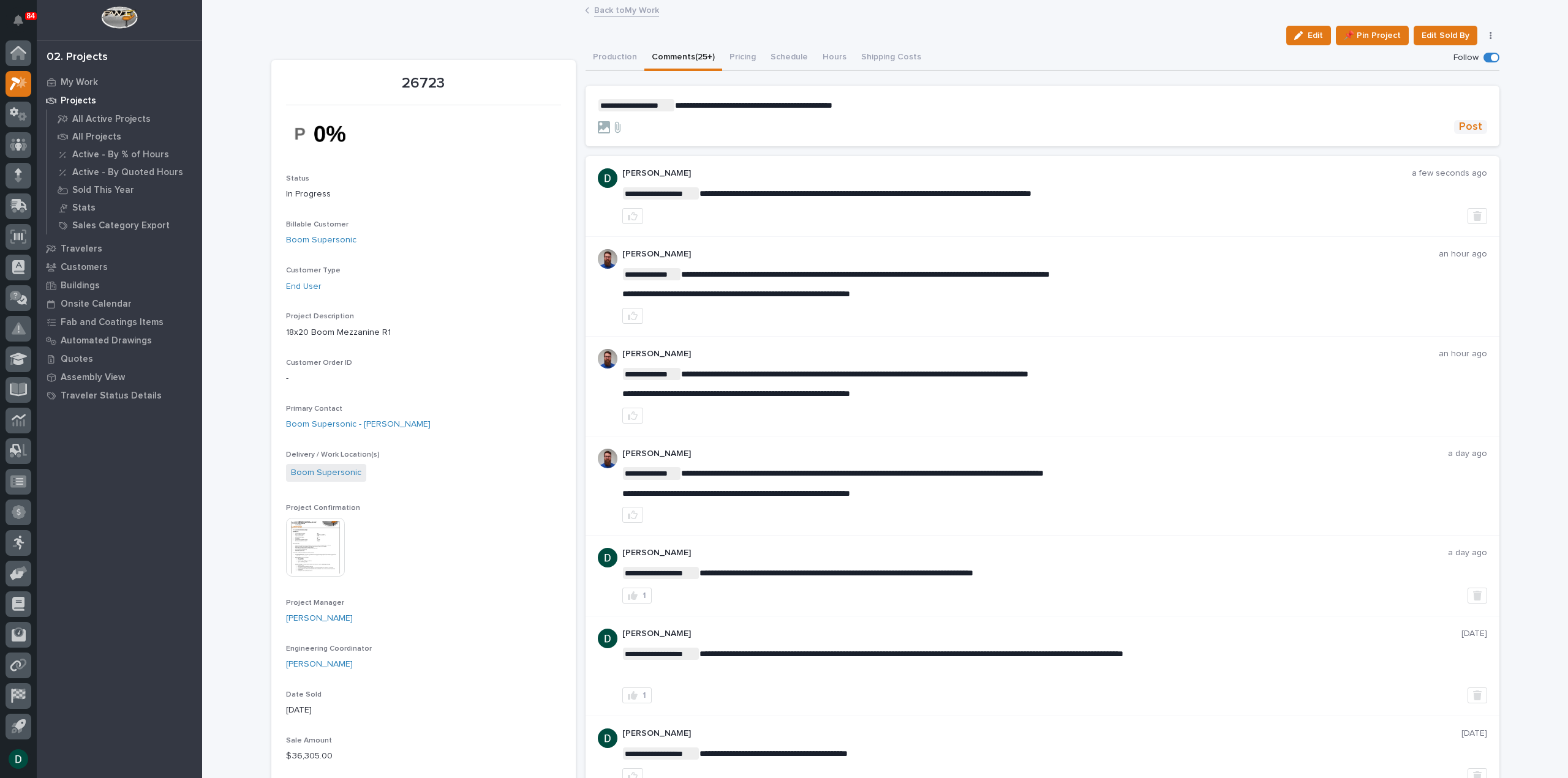
click at [1462, 127] on span "Post" at bounding box center [1470, 127] width 24 height 14
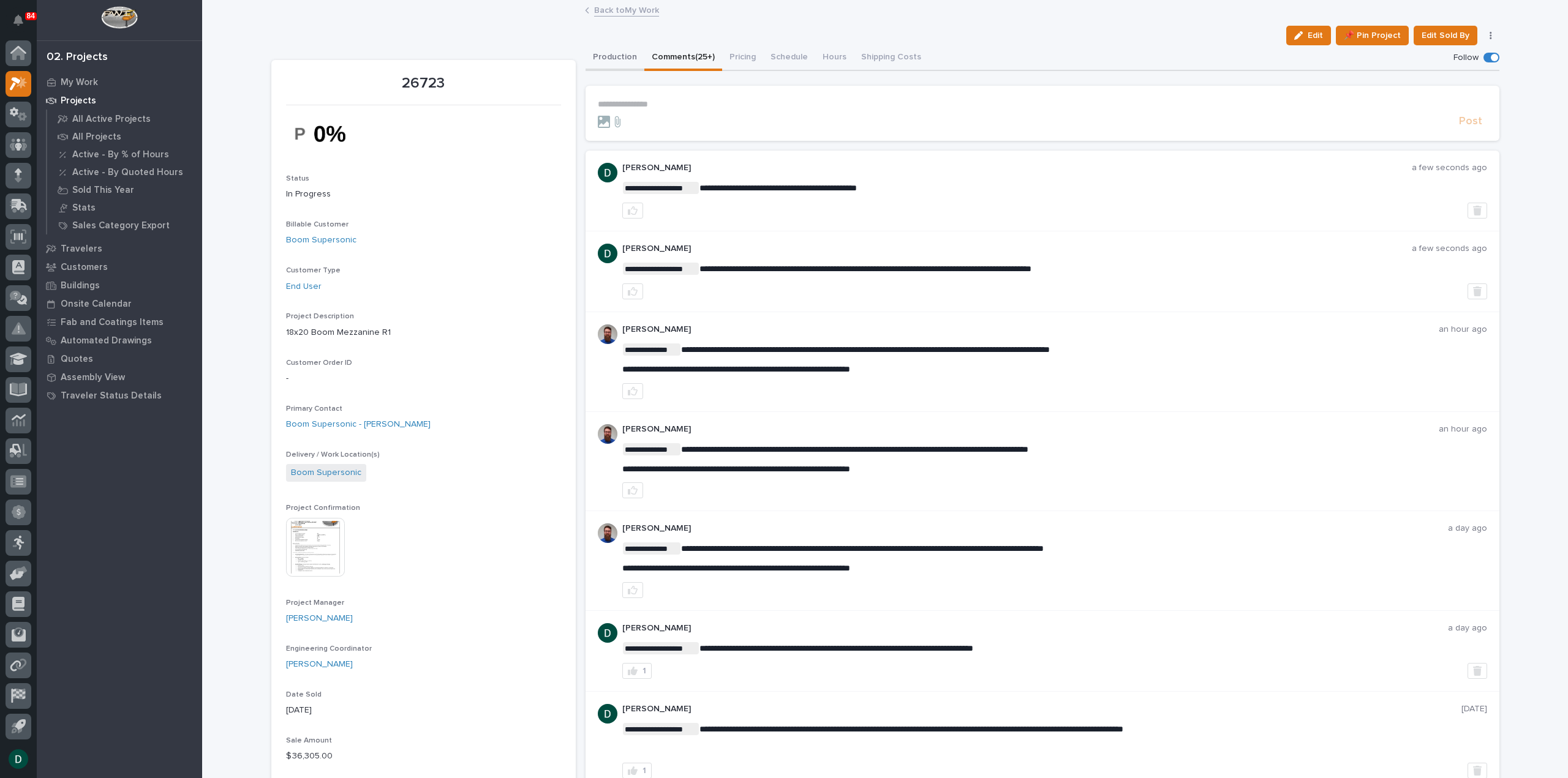
click at [606, 54] on button "Production" at bounding box center [614, 58] width 59 height 25
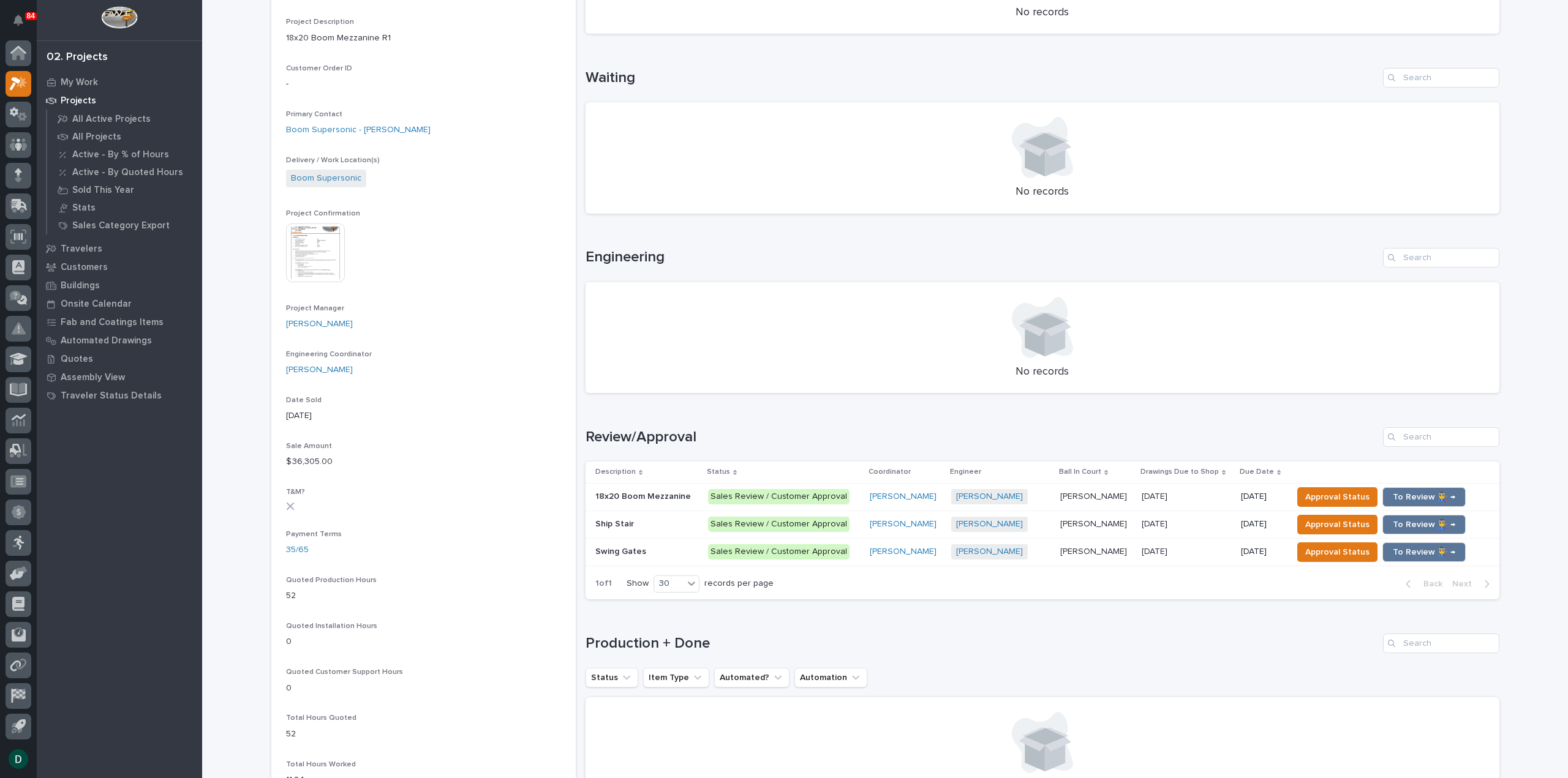
scroll to position [306, 0]
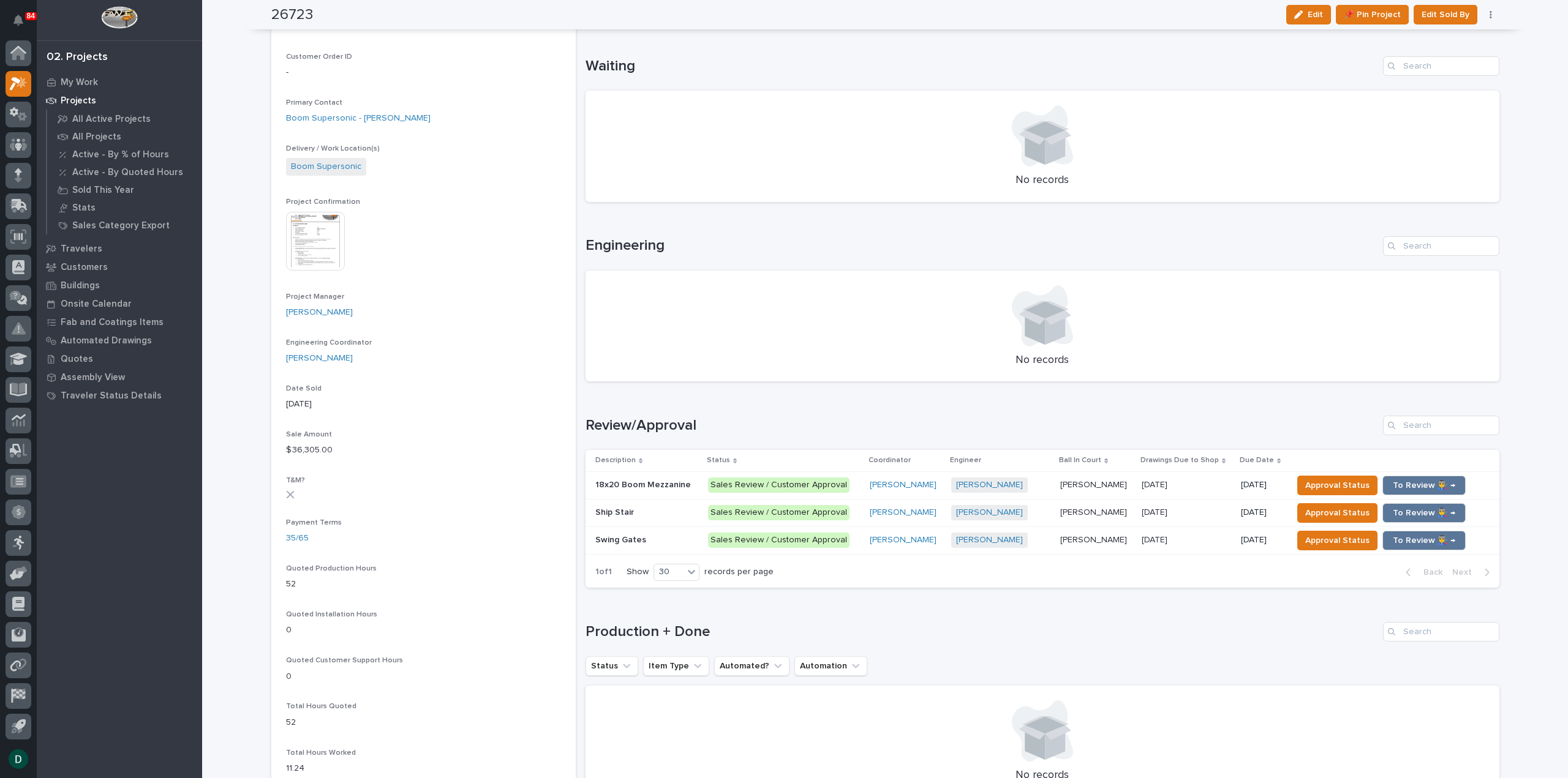
click at [652, 507] on p at bounding box center [646, 513] width 103 height 10
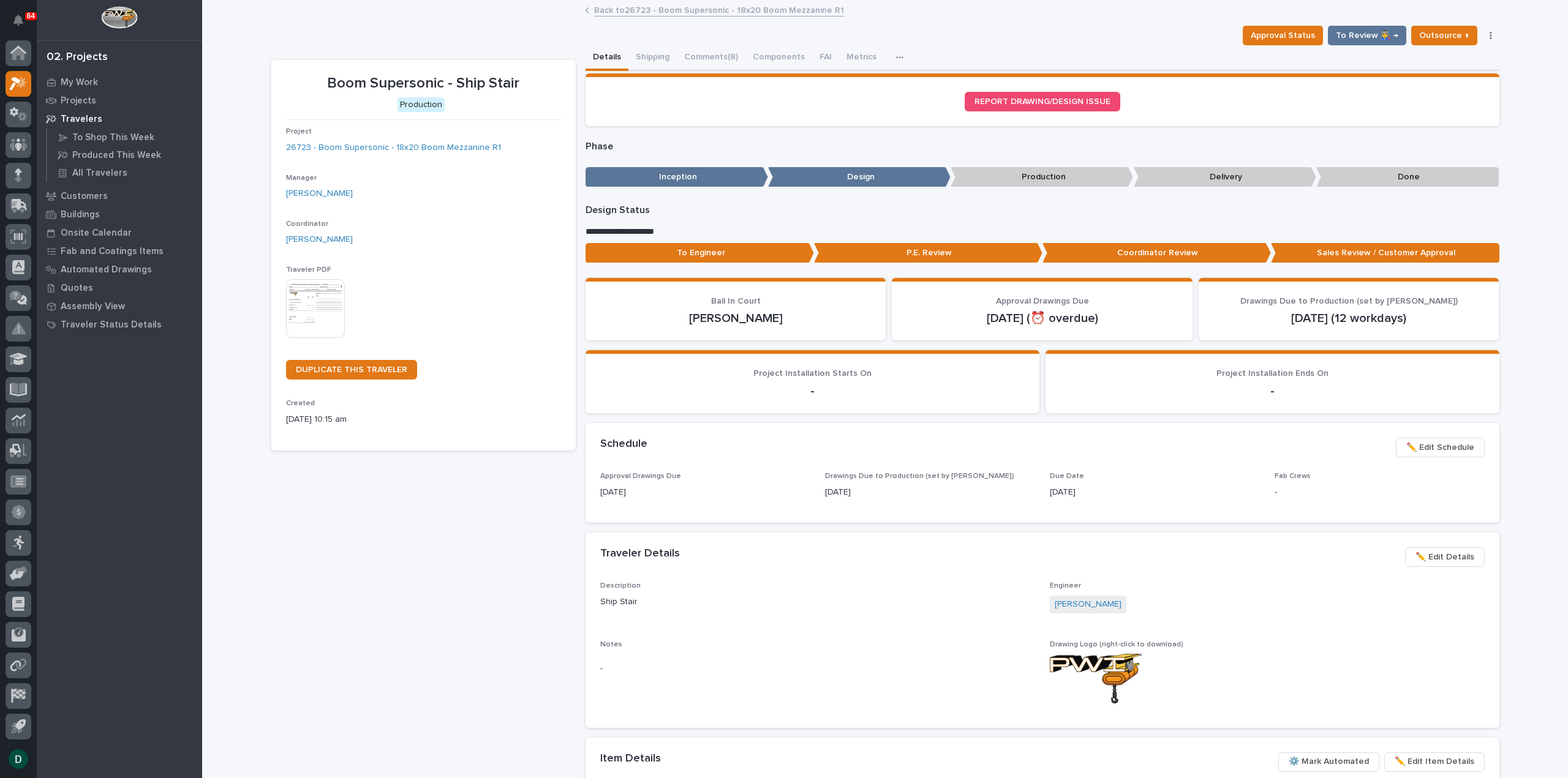
click at [320, 304] on img at bounding box center [314, 308] width 59 height 59
